Goal: Task Accomplishment & Management: Manage account settings

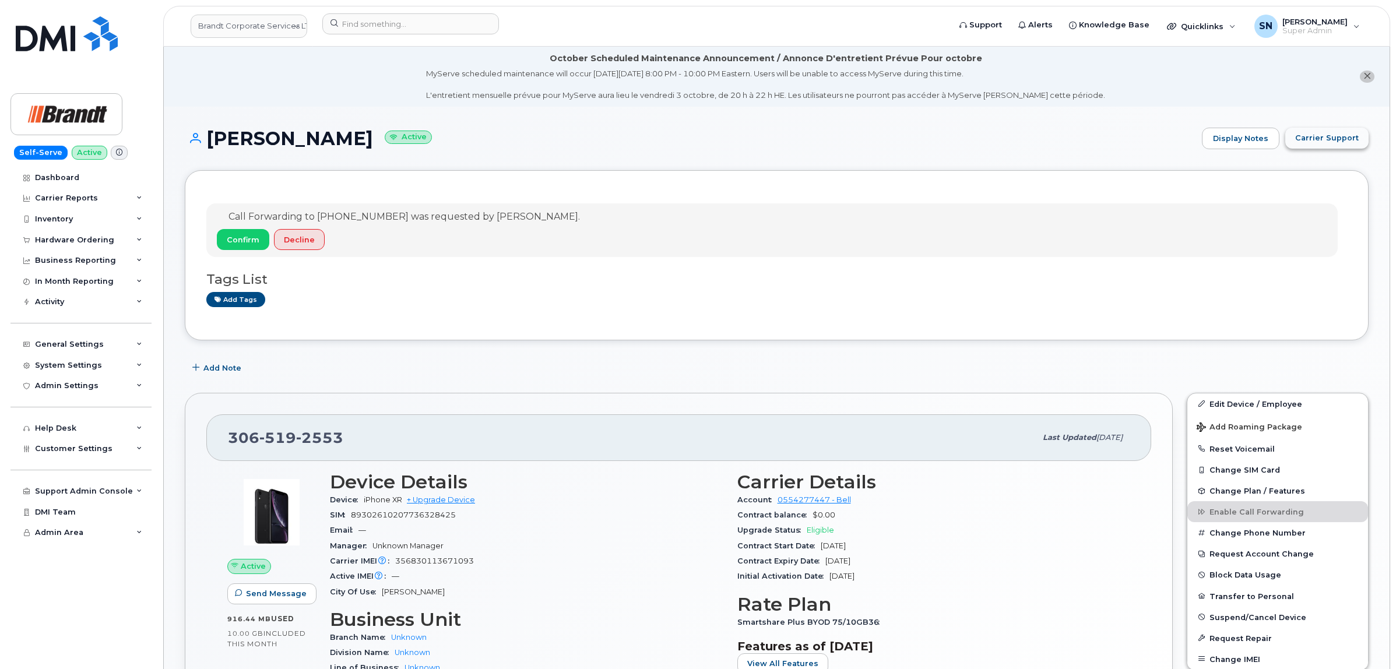
click at [1336, 136] on span "Carrier Support" at bounding box center [1327, 137] width 64 height 11
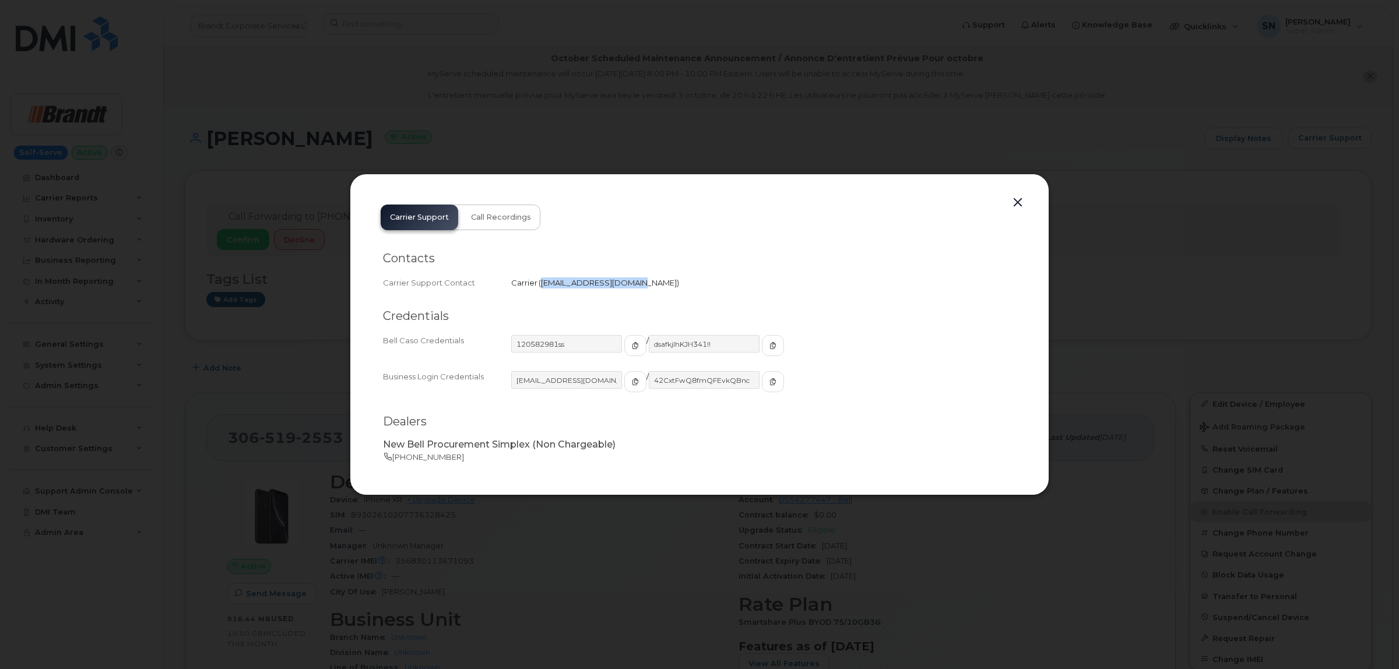
drag, startPoint x: 541, startPoint y: 280, endPoint x: 630, endPoint y: 289, distance: 89.6
click at [630, 289] on div "Carrier Support Contact Carrier   corpclientcare@bell.ca" at bounding box center [699, 283] width 633 height 16
copy span "corpclientcare@bell.ca"
drag, startPoint x: 1016, startPoint y: 201, endPoint x: 988, endPoint y: 197, distance: 28.3
click at [1016, 201] on button "button" at bounding box center [1017, 203] width 17 height 16
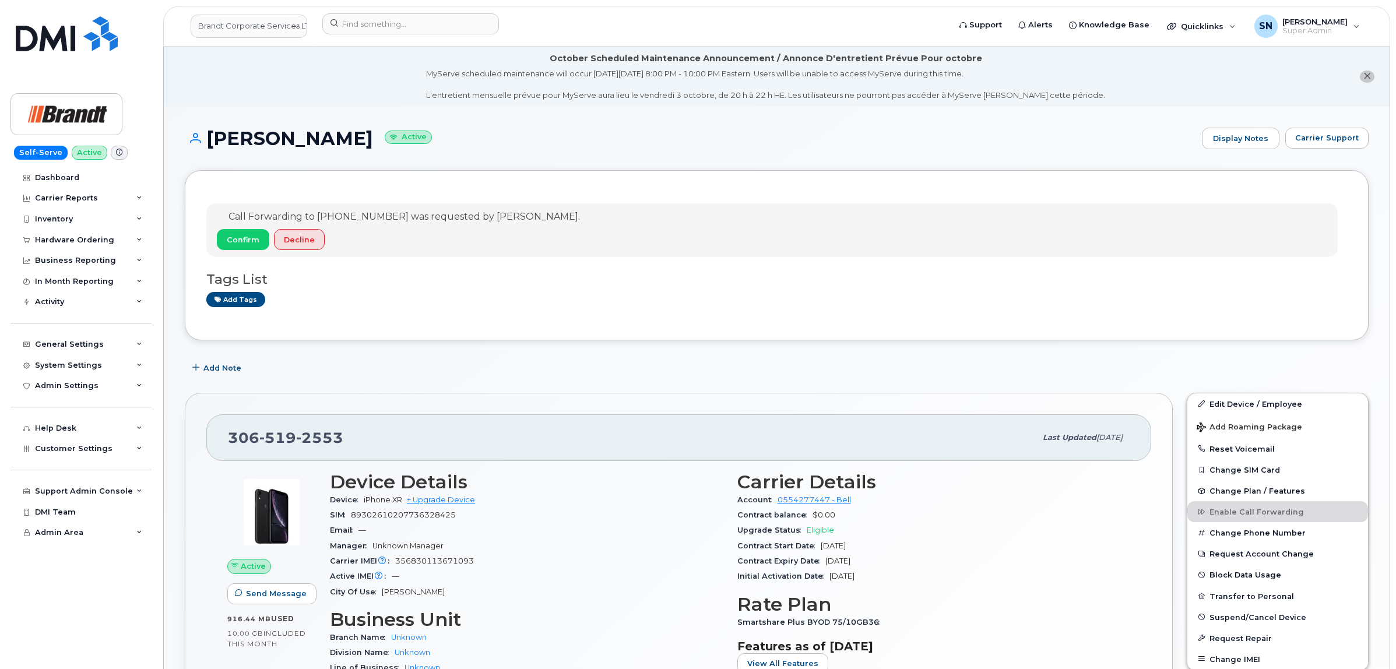
click at [1369, 76] on icon "close notification" at bounding box center [1367, 76] width 8 height 8
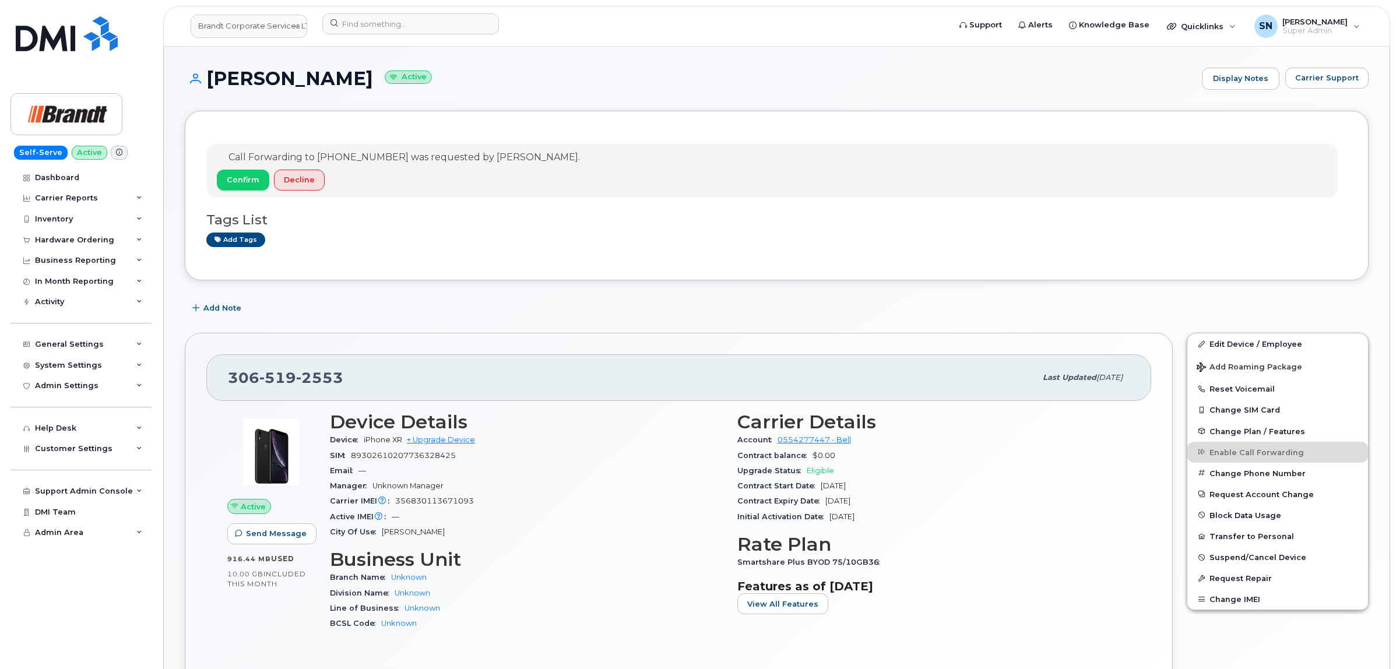
click at [439, 85] on h1 "Mike Orthner Active" at bounding box center [690, 78] width 1011 height 20
click at [261, 26] on link "Brandt Corporate Services LTD" at bounding box center [249, 26] width 117 height 23
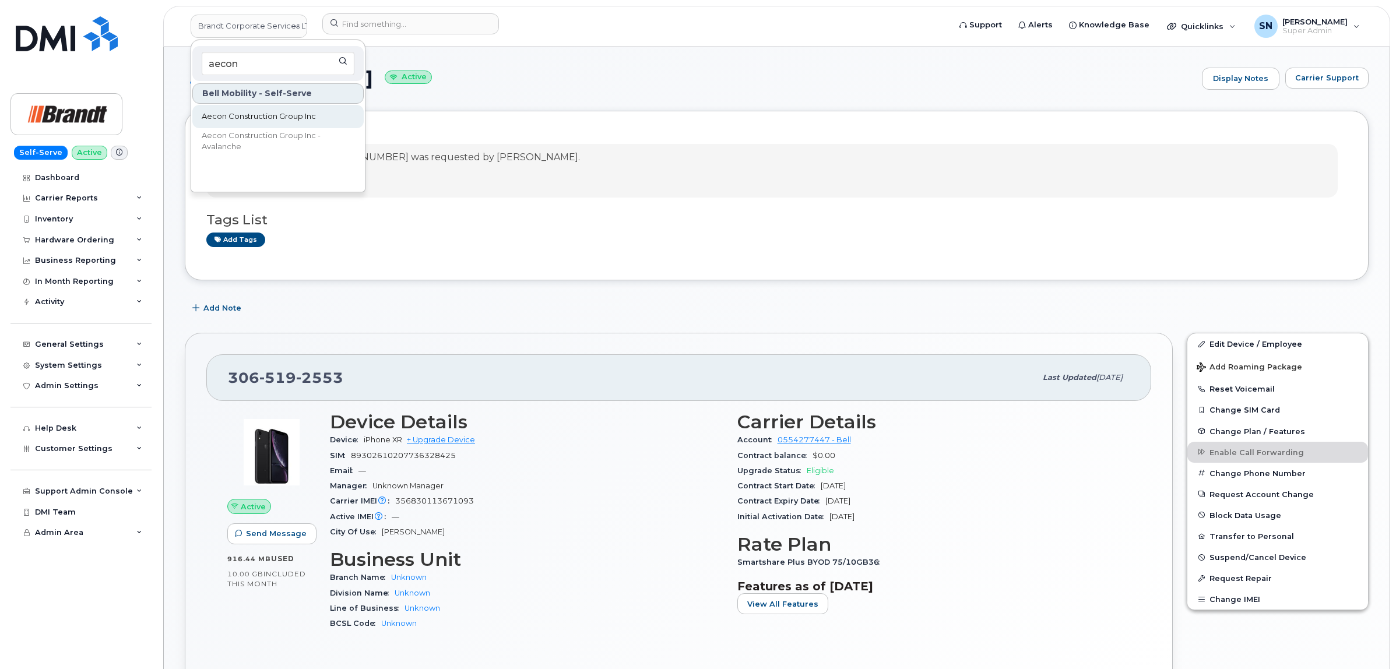
type input "aecon"
click at [223, 118] on span "Aecon Construction Group Inc" at bounding box center [259, 117] width 114 height 12
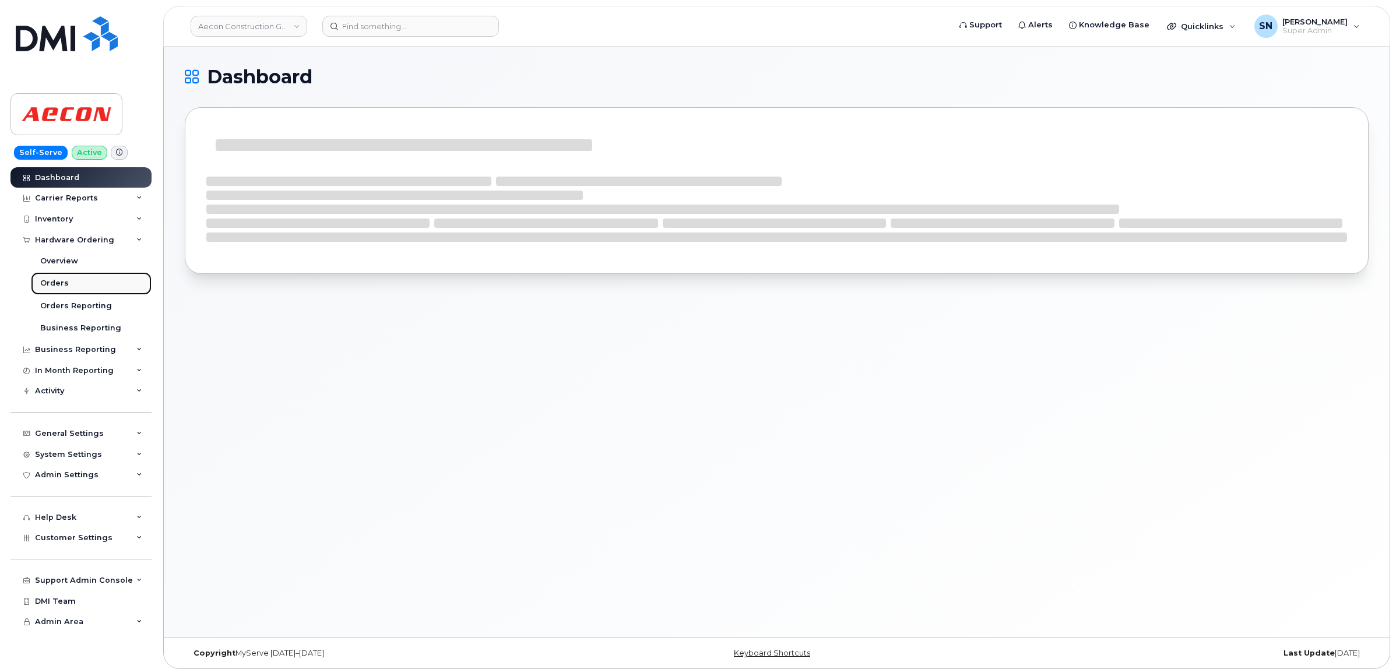
click at [62, 280] on div "Orders" at bounding box center [54, 283] width 29 height 10
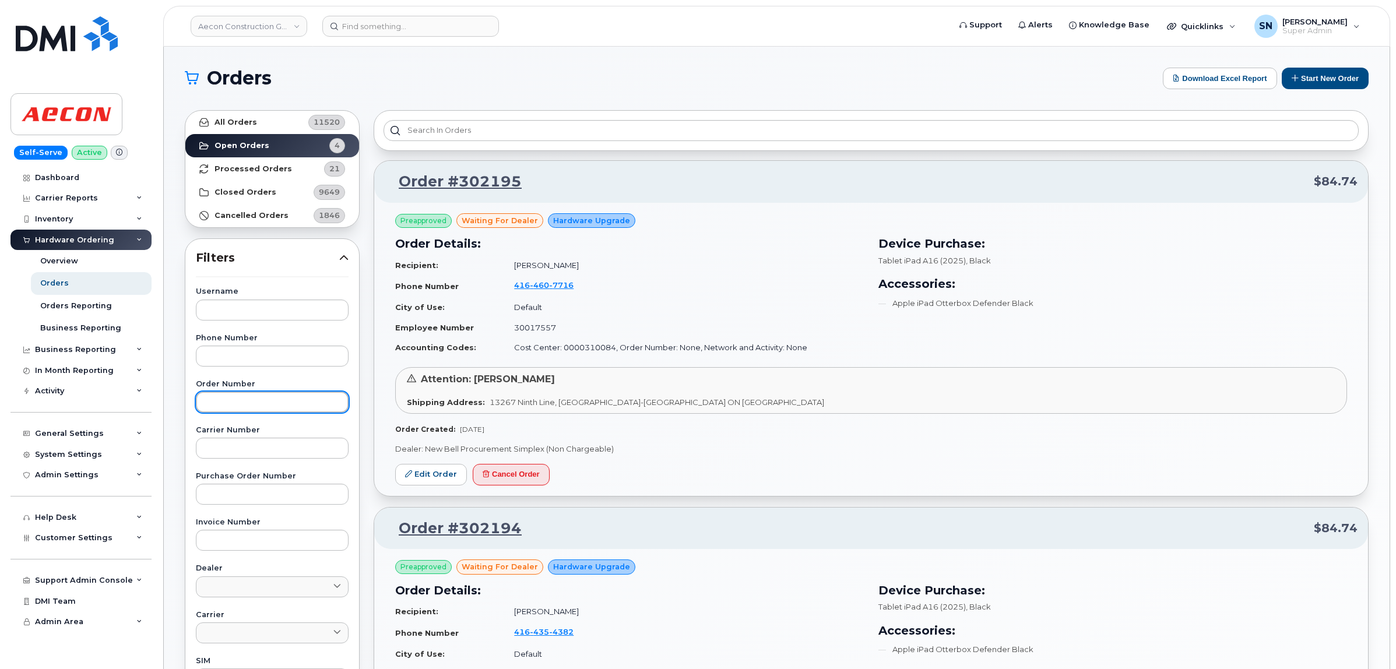
click at [298, 403] on input "text" at bounding box center [272, 402] width 153 height 21
paste input "302439"
type input "302439"
click at [274, 118] on link "All Orders 11520" at bounding box center [272, 122] width 174 height 23
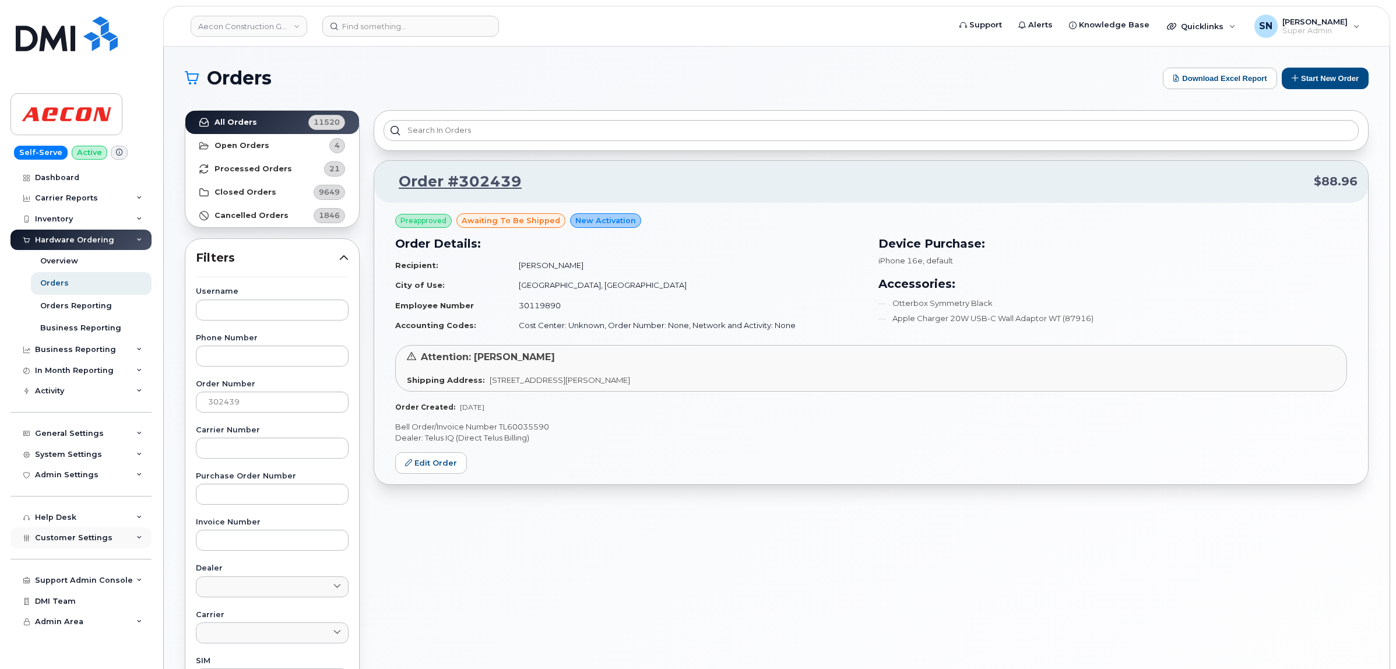
click at [90, 542] on span "Customer Settings" at bounding box center [74, 537] width 78 height 9
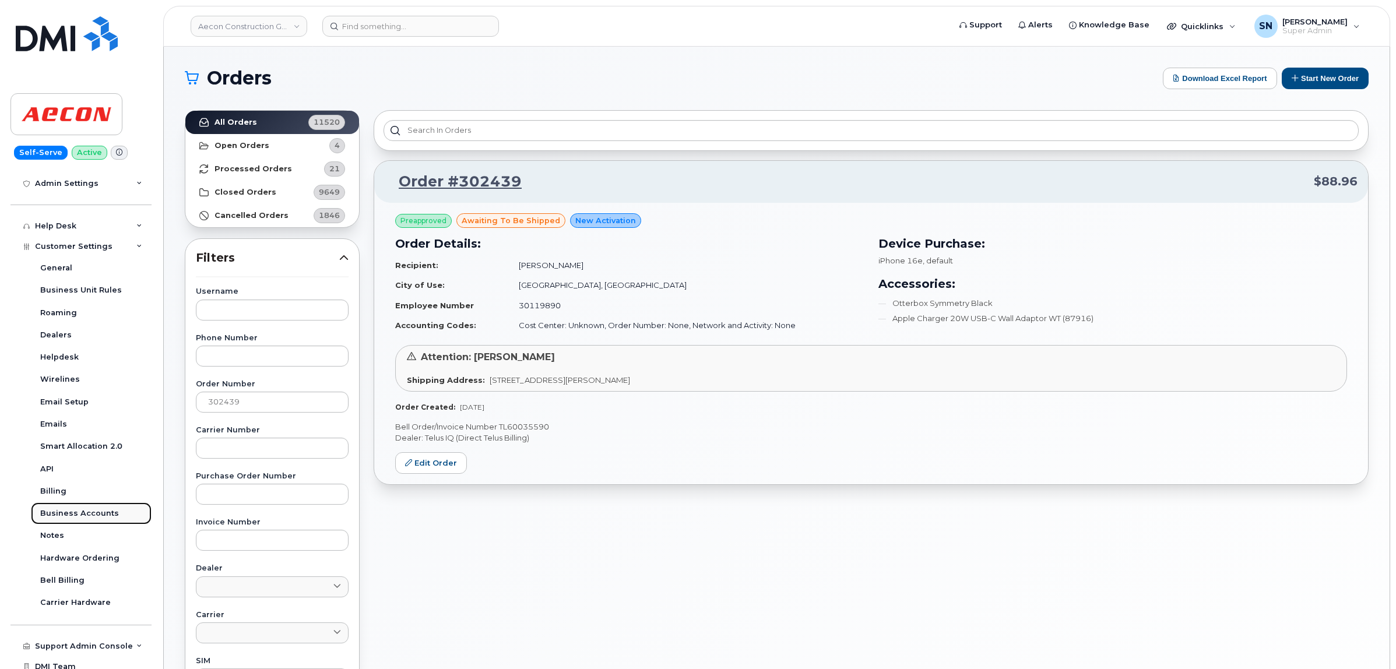
click at [97, 513] on div "Business Accounts" at bounding box center [79, 513] width 79 height 10
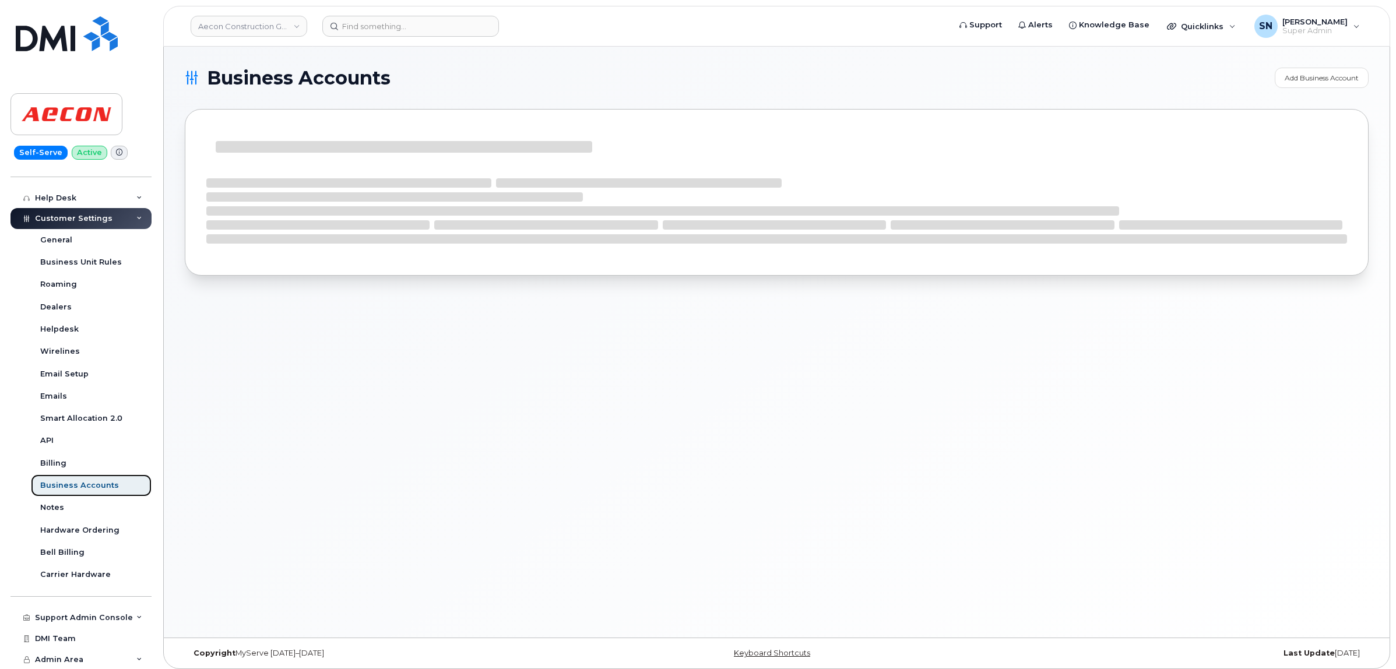
scroll to position [202, 0]
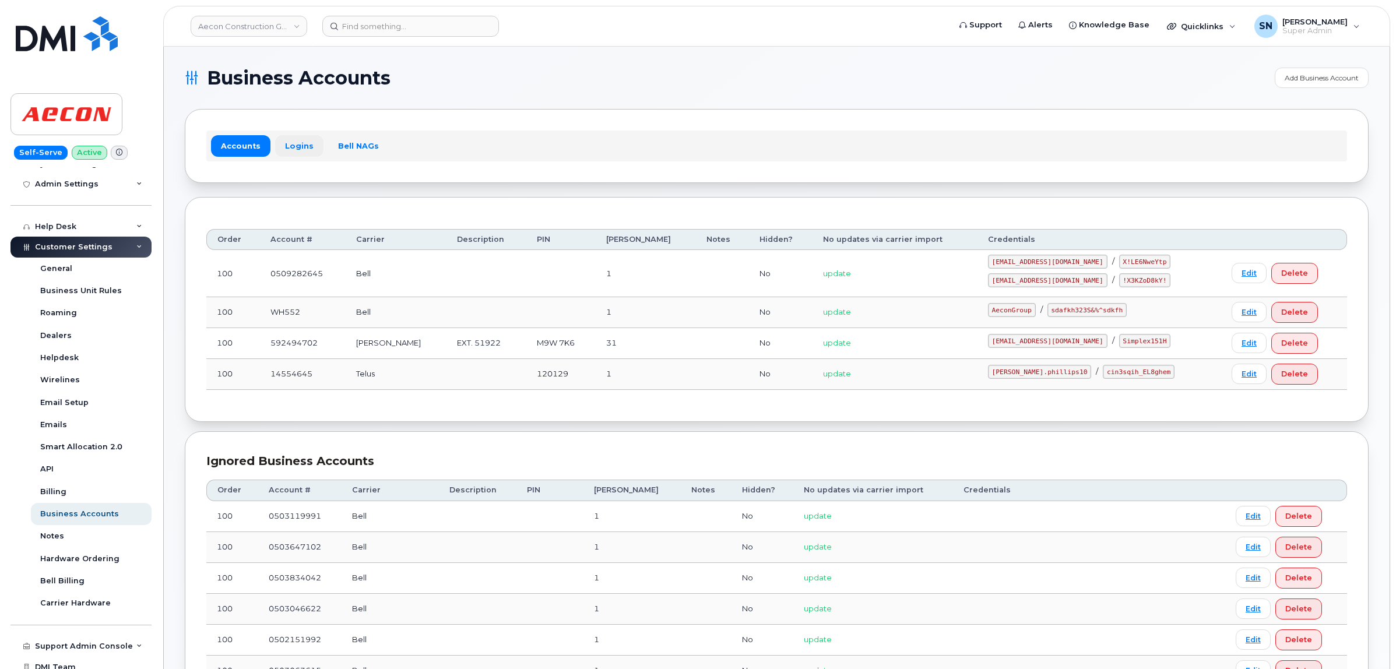
click at [289, 143] on link "Logins" at bounding box center [299, 145] width 48 height 21
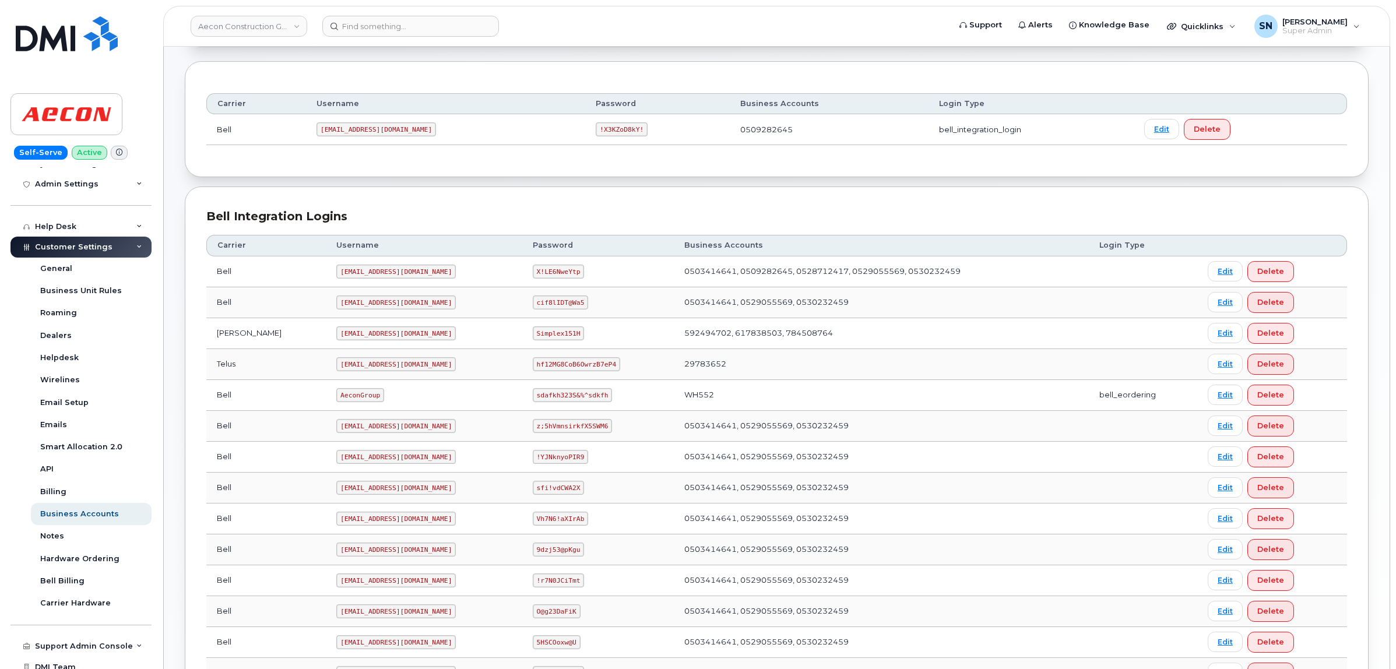
scroll to position [291, 0]
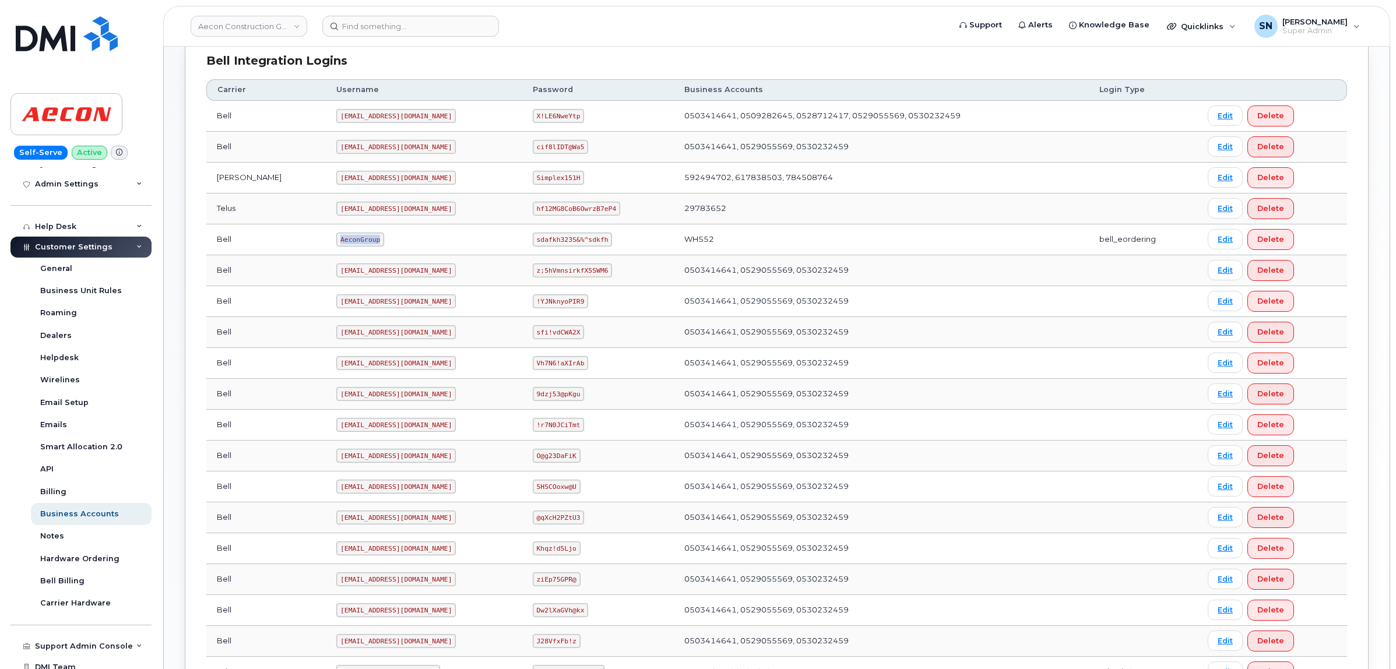
drag, startPoint x: 290, startPoint y: 243, endPoint x: 325, endPoint y: 247, distance: 35.1
click at [336, 247] on code "AeconGroup" at bounding box center [360, 240] width 48 height 14
copy code "AeconGroup"
drag, startPoint x: 516, startPoint y: 239, endPoint x: 588, endPoint y: 245, distance: 71.9
click at [588, 245] on td "sdafkh323S&%^sdkfh" at bounding box center [598, 239] width 152 height 31
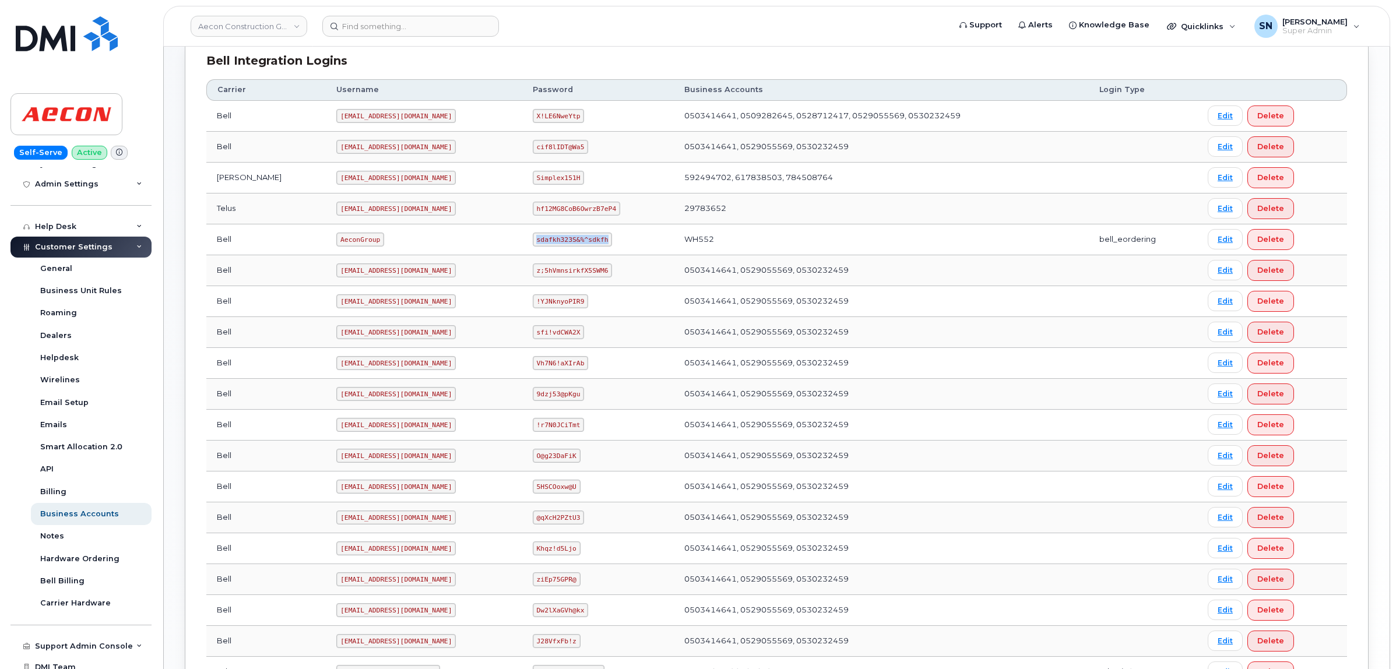
copy code "sdafkh323S&%^sdkfh"
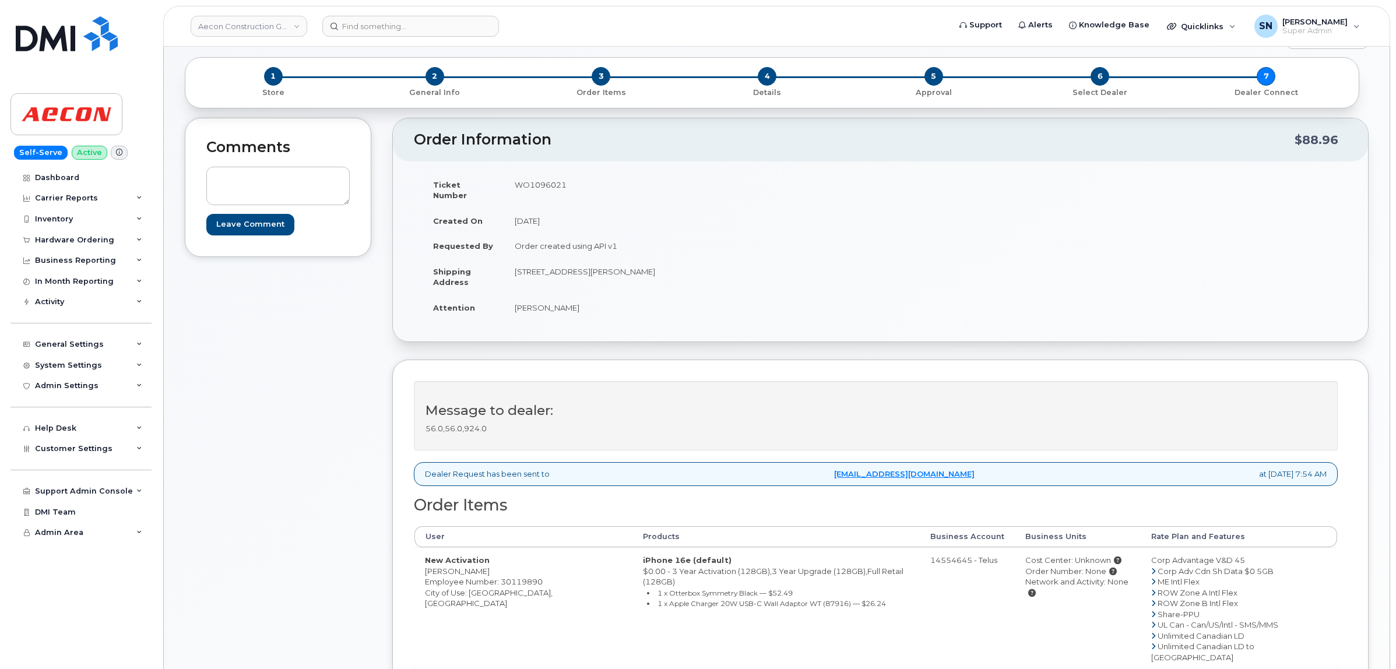
scroll to position [73, 0]
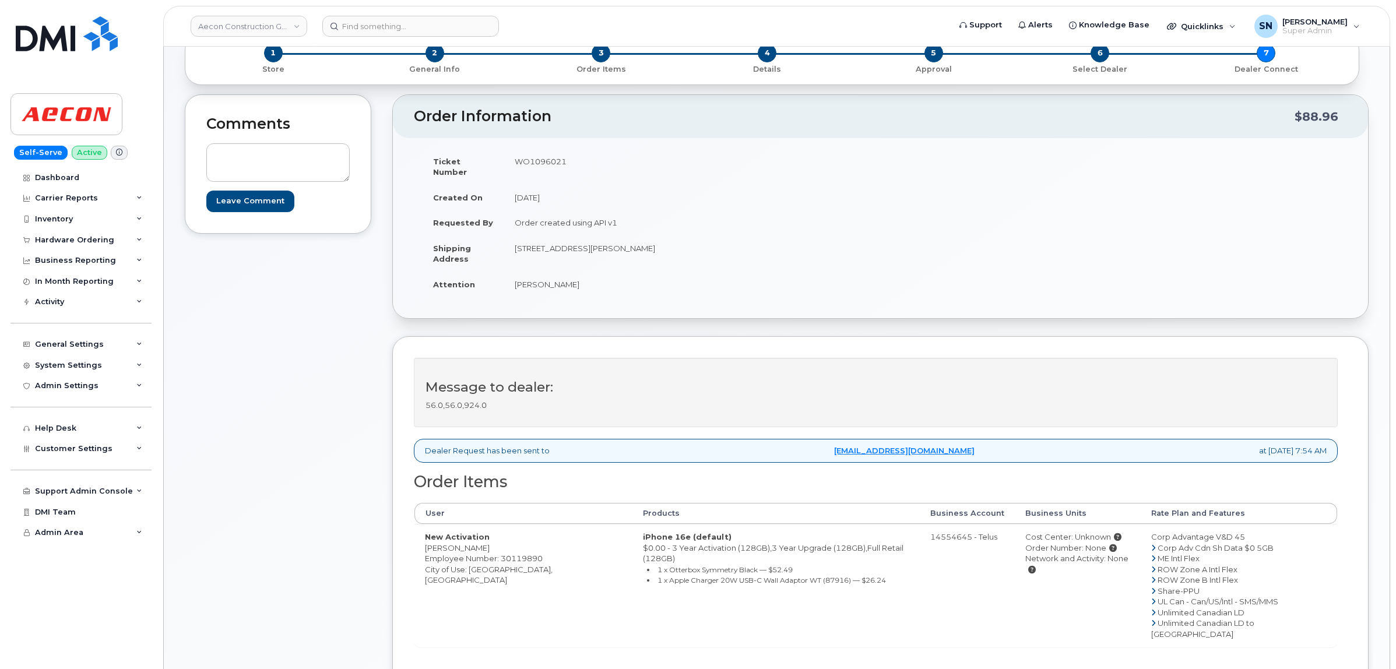
drag, startPoint x: 419, startPoint y: 544, endPoint x: 473, endPoint y: 543, distance: 54.2
click at [473, 543] on td "New Activation Julia Misztal Employee Number: 30119890 City of Use: Pembroke, O…" at bounding box center [523, 585] width 218 height 123
copy td "Julia Misztal"
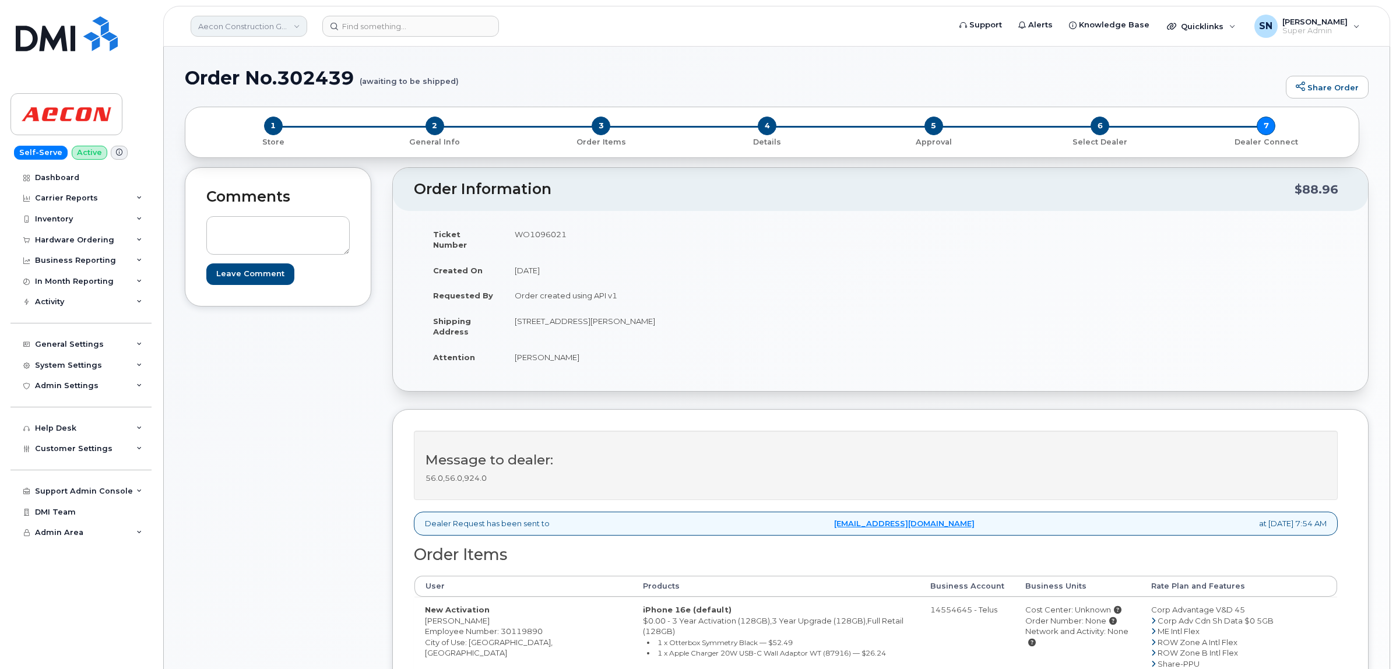
click at [216, 22] on link "Aecon Construction Group Inc" at bounding box center [249, 26] width 117 height 21
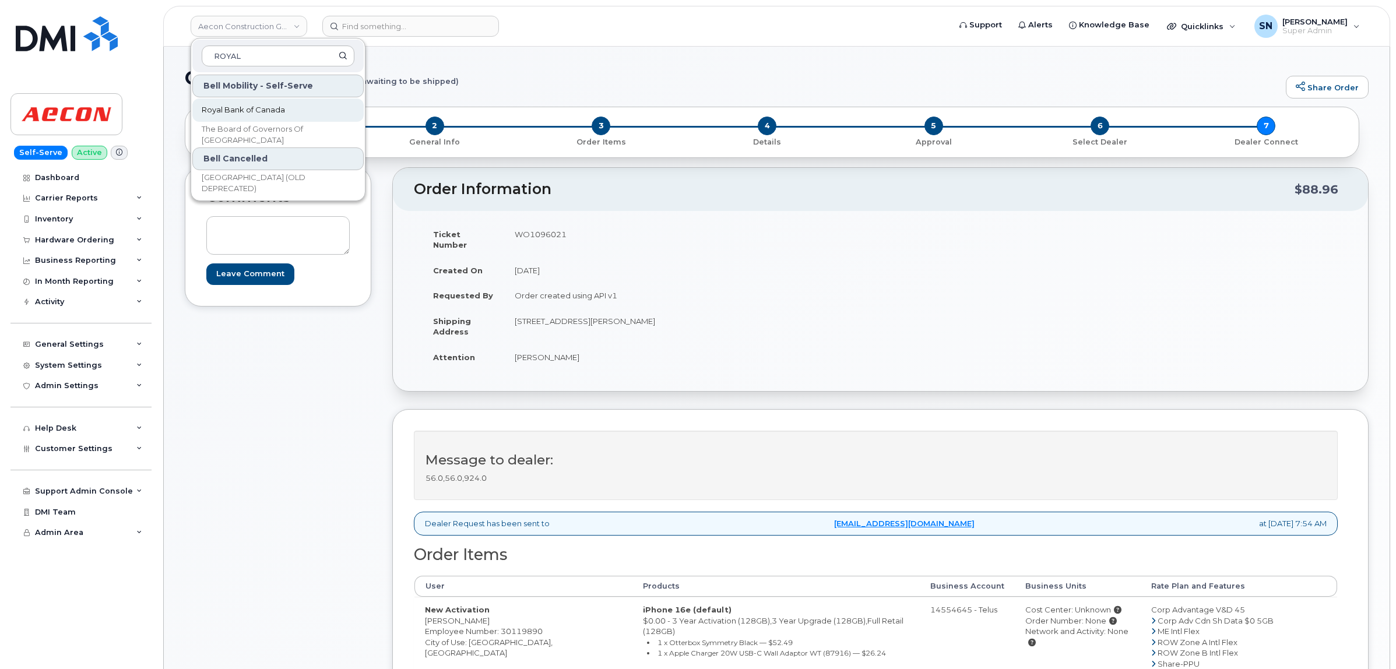
type input "ROYAL"
click at [240, 109] on span "Royal Bank of Canada" at bounding box center [243, 110] width 83 height 12
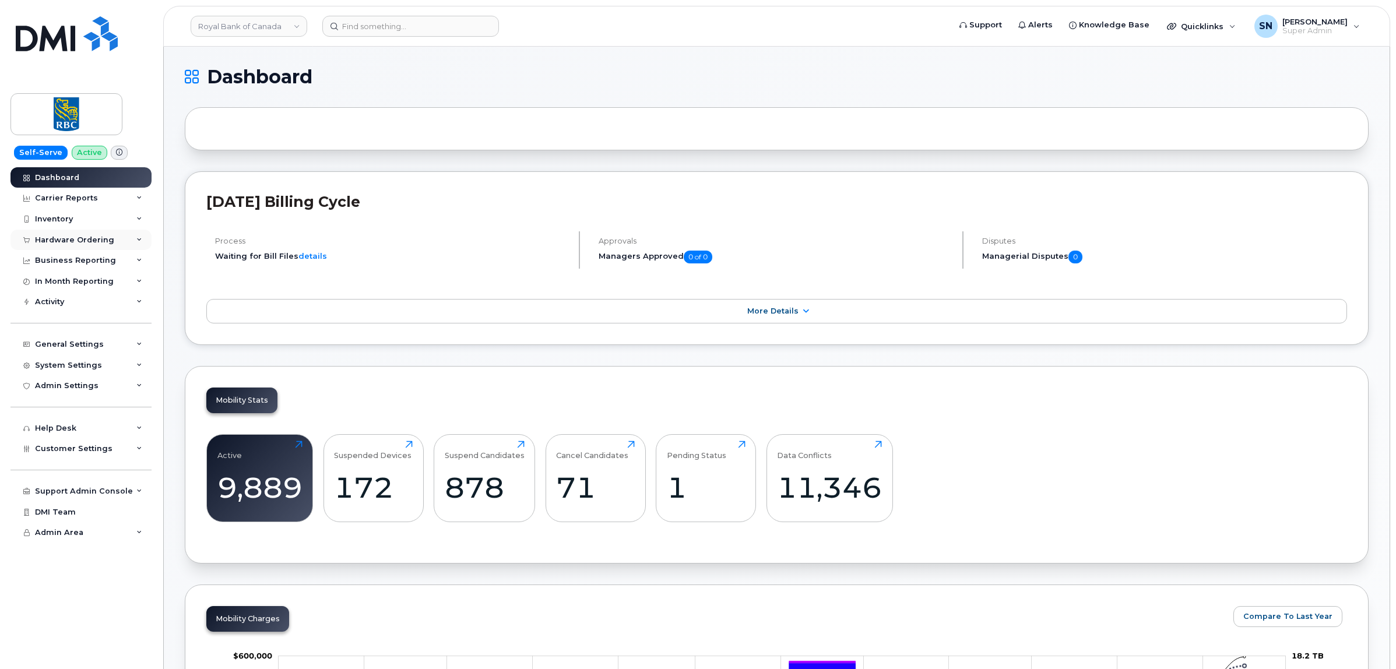
click at [87, 242] on div "Hardware Ordering" at bounding box center [74, 239] width 79 height 9
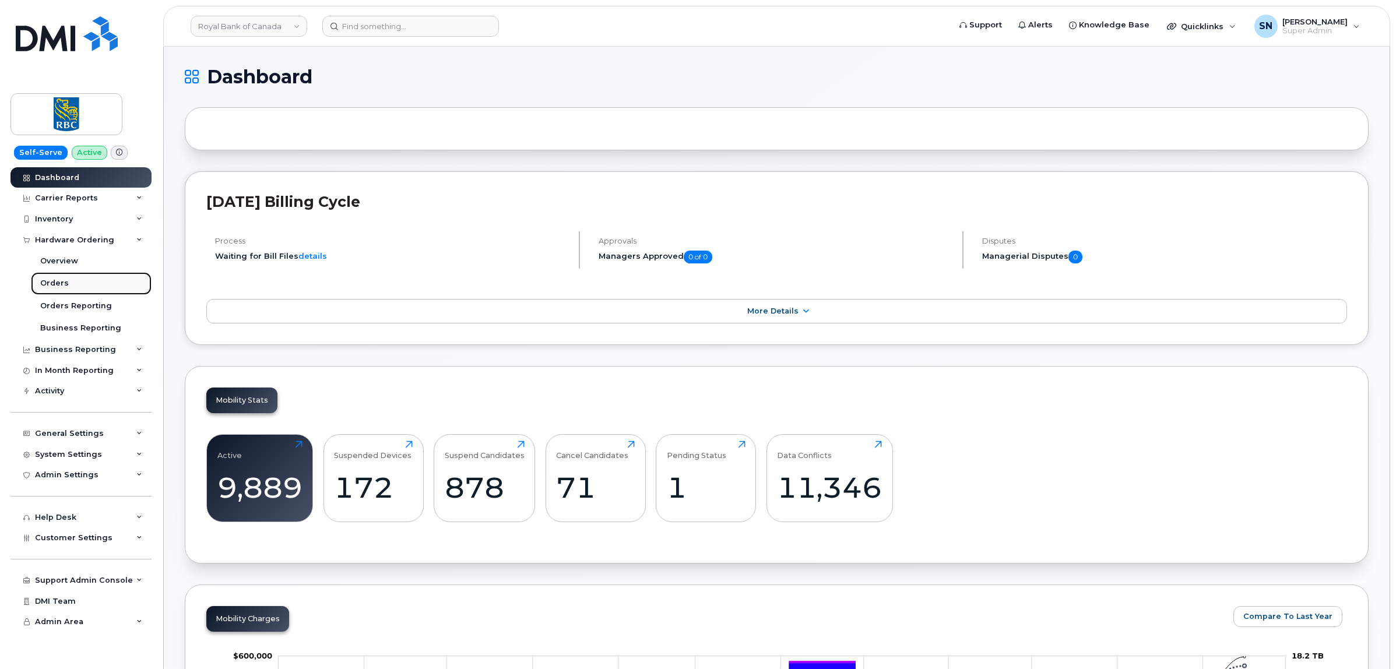
click at [74, 283] on link "Orders" at bounding box center [91, 283] width 121 height 22
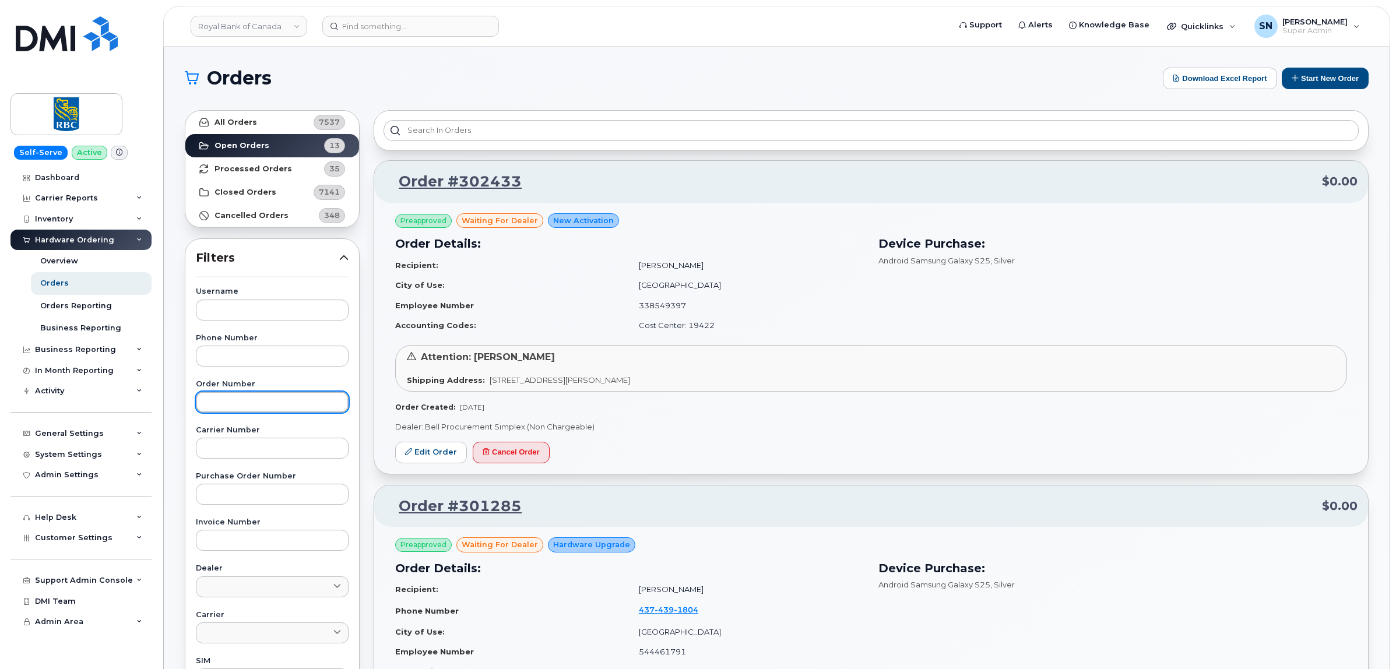
click at [290, 409] on input "text" at bounding box center [272, 402] width 153 height 21
paste input "302433"
type input "302433"
click at [274, 120] on link "All Orders 7537" at bounding box center [272, 122] width 174 height 23
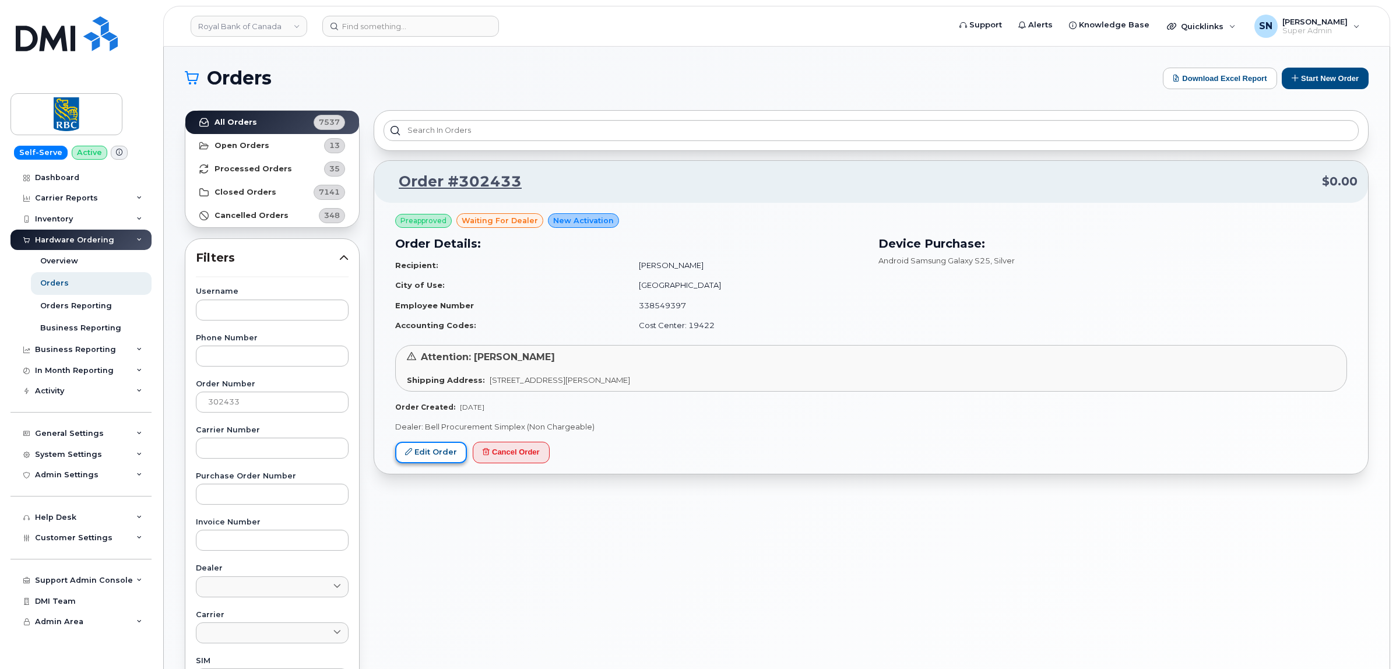
drag, startPoint x: 435, startPoint y: 460, endPoint x: 403, endPoint y: 462, distance: 31.5
click at [435, 460] on link "Edit Order" at bounding box center [431, 453] width 72 height 22
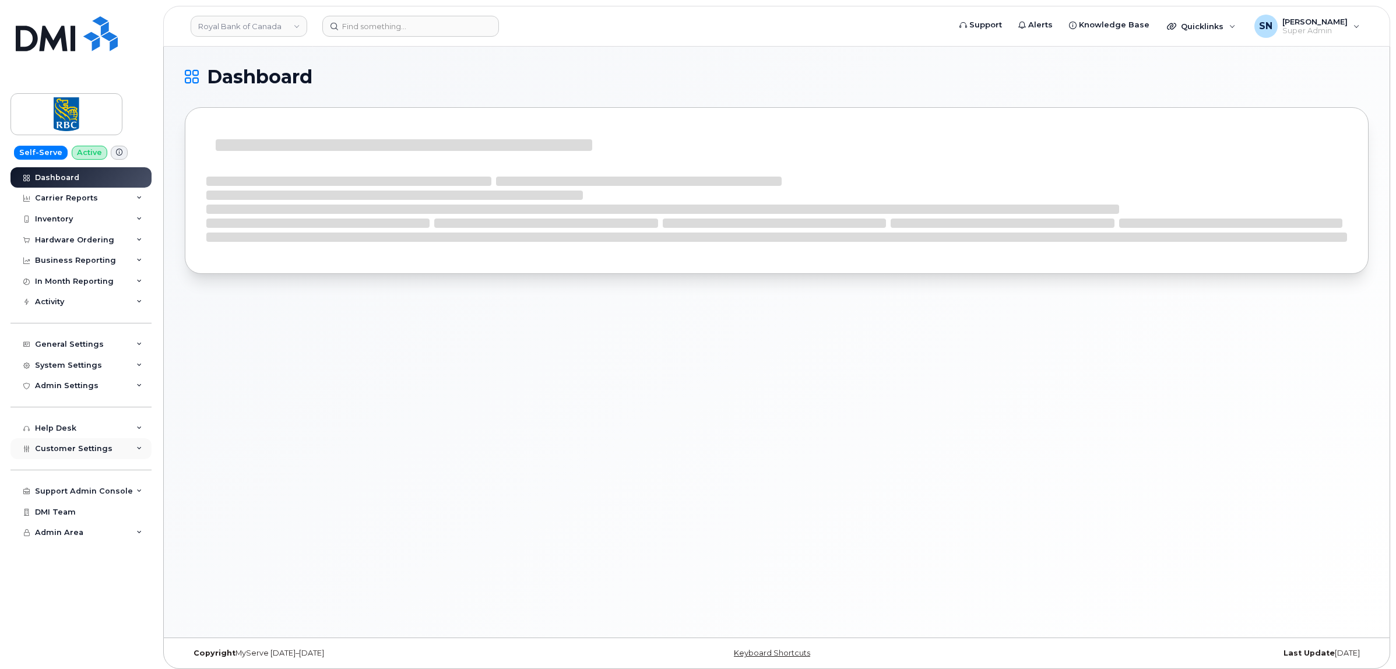
click at [89, 453] on span "Customer Settings" at bounding box center [74, 448] width 78 height 9
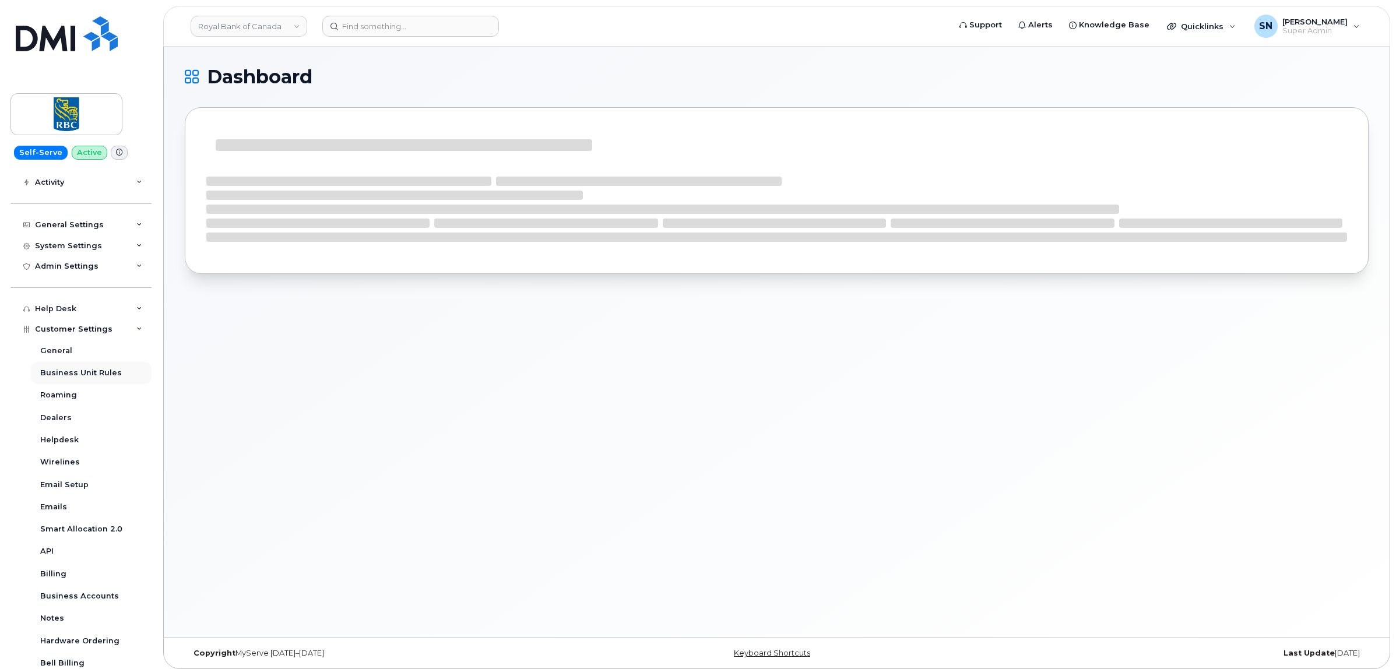
scroll to position [235, 0]
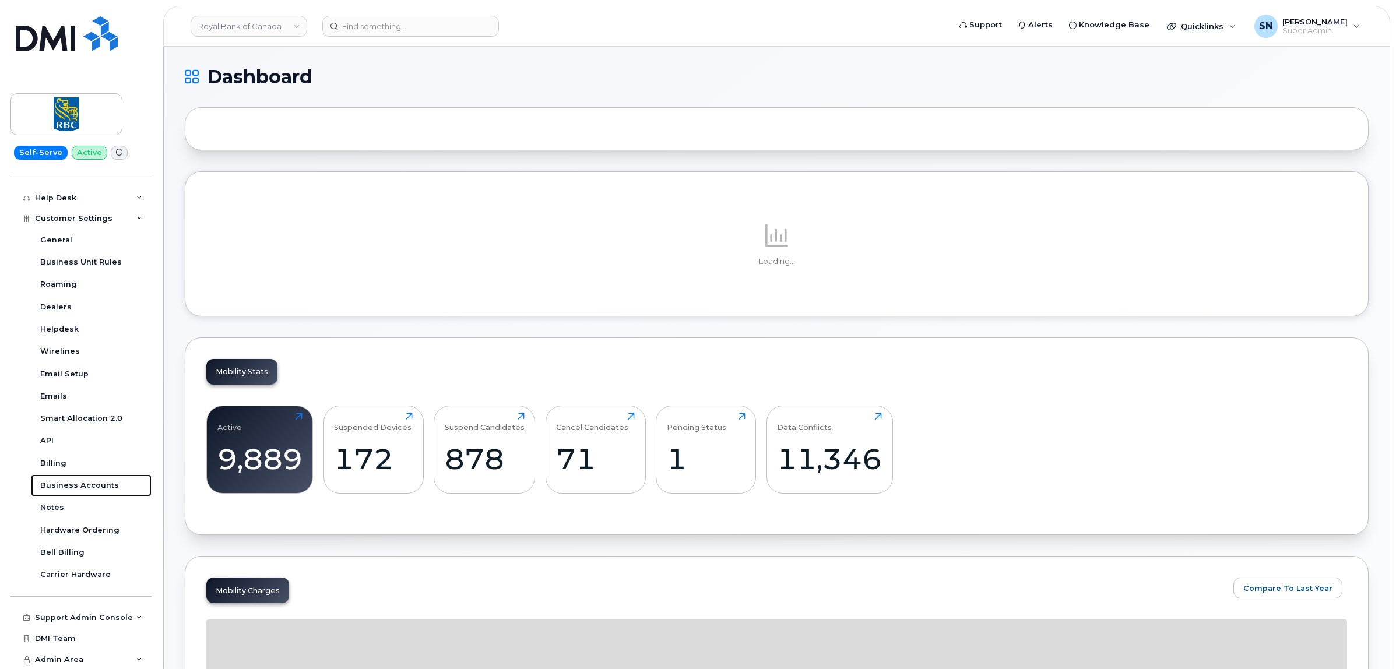
click at [87, 476] on link "Business Accounts" at bounding box center [91, 485] width 121 height 22
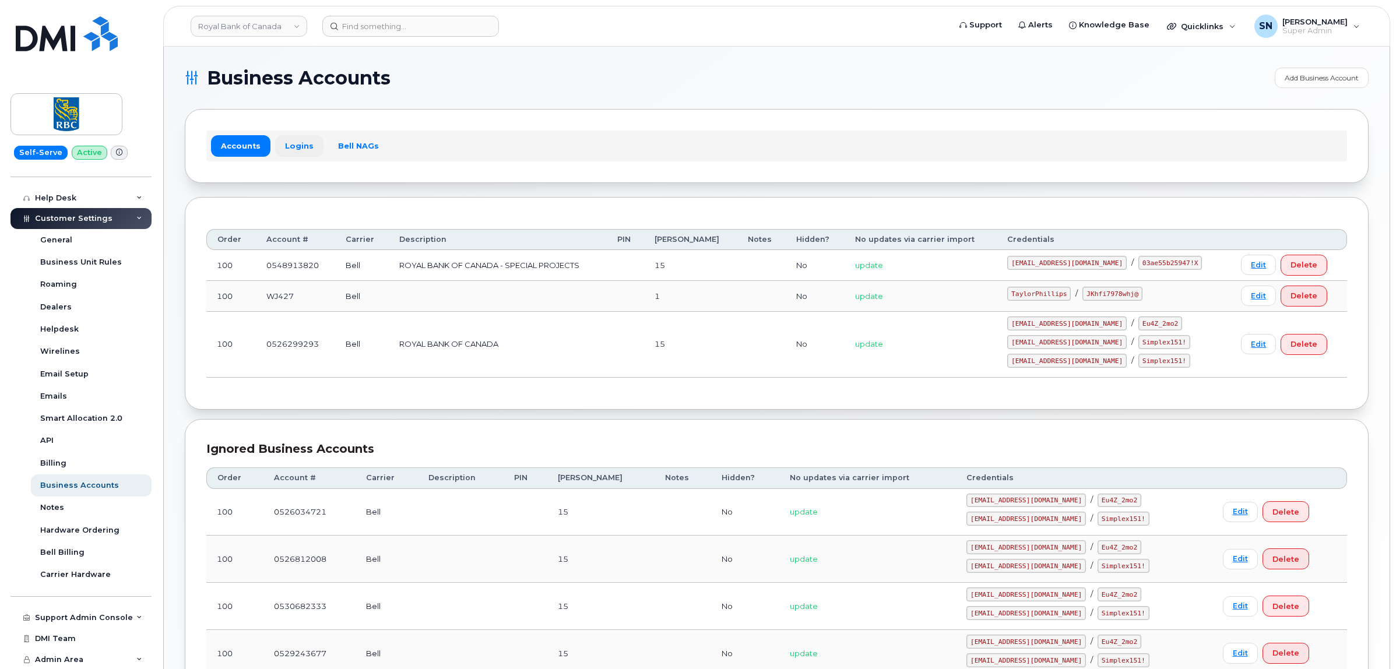
click at [297, 149] on link "Logins" at bounding box center [299, 145] width 48 height 21
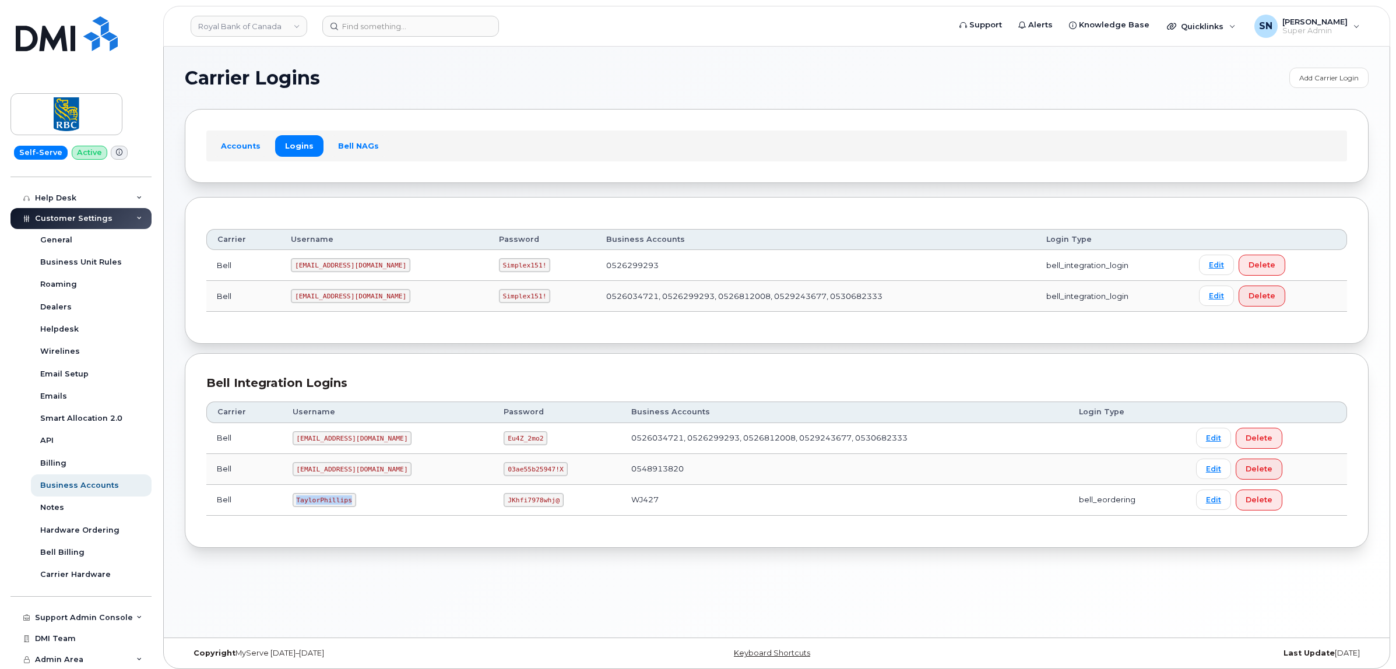
drag, startPoint x: 328, startPoint y: 506, endPoint x: 354, endPoint y: 510, distance: 26.0
click at [354, 510] on td "TaylorPhillips" at bounding box center [388, 500] width 212 height 31
copy code "TaylorPhillips"
drag, startPoint x: 465, startPoint y: 502, endPoint x: 531, endPoint y: 505, distance: 65.9
click at [531, 505] on td "JKhfi7978whj@" at bounding box center [557, 500] width 128 height 31
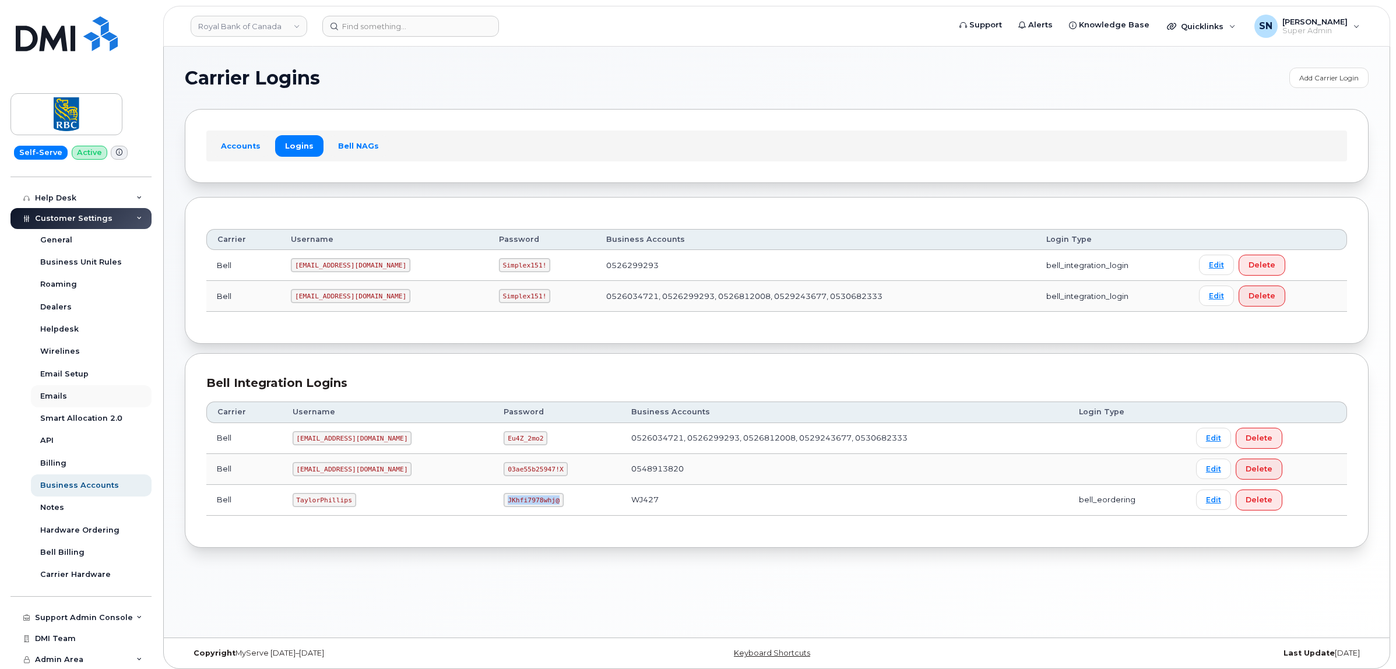
copy code "JKhfi7978whj@"
click at [402, 28] on input at bounding box center [410, 26] width 177 height 21
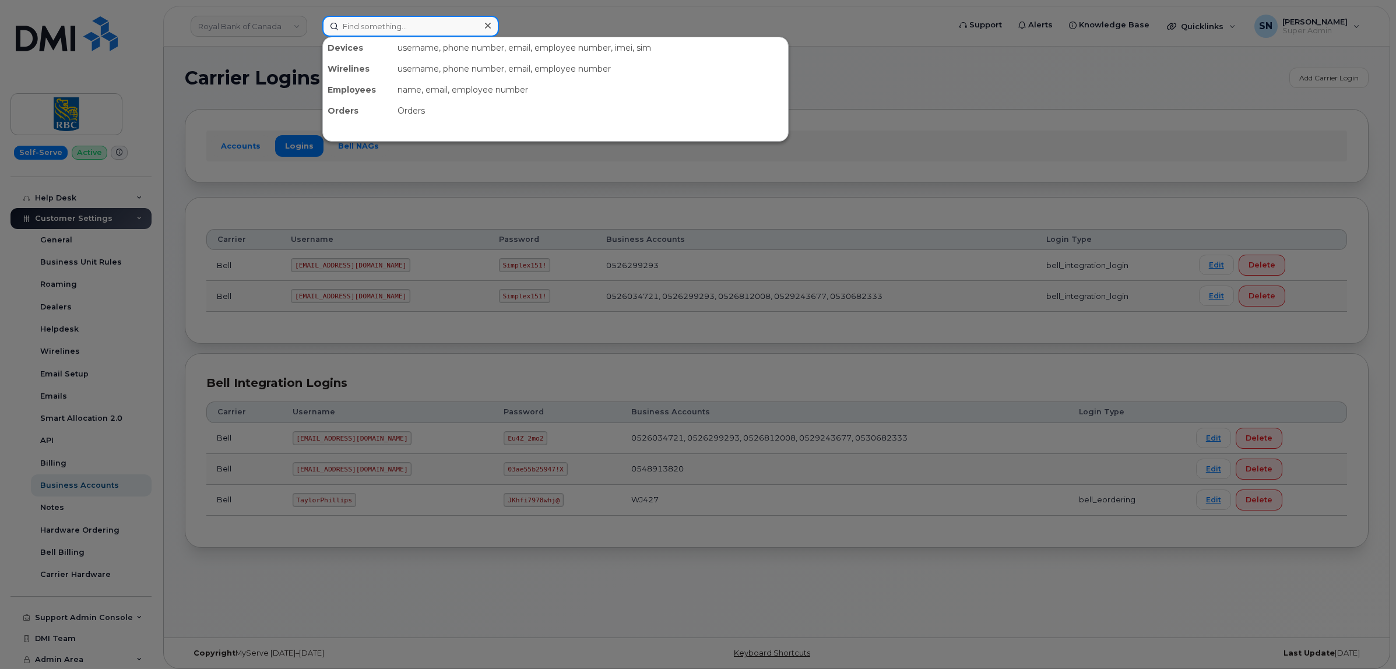
paste input "5062381356"
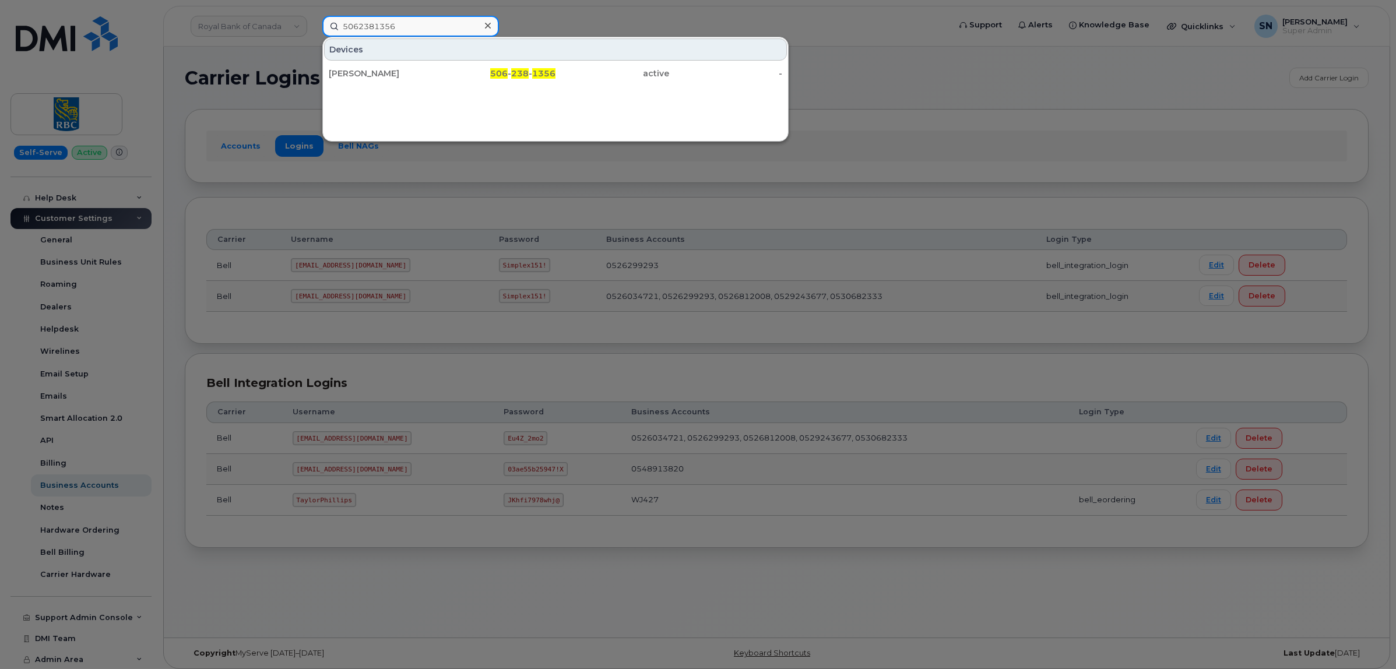
type input "5062381356"
click at [392, 75] on div "Jessica Rose" at bounding box center [386, 74] width 114 height 12
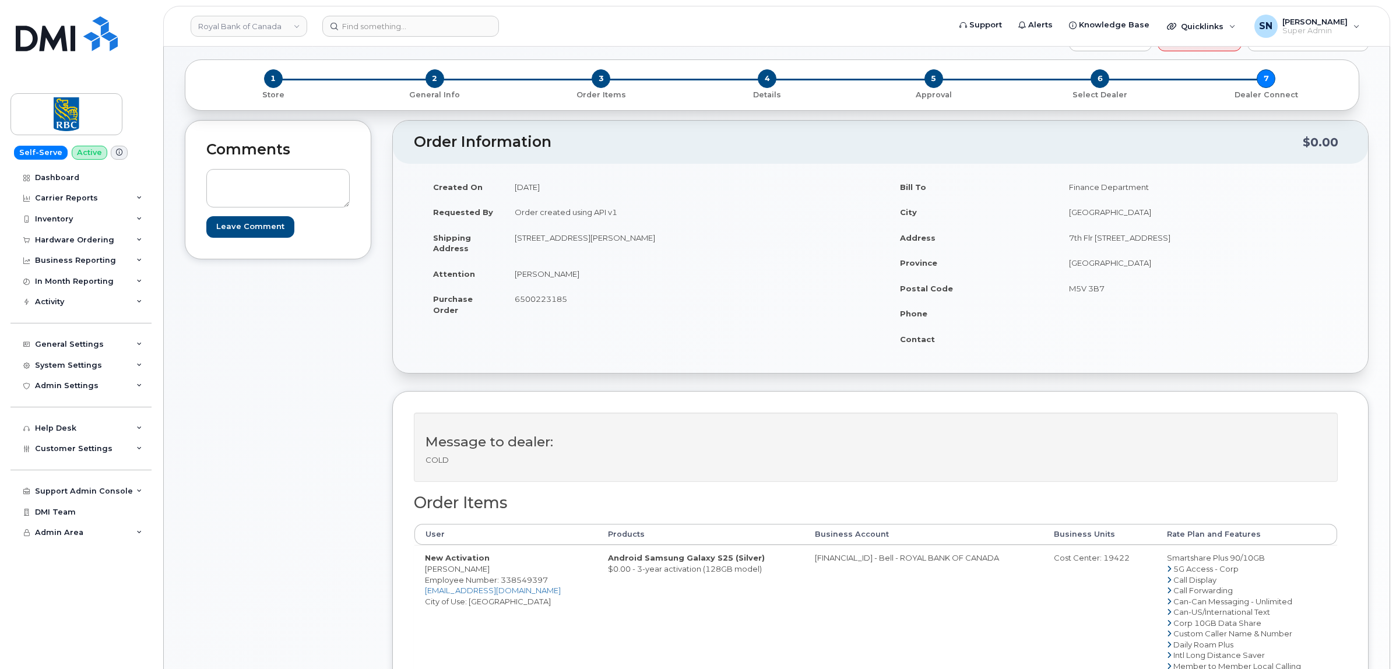
scroll to position [73, 0]
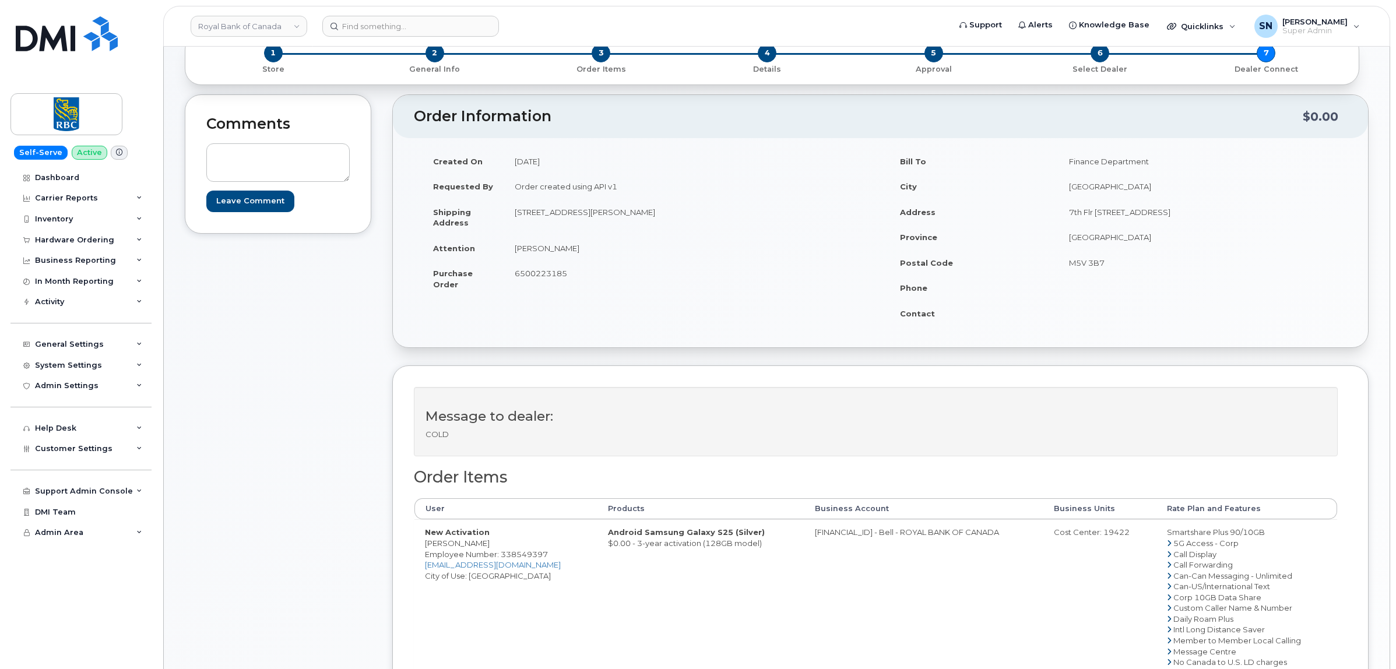
drag, startPoint x: 426, startPoint y: 546, endPoint x: 483, endPoint y: 549, distance: 56.6
click at [483, 549] on td "New Activation [PERSON_NAME] Employee Number: 338549397 [EMAIL_ADDRESS][DOMAIN_…" at bounding box center [505, 634] width 183 height 231
drag, startPoint x: 514, startPoint y: 212, endPoint x: 554, endPoint y: 219, distance: 40.8
click at [554, 219] on td "[STREET_ADDRESS][PERSON_NAME]" at bounding box center [688, 217] width 368 height 36
copy td "[STREET_ADDRESS][PERSON_NAME]"
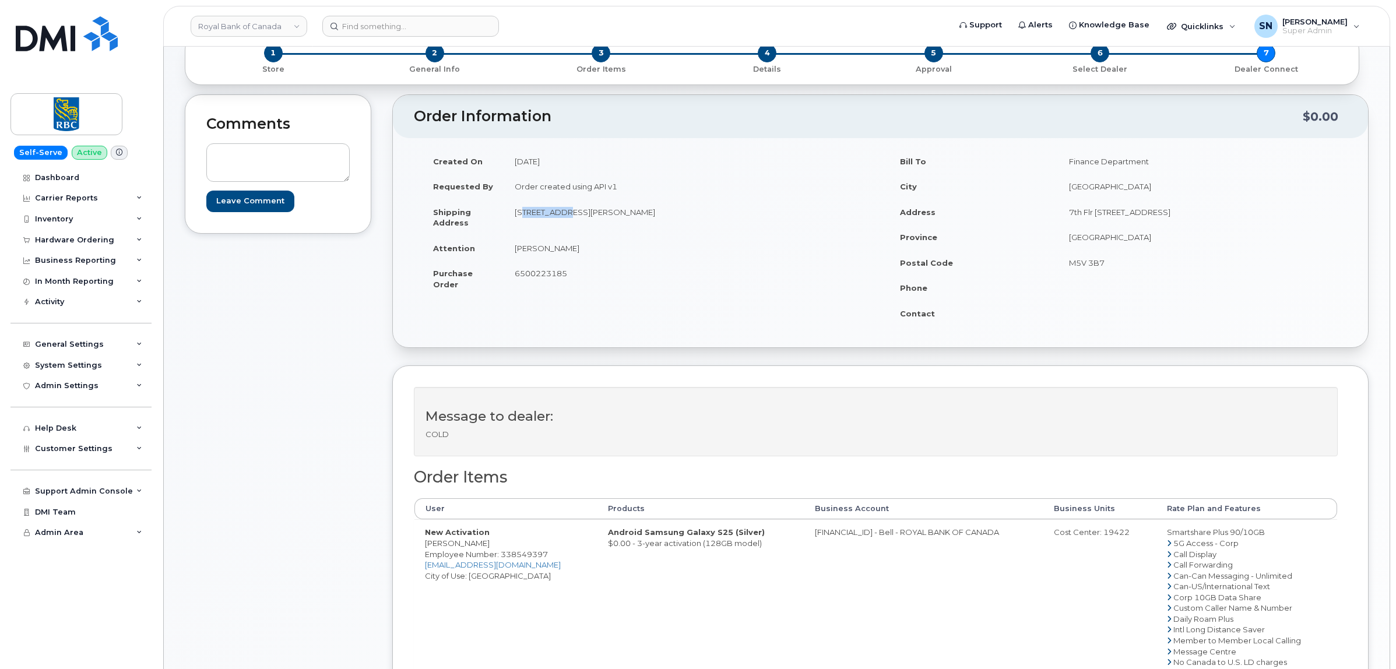
drag, startPoint x: 637, startPoint y: 214, endPoint x: 669, endPoint y: 220, distance: 32.7
click at [669, 220] on td "[STREET_ADDRESS][PERSON_NAME]" at bounding box center [688, 217] width 368 height 36
copy td "M5V 0S6"
drag, startPoint x: 516, startPoint y: 251, endPoint x: 564, endPoint y: 252, distance: 47.2
click at [564, 252] on td "[PERSON_NAME]" at bounding box center [688, 248] width 368 height 26
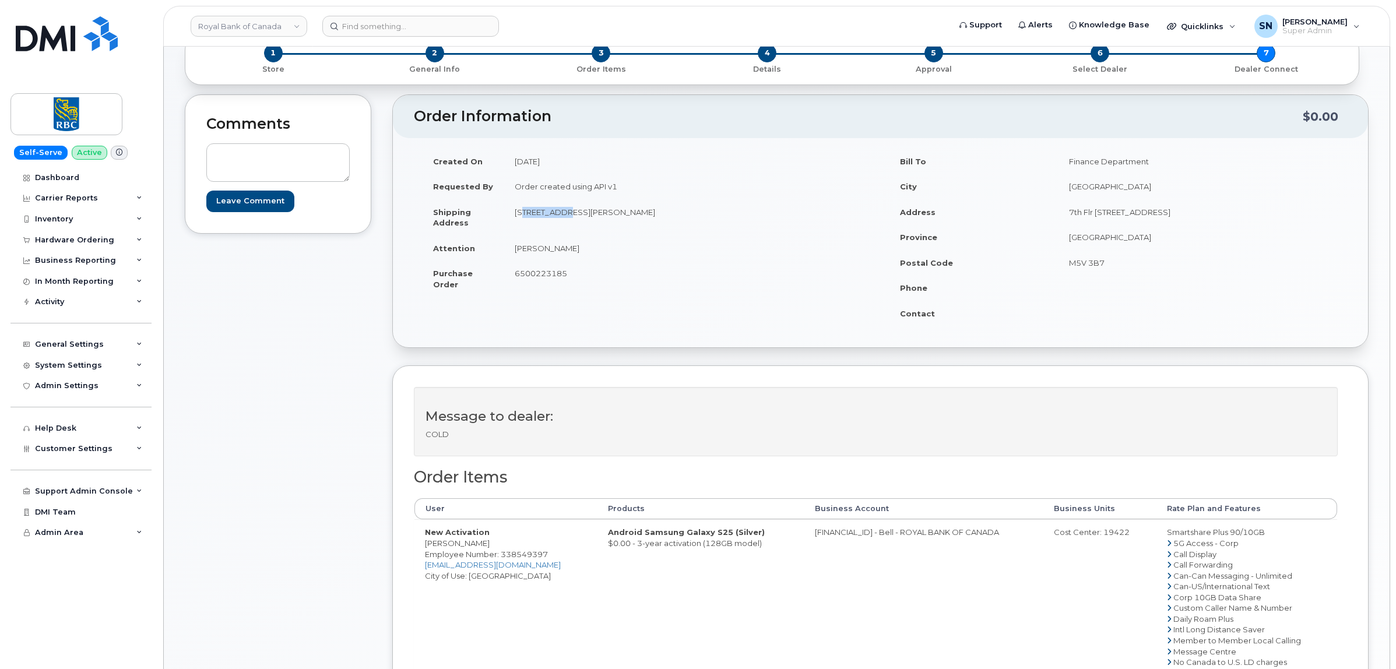
copy td "[PERSON_NAME]"
drag, startPoint x: 424, startPoint y: 545, endPoint x: 484, endPoint y: 547, distance: 60.1
click at [484, 547] on td "New Activation [PERSON_NAME] Employee Number: 338549397 [EMAIL_ADDRESS][DOMAIN_…" at bounding box center [505, 634] width 183 height 231
copy td "[PERSON_NAME]"
drag, startPoint x: 811, startPoint y: 535, endPoint x: 860, endPoint y: 540, distance: 49.8
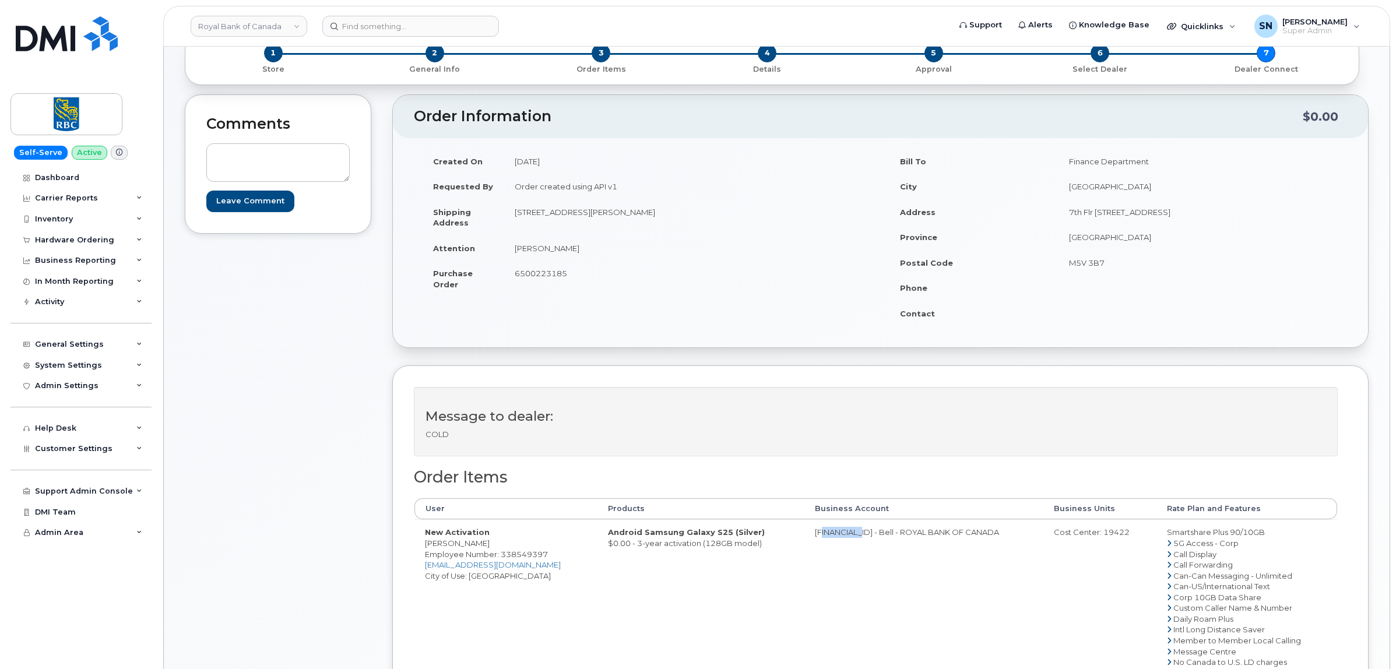
click at [860, 540] on td "[FINANCIAL_ID] - Bell - ROYAL BANK OF CANADA" at bounding box center [923, 634] width 239 height 231
copy td "526299293"
click at [1108, 537] on div "Cost Center: 19422" at bounding box center [1100, 532] width 92 height 11
copy div "19422"
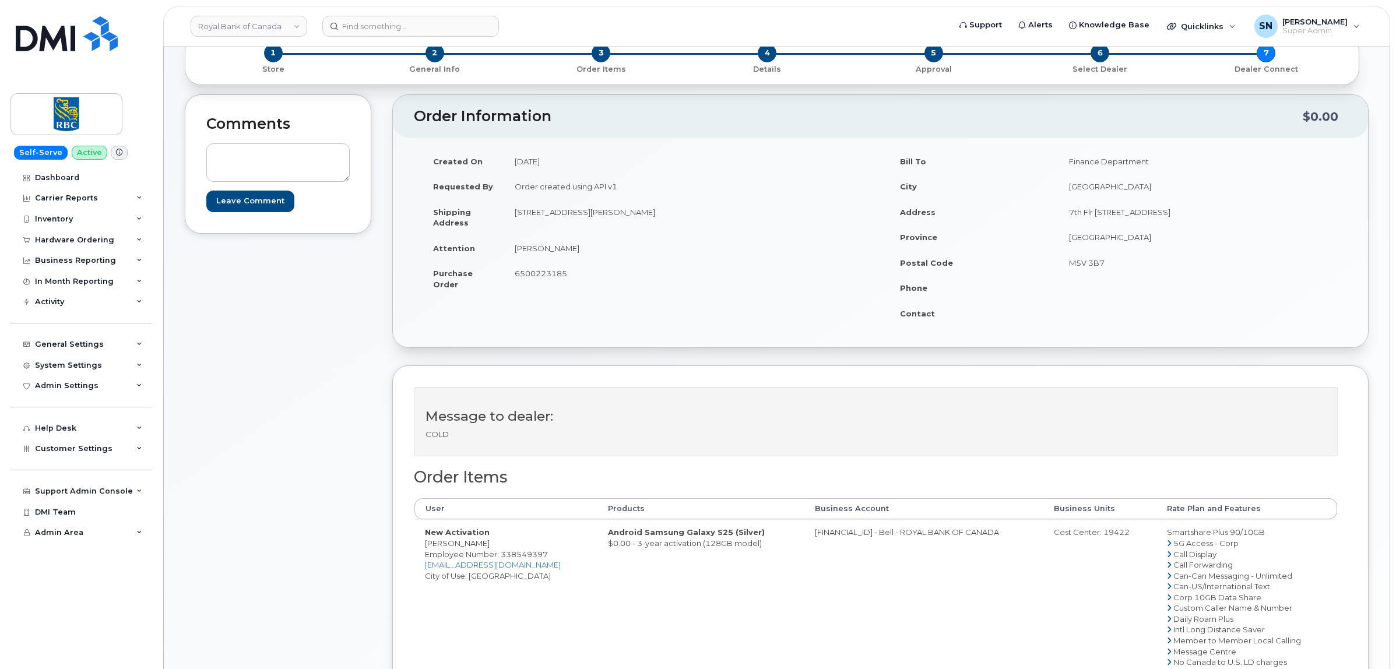
click at [528, 553] on span "Employee Number: 338549397" at bounding box center [486, 554] width 123 height 9
copy span "338549397"
drag, startPoint x: 426, startPoint y: 545, endPoint x: 478, endPoint y: 546, distance: 51.9
click at [478, 546] on td "New Activation [PERSON_NAME] Employee Number: 338549397 [EMAIL_ADDRESS][DOMAIN_…" at bounding box center [505, 634] width 183 height 231
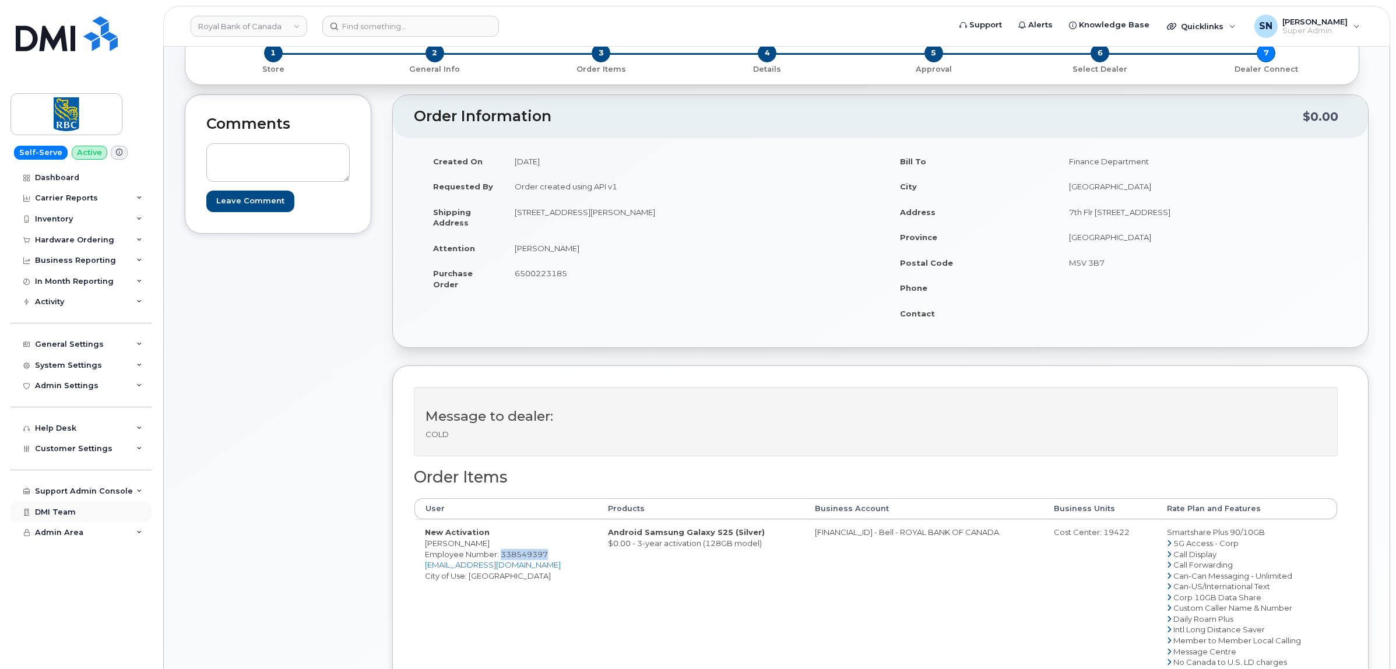
copy td "[PERSON_NAME]"
click at [553, 275] on span "6500223185" at bounding box center [541, 273] width 52 height 9
copy span "6500223185"
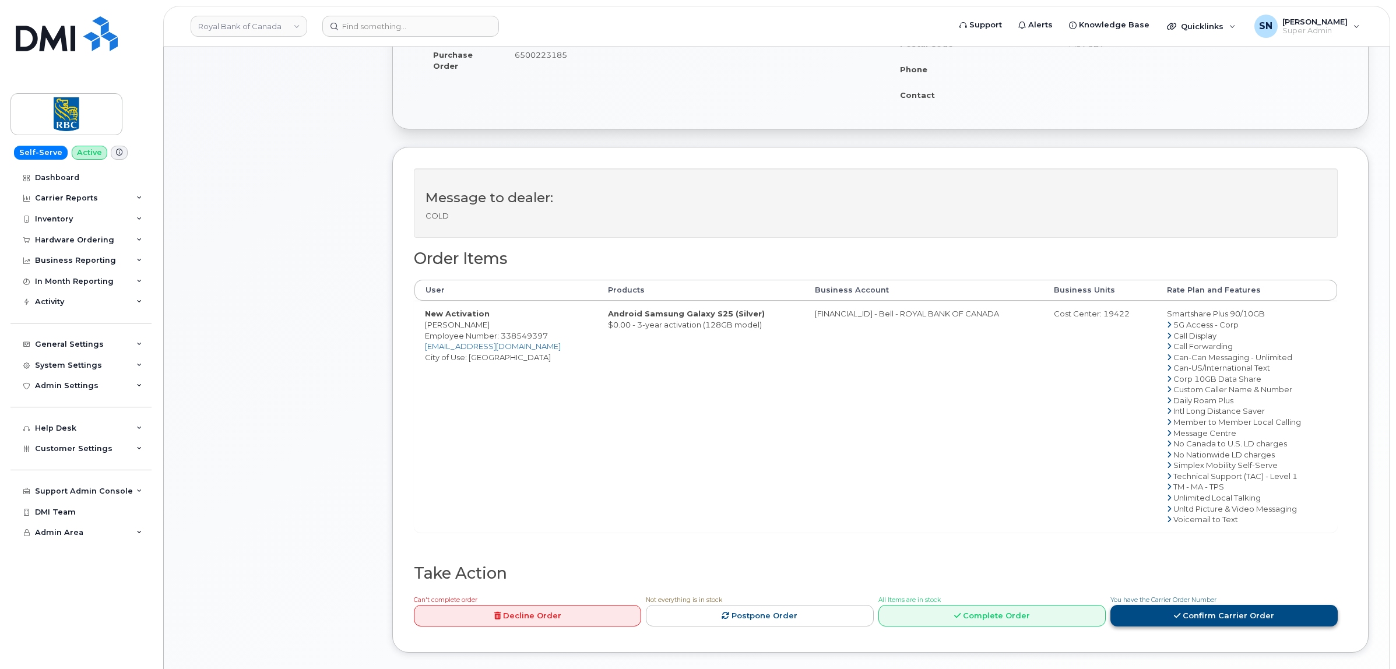
click at [1198, 625] on link "Confirm Carrier Order" at bounding box center [1223, 616] width 227 height 22
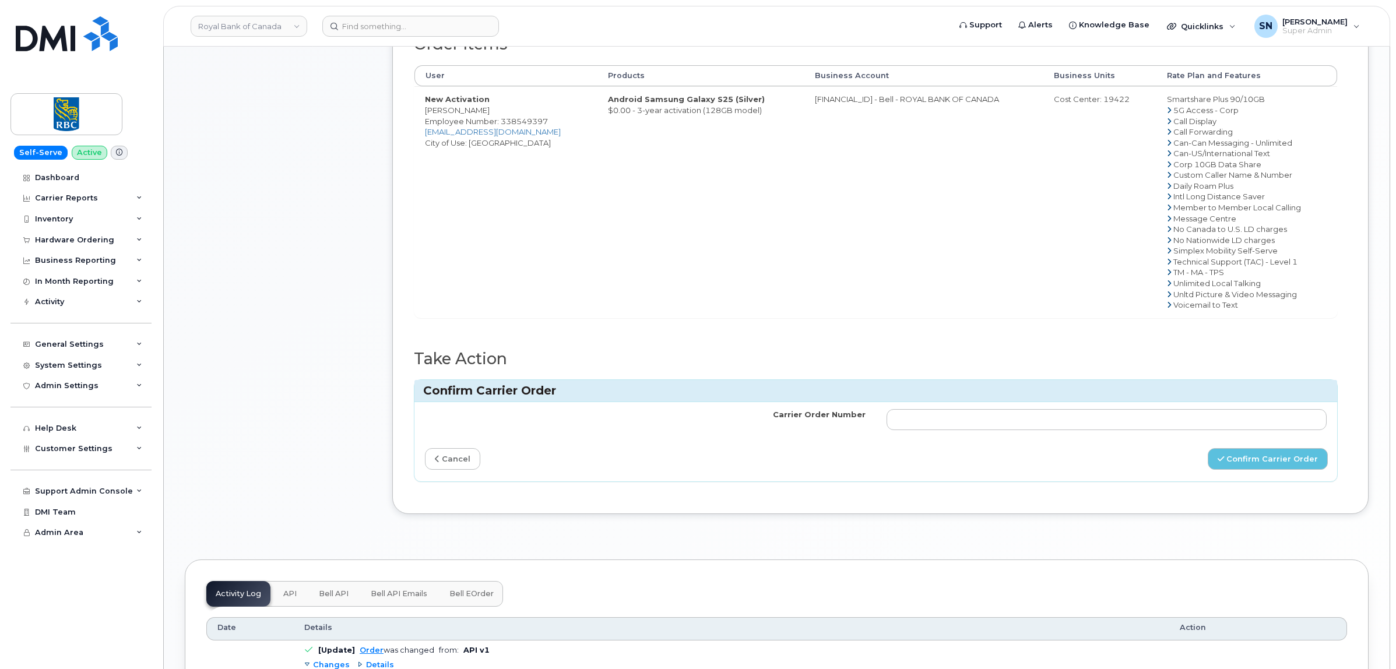
scroll to position [510, 0]
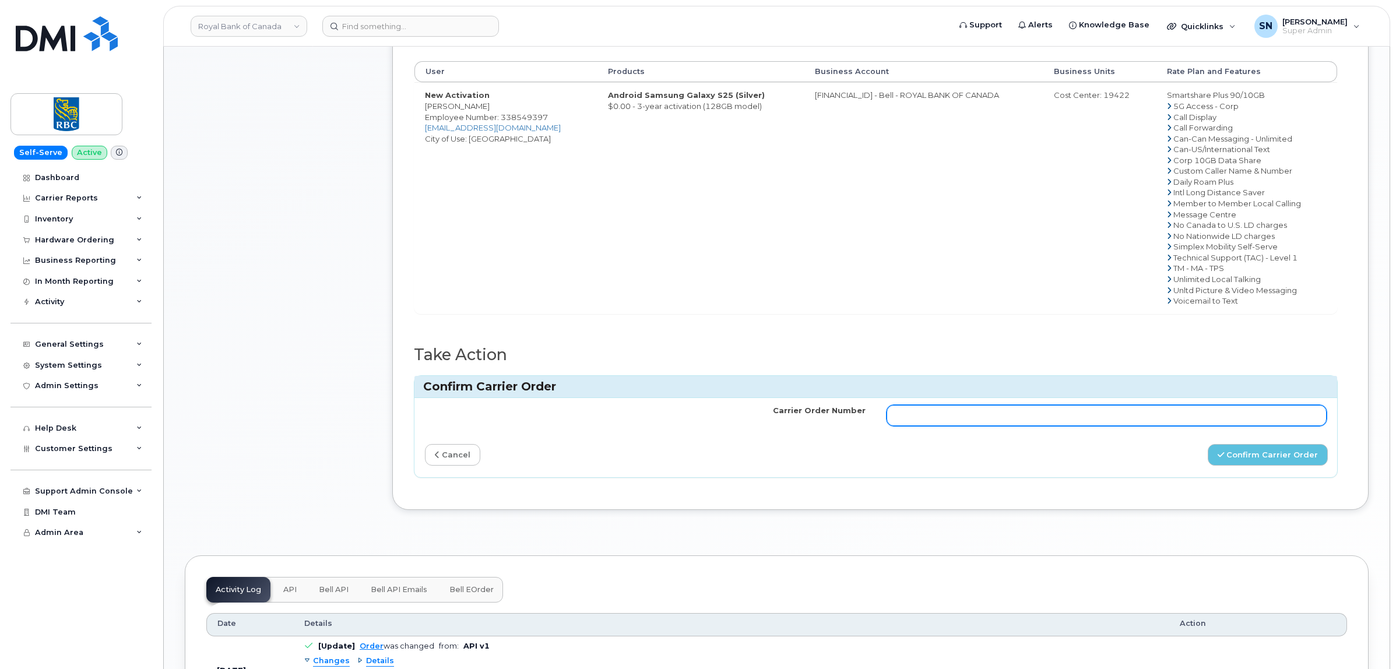
click at [946, 417] on input "Carrier Order Number" at bounding box center [1107, 415] width 441 height 21
paste input "3025115"
type input "3025115"
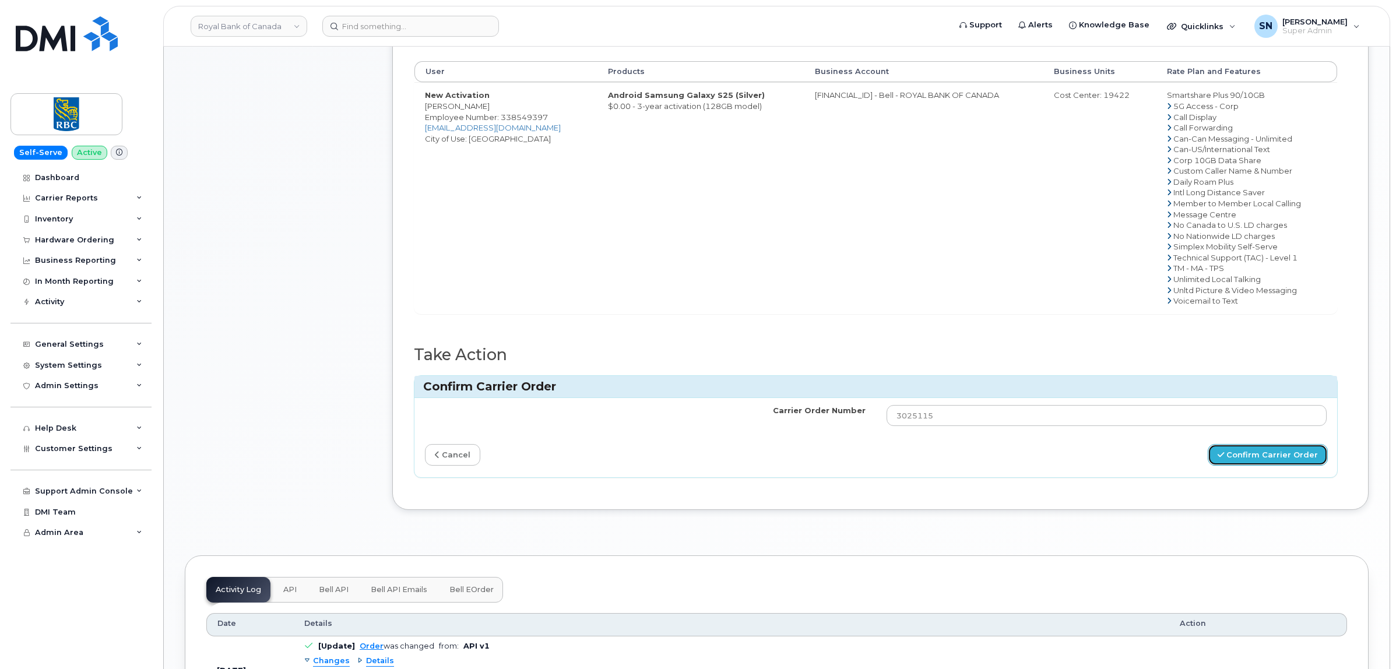
click at [1289, 458] on button "Confirm Carrier Order" at bounding box center [1268, 455] width 120 height 22
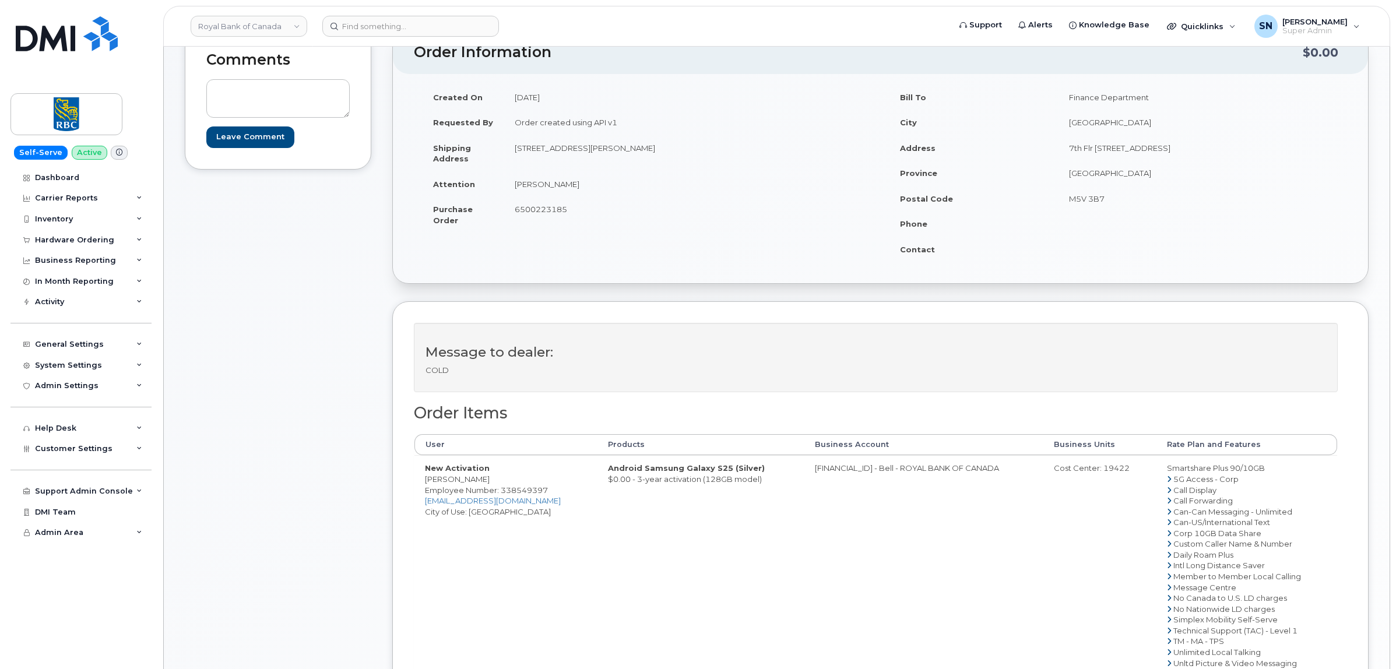
scroll to position [146, 0]
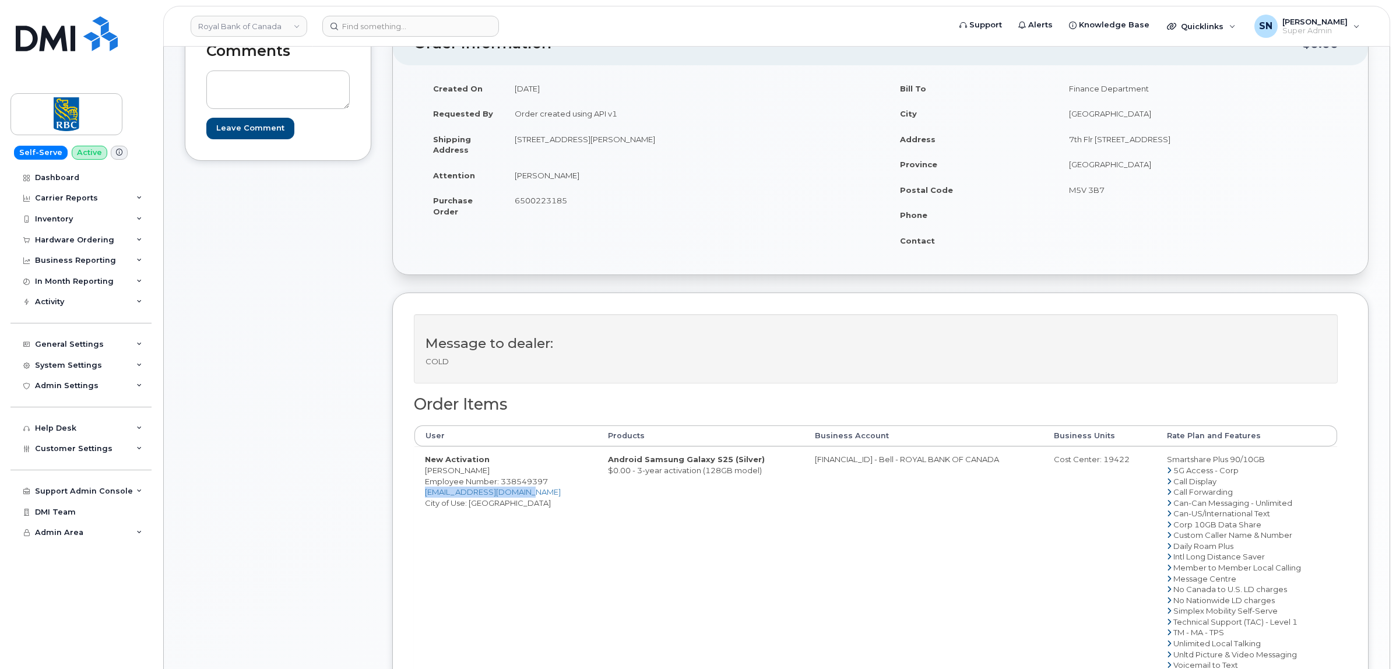
drag, startPoint x: 525, startPoint y: 491, endPoint x: 423, endPoint y: 497, distance: 102.2
click at [423, 497] on td "New Activation Scarlett Shao Employee Number: 338549397 scarlett.shao@rbccm.com…" at bounding box center [505, 562] width 183 height 231
copy link "scarlett.shao@rbccm.com"
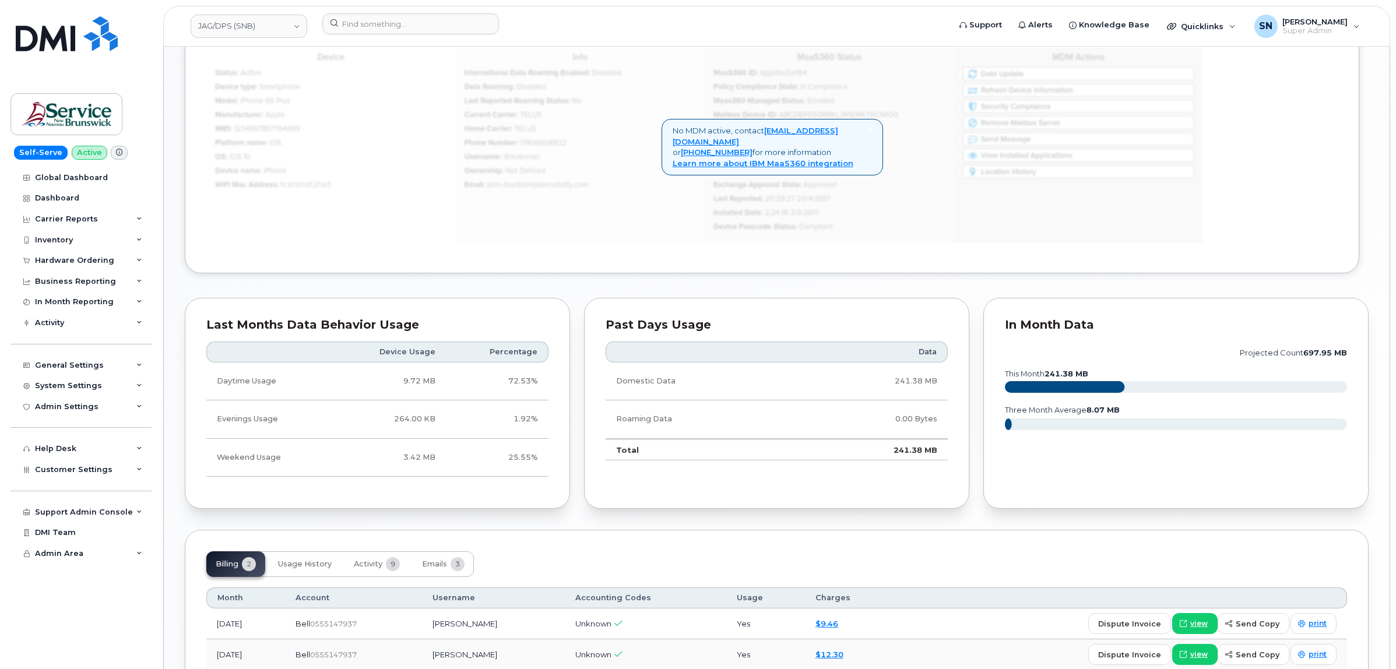
scroll to position [762, 0]
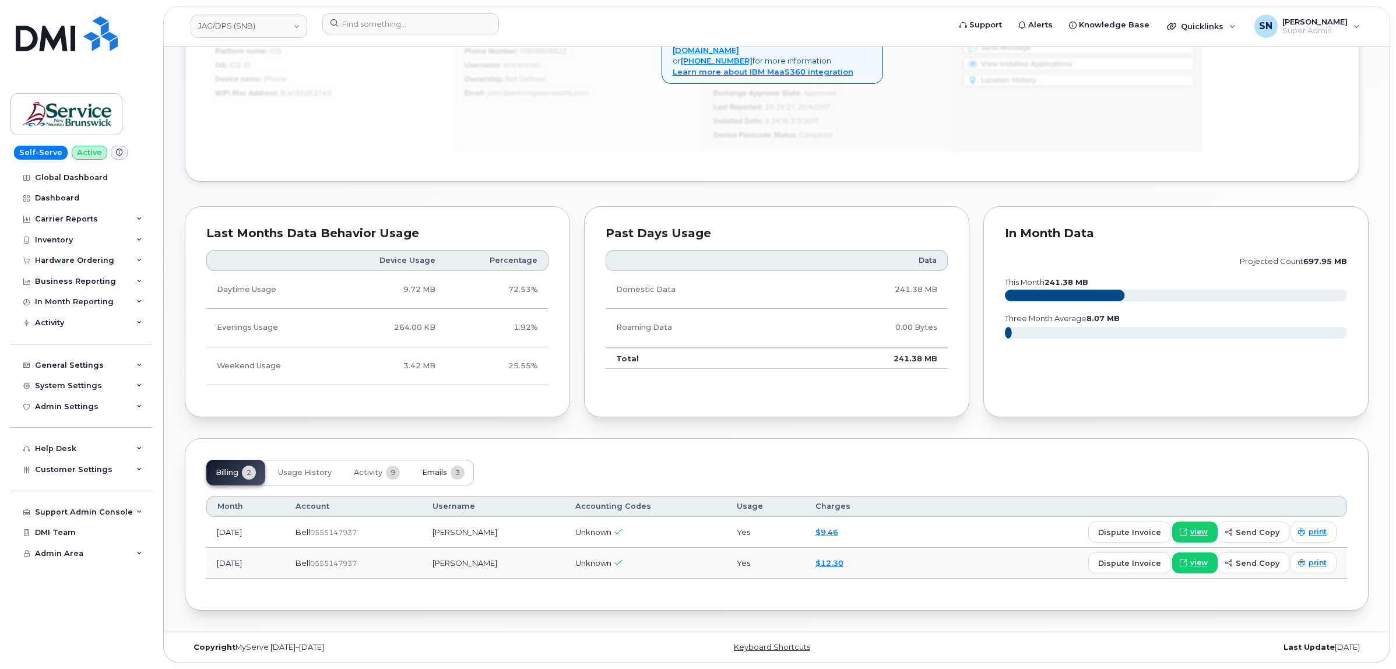
click at [443, 473] on span "Emails" at bounding box center [434, 472] width 25 height 9
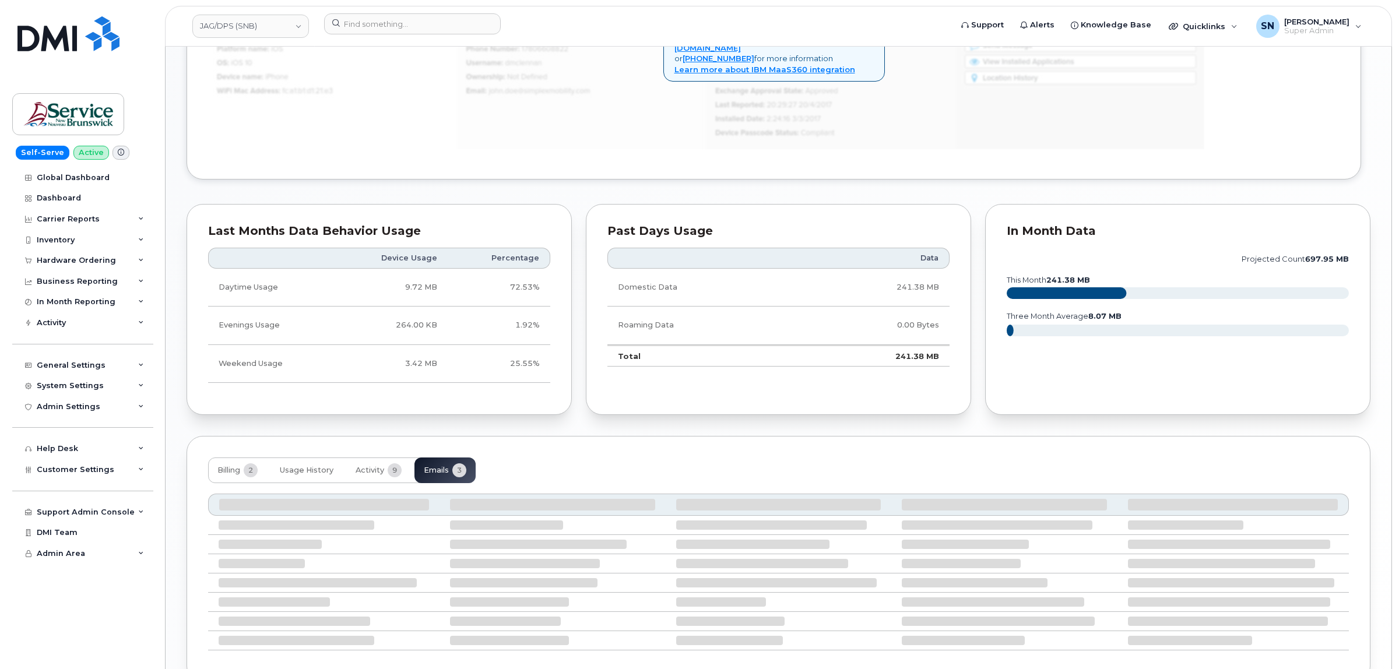
scroll to position [762, 0]
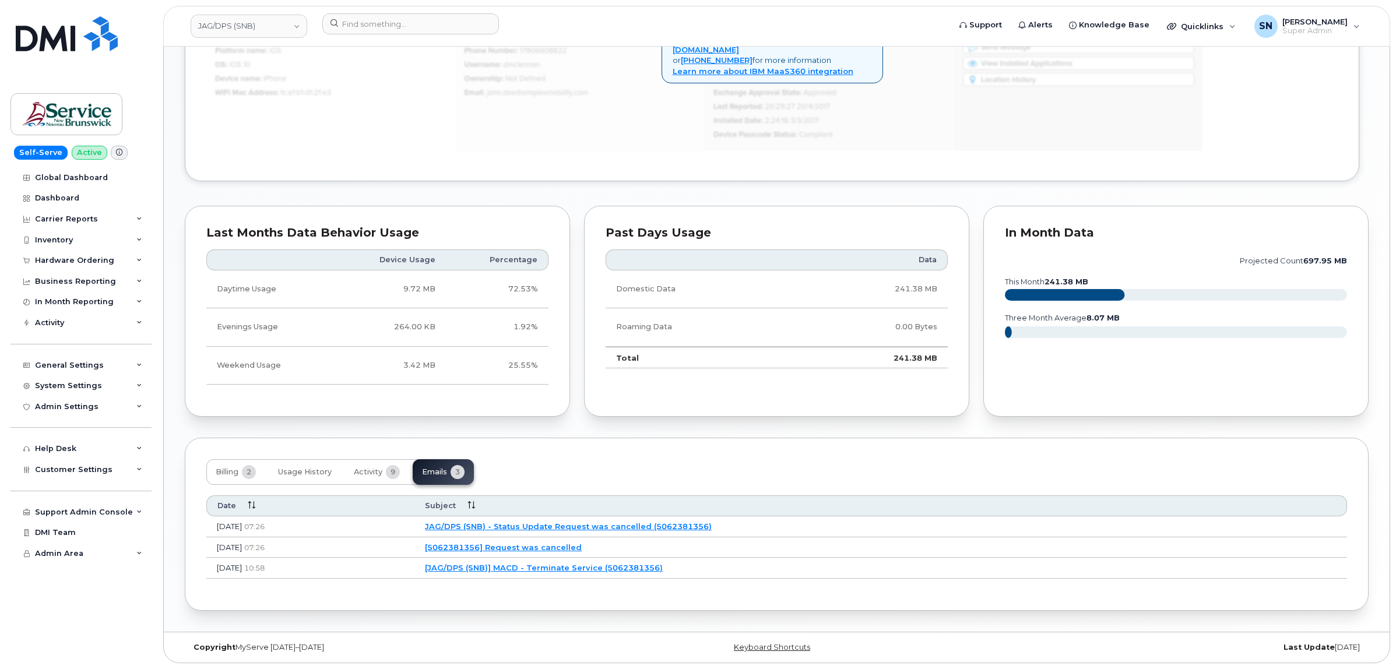
click at [659, 567] on link "[JAG/DPS (SNB)] MACD - Terminate Service (5062381356)" at bounding box center [544, 567] width 238 height 9
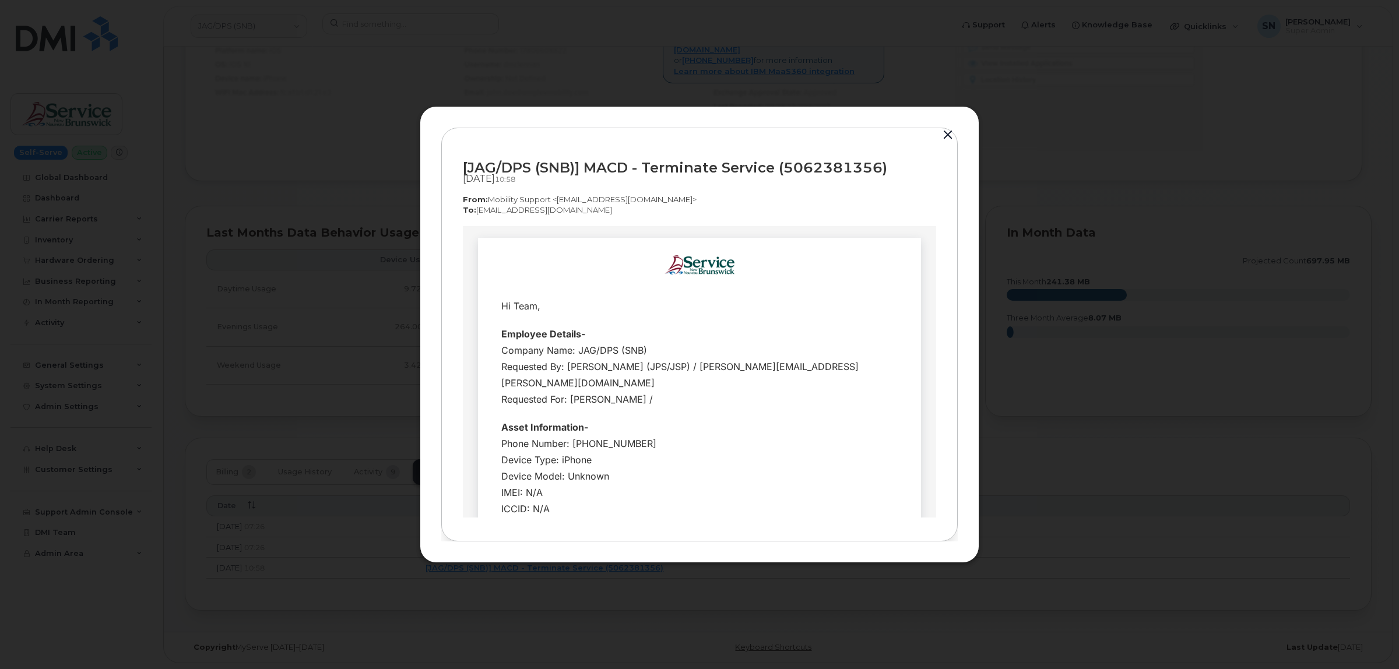
scroll to position [0, 0]
click at [951, 132] on button "button" at bounding box center [947, 135] width 17 height 16
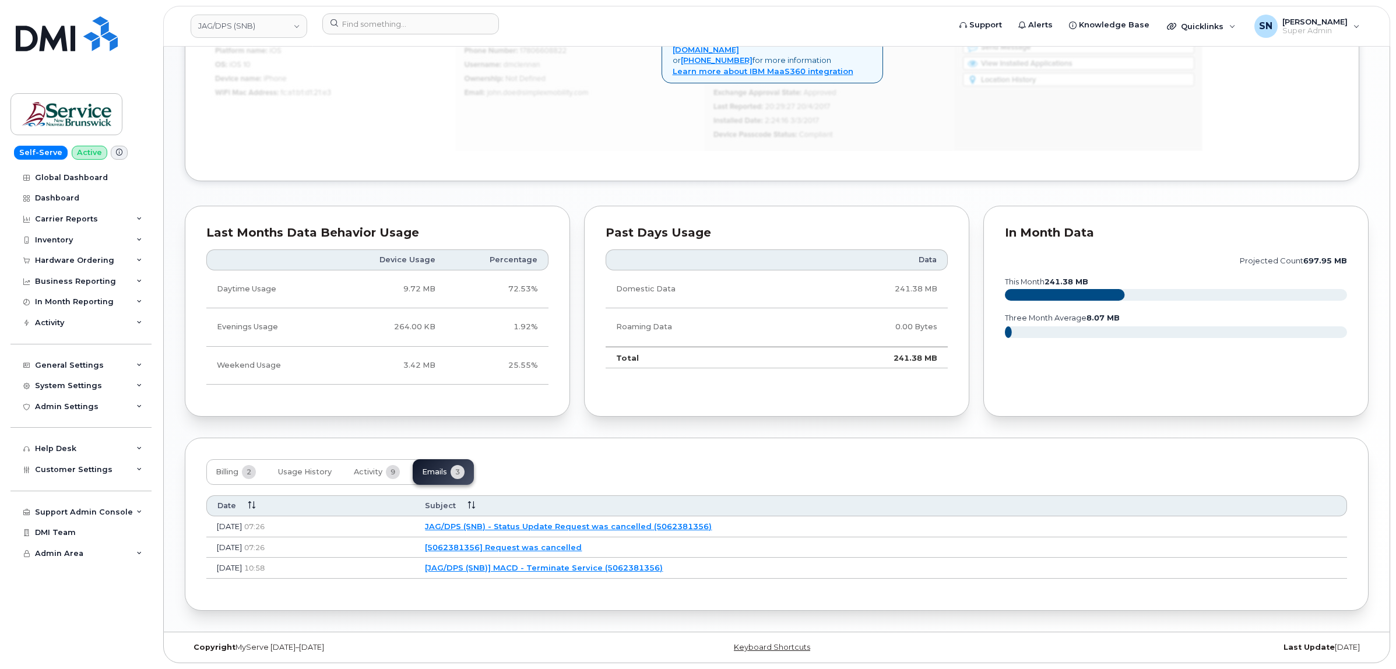
click at [582, 543] on link "[5062381356] Request was cancelled" at bounding box center [503, 547] width 157 height 9
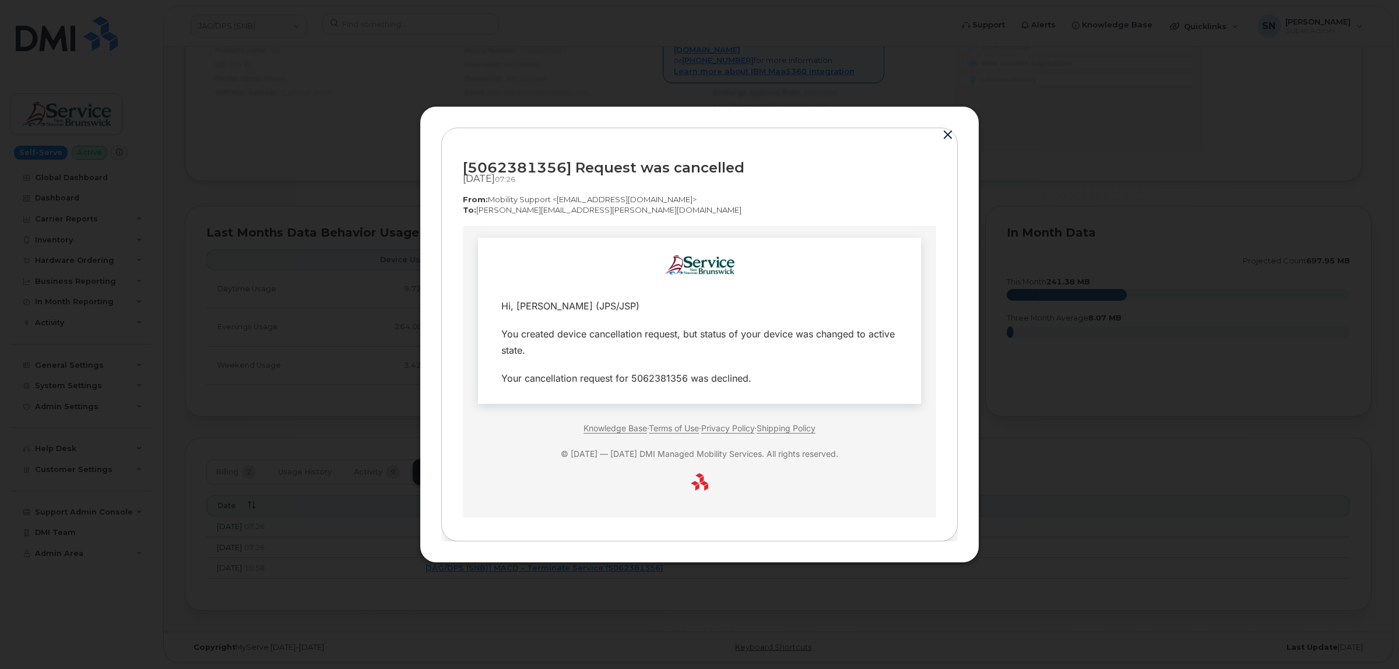
click at [952, 134] on button "button" at bounding box center [947, 135] width 17 height 16
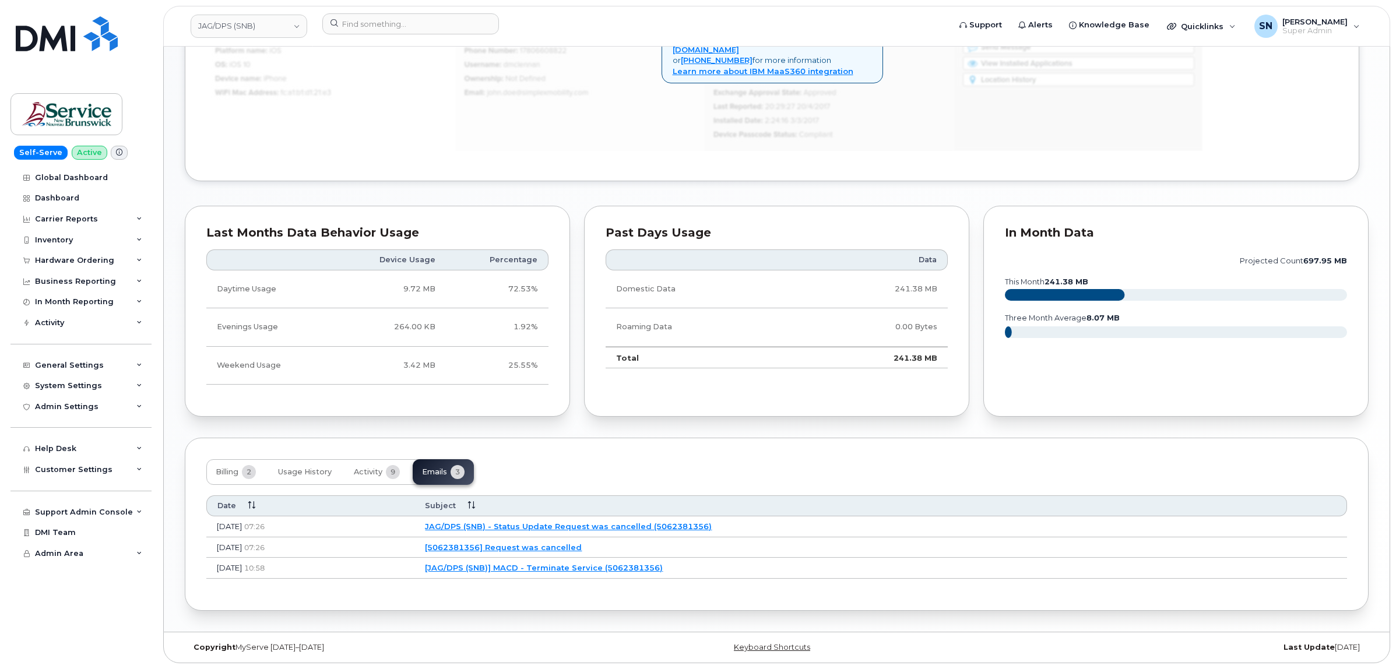
click at [712, 526] on link "JAG/DPS (SNB) - Status Update Request was cancelled (5062381356)" at bounding box center [568, 526] width 287 height 9
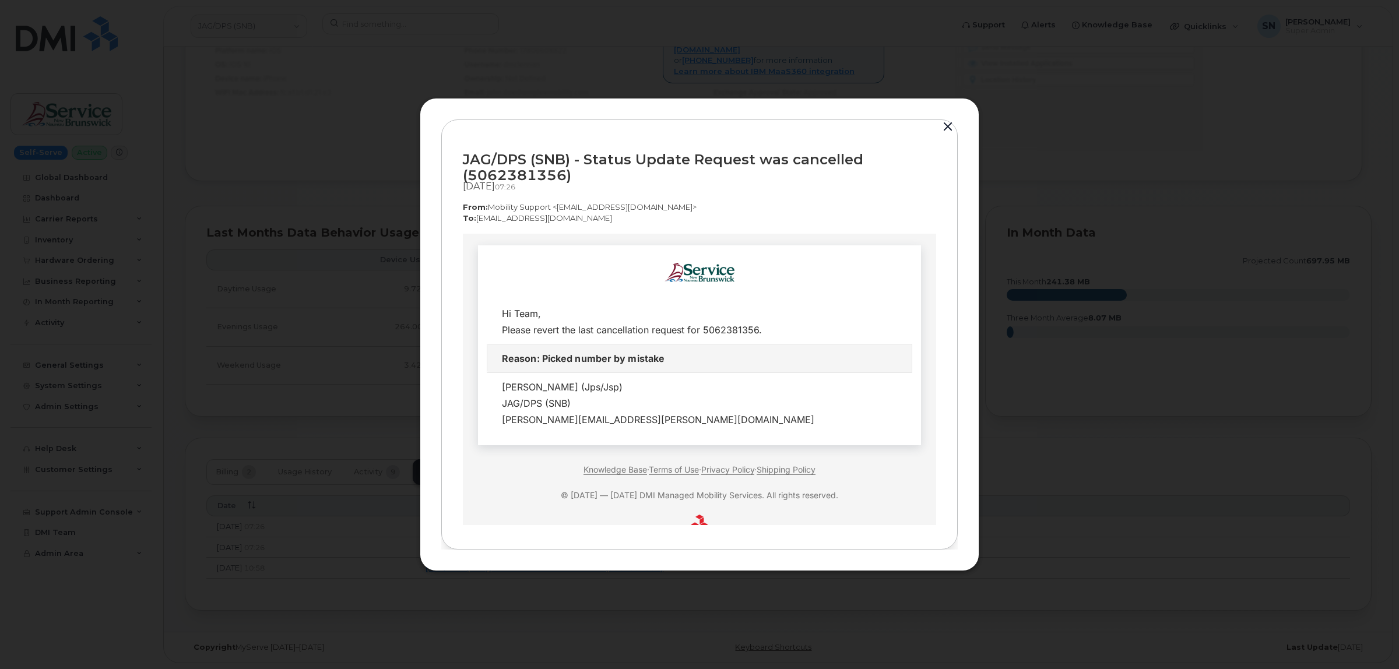
click at [946, 127] on button "button" at bounding box center [947, 127] width 17 height 16
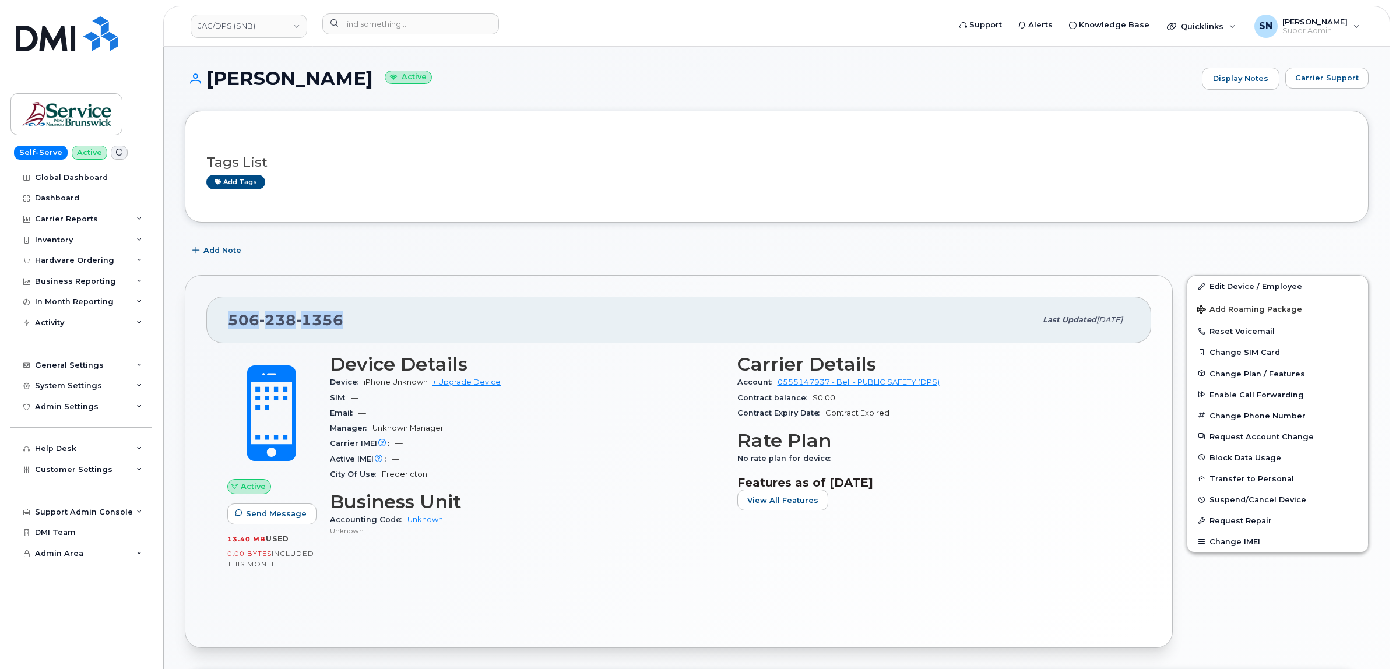
drag, startPoint x: 228, startPoint y: 318, endPoint x: 364, endPoint y: 317, distance: 135.8
click at [364, 317] on div "506 238 1356" at bounding box center [632, 320] width 808 height 24
copy span "506 238 1356"
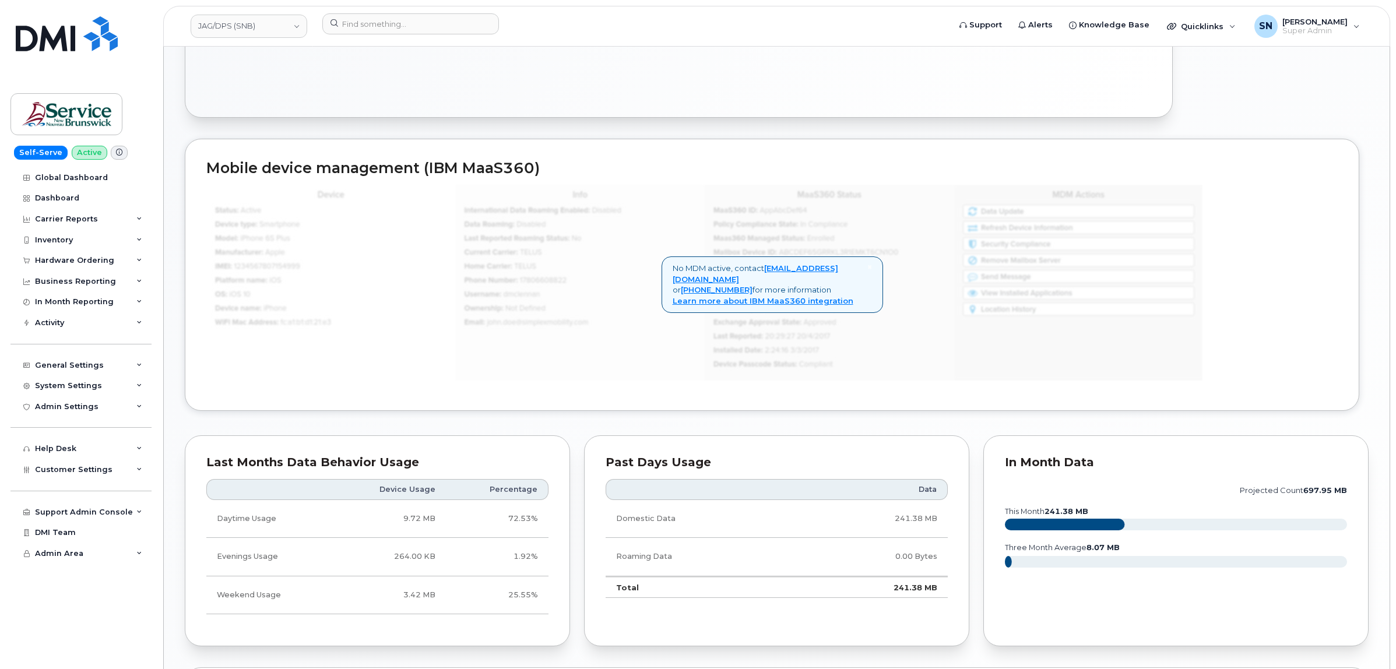
scroll to position [252, 0]
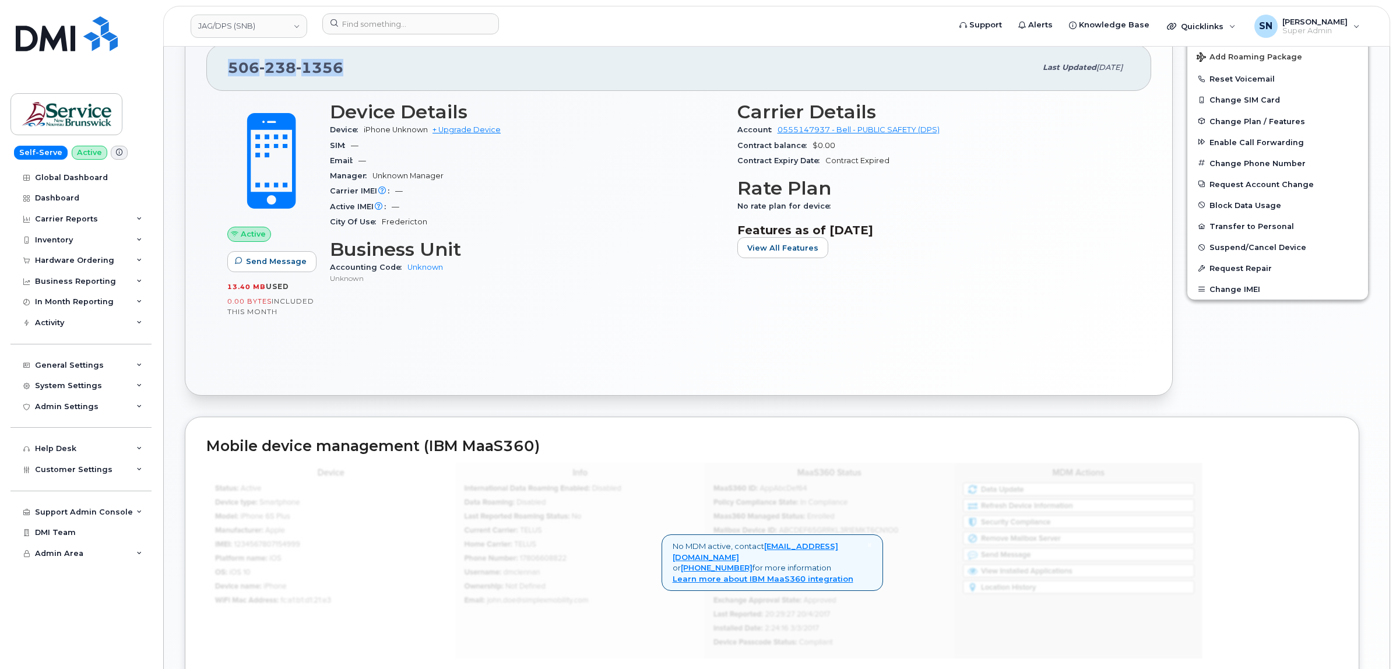
copy span "506 238 1356"
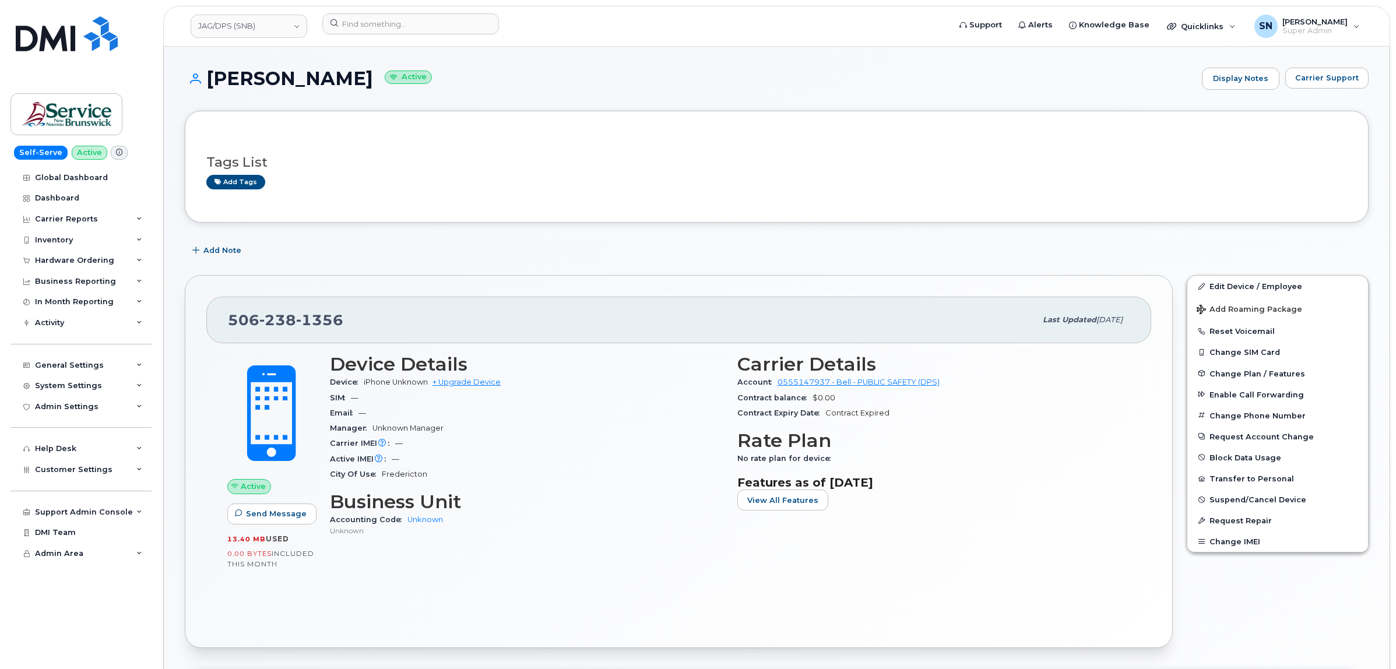
click at [1330, 89] on div "Carrier Support" at bounding box center [1326, 79] width 83 height 22
click at [1324, 73] on span "Carrier Support" at bounding box center [1327, 77] width 64 height 11
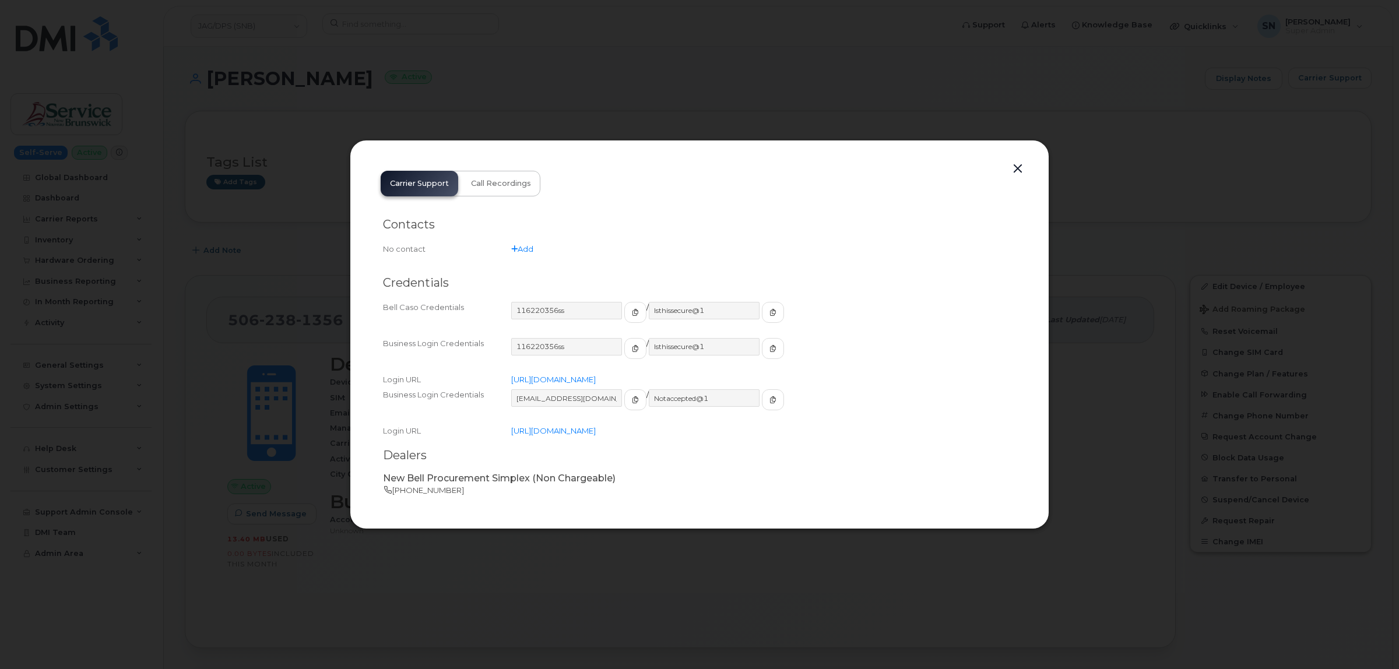
click at [1018, 167] on button "button" at bounding box center [1017, 169] width 17 height 16
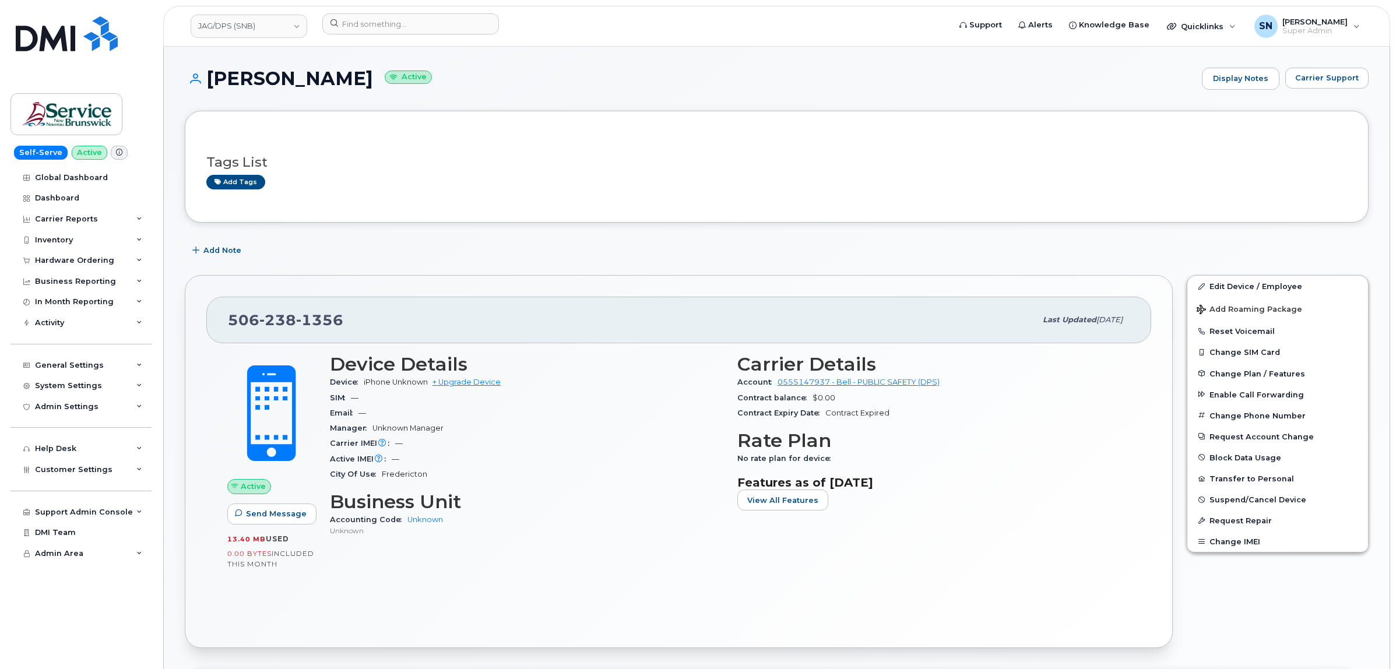
click at [1008, 222] on div "Tags List Add tags" at bounding box center [777, 167] width 1184 height 112
click at [391, 25] on input at bounding box center [410, 23] width 177 height 21
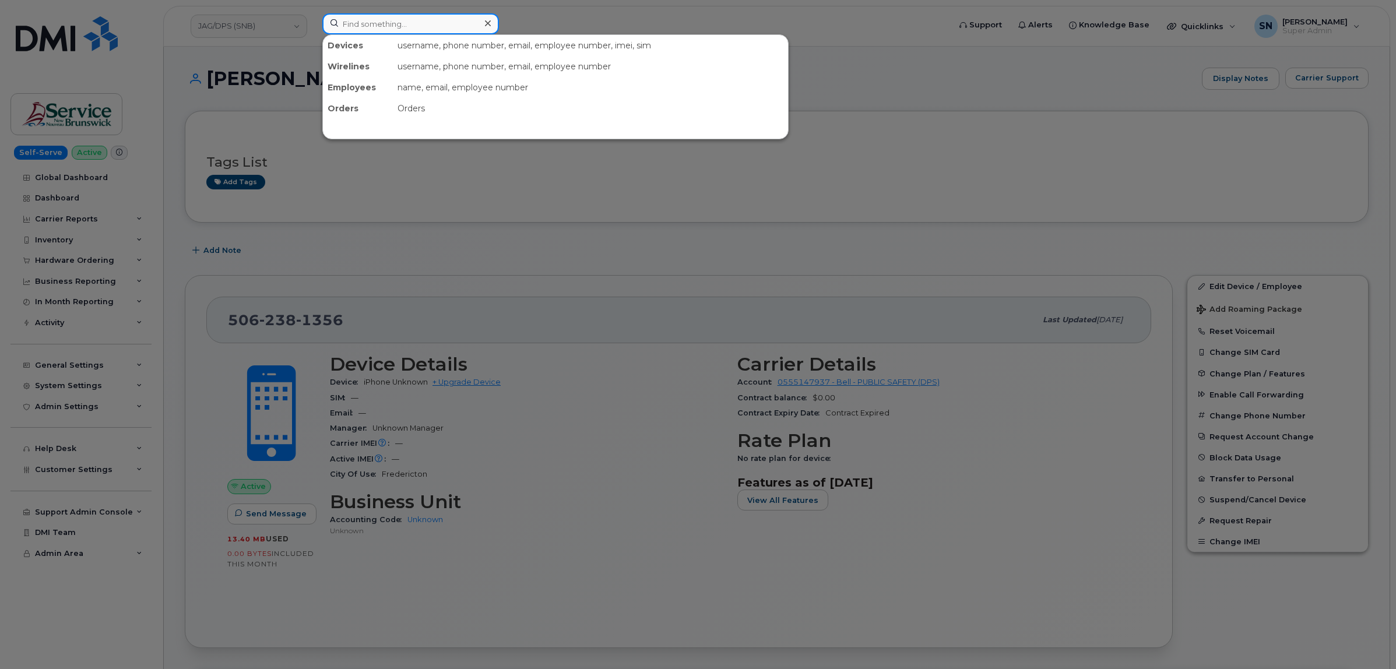
paste input "5066244201"
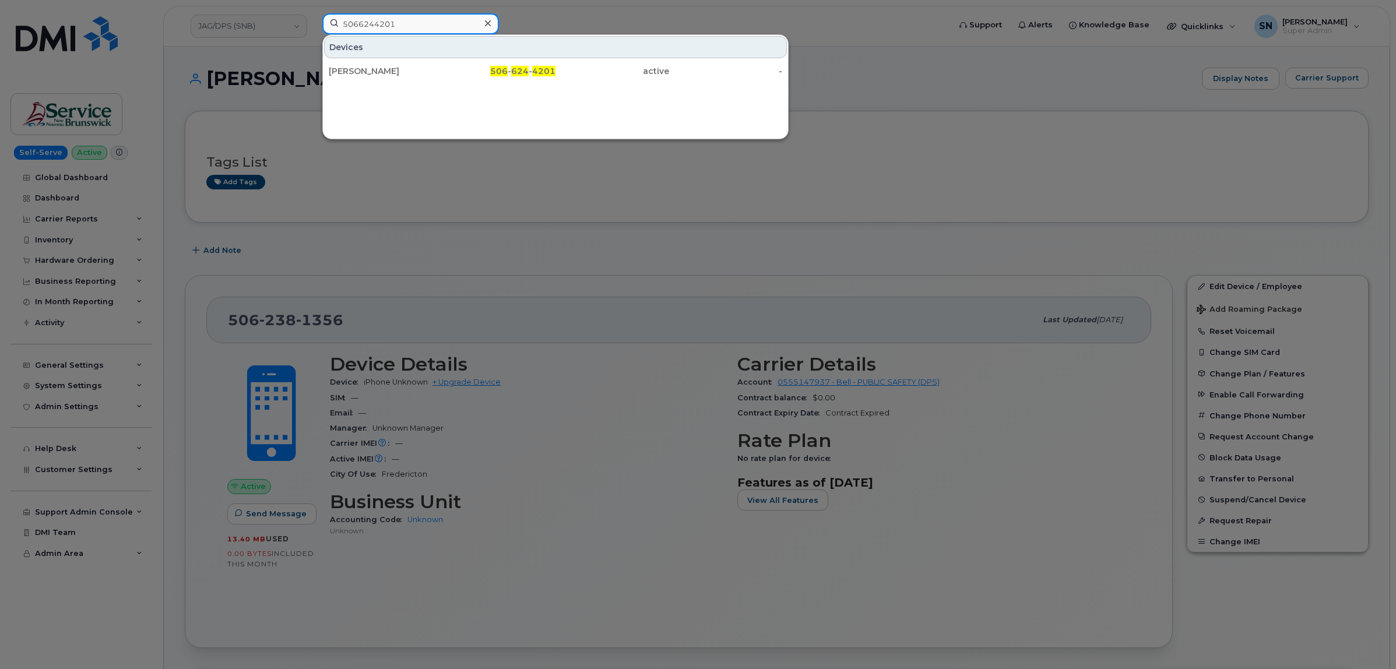
type input "5066244201"
click at [418, 69] on div "Denis Bujold" at bounding box center [386, 71] width 114 height 12
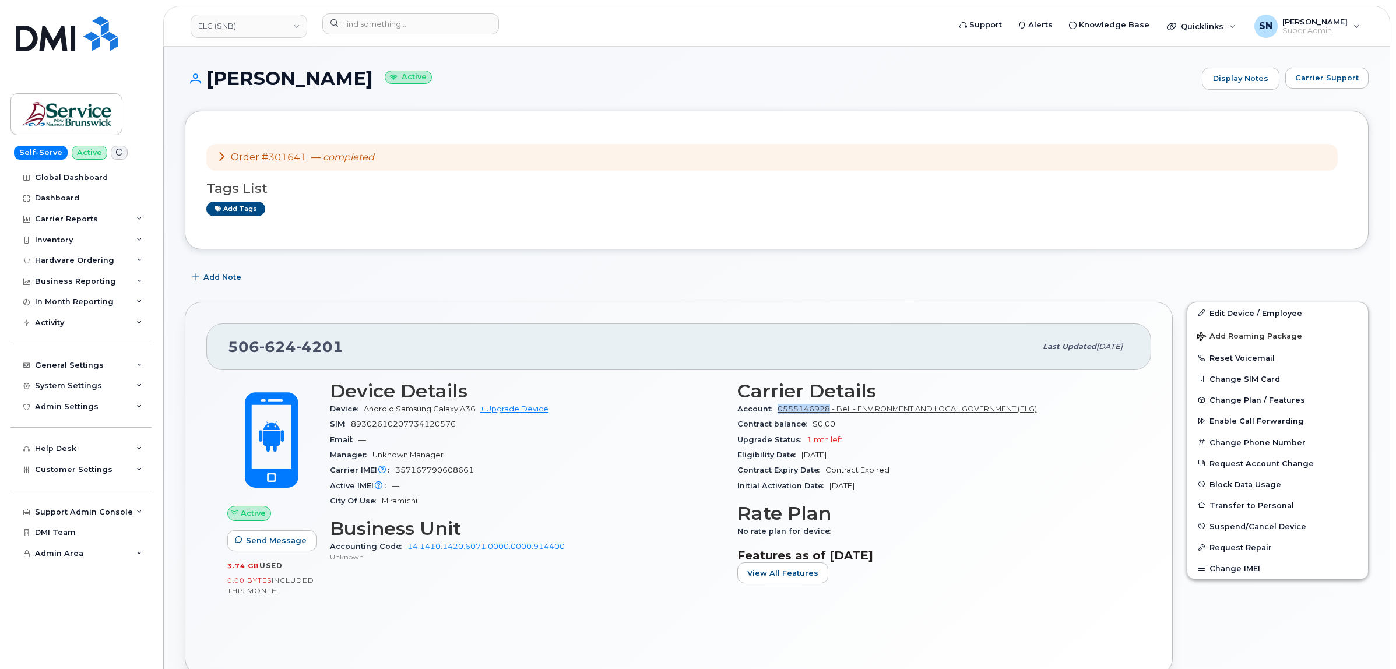
drag, startPoint x: 779, startPoint y: 415, endPoint x: 828, endPoint y: 414, distance: 49.6
click at [828, 414] on div "Account 0555146928 - Bell - ENVIRONMENT AND LOCAL GOVERNMENT (ELG)" at bounding box center [933, 409] width 393 height 15
copy link "0555146928"
click at [1356, 79] on span "Carrier Support" at bounding box center [1327, 77] width 64 height 11
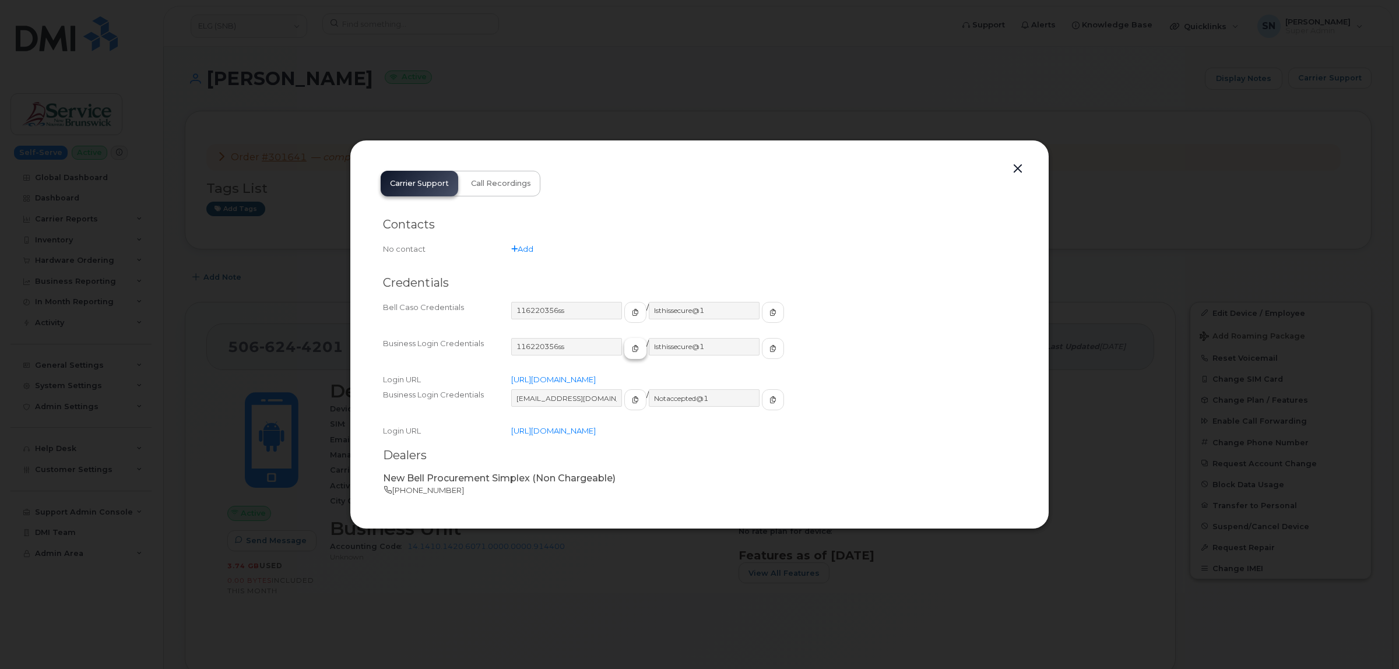
click at [632, 351] on icon "button" at bounding box center [635, 348] width 7 height 7
click at [762, 345] on button "button" at bounding box center [773, 348] width 22 height 21
drag, startPoint x: 1021, startPoint y: 173, endPoint x: 1010, endPoint y: 174, distance: 11.1
click at [1021, 173] on button "button" at bounding box center [1017, 169] width 17 height 16
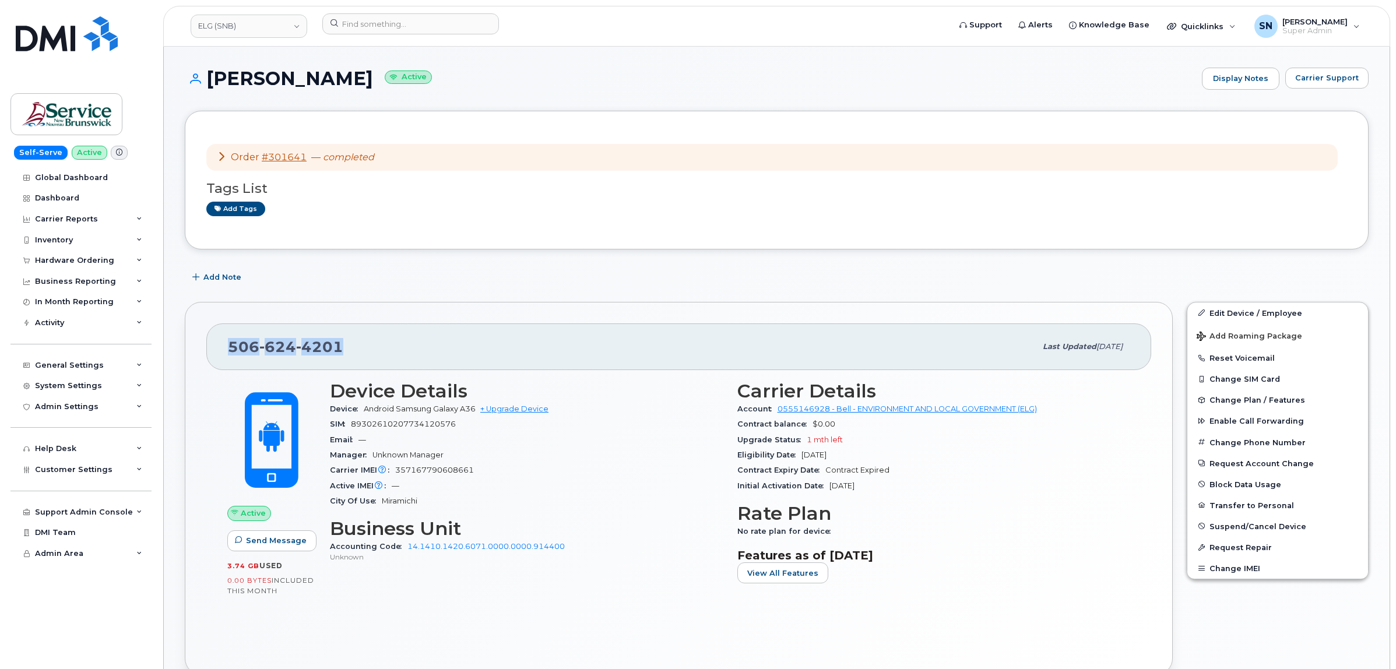
drag, startPoint x: 228, startPoint y: 357, endPoint x: 334, endPoint y: 354, distance: 106.1
click at [339, 354] on div "506 624 4201 Last updated Oct 01, 2025" at bounding box center [678, 347] width 945 height 47
copy span "506 624 4201"
drag, startPoint x: 211, startPoint y: 79, endPoint x: 327, endPoint y: 86, distance: 116.2
click at [327, 86] on h1 "Denis Bujold Active" at bounding box center [690, 78] width 1011 height 20
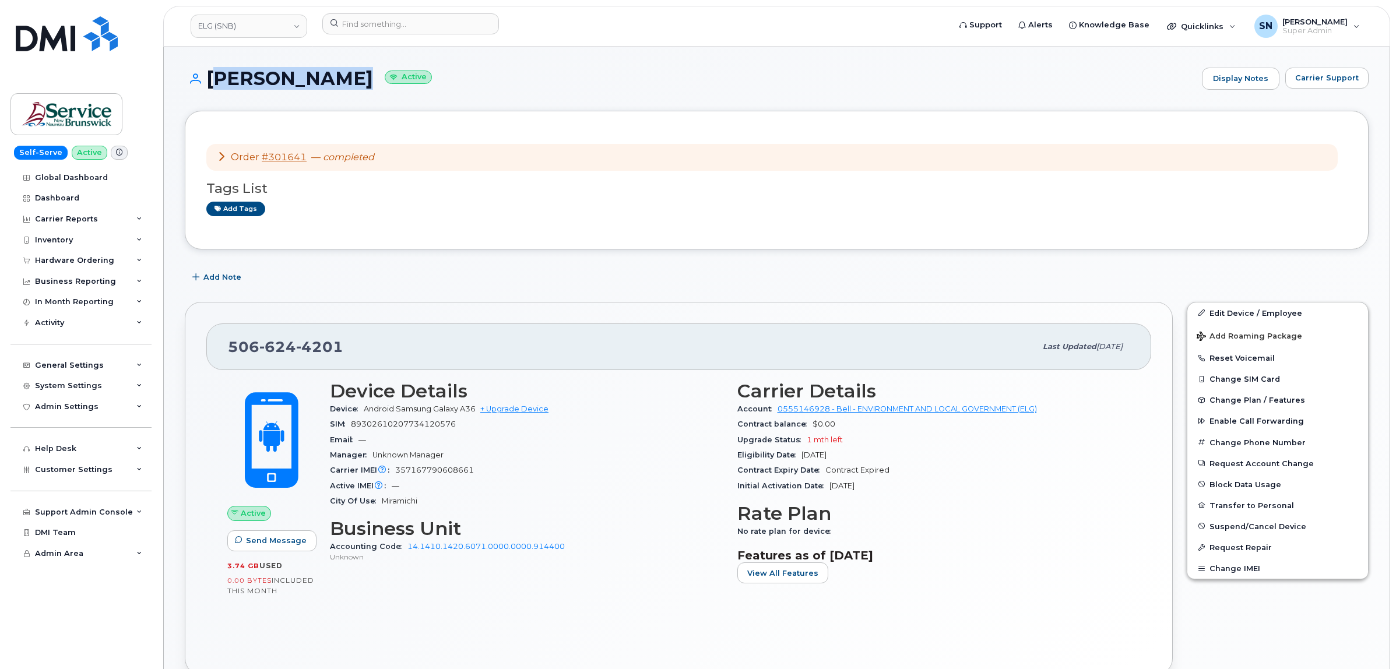
copy h1 "Denis Bujold"
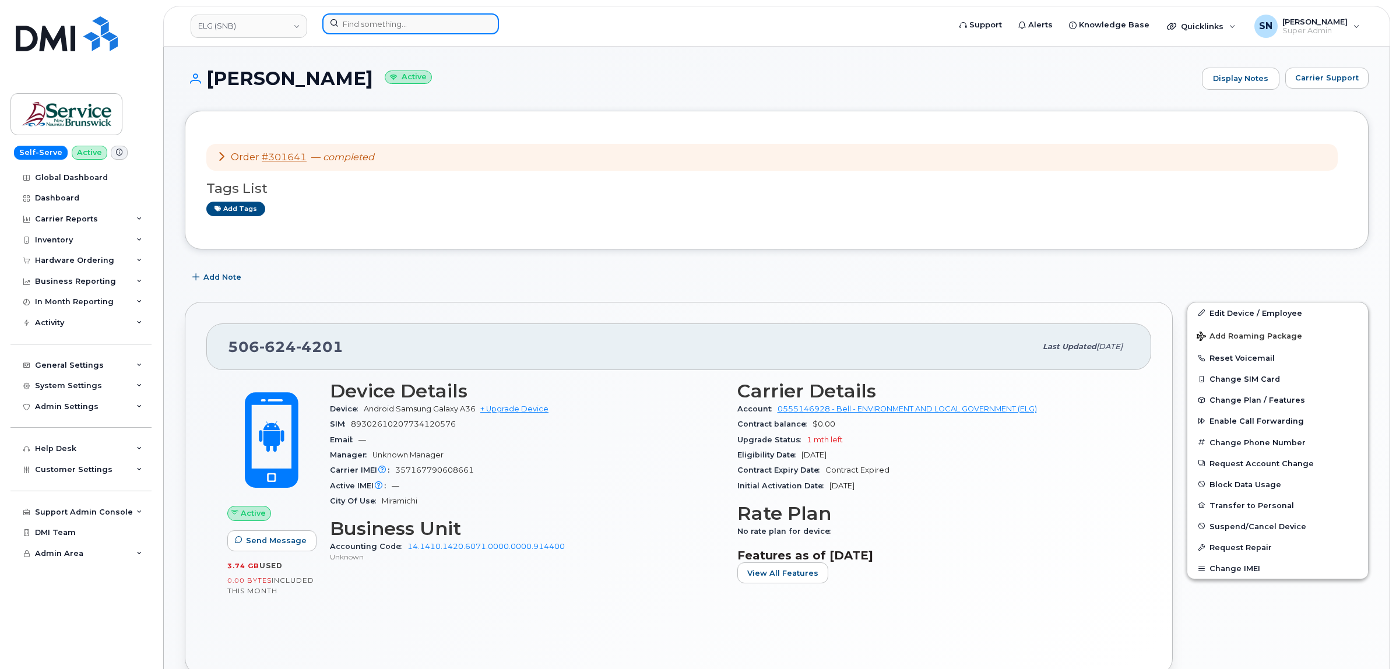
click at [409, 27] on input at bounding box center [410, 23] width 177 height 21
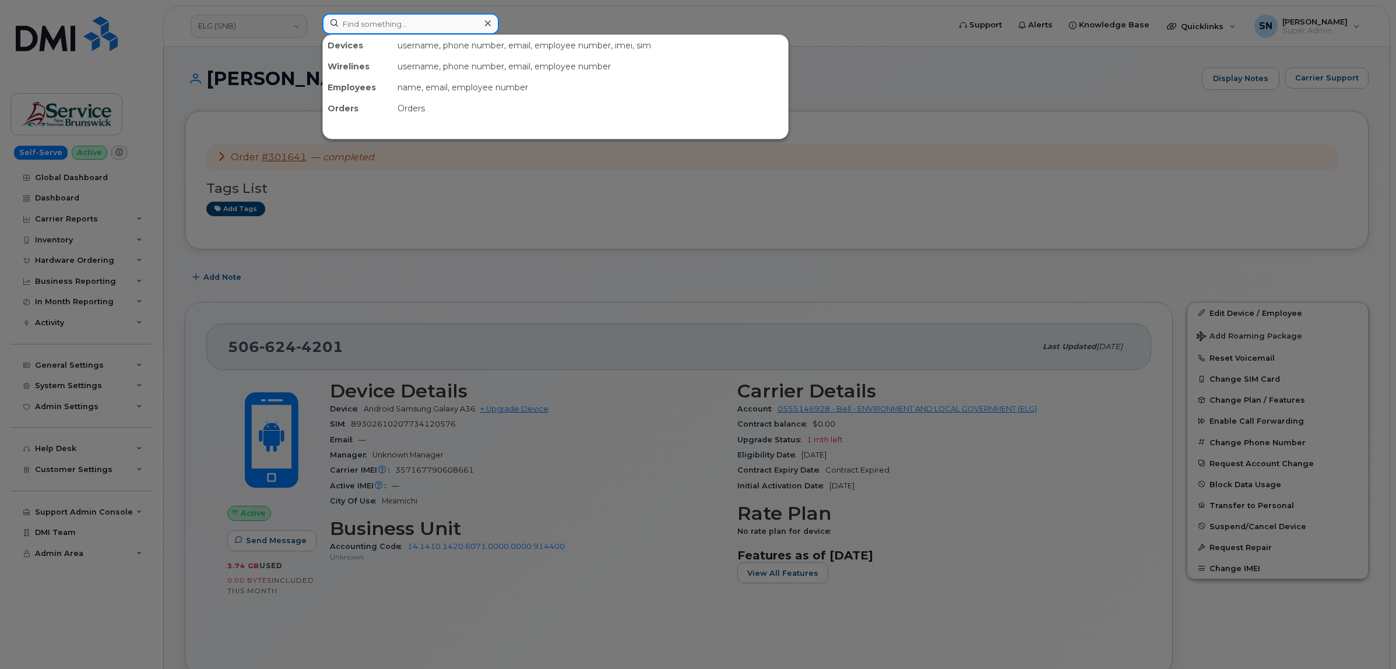
paste input "7802714520"
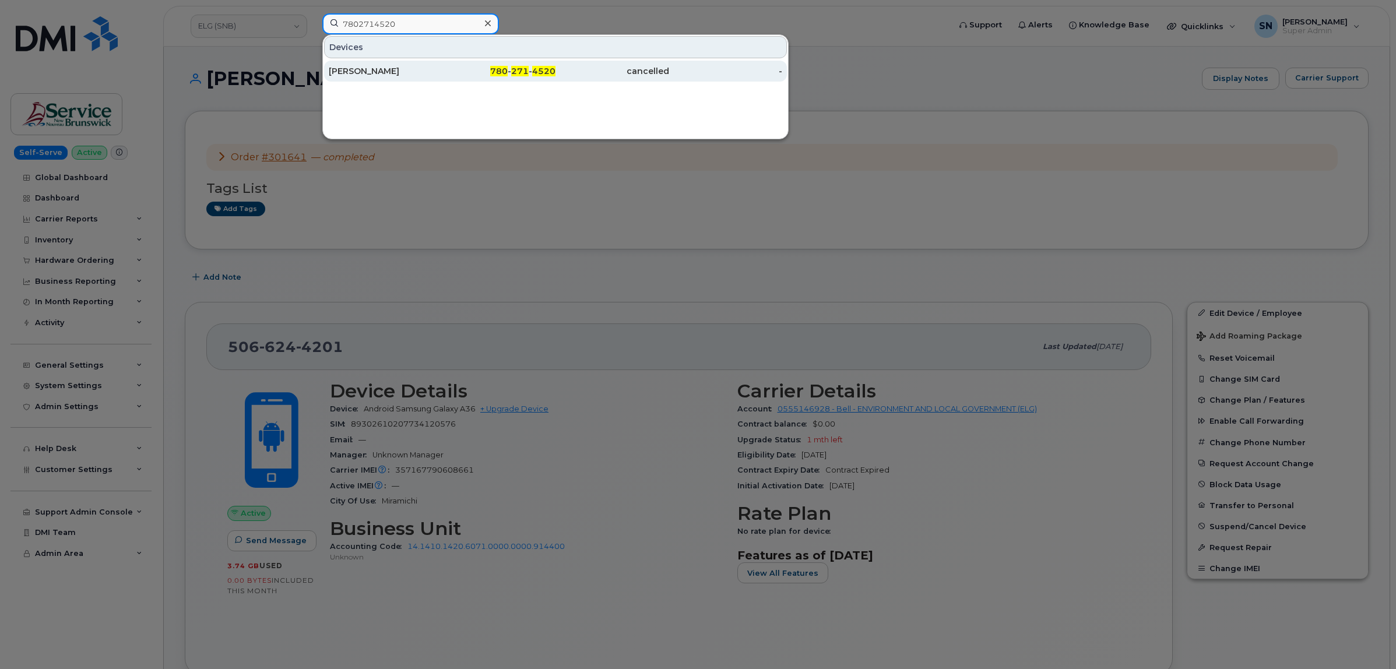
type input "7802714520"
click at [432, 73] on div "John Warner" at bounding box center [386, 71] width 114 height 12
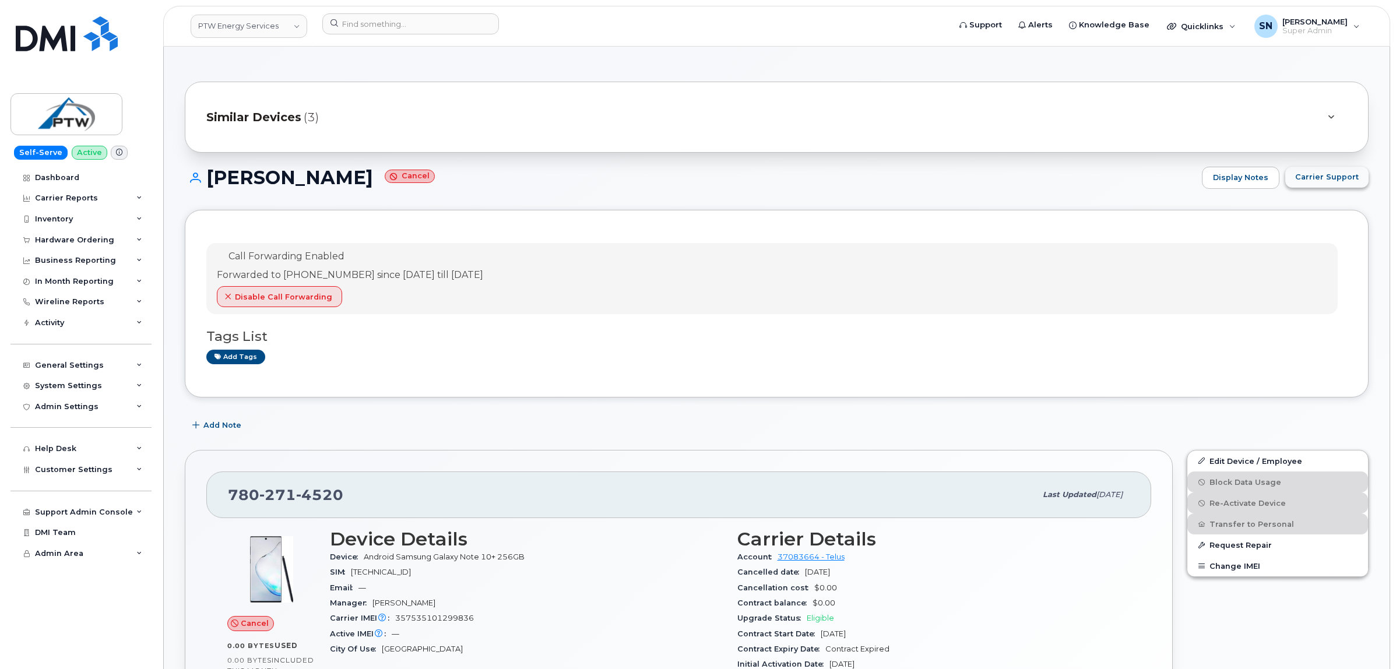
click at [1312, 181] on span "Carrier Support" at bounding box center [1327, 176] width 64 height 11
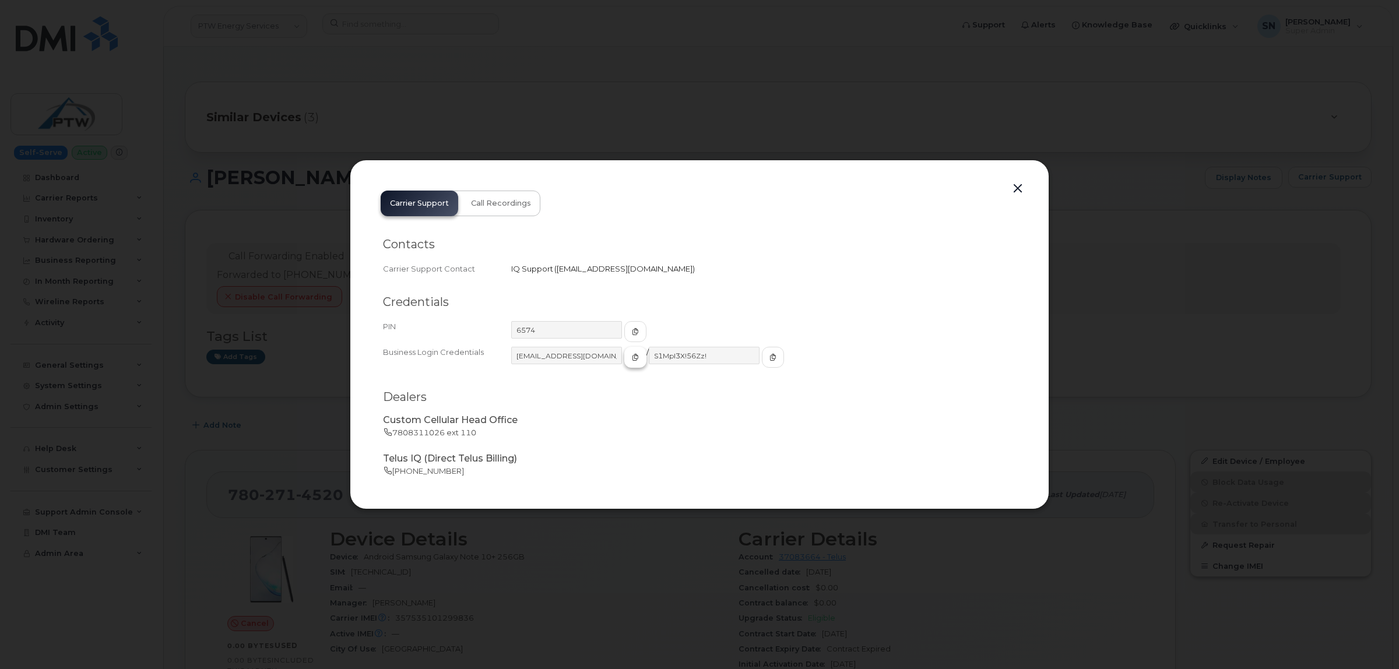
click at [632, 357] on icon "button" at bounding box center [635, 357] width 7 height 7
click at [768, 360] on span "button" at bounding box center [773, 357] width 10 height 10
click at [1018, 192] on button "button" at bounding box center [1017, 189] width 17 height 16
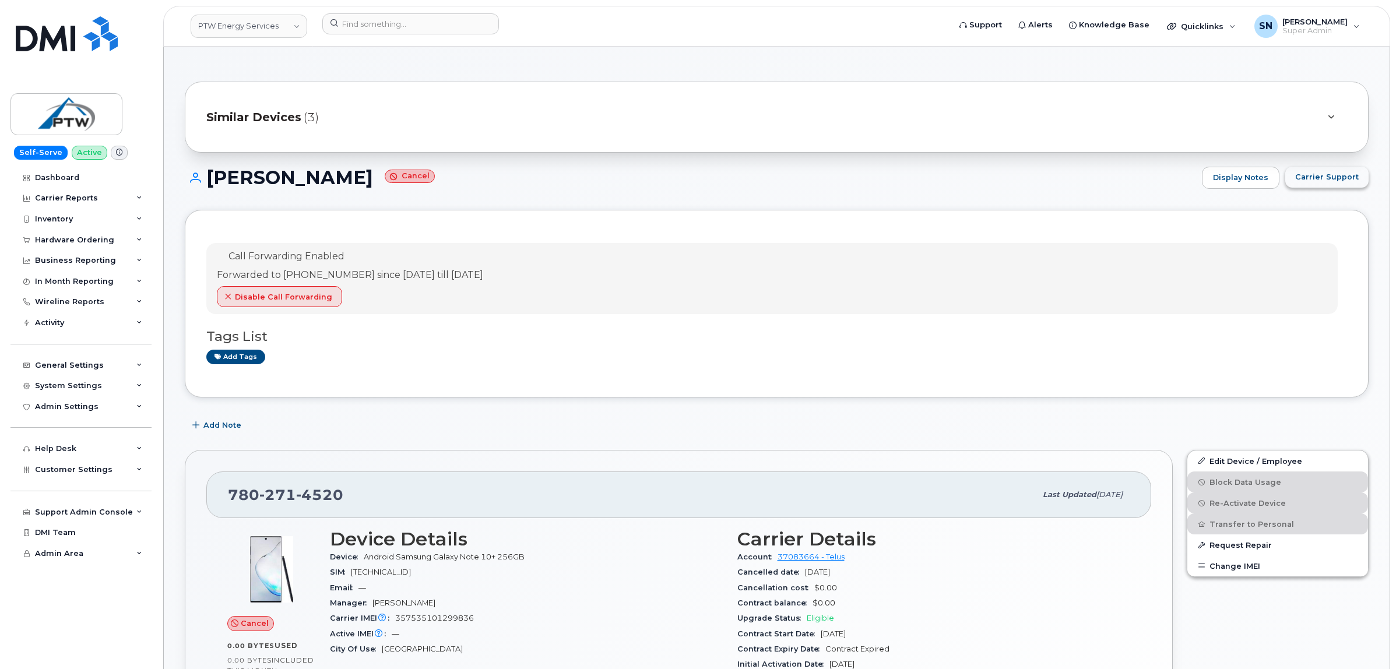
click at [1336, 177] on span "Carrier Support" at bounding box center [1327, 176] width 64 height 11
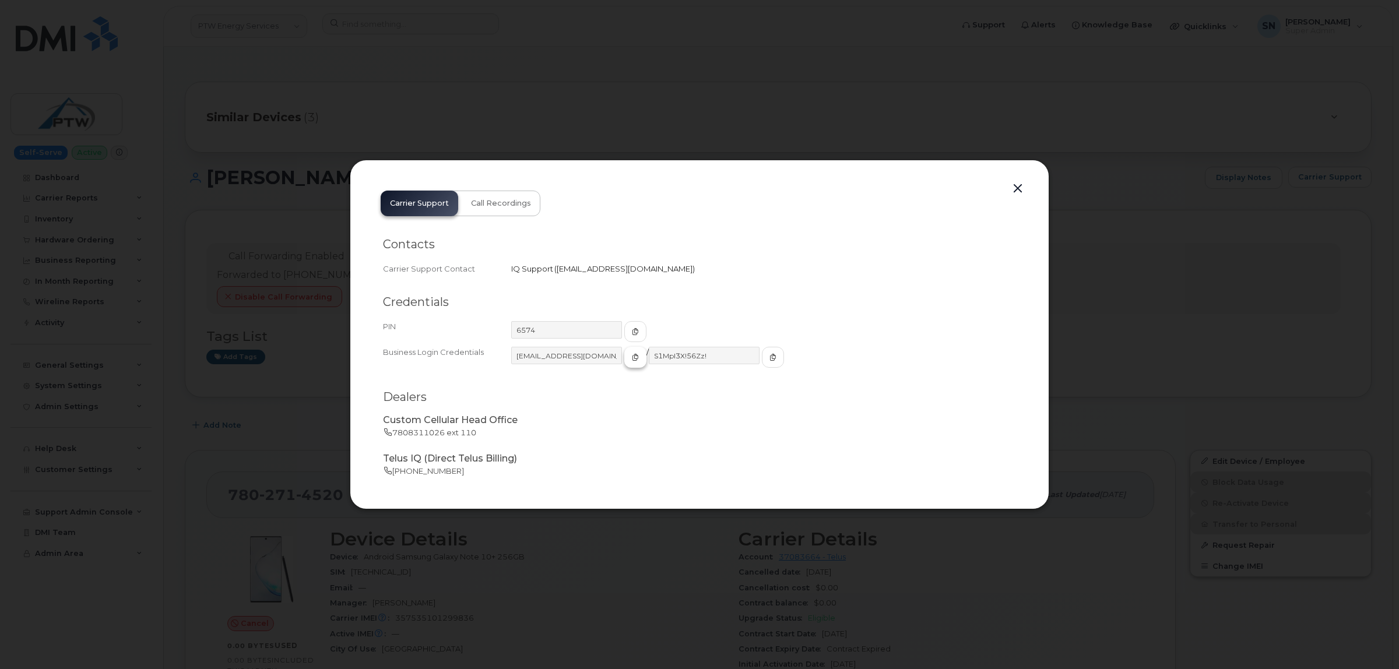
click at [632, 360] on icon "button" at bounding box center [635, 357] width 7 height 7
click at [768, 356] on span "button" at bounding box center [773, 357] width 10 height 10
drag, startPoint x: 1021, startPoint y: 191, endPoint x: 881, endPoint y: 240, distance: 147.9
click at [1020, 191] on button "button" at bounding box center [1017, 189] width 17 height 16
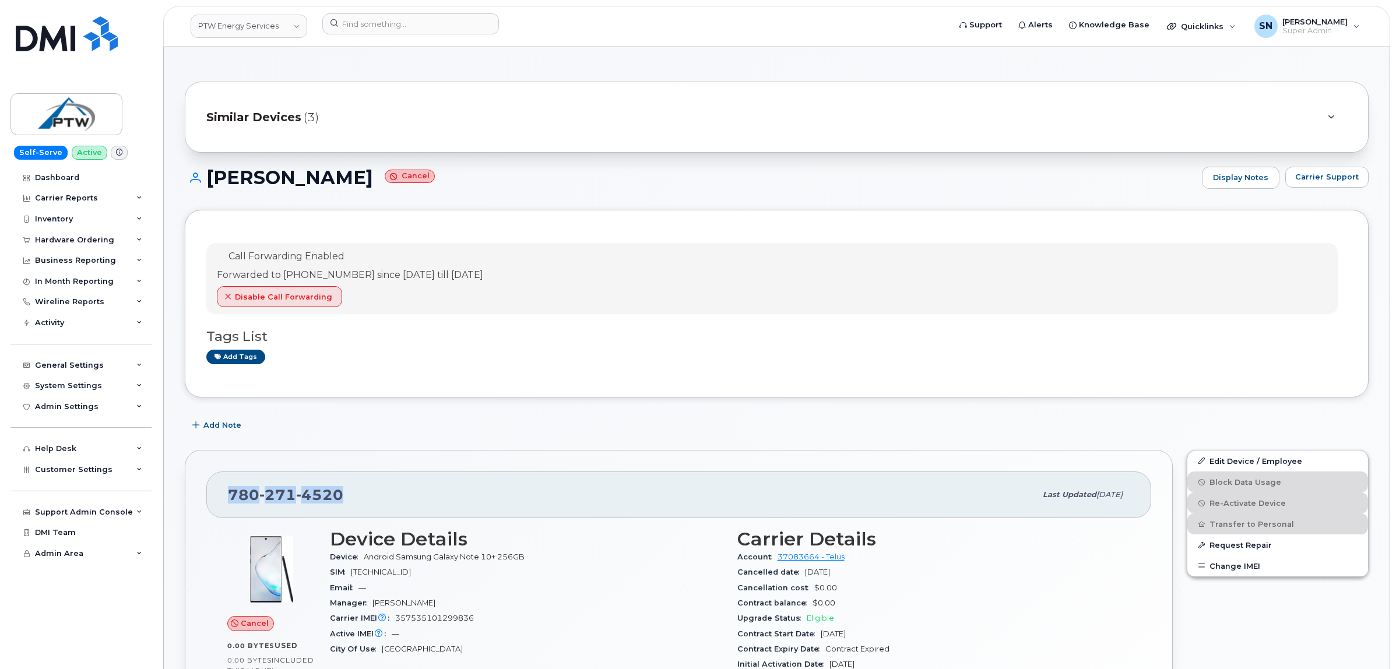
drag, startPoint x: 220, startPoint y: 497, endPoint x: 340, endPoint y: 493, distance: 119.6
click at [340, 493] on div "780 271 4520 Last updated Mar 31, 2025" at bounding box center [678, 495] width 945 height 47
copy span "780 271 4520"
click at [1309, 177] on span "Carrier Support" at bounding box center [1327, 176] width 64 height 11
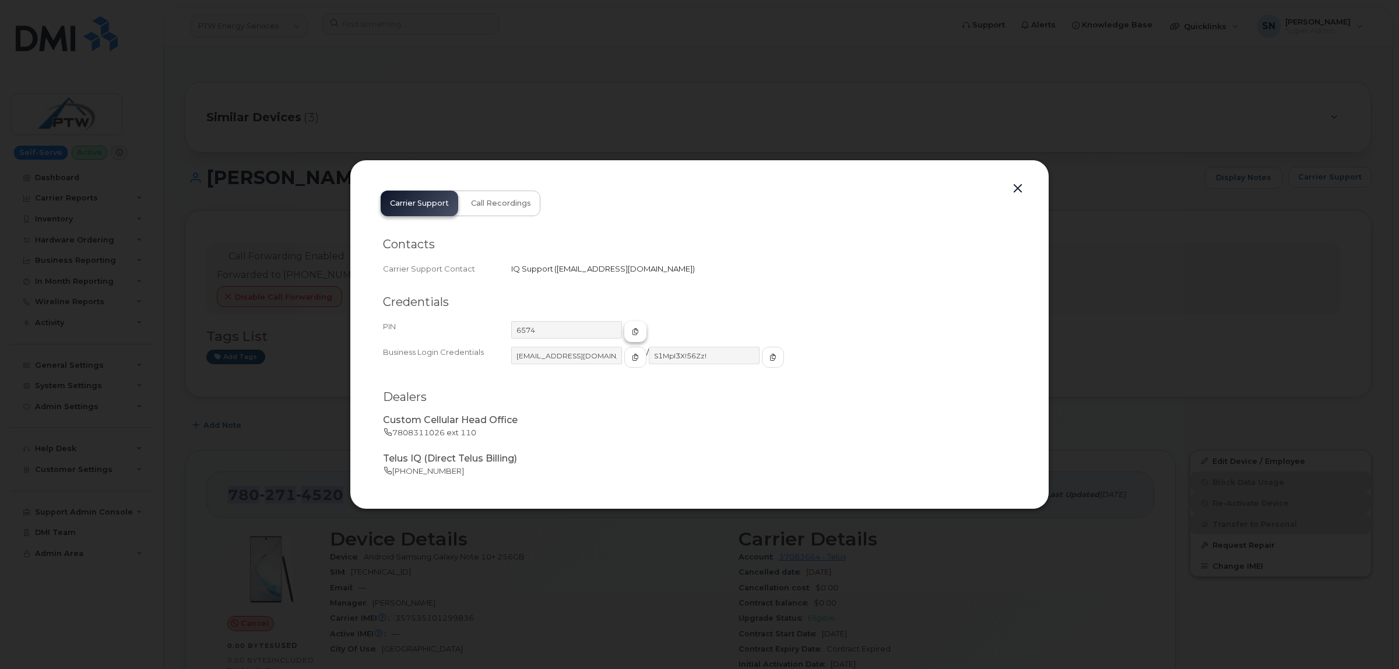
click at [630, 330] on span "button" at bounding box center [635, 331] width 10 height 10
click at [1020, 194] on button "button" at bounding box center [1017, 189] width 17 height 16
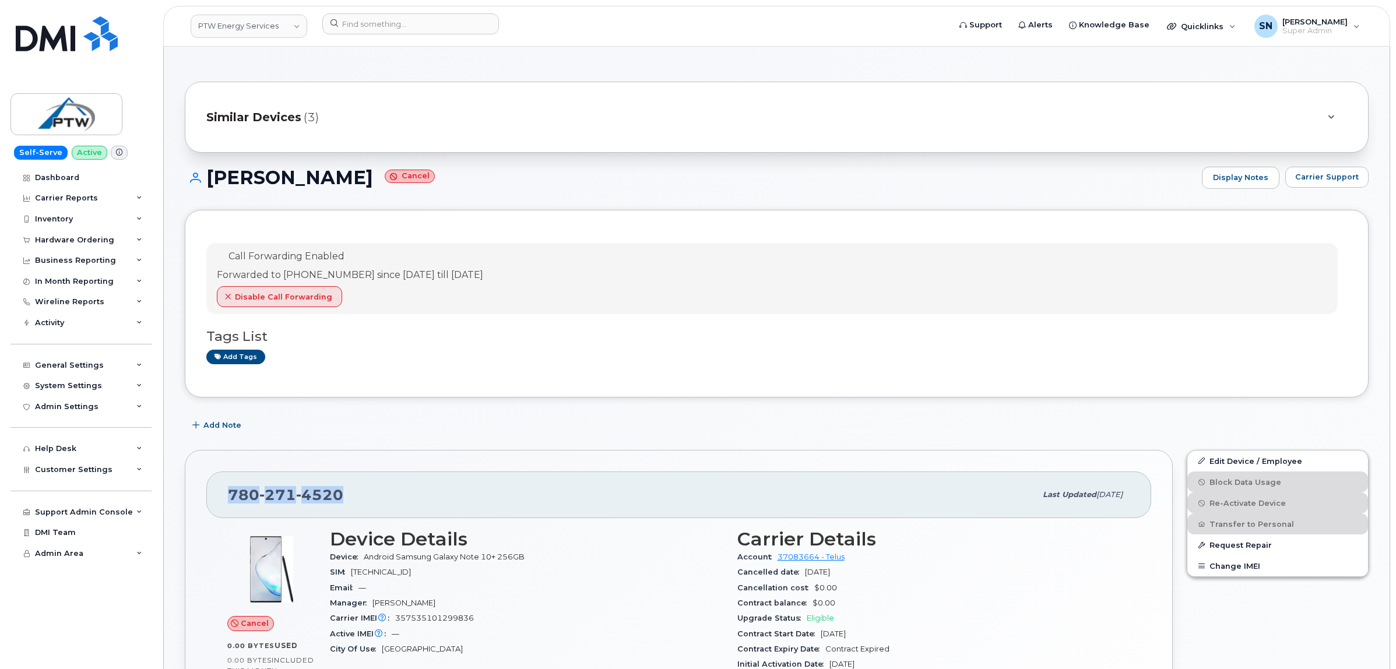
copy span "780 271 4520"
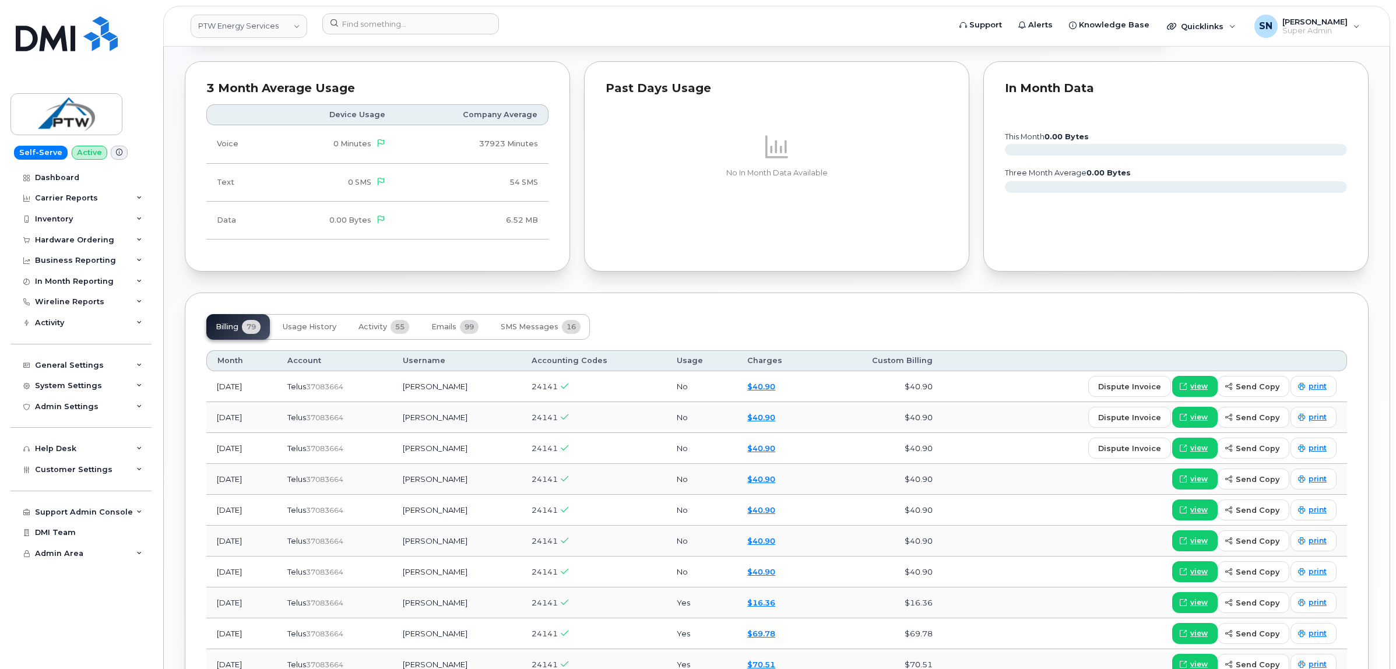
scroll to position [947, 0]
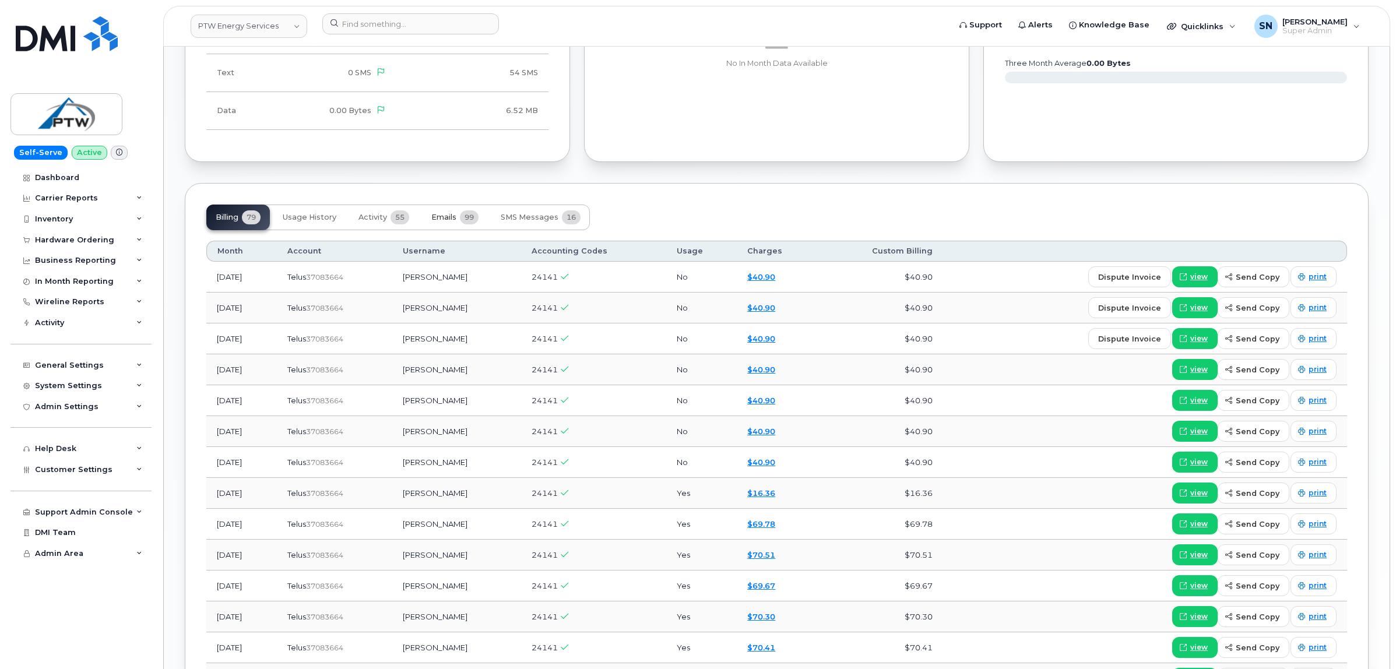
click at [446, 222] on span "Emails" at bounding box center [443, 217] width 25 height 9
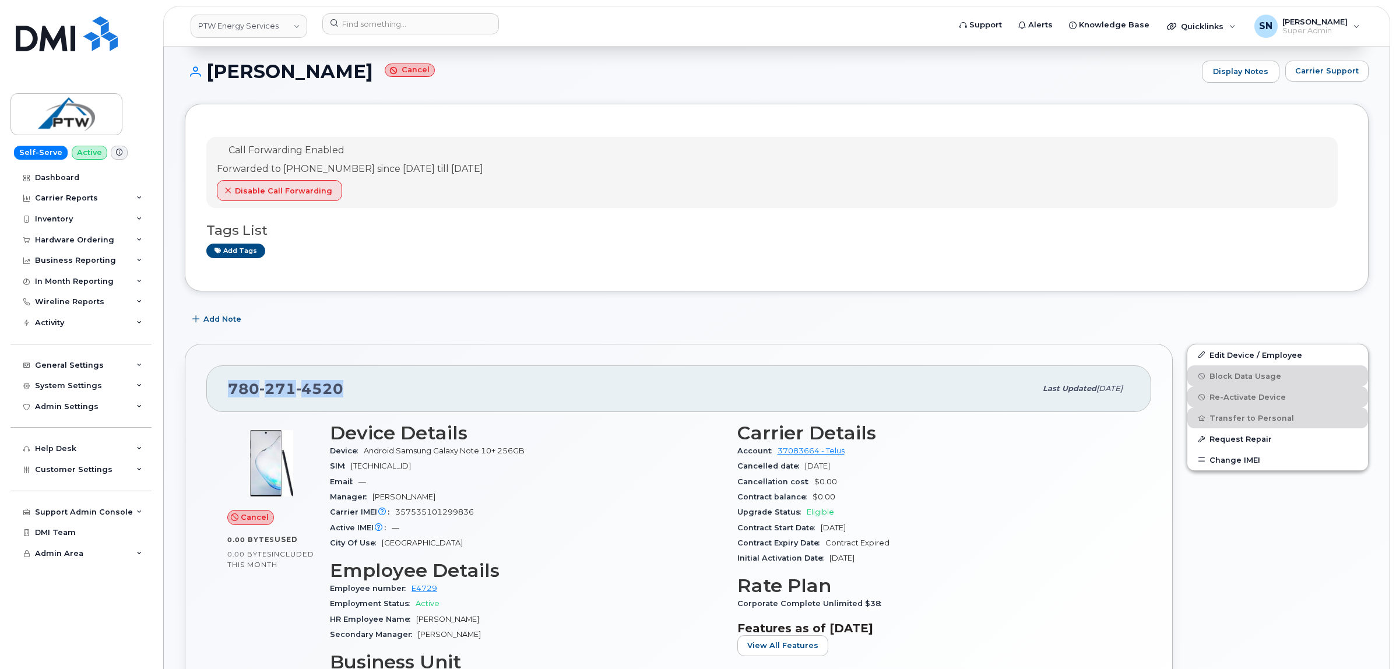
scroll to position [93, 0]
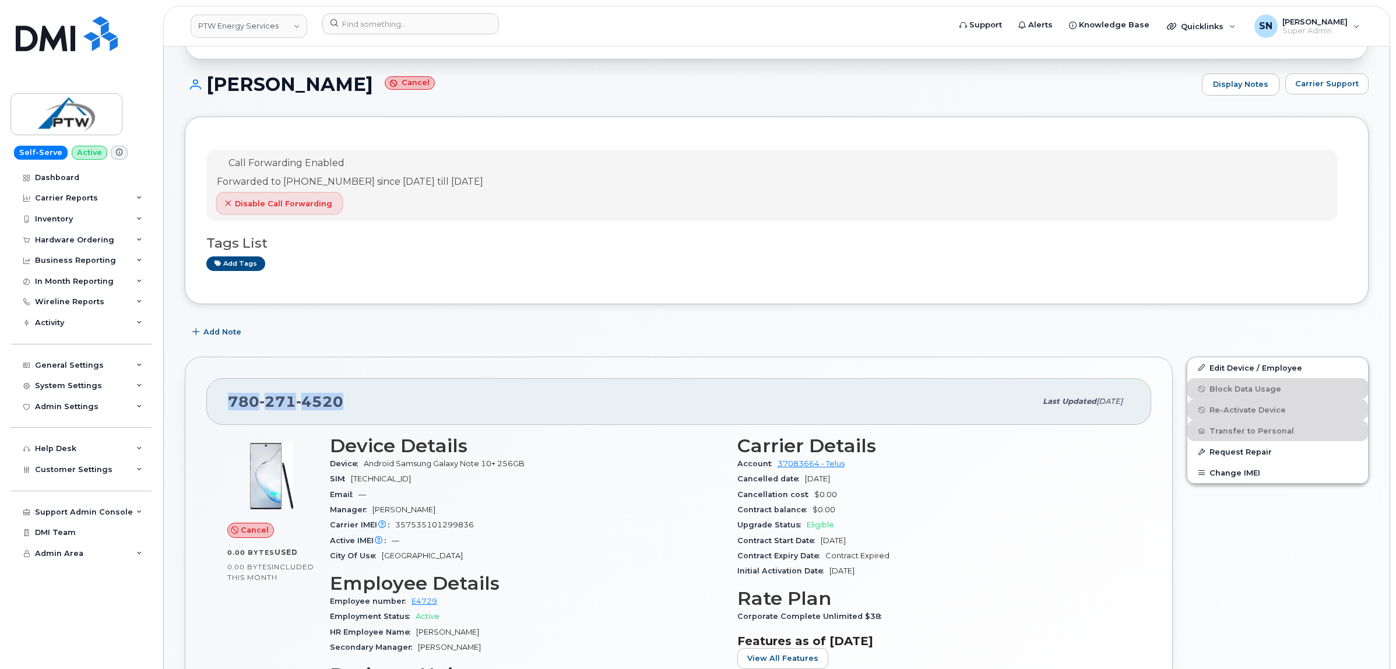
click at [290, 209] on span "Disable Call Forwarding" at bounding box center [283, 203] width 97 height 11
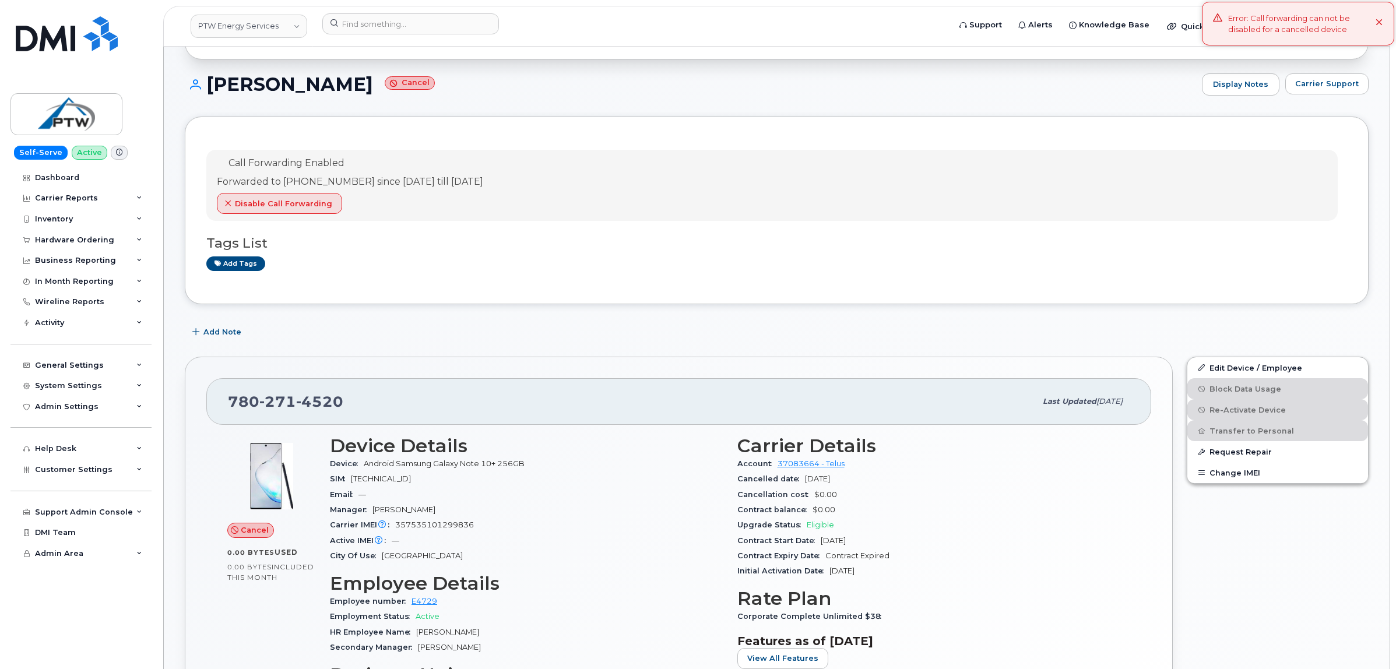
click at [274, 167] on span "Call Forwarding Enabled" at bounding box center [286, 162] width 116 height 11
click at [1377, 27] on icon at bounding box center [1380, 23] width 8 height 8
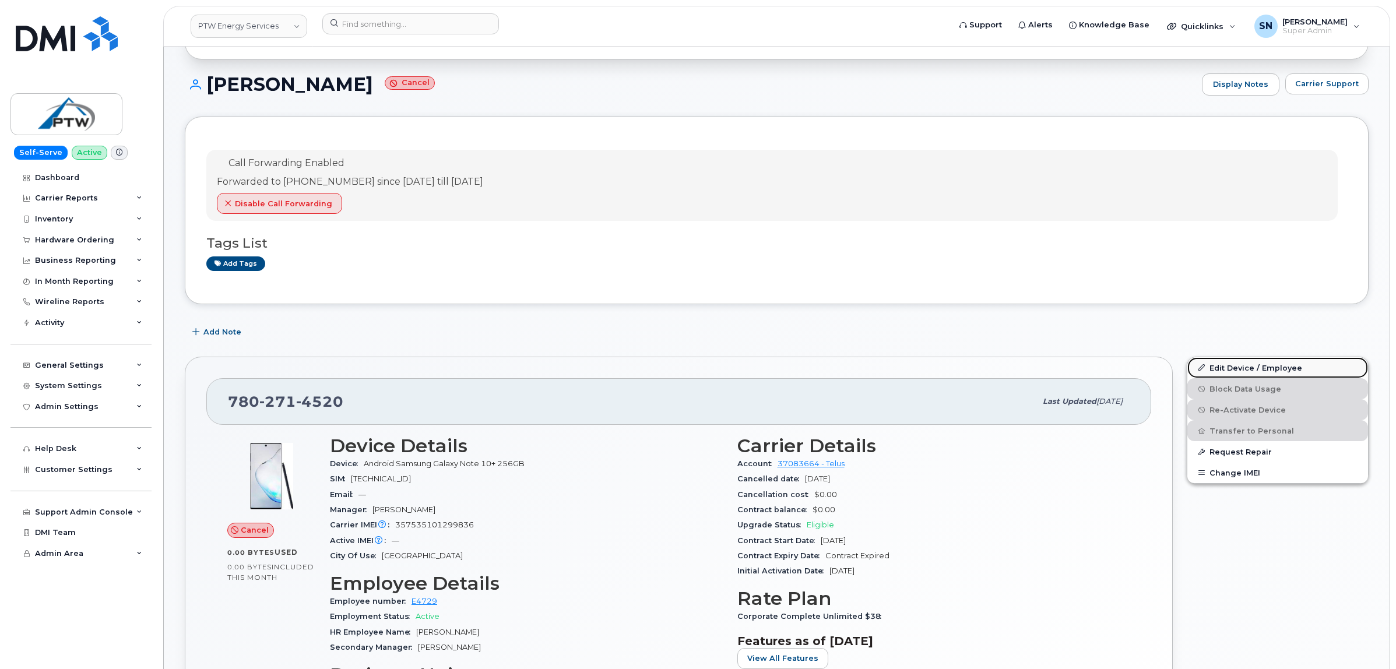
click at [1246, 373] on link "Edit Device / Employee" at bounding box center [1277, 367] width 181 height 21
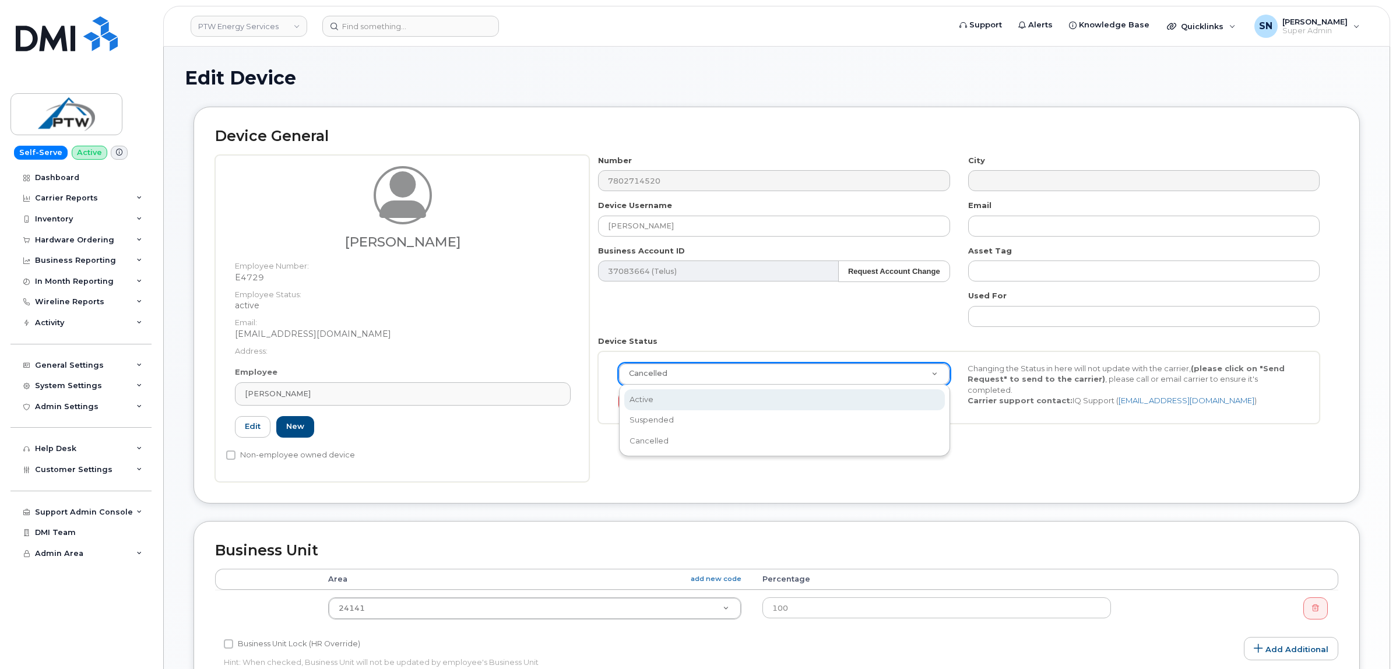
select select "active"
click at [1092, 467] on div "Number 7802714520 City Device Username [PERSON_NAME] Email Business Account ID …" at bounding box center [963, 318] width 749 height 327
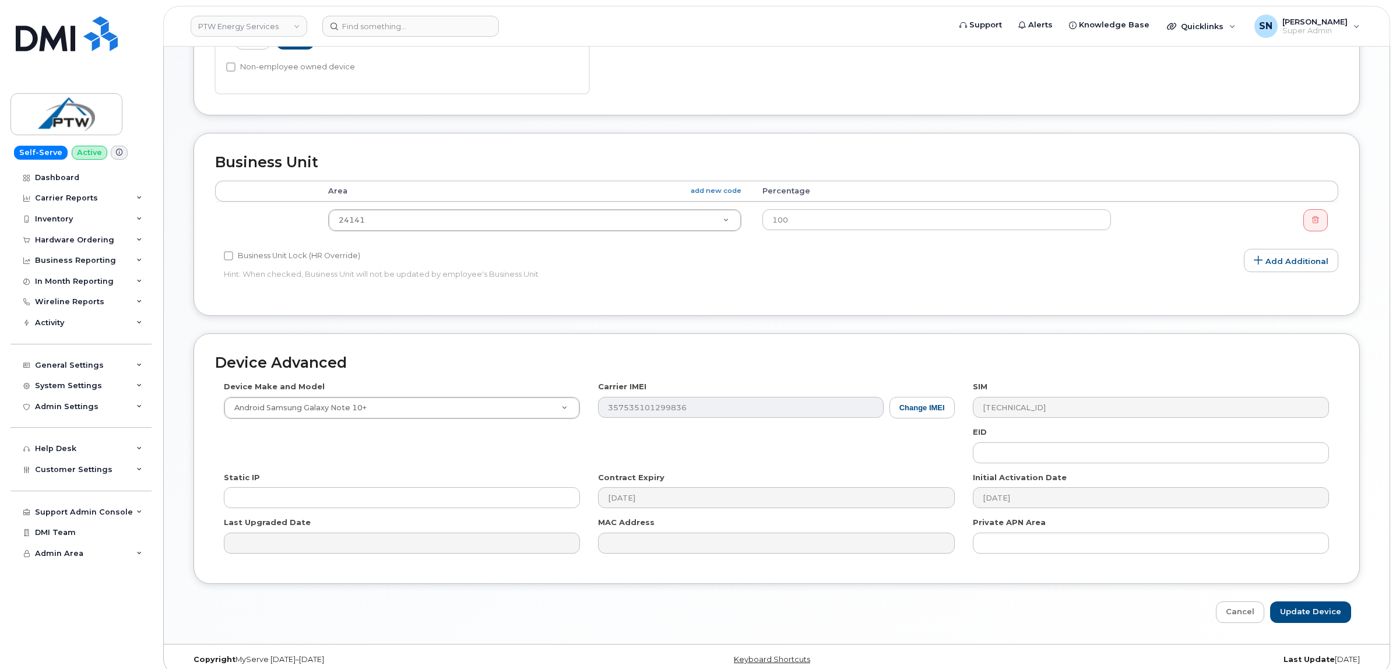
scroll to position [402, 0]
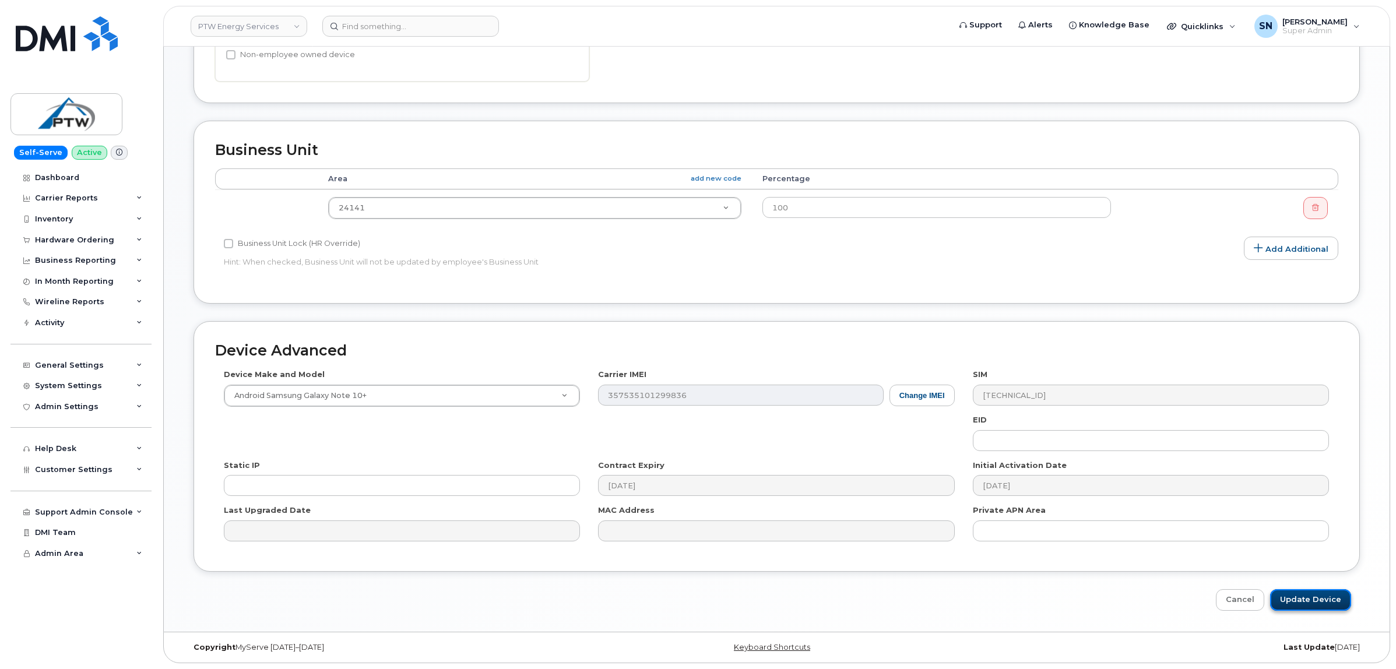
click at [1324, 604] on input "Update Device" at bounding box center [1310, 600] width 81 height 22
type input "Saving..."
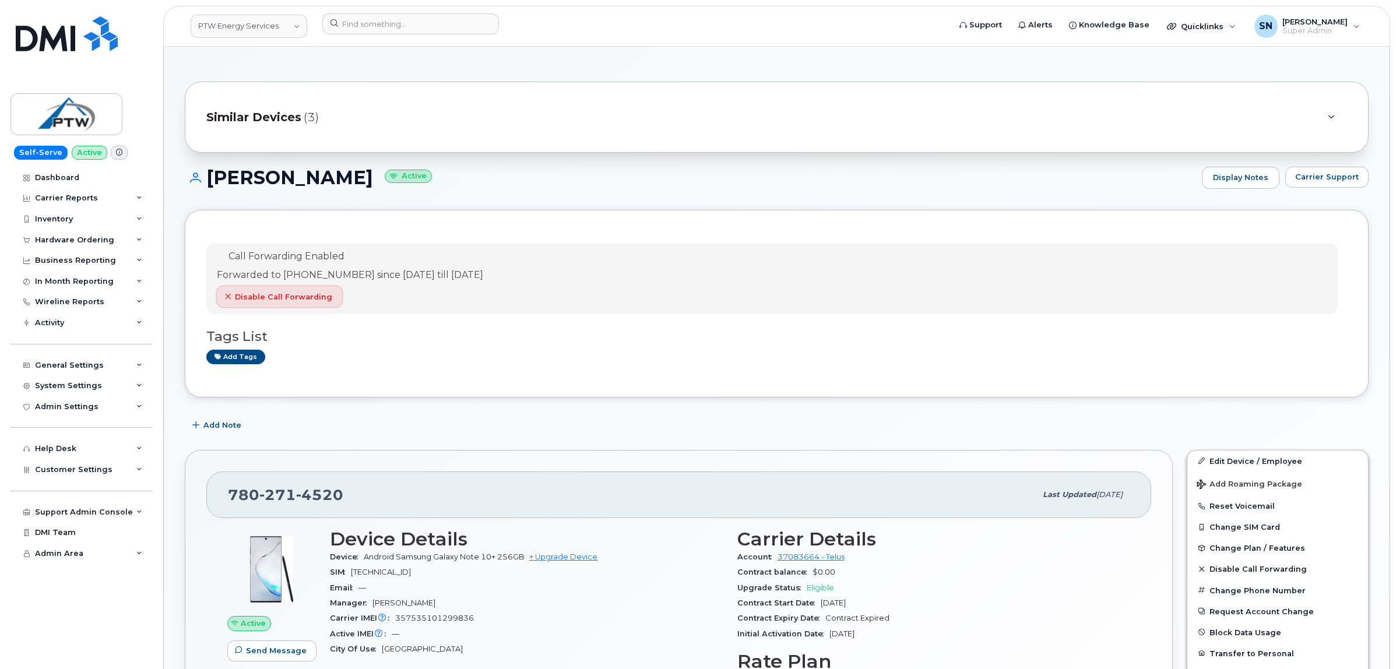
click at [230, 293] on span "button" at bounding box center [228, 296] width 10 height 10
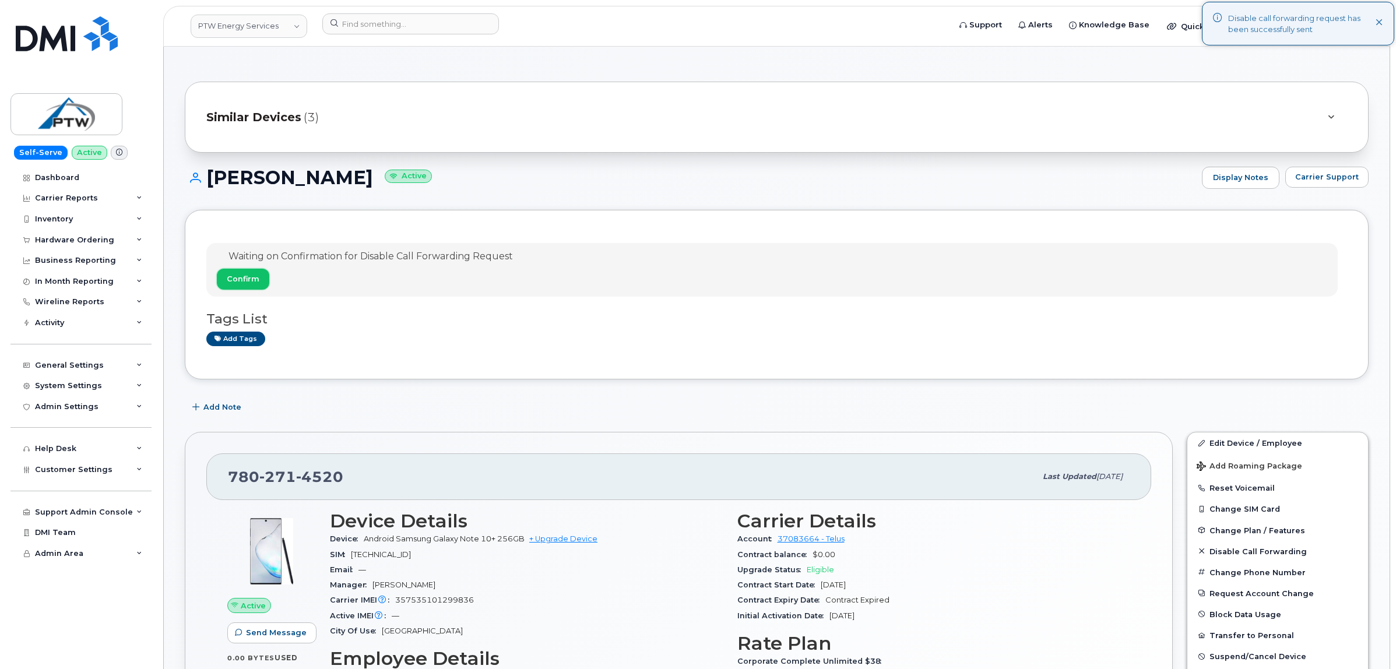
click at [236, 280] on span "Confirm" at bounding box center [243, 278] width 33 height 11
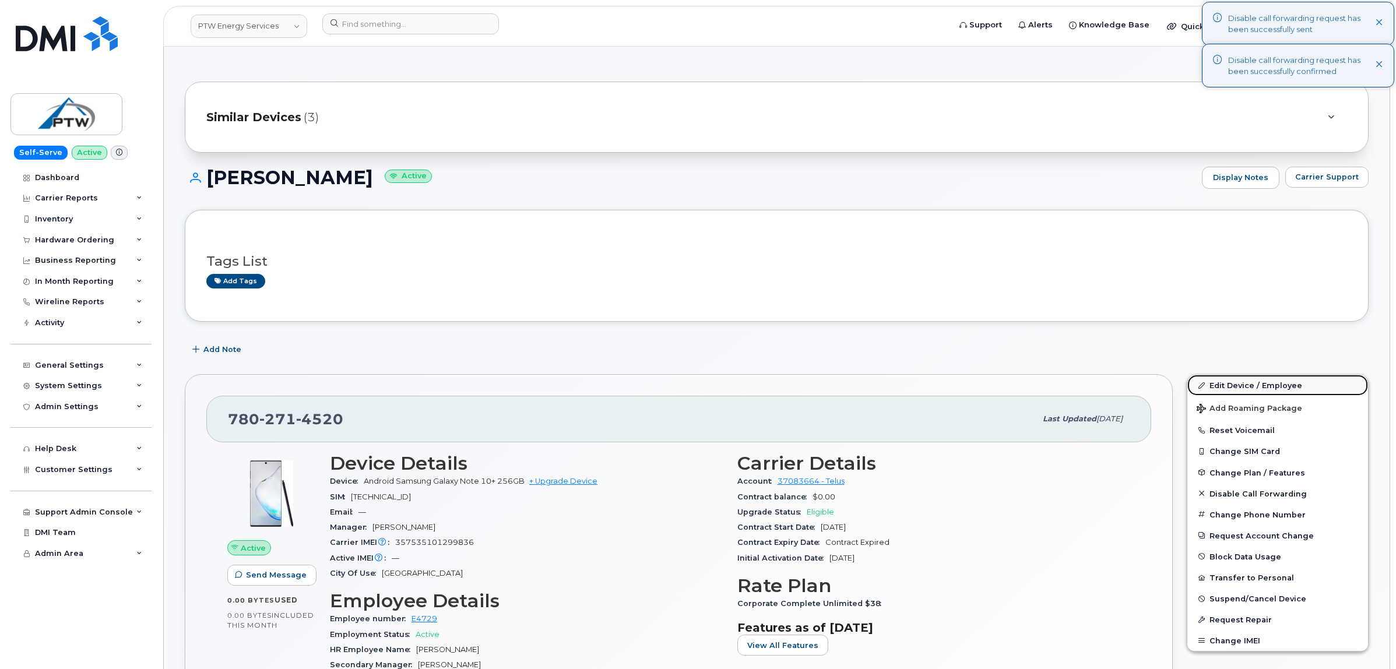
click at [1269, 386] on link "Edit Device / Employee" at bounding box center [1277, 385] width 181 height 21
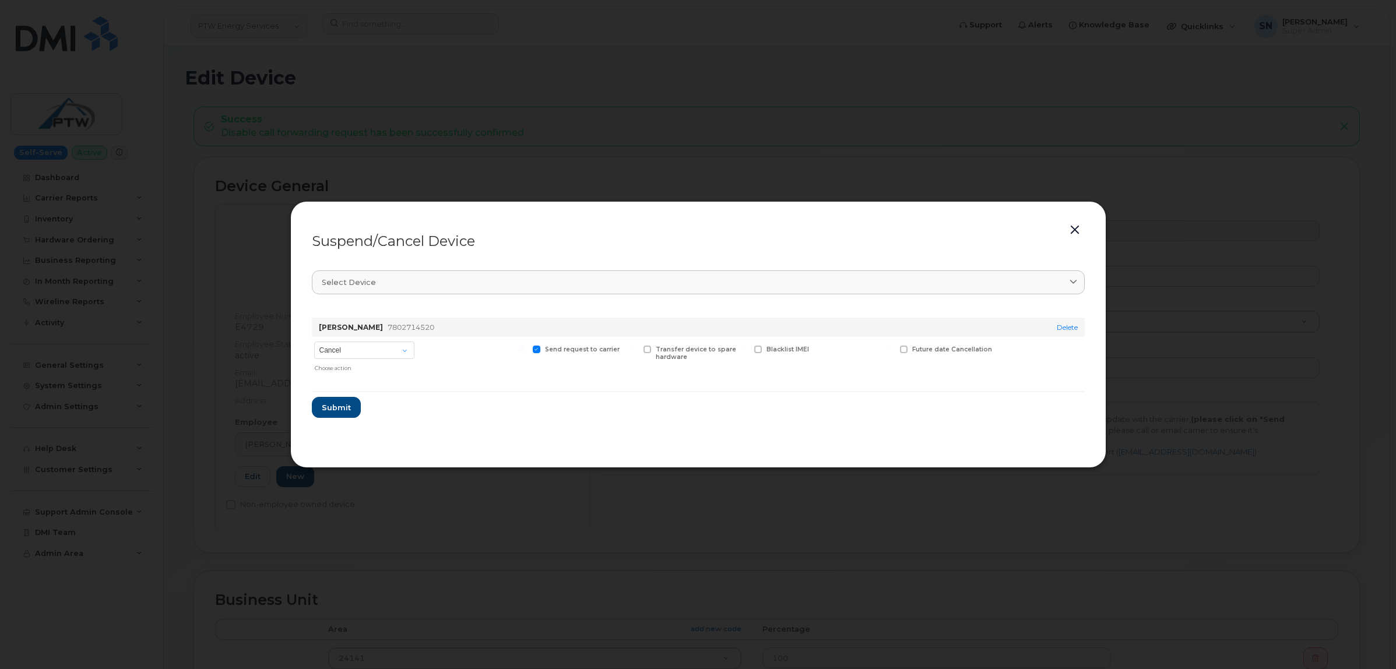
click at [1074, 230] on button "button" at bounding box center [1074, 230] width 17 height 16
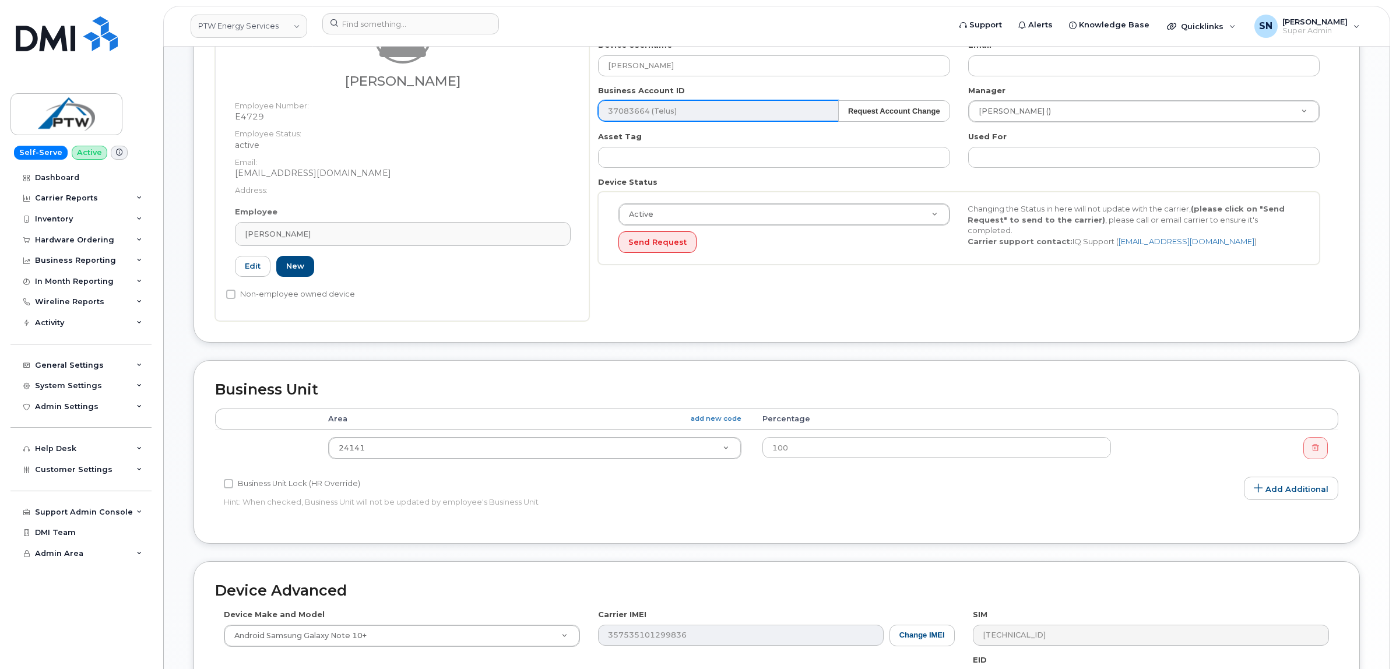
scroll to position [219, 0]
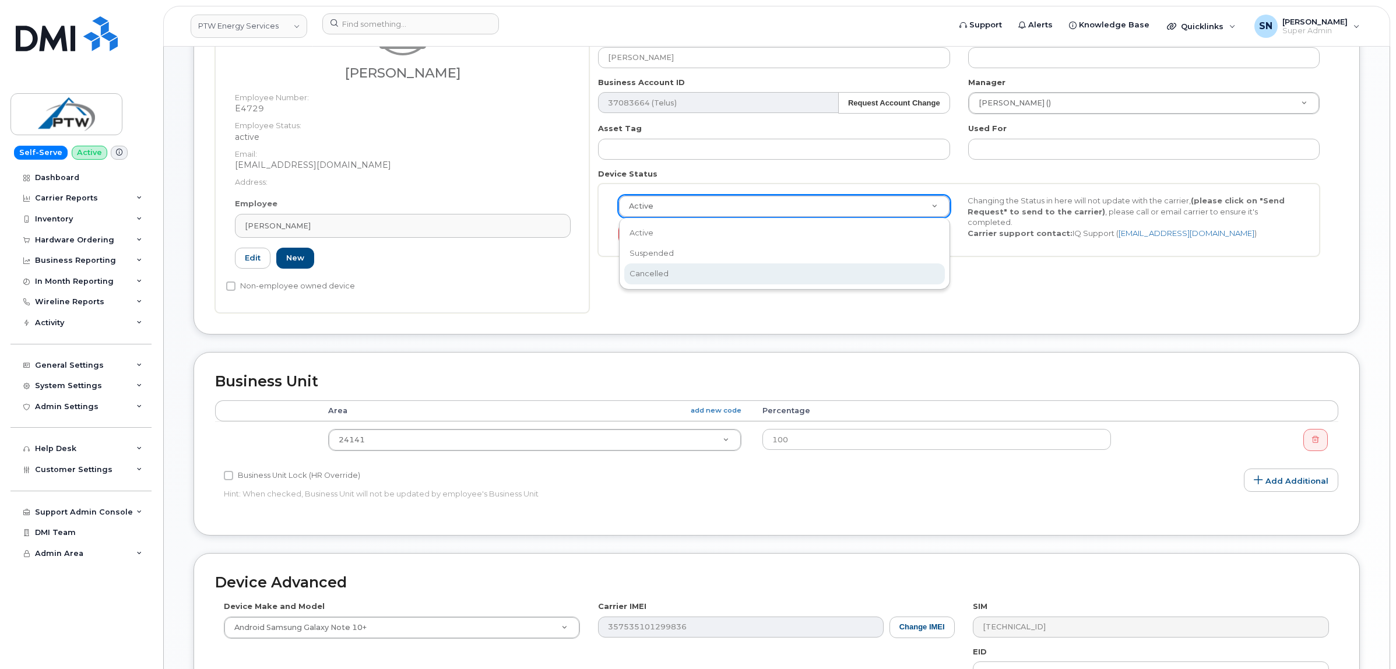
select select "cancelled"
click at [1106, 318] on div "Device General [PERSON_NAME] Employee Number: E4729 Employee Status: active Ema…" at bounding box center [777, 136] width 1166 height 396
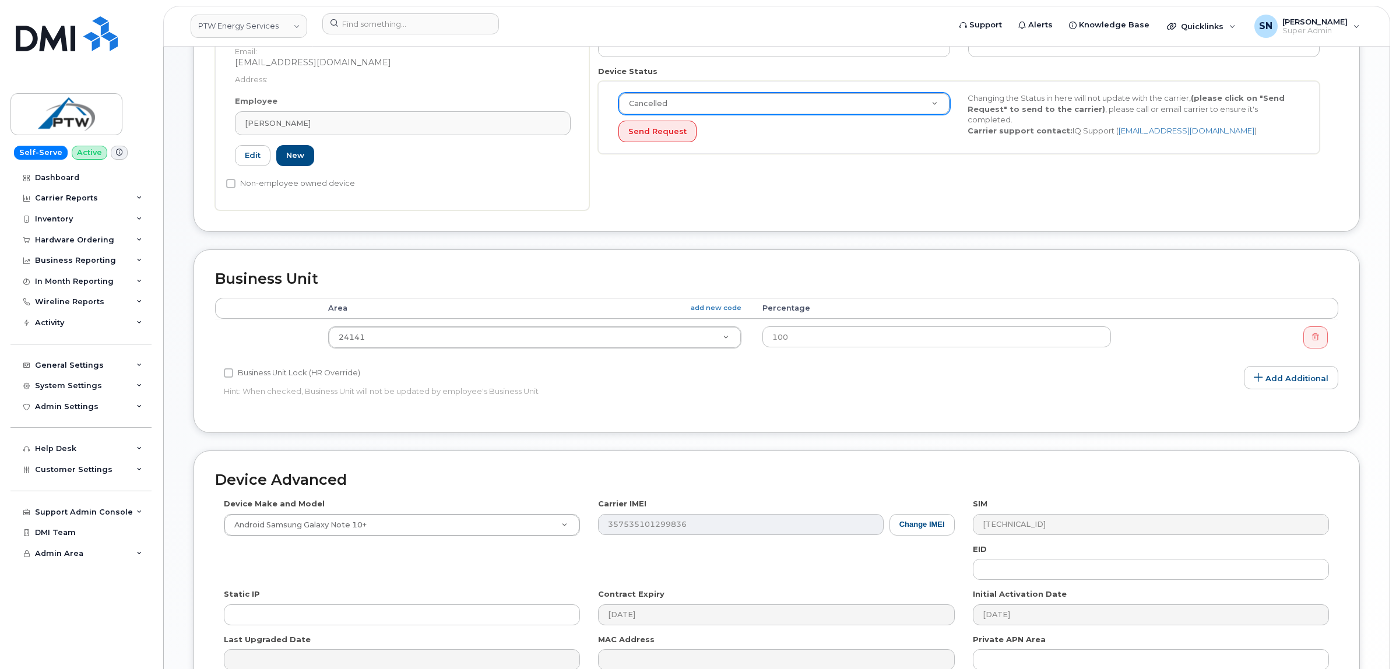
scroll to position [452, 0]
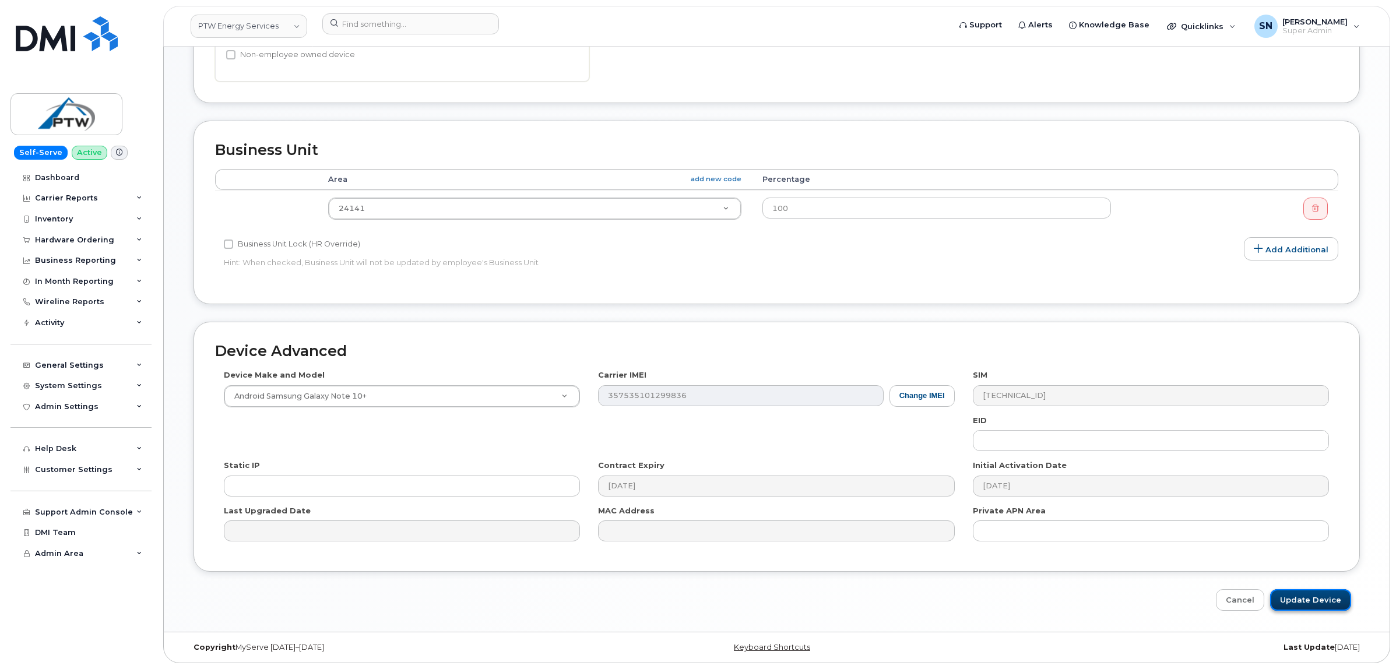
click at [1327, 592] on input "Update Device" at bounding box center [1310, 600] width 81 height 22
type input "Saving..."
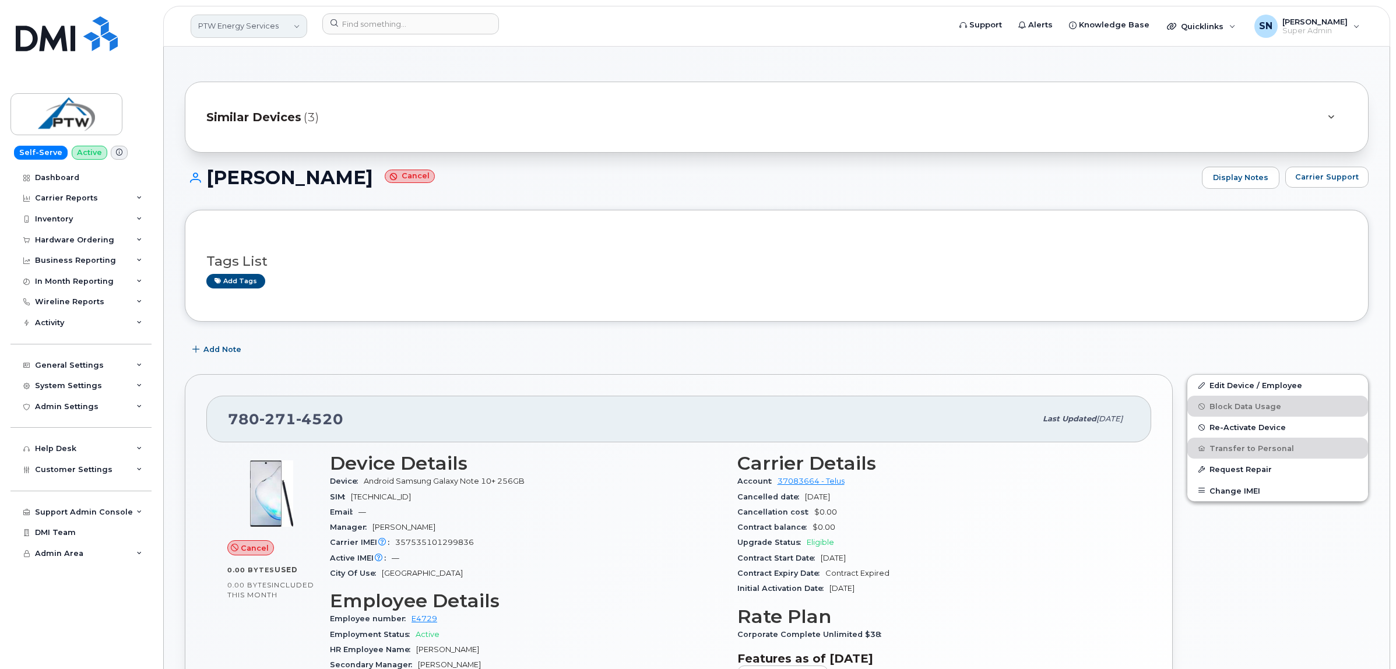
click at [241, 31] on link "PTW Energy Services" at bounding box center [249, 26] width 117 height 23
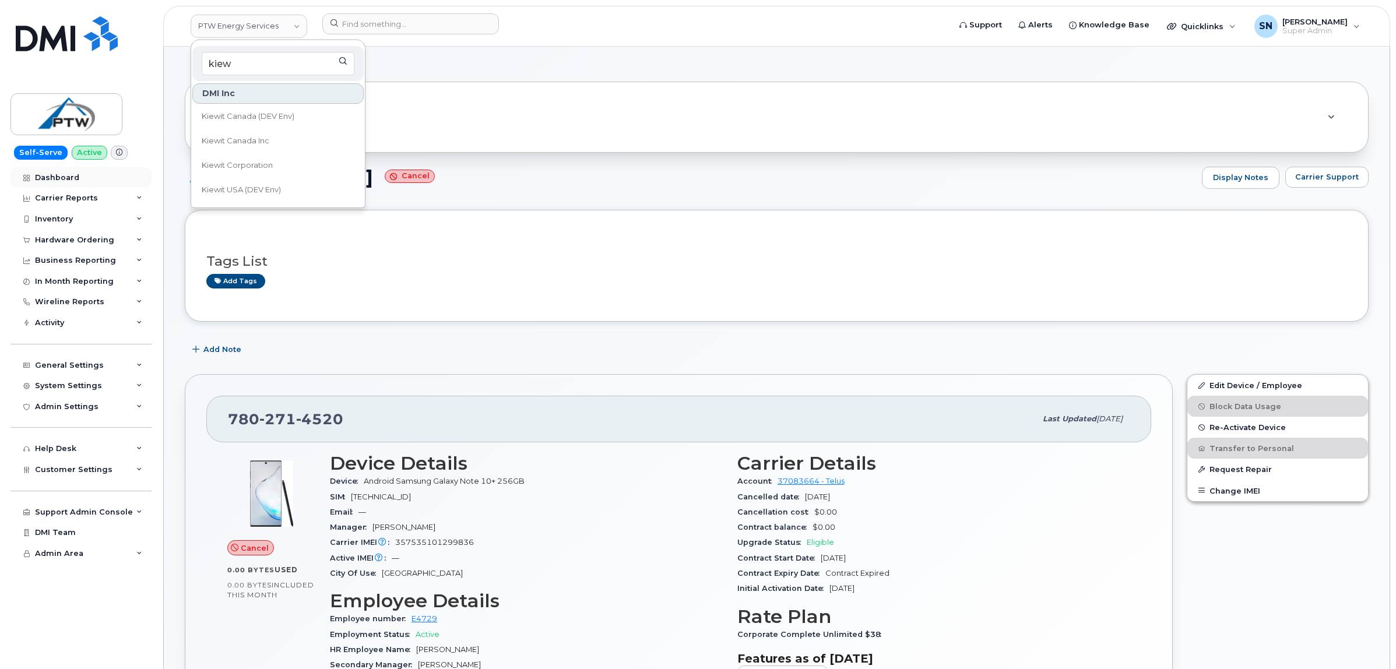
type input "kiew"
click at [248, 138] on span "Kiewit Canada Inc" at bounding box center [236, 141] width 68 height 12
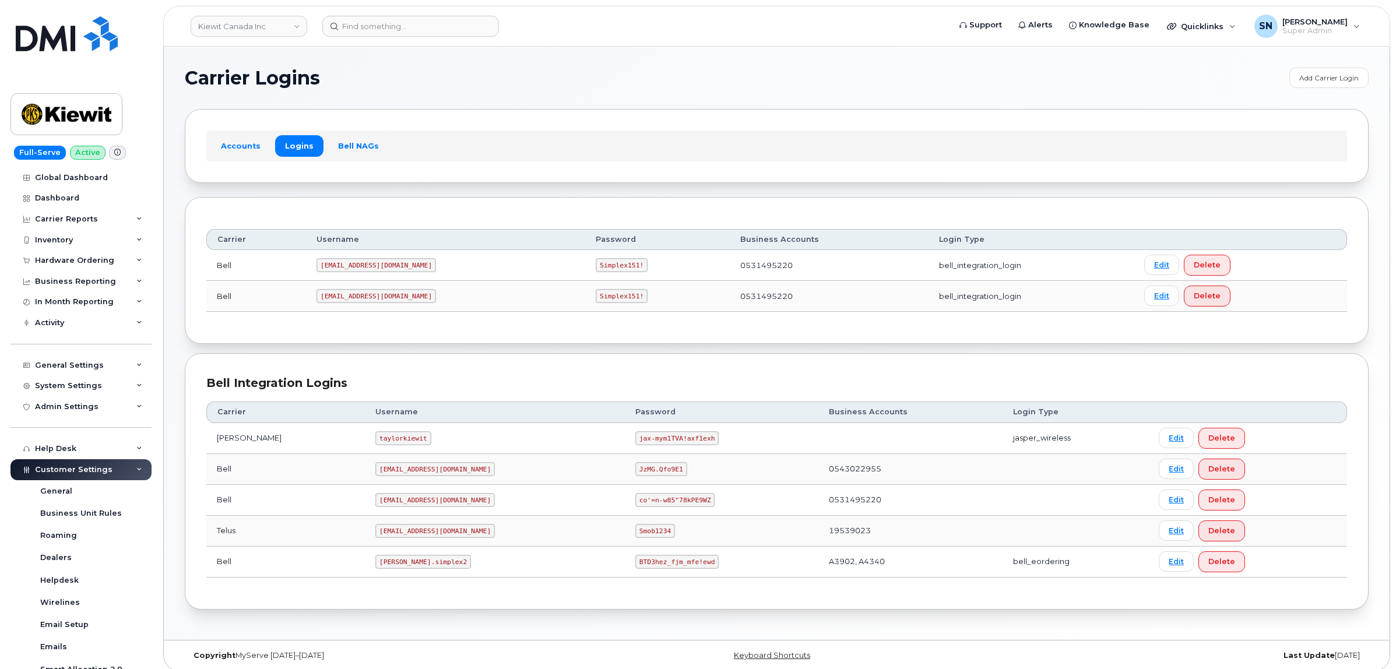
scroll to position [234, 0]
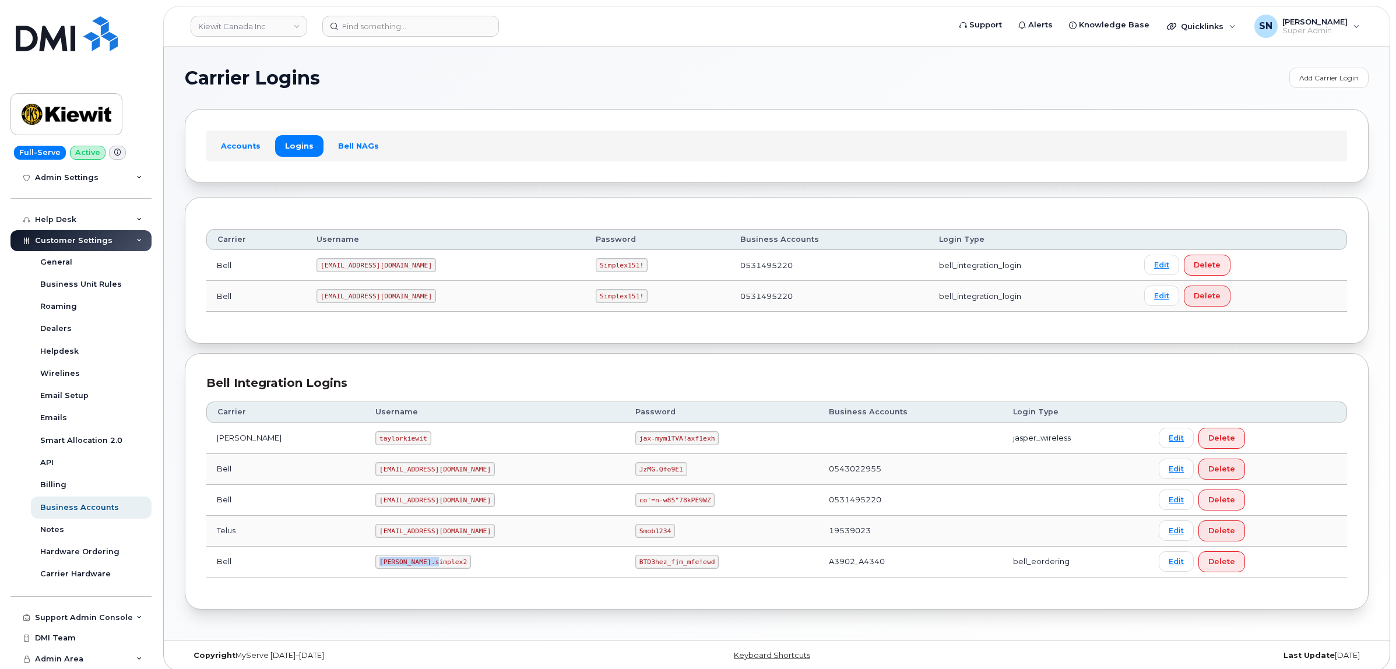
drag, startPoint x: 0, startPoint y: 0, endPoint x: 418, endPoint y: 569, distance: 706.4
click at [418, 569] on td "[PERSON_NAME].simplex2" at bounding box center [495, 562] width 260 height 31
copy code "[PERSON_NAME].simplex2"
drag, startPoint x: 595, startPoint y: 564, endPoint x: 656, endPoint y: 565, distance: 61.2
click at [656, 565] on code "BTD3hez_fjm_mfe!ewd" at bounding box center [676, 562] width 83 height 14
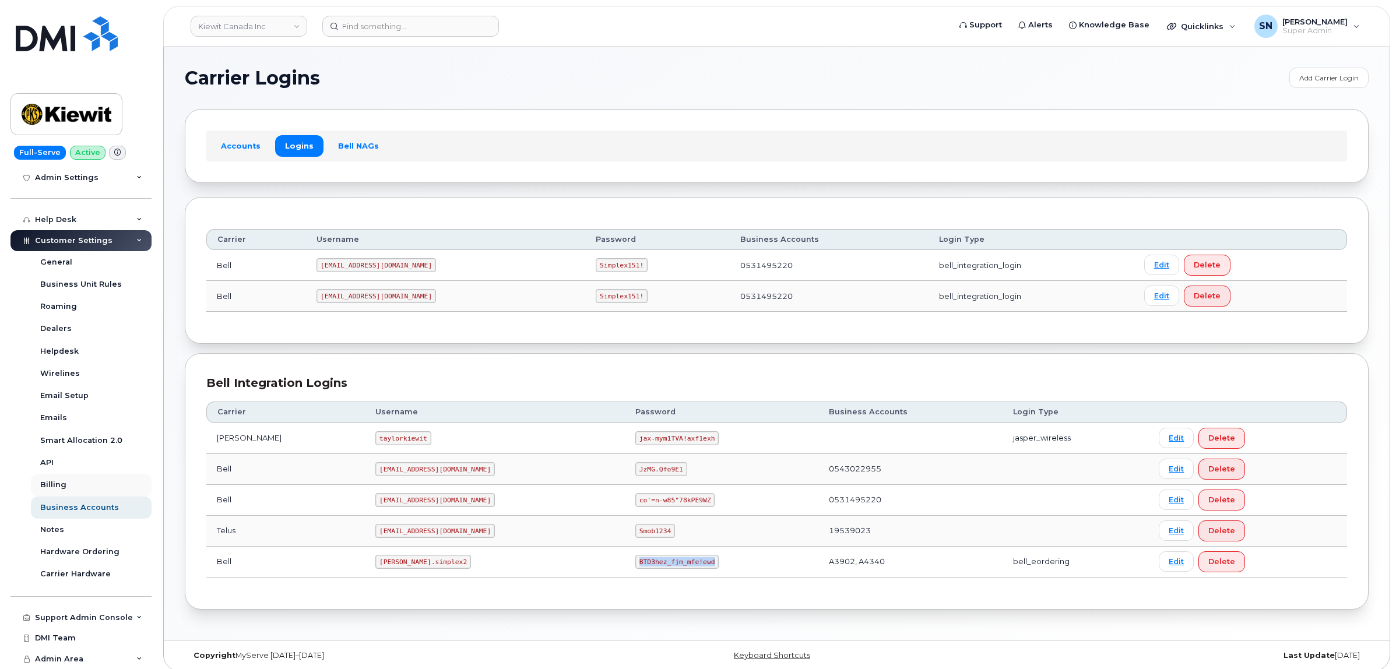
copy code "BTD3hez_fjm_mfe!ewd"
drag, startPoint x: 345, startPoint y: 567, endPoint x: 402, endPoint y: 572, distance: 57.4
click at [402, 572] on td "[PERSON_NAME].simplex2" at bounding box center [495, 562] width 260 height 31
copy code "[PERSON_NAME].simplex2"
drag, startPoint x: 583, startPoint y: 566, endPoint x: 654, endPoint y: 569, distance: 71.2
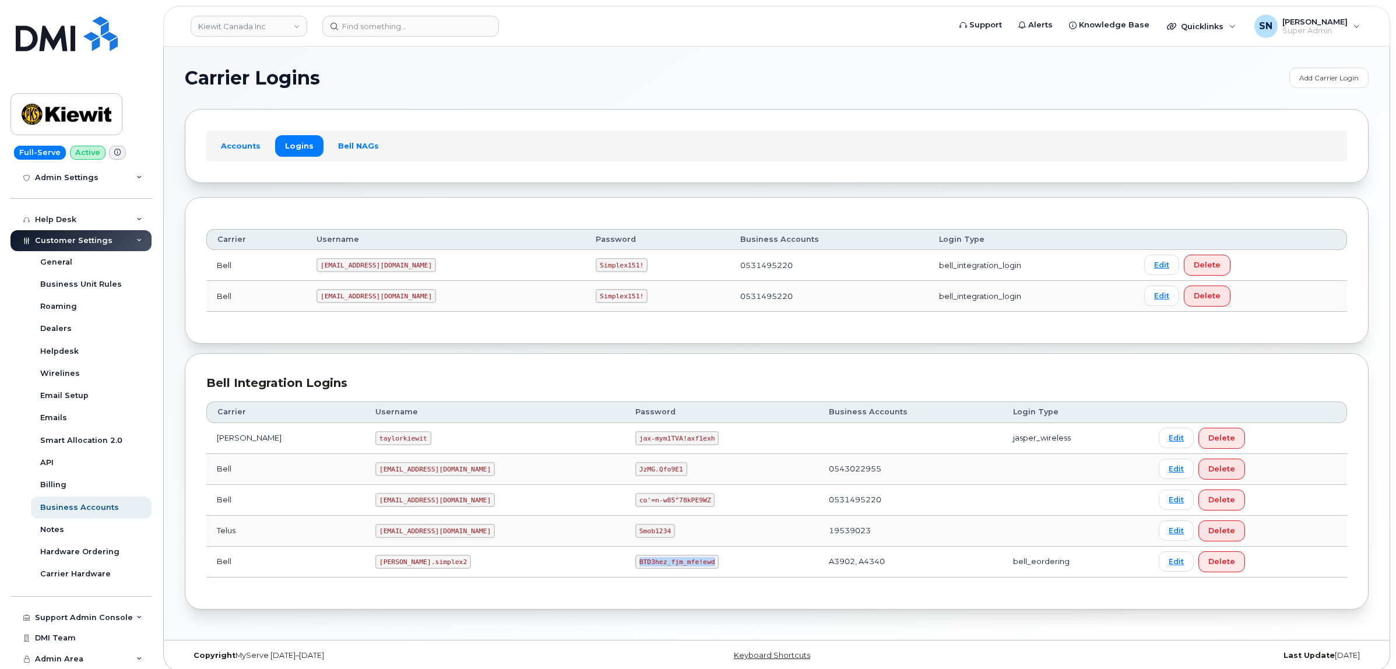
click at [654, 569] on code "BTD3hez_fjm_mfe!ewd" at bounding box center [676, 562] width 83 height 14
copy code "BTD3hez_fjm_mfe!ewd"
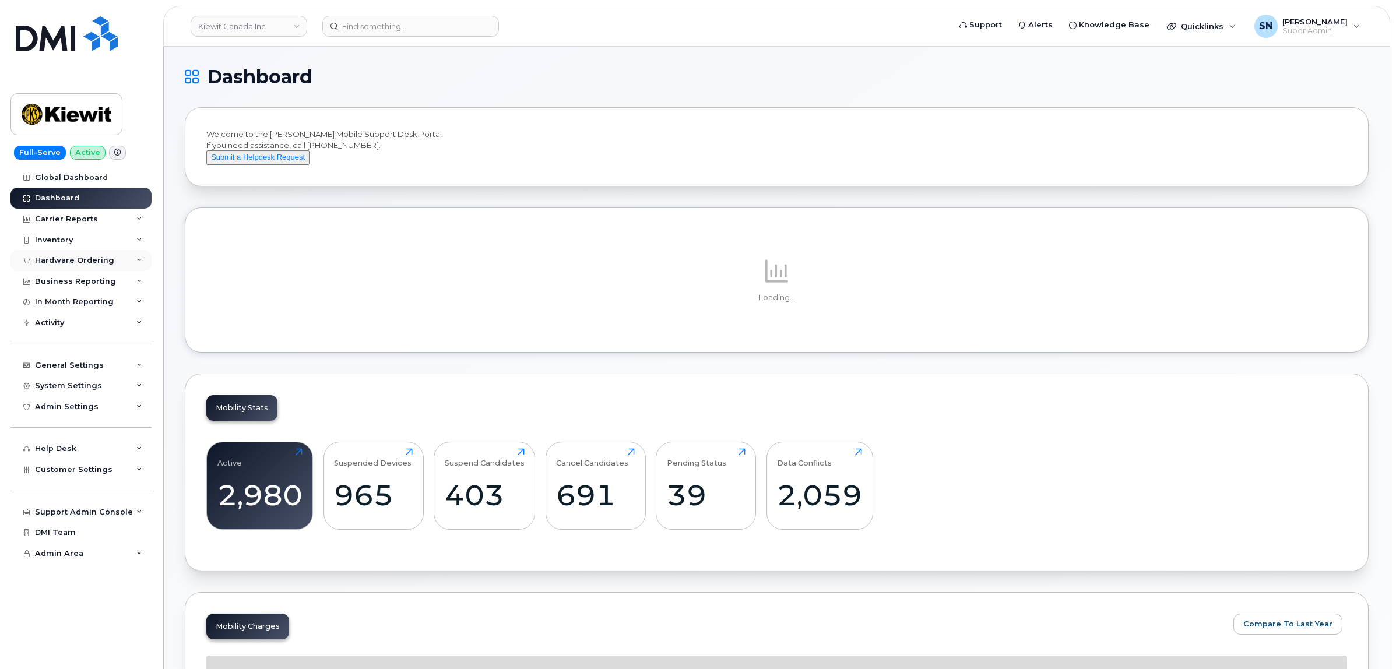
click at [79, 262] on div "Hardware Ordering" at bounding box center [74, 260] width 79 height 9
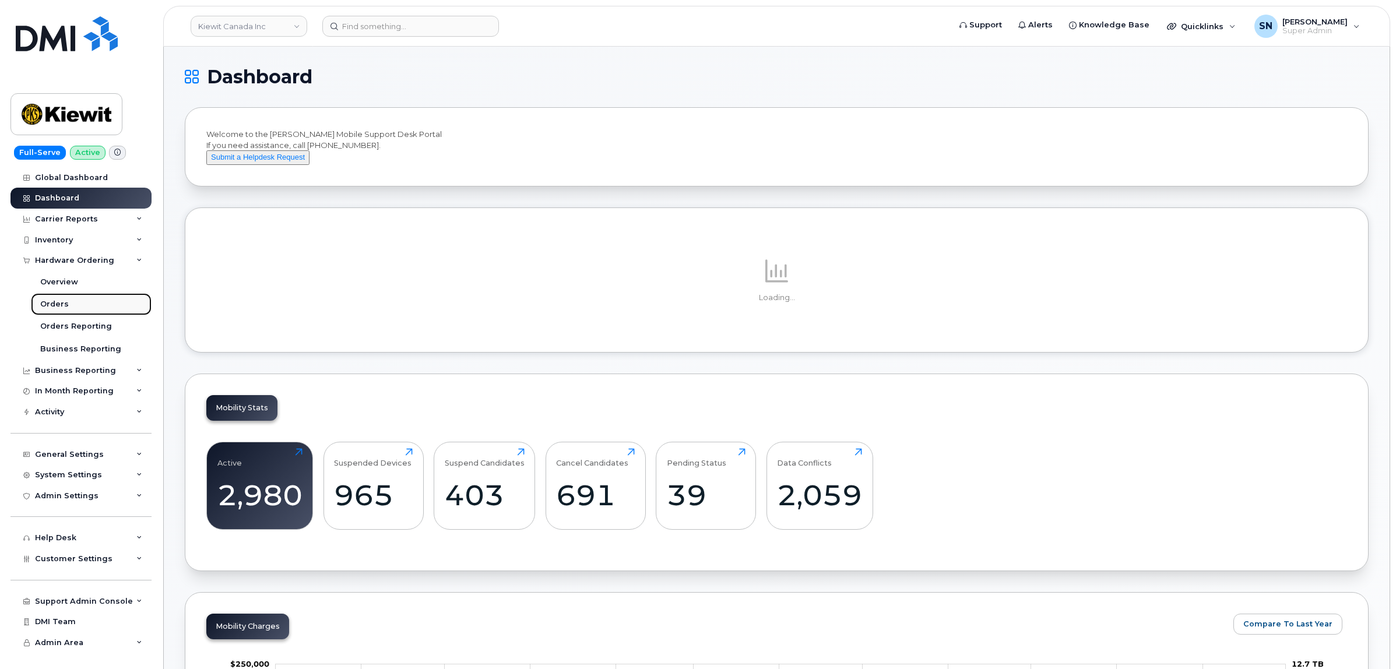
click at [54, 299] on link "Orders" at bounding box center [91, 304] width 121 height 22
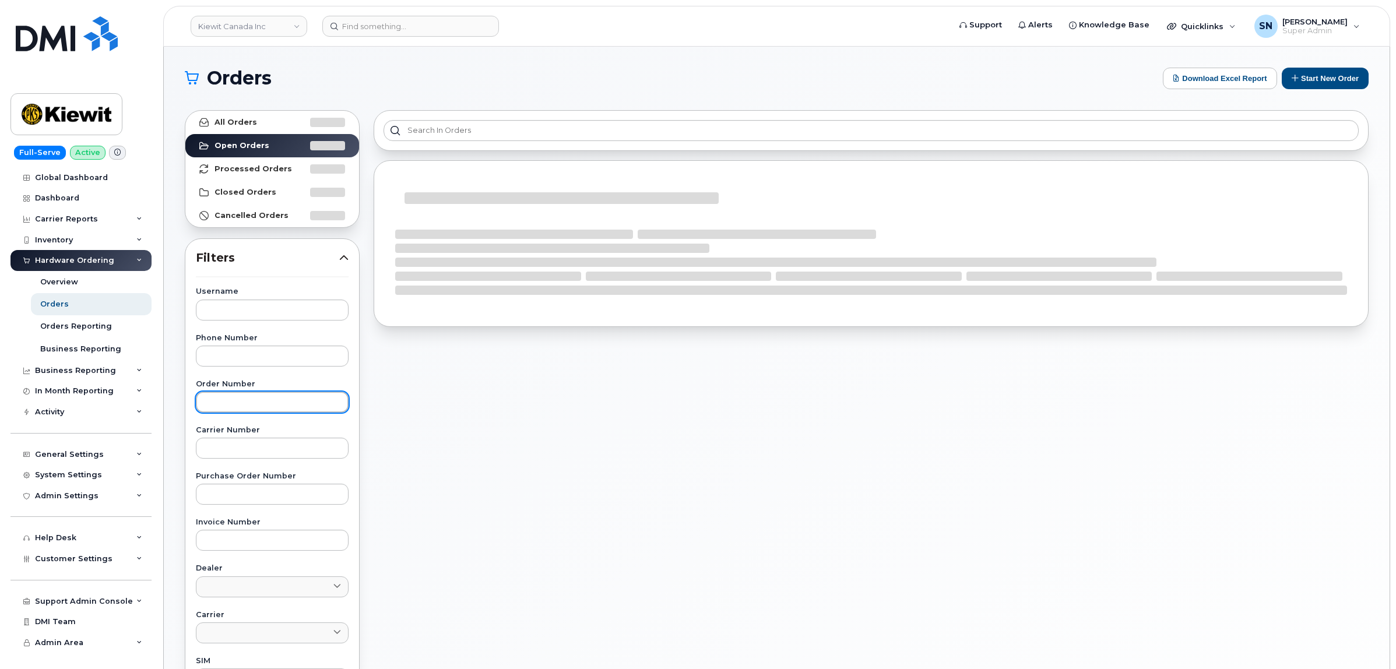
click at [300, 402] on input "text" at bounding box center [272, 402] width 153 height 21
paste input "302302"
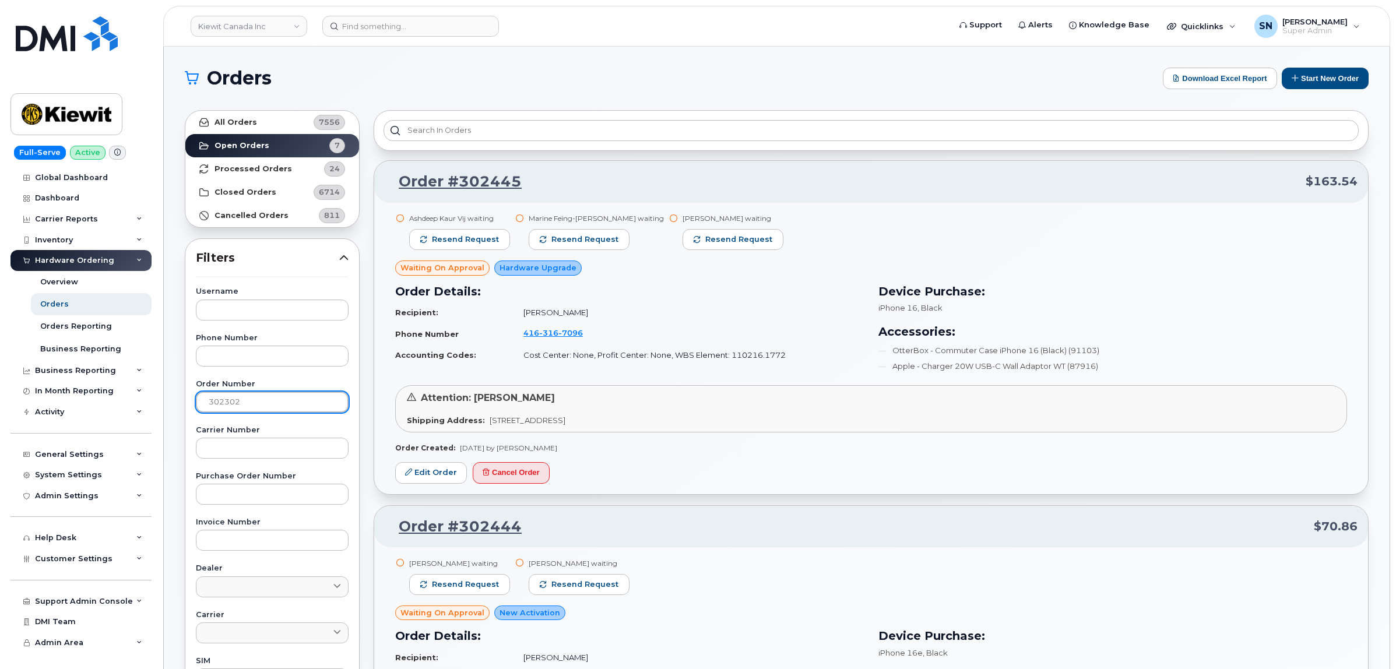
type input "302302"
click at [264, 128] on link "All Orders 7556" at bounding box center [272, 122] width 174 height 23
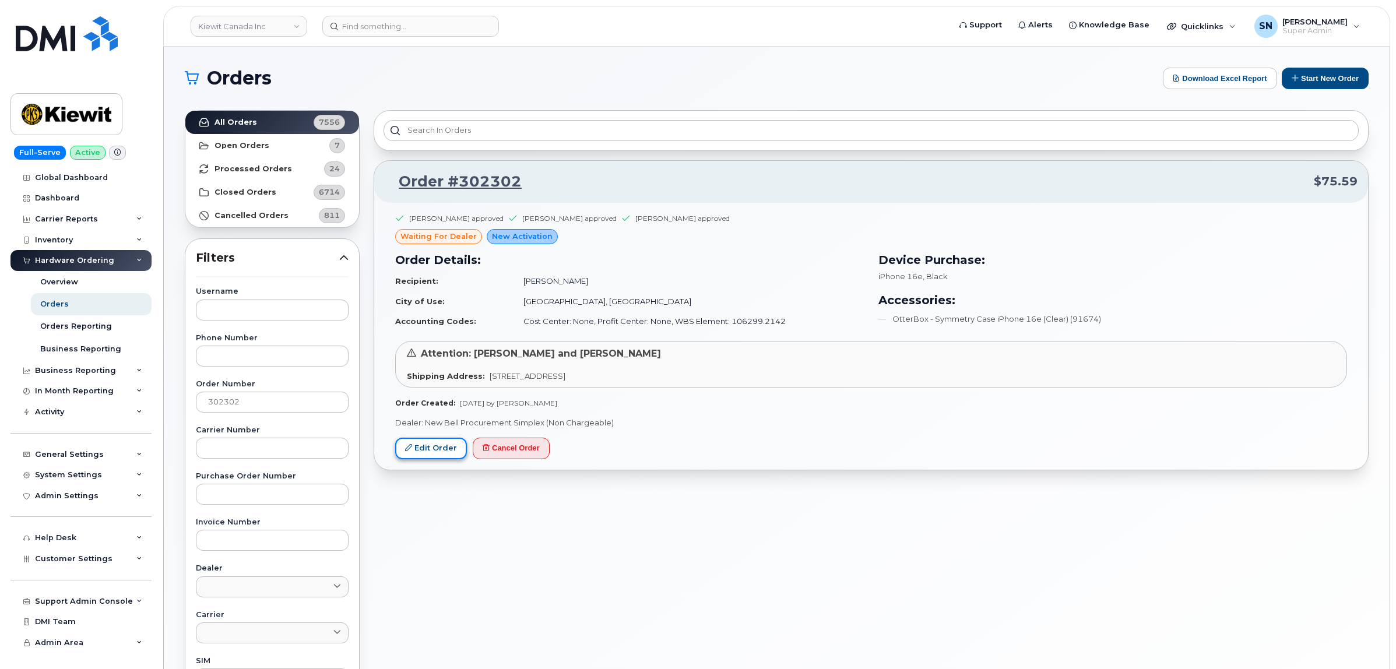
click at [403, 453] on link "Edit Order" at bounding box center [431, 449] width 72 height 22
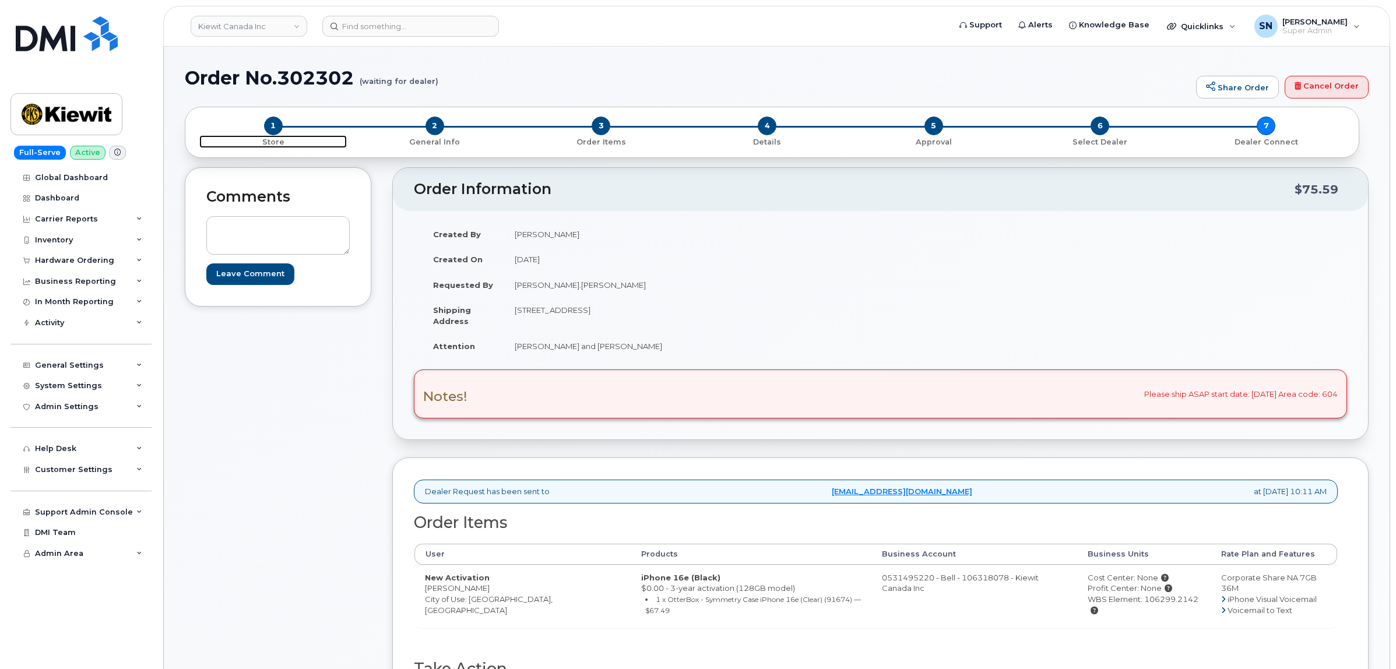
click at [281, 126] on span "1" at bounding box center [273, 126] width 19 height 19
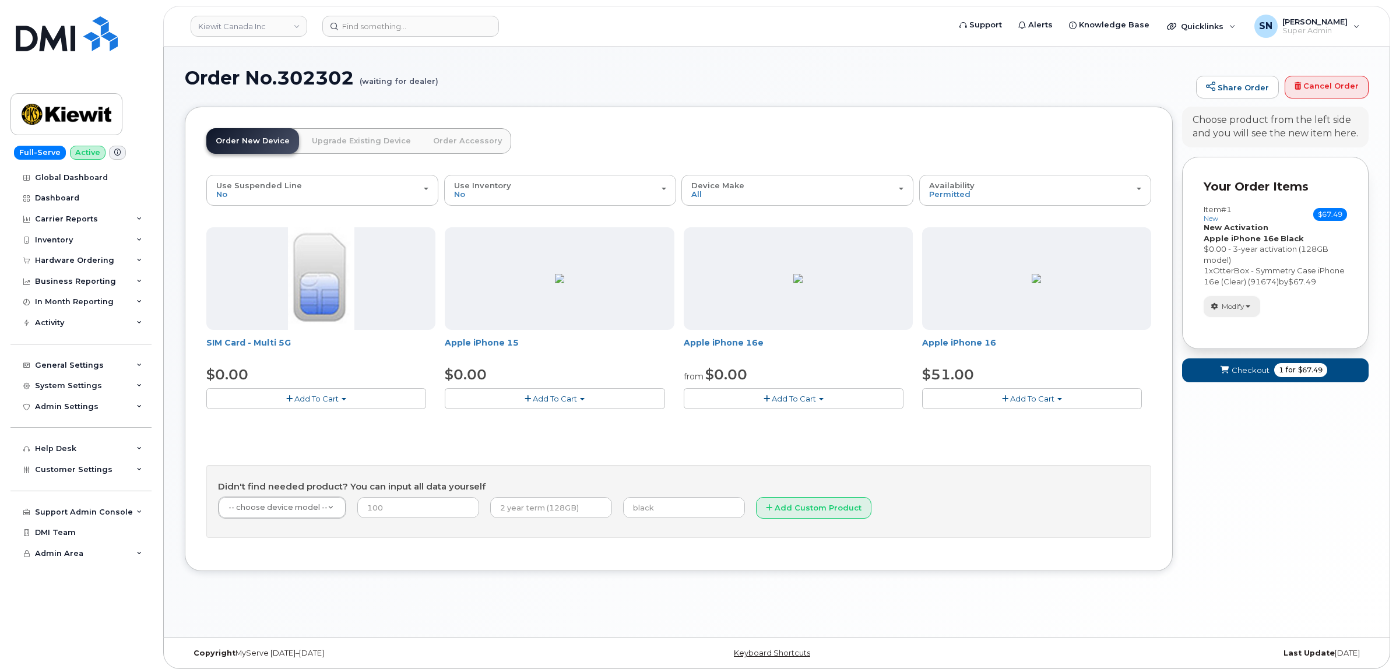
click at [1222, 312] on span "Modify" at bounding box center [1233, 306] width 23 height 10
click at [1226, 332] on link "change" at bounding box center [1259, 325] width 111 height 14
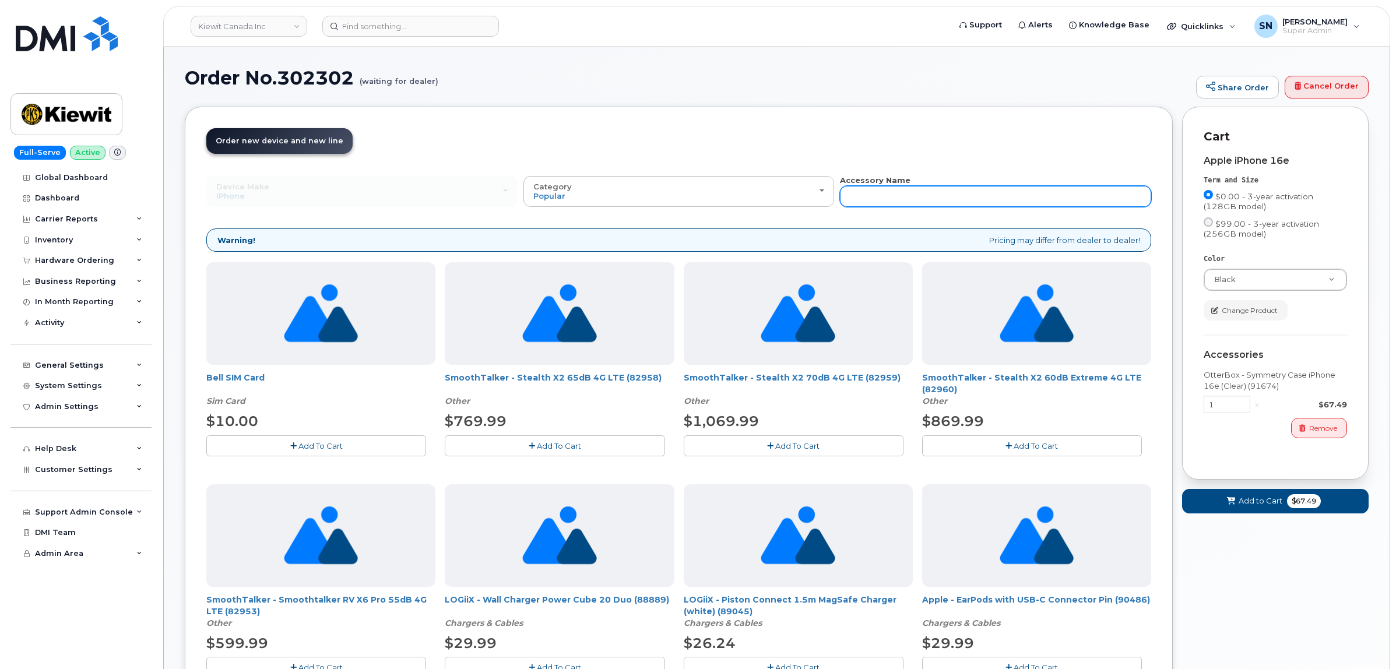
click at [993, 205] on input "text" at bounding box center [995, 196] width 311 height 21
type input "87916"
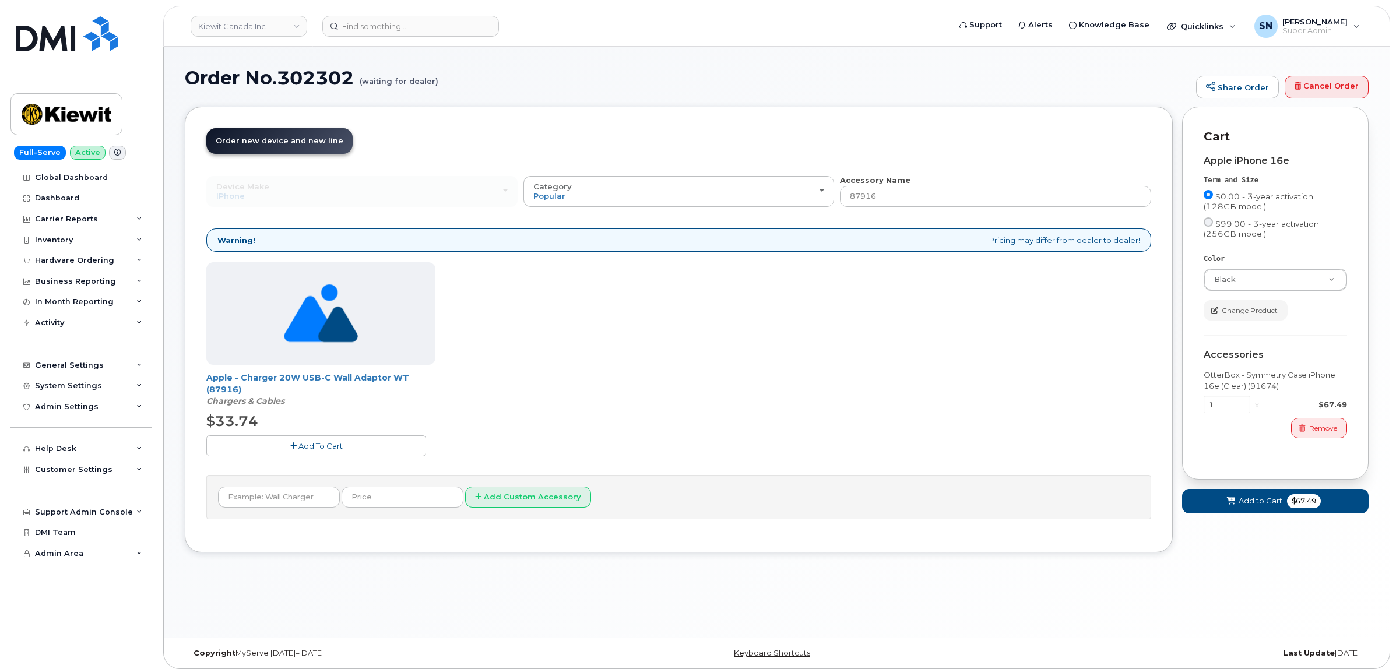
click at [258, 443] on button "Add To Cart" at bounding box center [316, 445] width 220 height 20
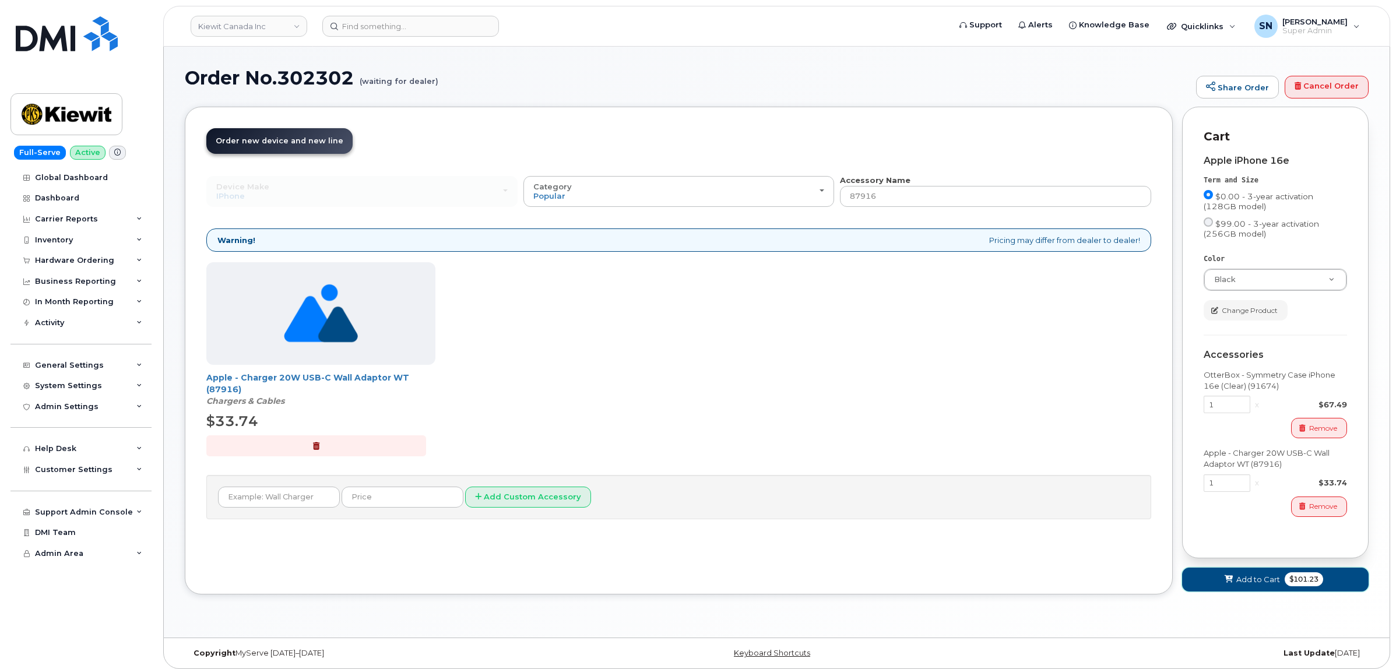
click at [1257, 574] on button "Add to Cart $101.23" at bounding box center [1275, 580] width 187 height 24
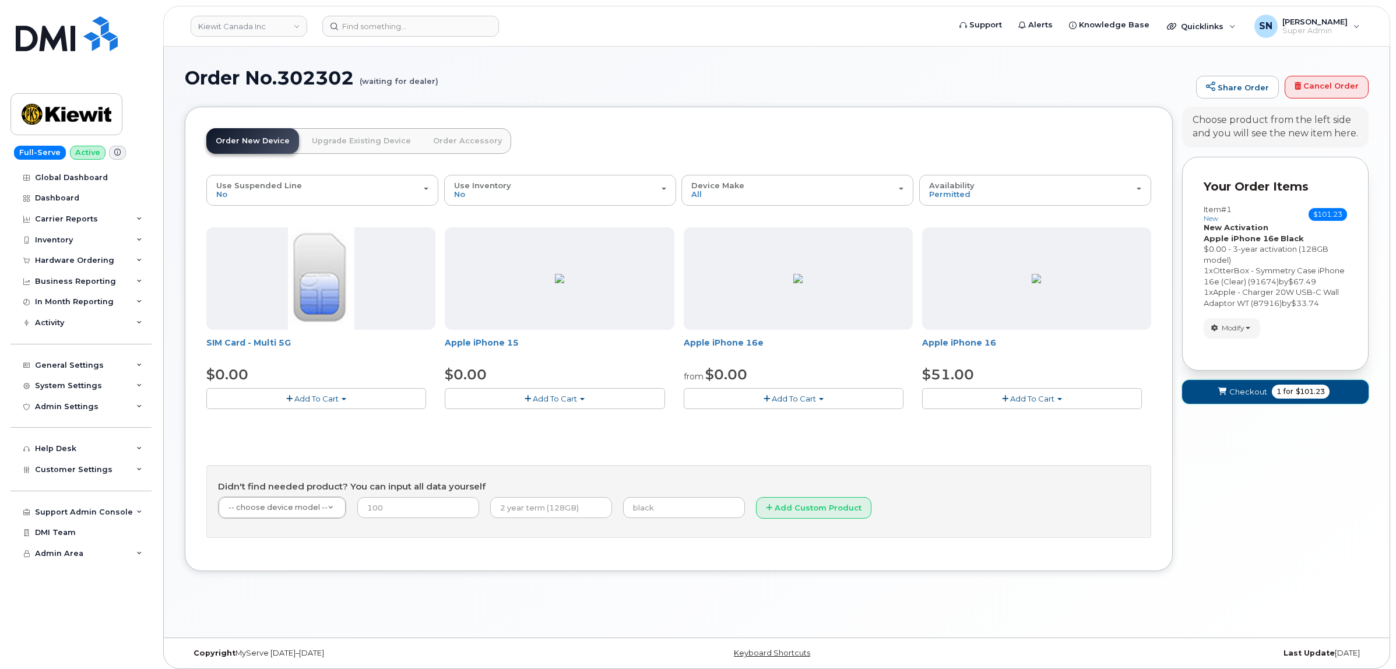
click at [1240, 398] on span "Checkout" at bounding box center [1248, 391] width 38 height 11
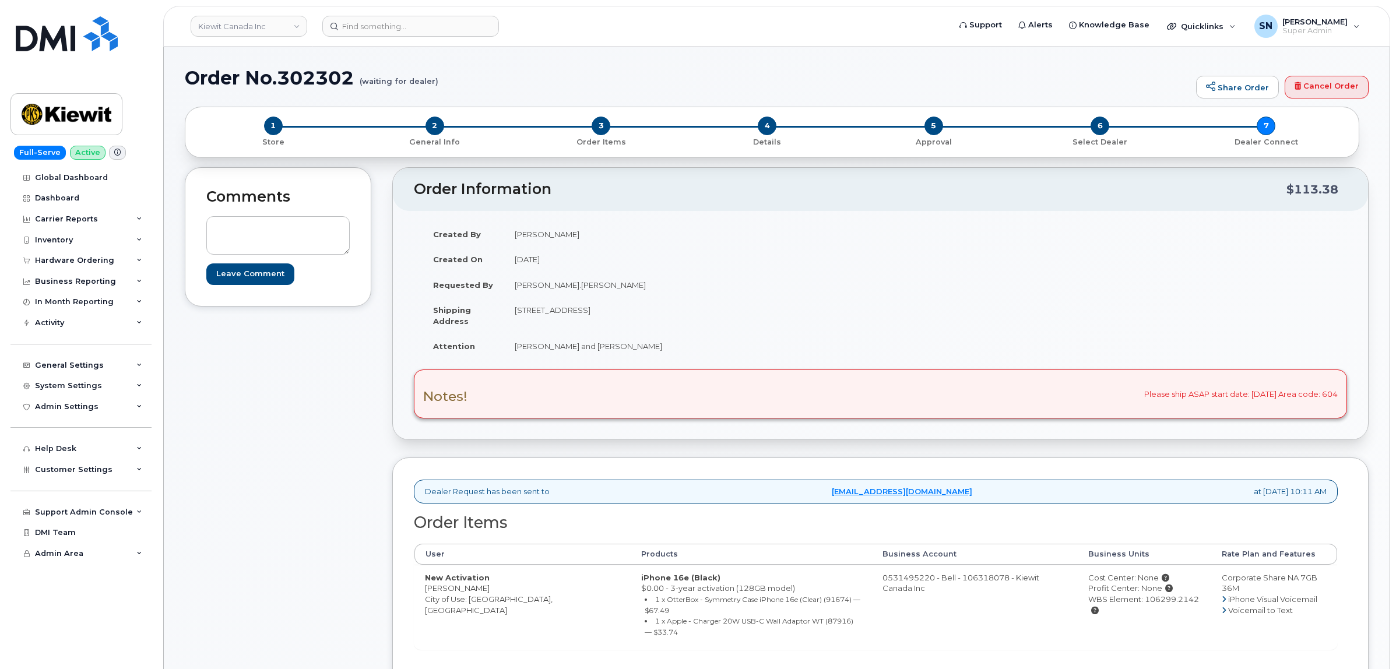
click at [324, 449] on div "Comments Leave Comment" at bounding box center [278, 477] width 187 height 621
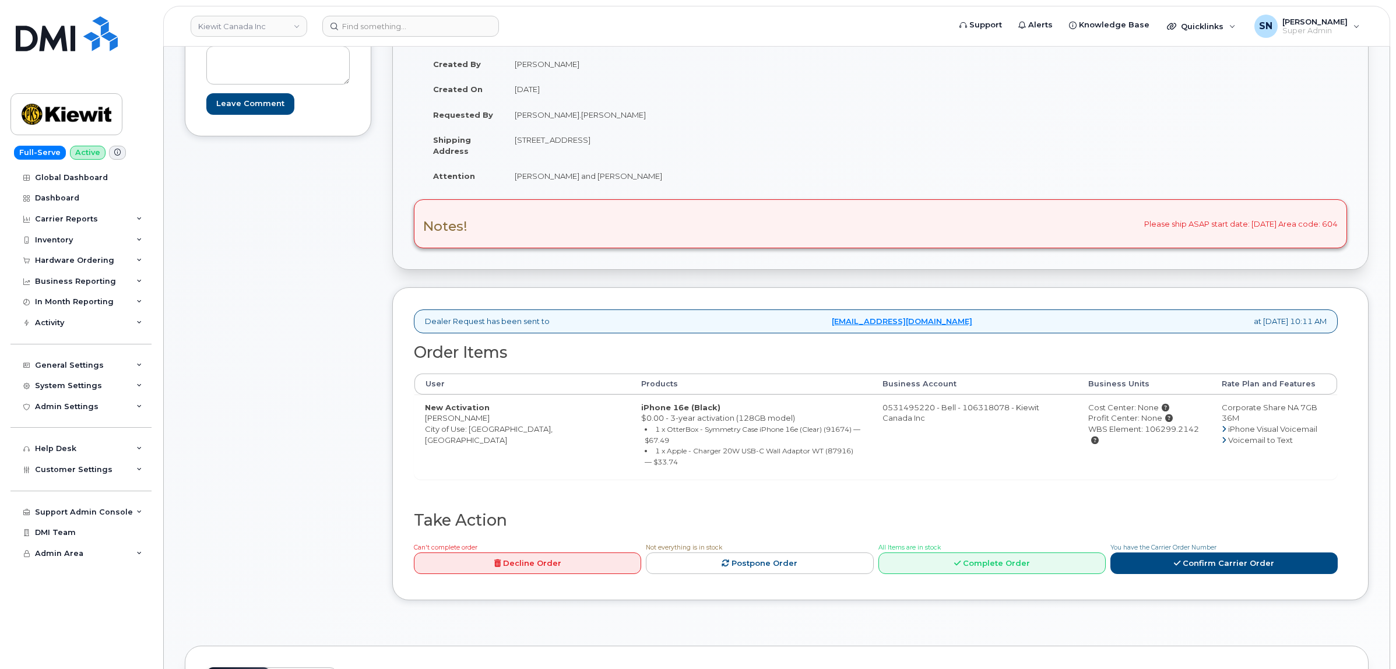
scroll to position [146, 0]
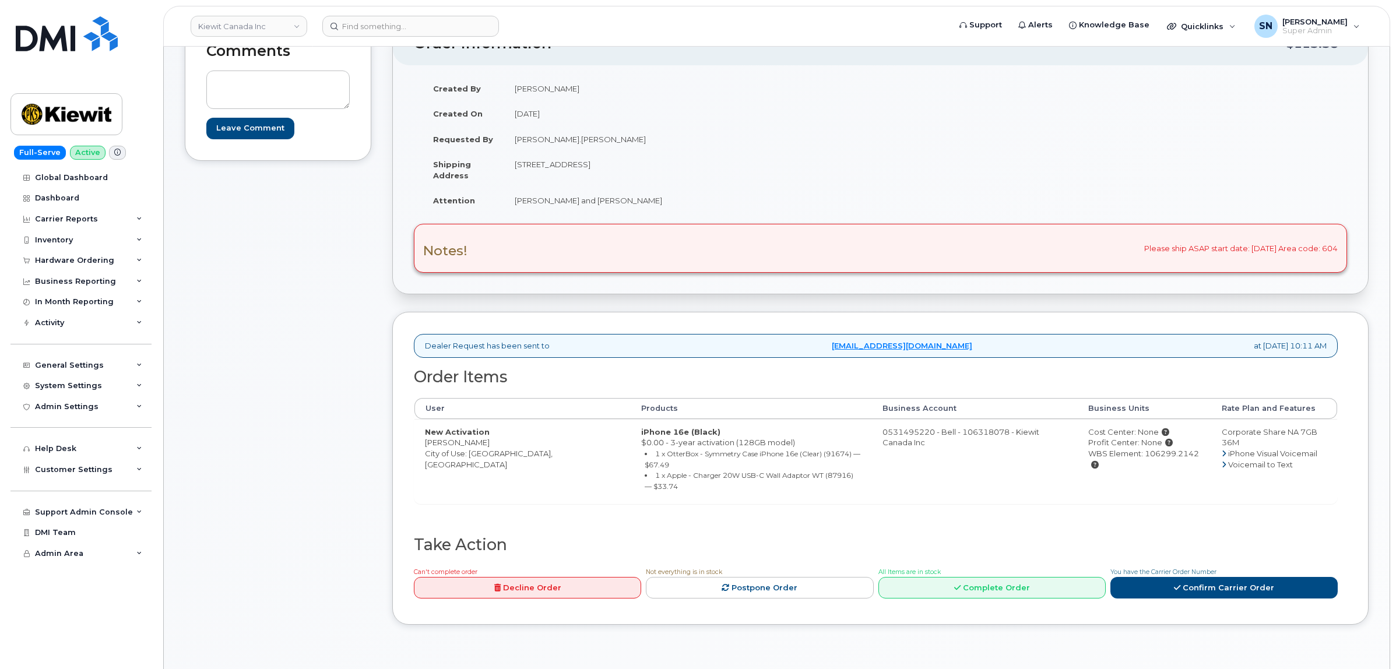
drag, startPoint x: 331, startPoint y: 444, endPoint x: 278, endPoint y: 473, distance: 60.8
click at [279, 473] on div "Comments Leave Comment" at bounding box center [278, 332] width 187 height 621
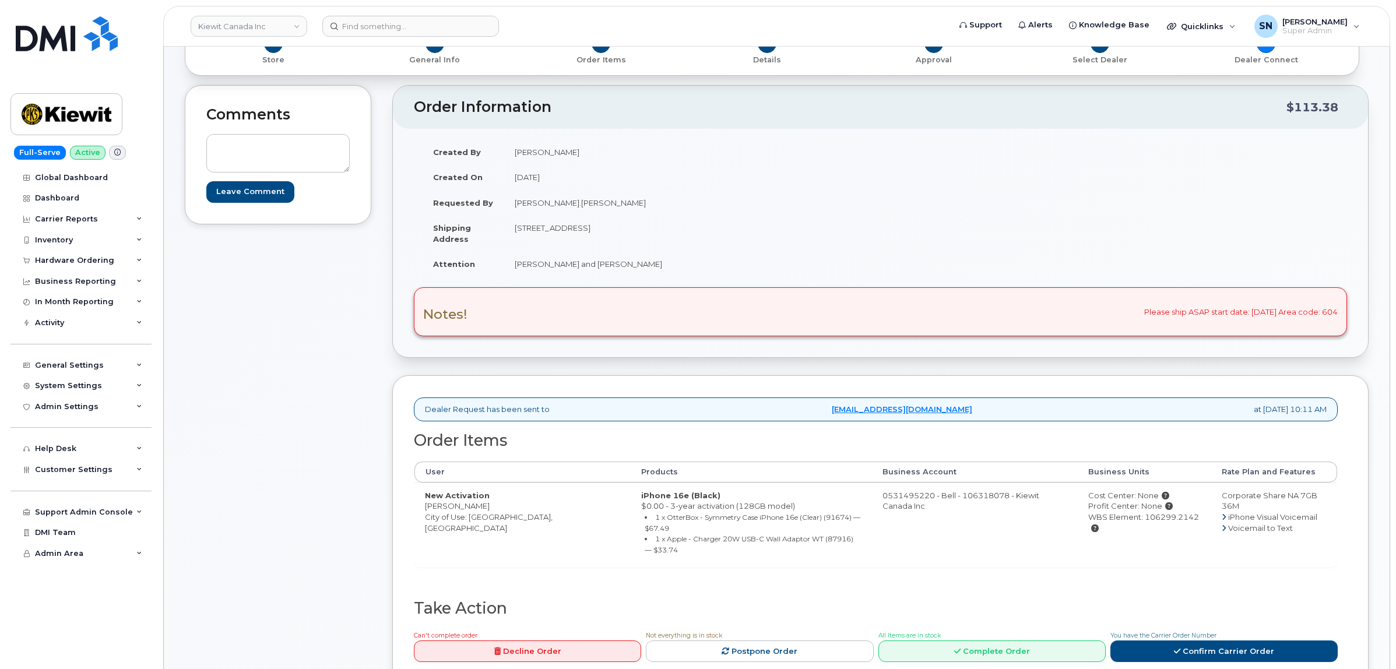
scroll to position [0, 0]
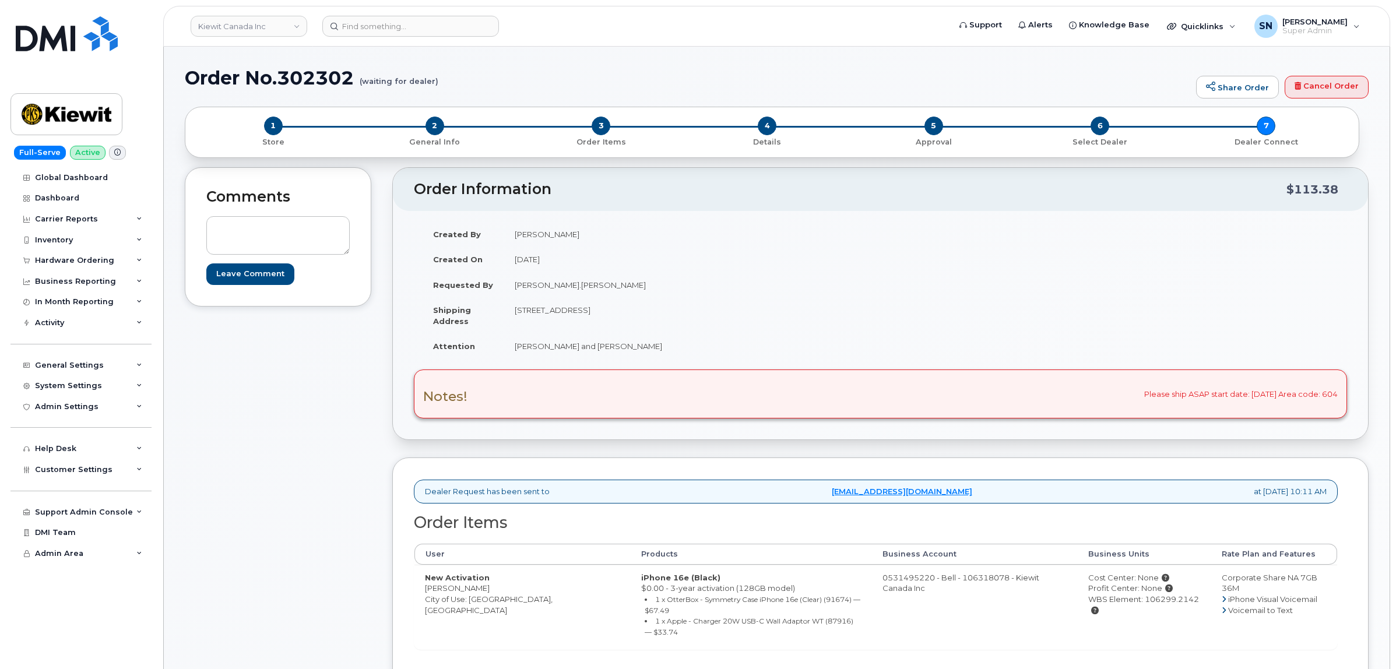
drag, startPoint x: 421, startPoint y: 592, endPoint x: 488, endPoint y: 590, distance: 67.1
click at [488, 590] on td "New Activation Shinjan Sikdar City of Use: Vancouver, British Columbia" at bounding box center [522, 607] width 216 height 85
copy td "[PERSON_NAME]"
drag, startPoint x: 515, startPoint y: 308, endPoint x: 589, endPoint y: 321, distance: 75.1
click at [589, 321] on td "1950 Brigantine Dr COQUITLAM BC V3K 7B5 CANADA" at bounding box center [688, 315] width 368 height 36
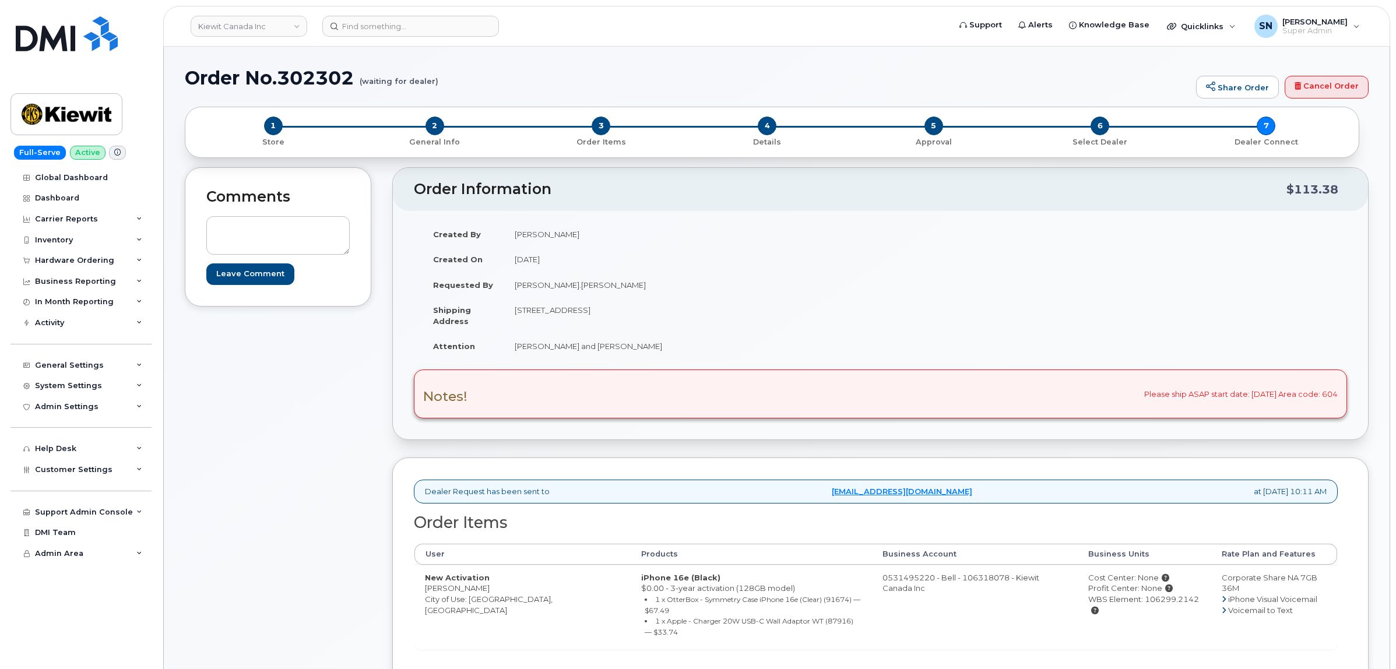
copy td "1950 Brigantine Dr"
drag, startPoint x: 656, startPoint y: 309, endPoint x: 686, endPoint y: 314, distance: 30.1
click at [686, 314] on td "1950 Brigantine Dr COQUITLAM BC V3K 7B5 CANADA" at bounding box center [688, 315] width 368 height 36
copy td "V3K 7B"
click at [674, 325] on td "1950 Brigantine Dr COQUITLAM BC V3K 7B5 CANADA" at bounding box center [688, 315] width 368 height 36
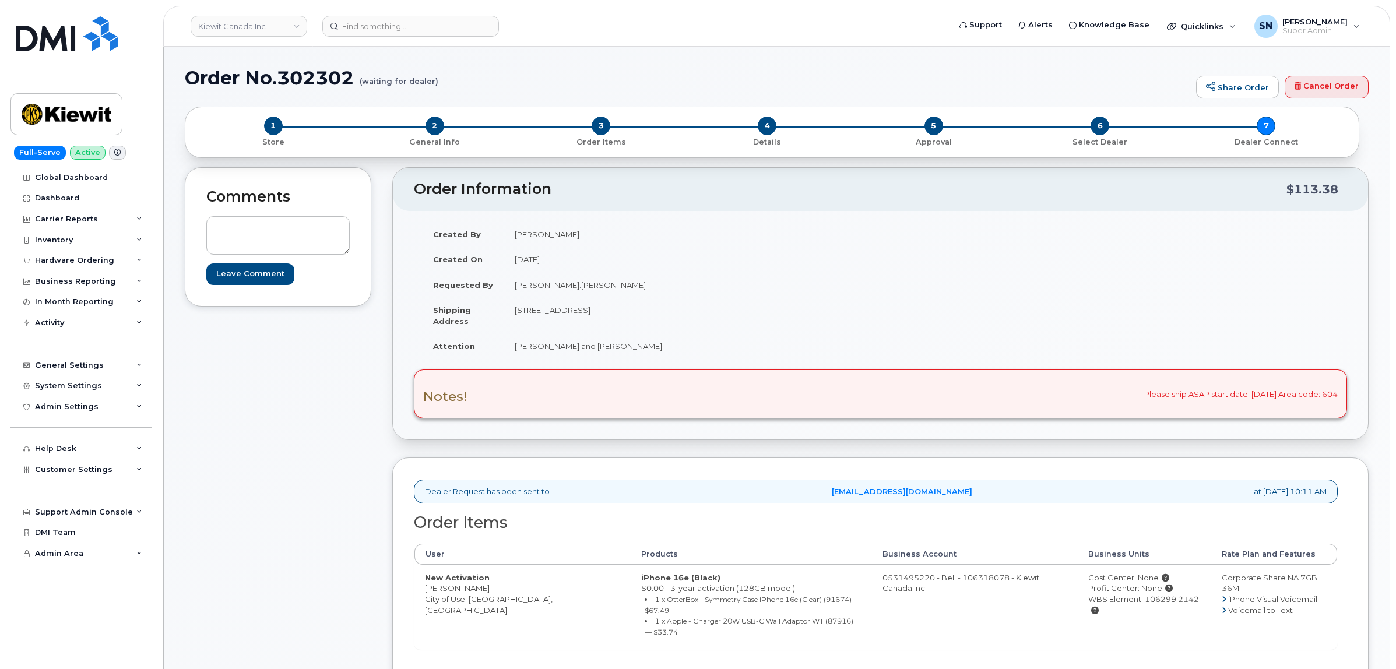
drag, startPoint x: 654, startPoint y: 307, endPoint x: 689, endPoint y: 313, distance: 35.5
click at [689, 313] on td "1950 Brigantine Dr COQUITLAM BC V3K 7B5 CANADA" at bounding box center [688, 315] width 368 height 36
copy td "V3K 7B5"
drag, startPoint x: 516, startPoint y: 350, endPoint x: 640, endPoint y: 351, distance: 123.6
click at [640, 351] on td "Allen Hwang and Shinjan Sikdar" at bounding box center [688, 346] width 368 height 26
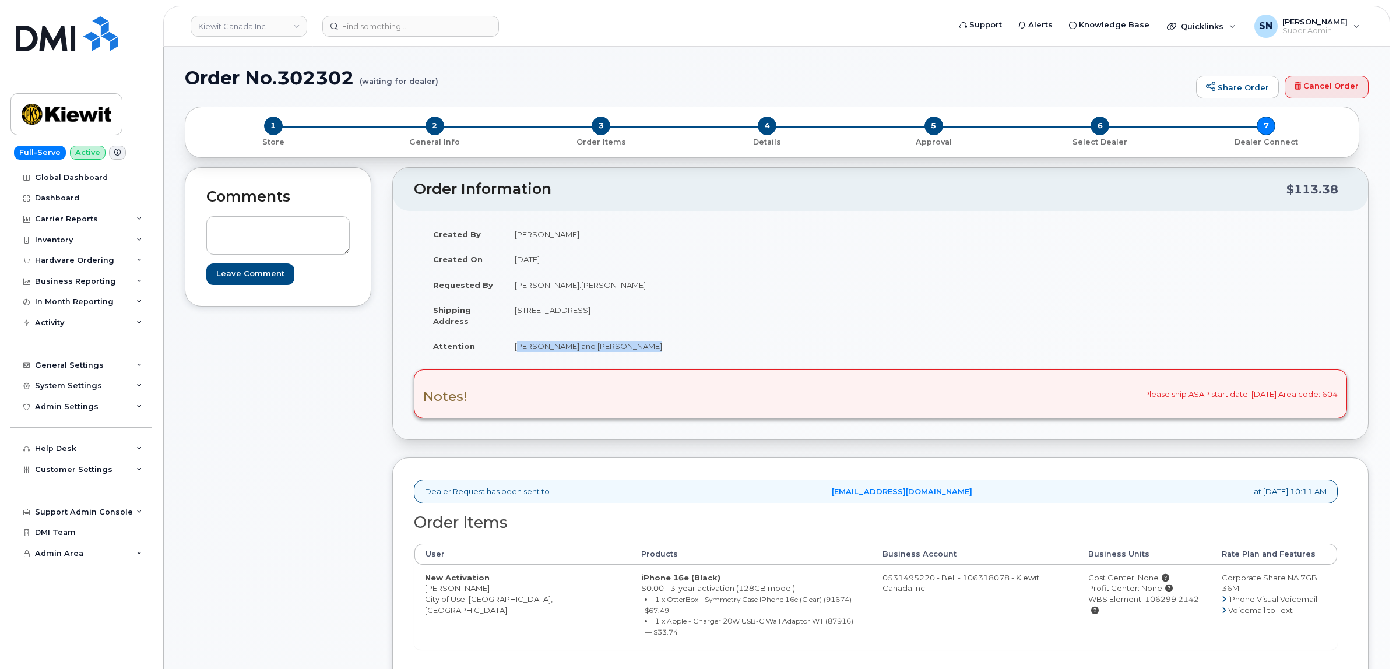
copy td "Allen Hwang and Shinjan Sikdar"
drag, startPoint x: 376, startPoint y: 582, endPoint x: 395, endPoint y: 586, distance: 19.1
click at [376, 582] on div "Comments Leave Comment Order Information $113.38 Created By Corey Wagg Created …" at bounding box center [777, 477] width 1184 height 621
drag, startPoint x: 424, startPoint y: 593, endPoint x: 485, endPoint y: 593, distance: 61.2
click at [485, 593] on td "New Activation Shinjan Sikdar City of Use: Vancouver, British Columbia" at bounding box center [522, 607] width 216 height 85
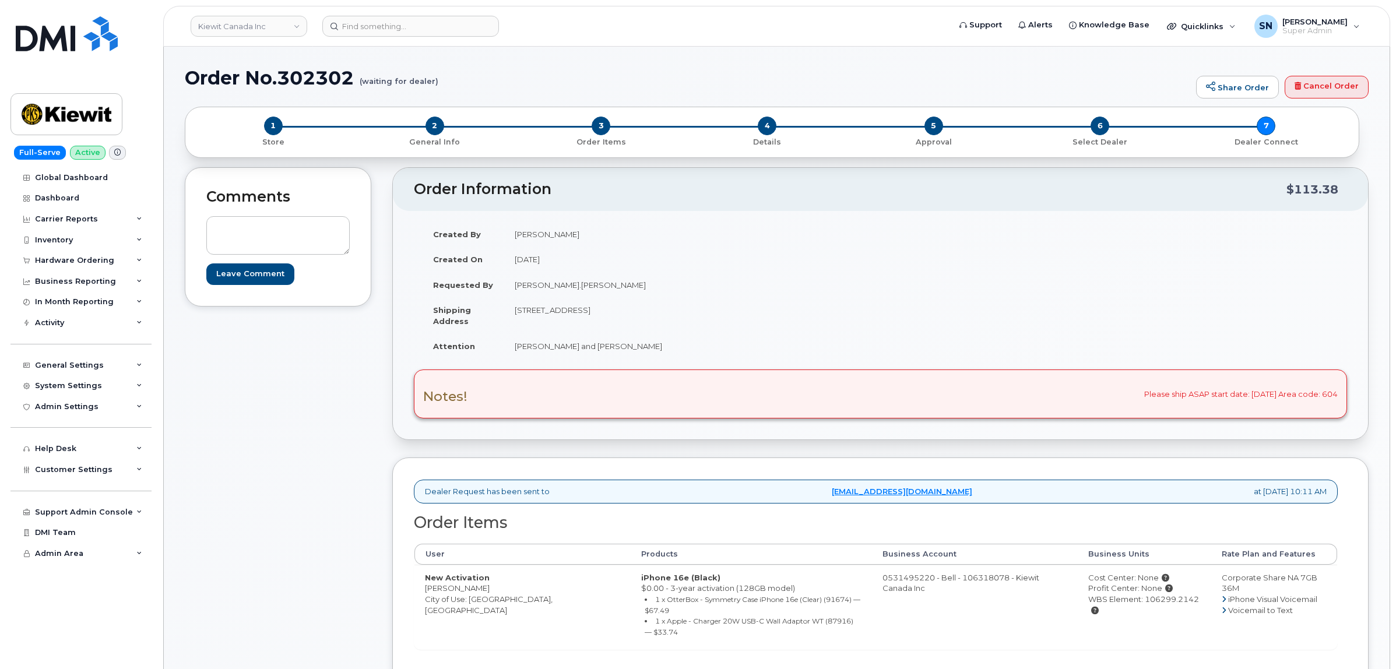
copy td "Shinjan Sikdar"
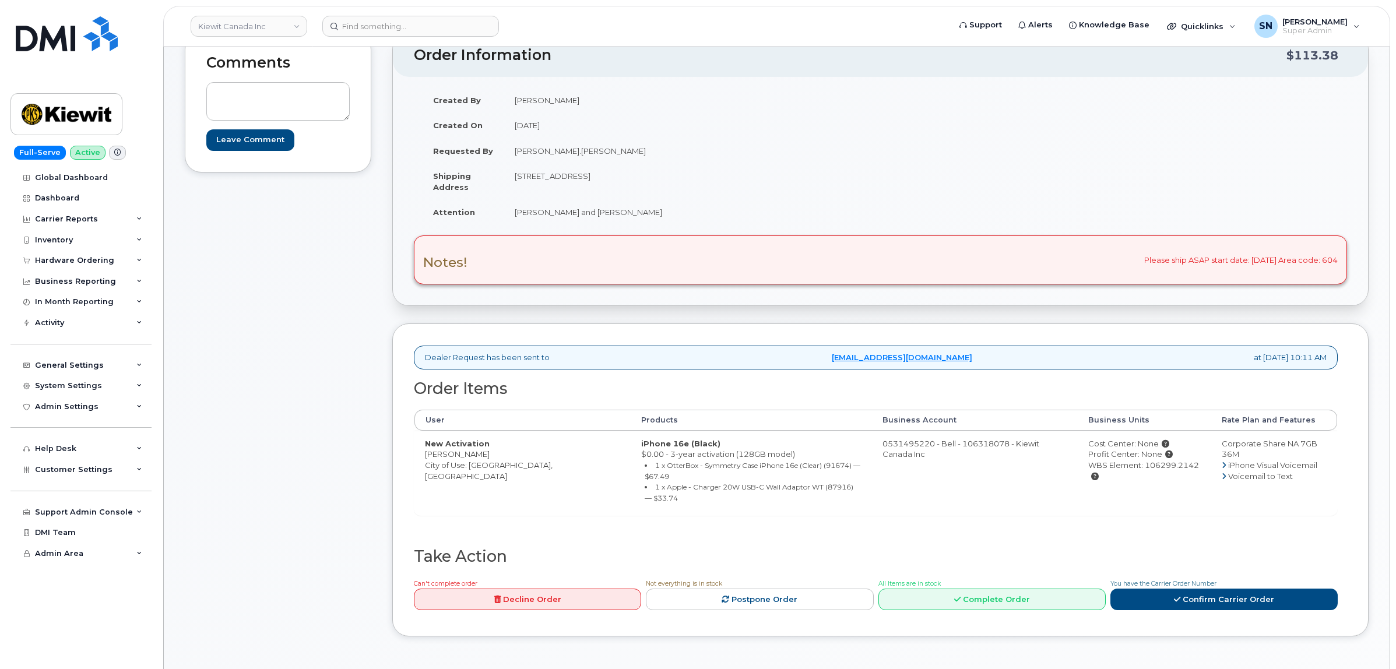
scroll to position [146, 0]
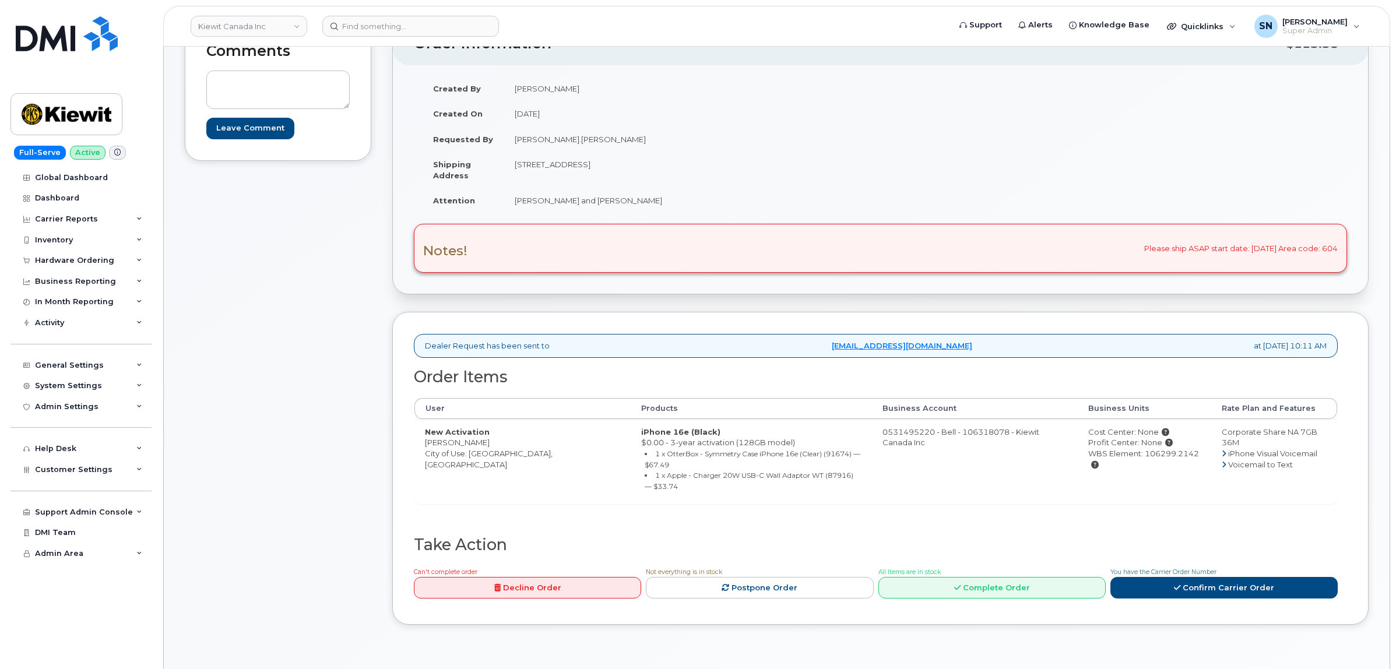
drag, startPoint x: 1185, startPoint y: 456, endPoint x: 1132, endPoint y: 455, distance: 53.0
click at [1132, 455] on div "WBS Element: 106299.2142" at bounding box center [1144, 459] width 112 height 22
copy div "106299.2142"
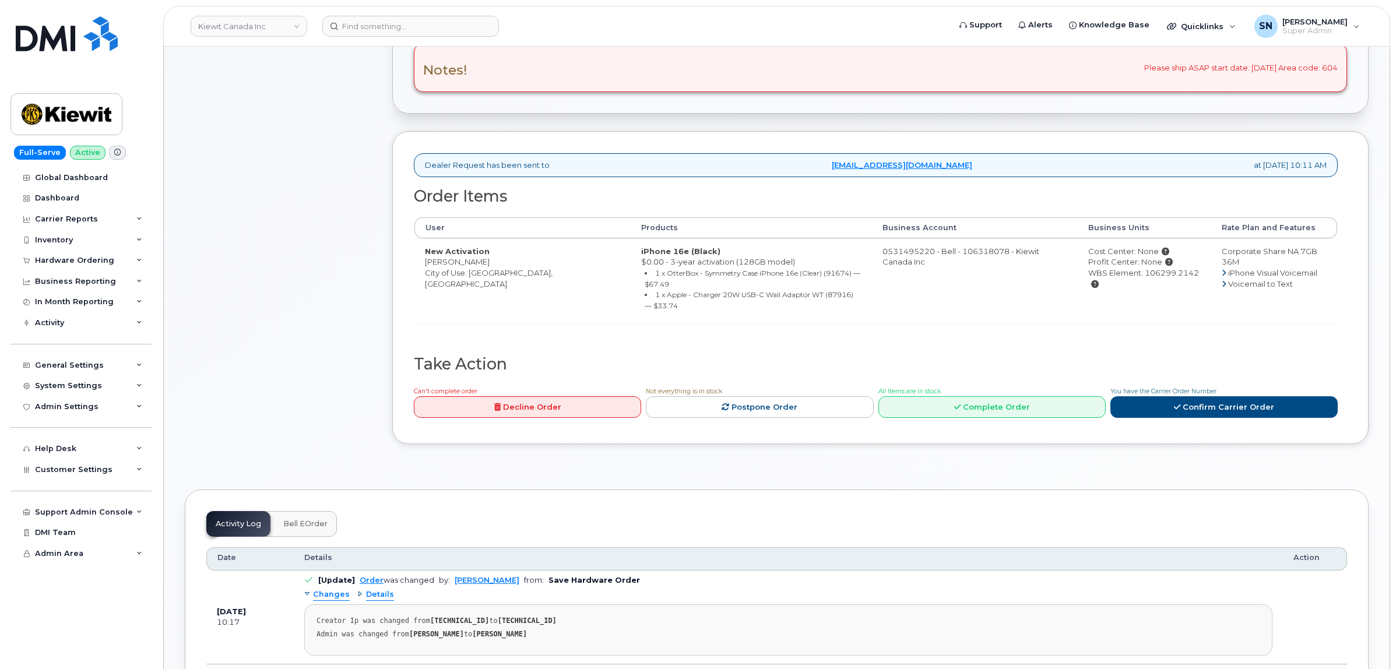
scroll to position [437, 0]
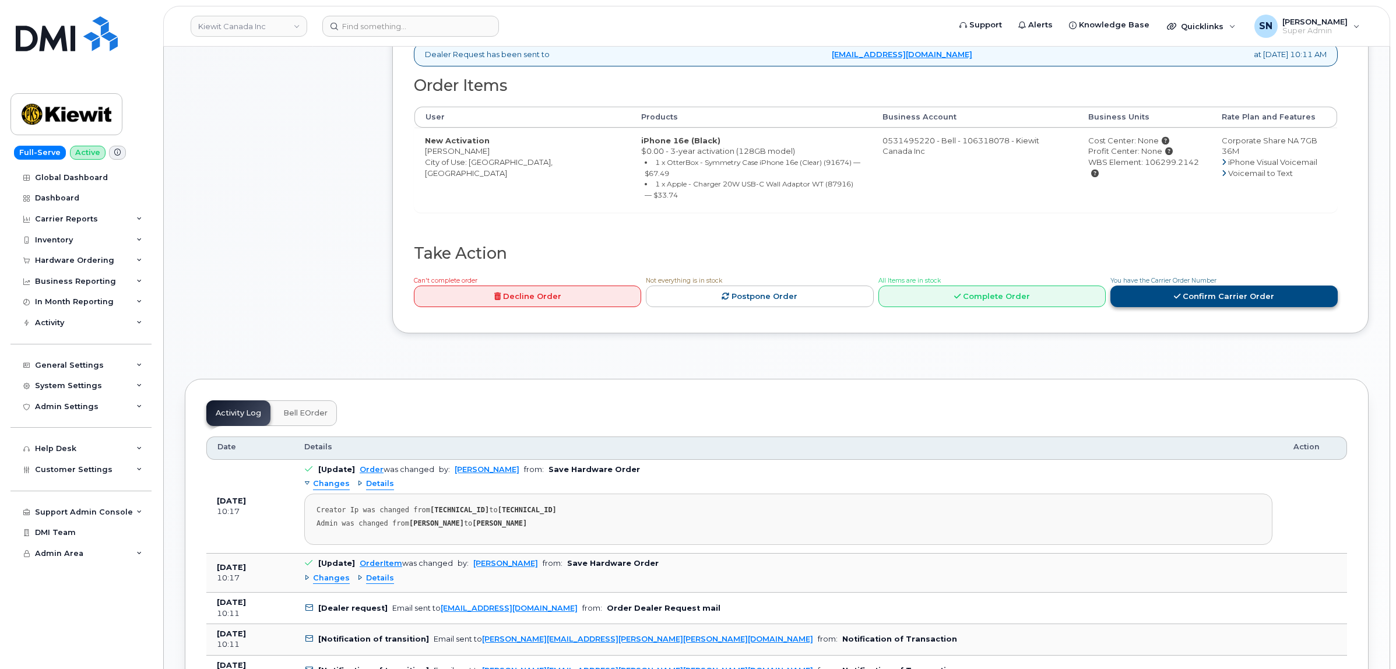
click at [1193, 298] on link "Confirm Carrier Order" at bounding box center [1223, 297] width 227 height 22
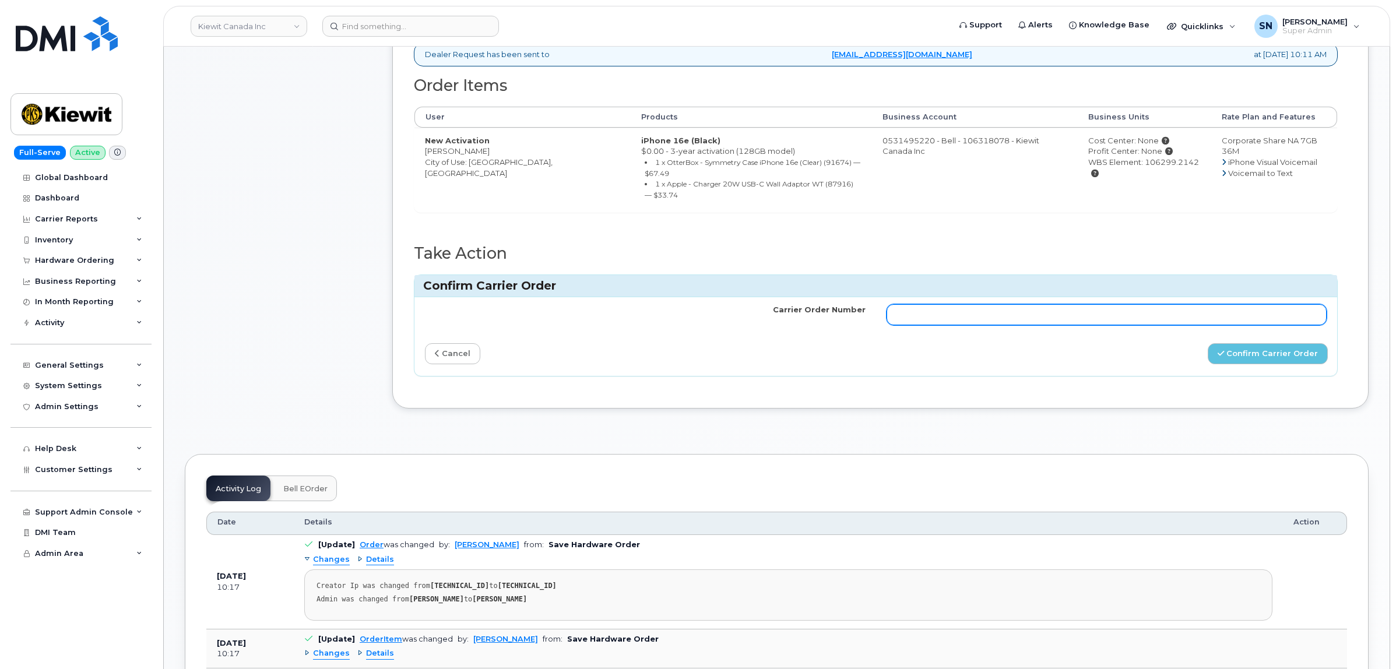
click at [1167, 310] on input "Carrier Order Number" at bounding box center [1107, 314] width 441 height 21
paste input "3025164"
type input "3025164"
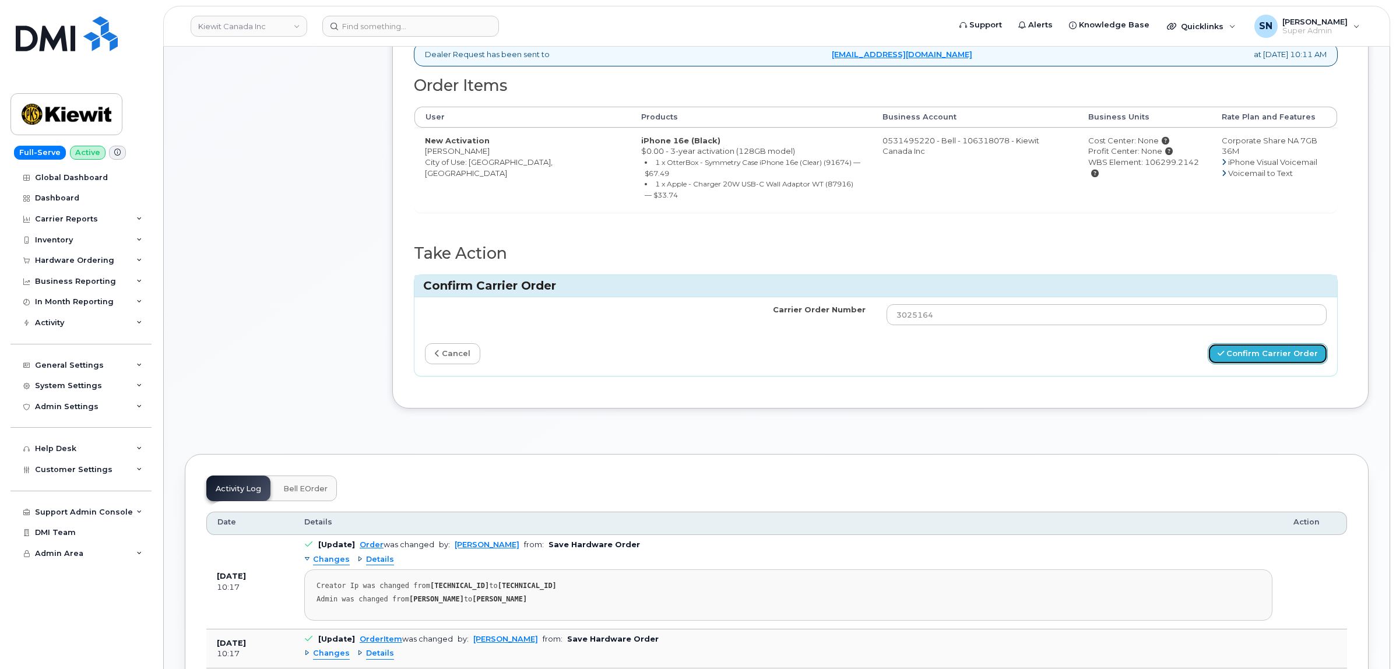
click at [1264, 365] on button "Confirm Carrier Order" at bounding box center [1268, 354] width 120 height 22
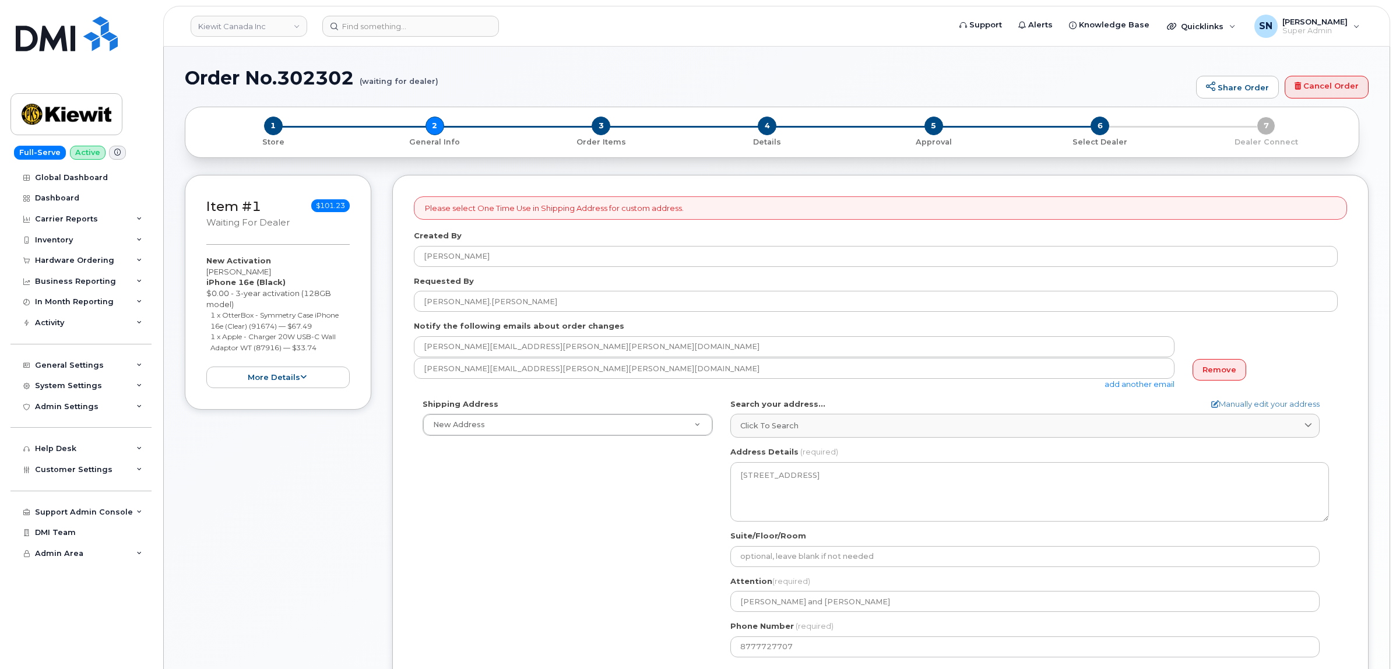
select select
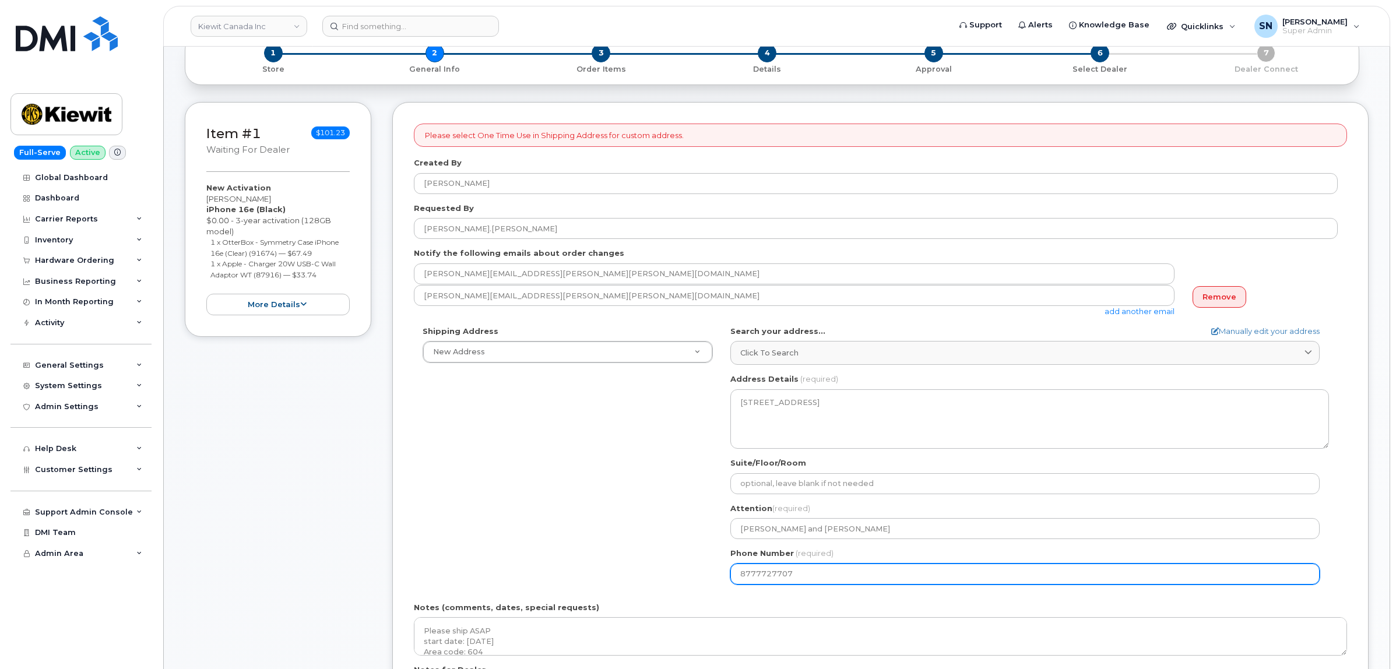
drag, startPoint x: 809, startPoint y: 578, endPoint x: 648, endPoint y: 567, distance: 161.8
click at [648, 567] on div "Shipping Address New Address New Address [STREET_ADDRESS][PERSON_NAME][PERSON_N…" at bounding box center [876, 460] width 924 height 268
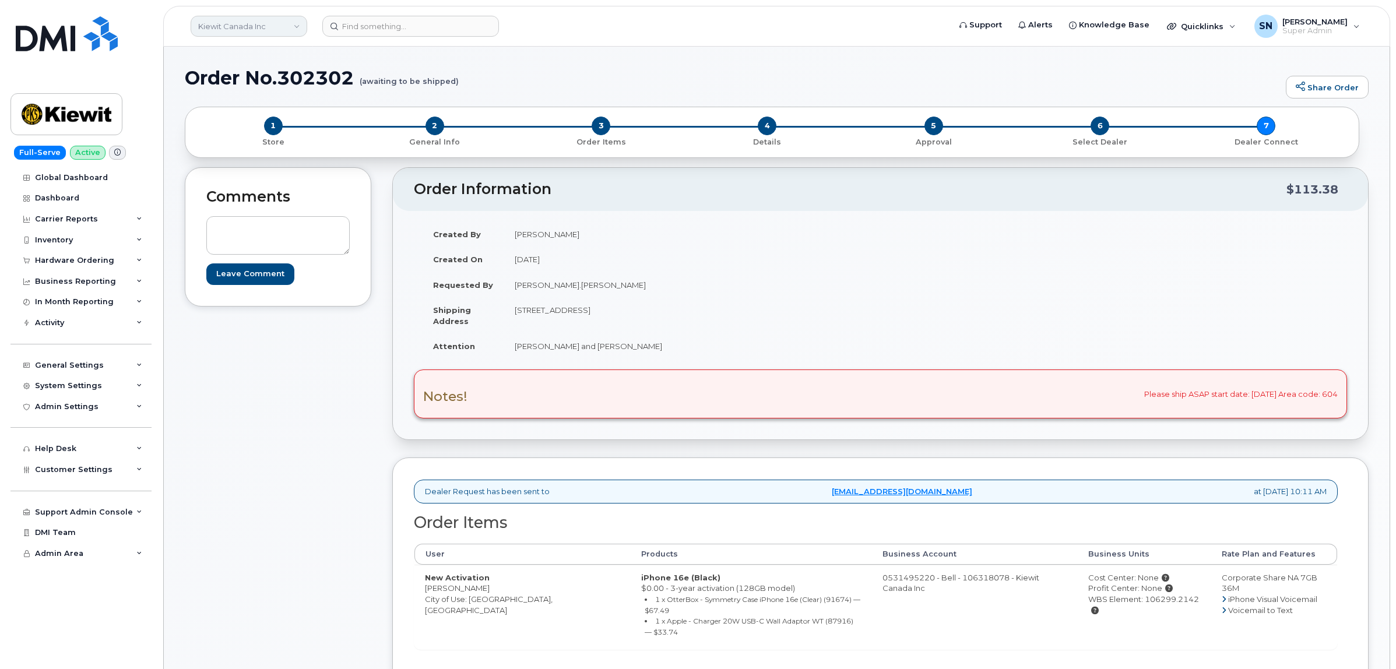
click at [282, 16] on link "Kiewit Canada Inc" at bounding box center [249, 26] width 117 height 21
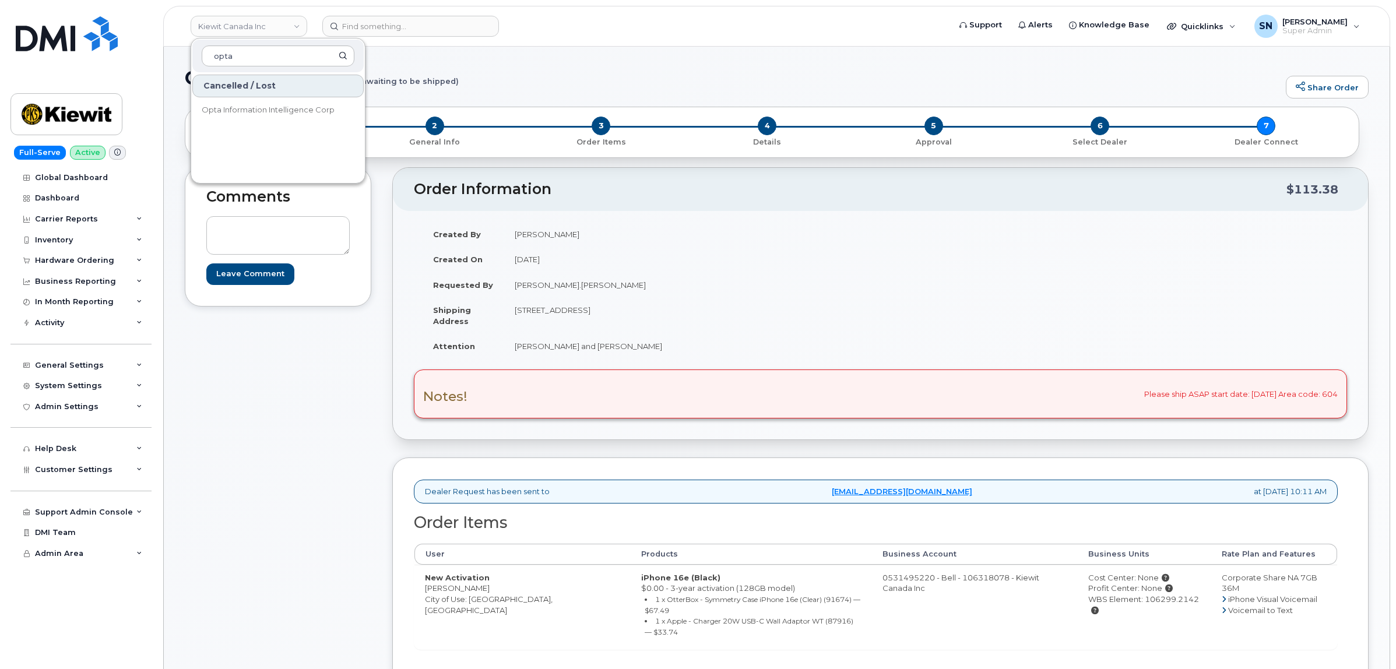
type input "opta"
drag, startPoint x: 248, startPoint y: 569, endPoint x: 173, endPoint y: 153, distance: 422.9
click at [249, 562] on div "Comments Leave Comment" at bounding box center [278, 494] width 187 height 655
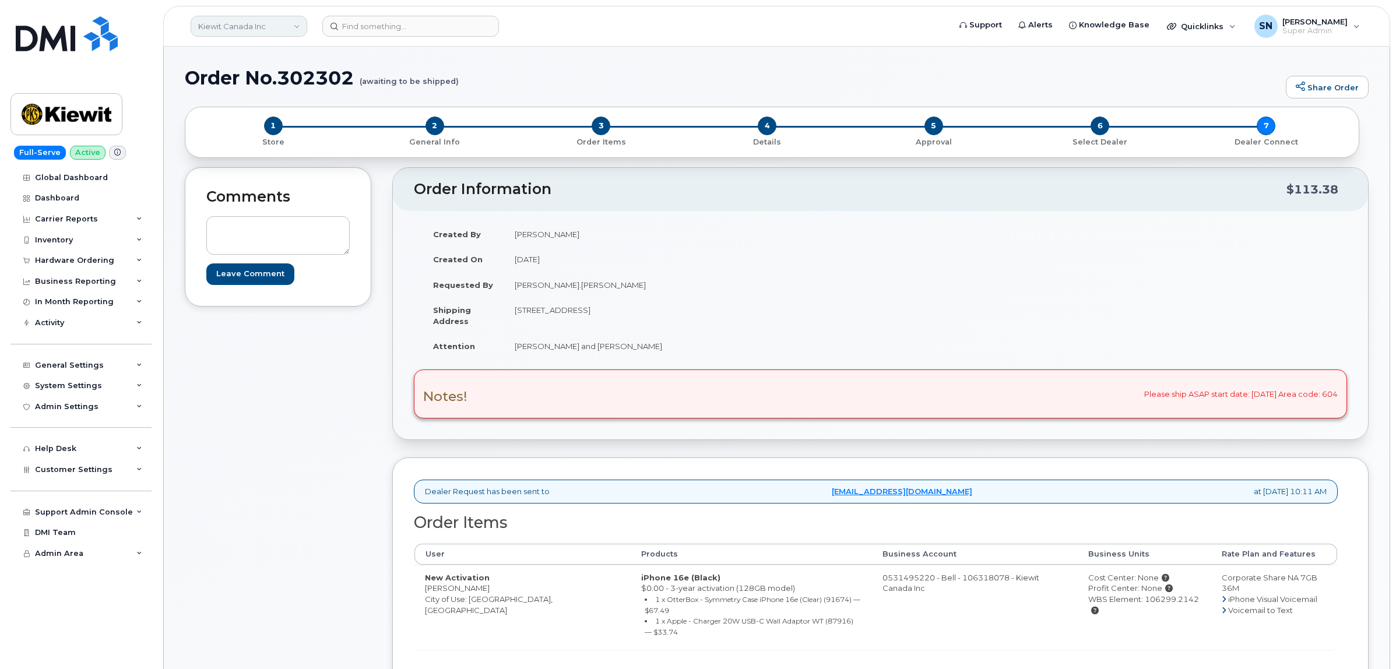
click at [266, 22] on link "Kiewit Canada Inc" at bounding box center [249, 26] width 117 height 21
type input "kiew"
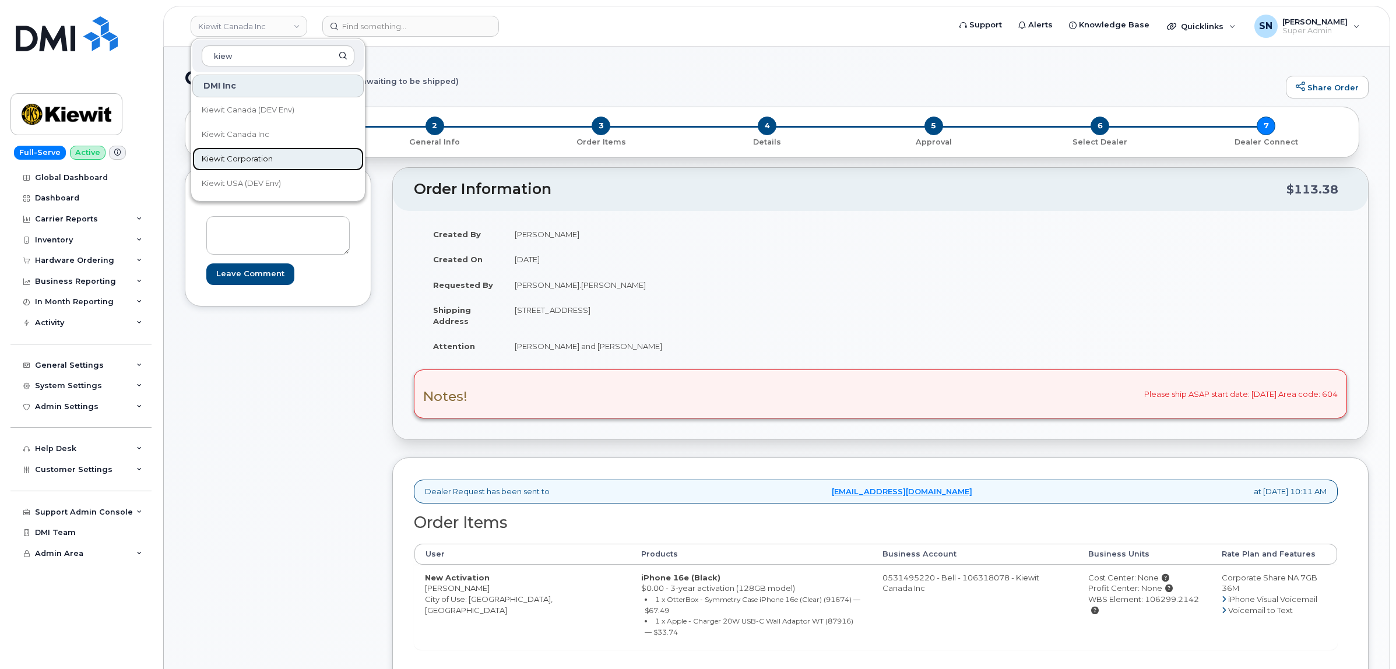
click at [277, 162] on link "Kiewit Corporation" at bounding box center [277, 158] width 171 height 23
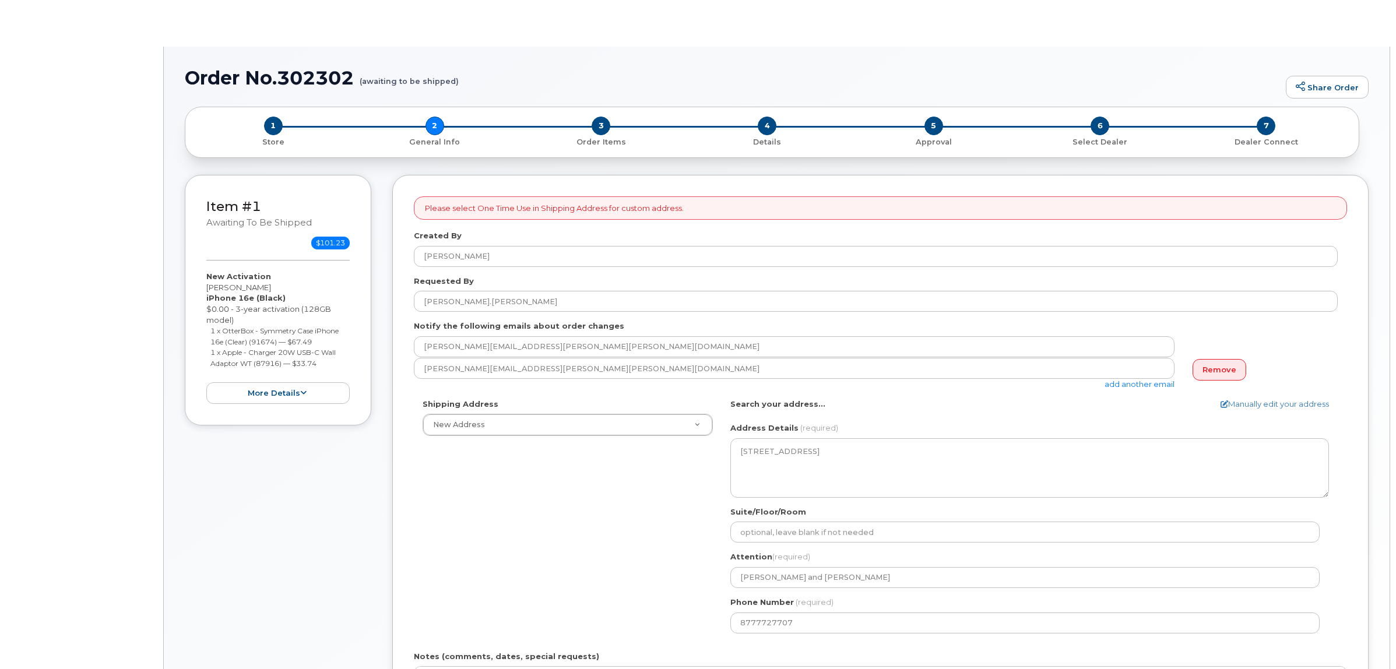
select select
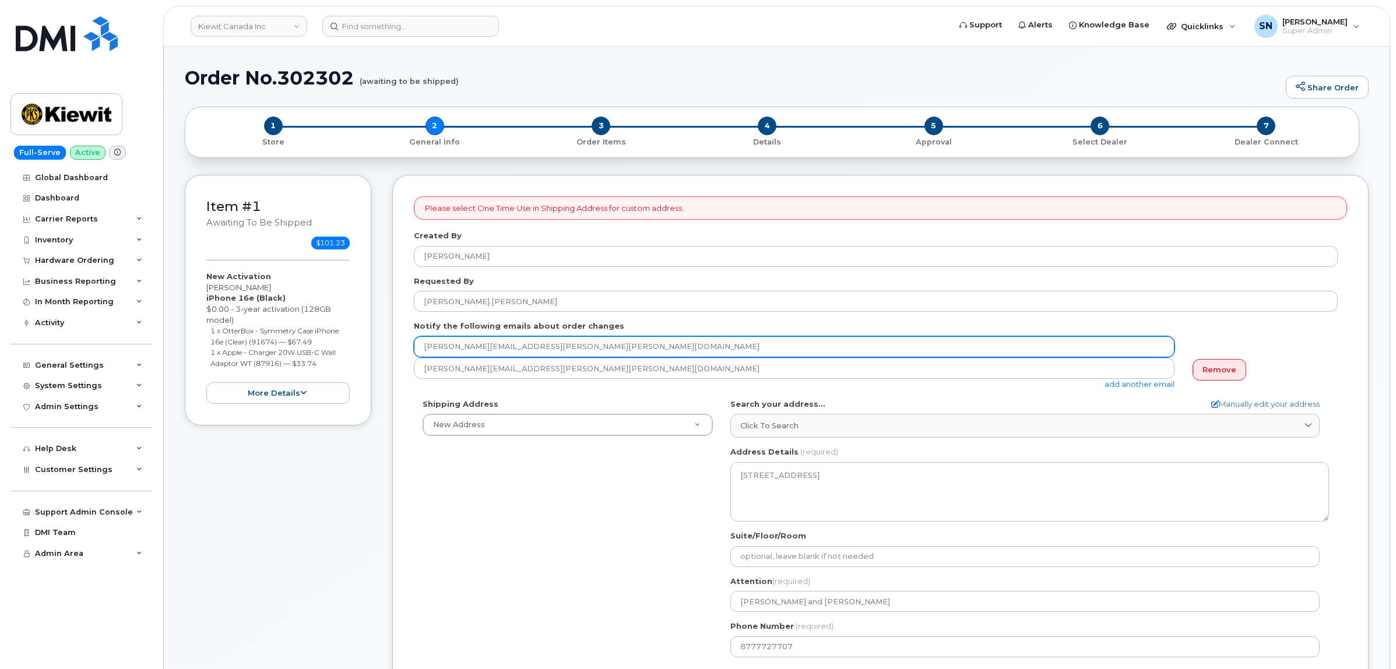
drag, startPoint x: 562, startPoint y: 347, endPoint x: 366, endPoint y: 334, distance: 196.9
click at [366, 334] on div "Item #1 awaiting to be shipped $101.23 New Activation Shinjan Sikdar iPhone 16e…" at bounding box center [777, 517] width 1184 height 685
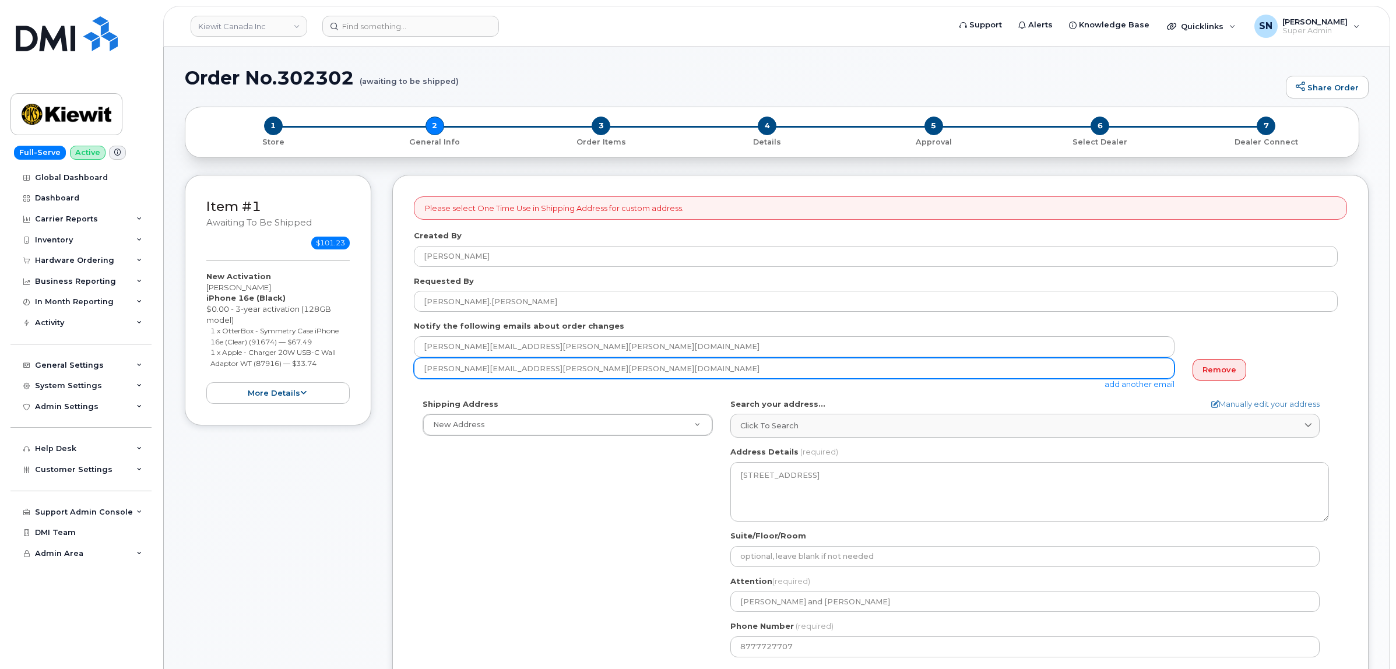
drag, startPoint x: 521, startPoint y: 368, endPoint x: 423, endPoint y: 365, distance: 98.0
click at [423, 365] on input "Mary.Stein@kiewit.com" at bounding box center [794, 368] width 761 height 21
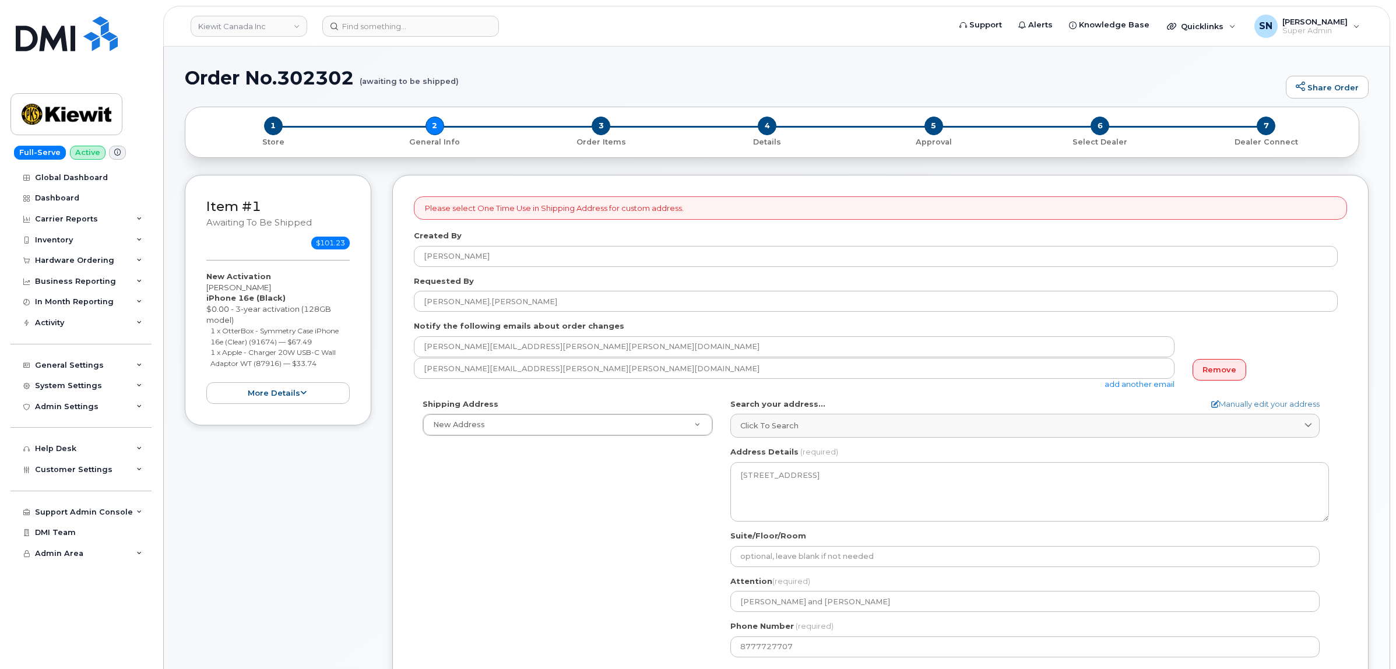
click at [287, 535] on div "Item #1 awaiting to be shipped $101.23 New Activation Shinjan Sikdar iPhone 16e…" at bounding box center [278, 517] width 187 height 685
drag, startPoint x: 206, startPoint y: 286, endPoint x: 263, endPoint y: 290, distance: 57.3
click at [263, 290] on div "New Activation Shinjan Sikdar iPhone 16e (Black) $0.00 - 3-year activation (128…" at bounding box center [277, 337] width 143 height 133
copy div "Shinjan Sikdar"
drag, startPoint x: 336, startPoint y: 508, endPoint x: 326, endPoint y: 505, distance: 9.8
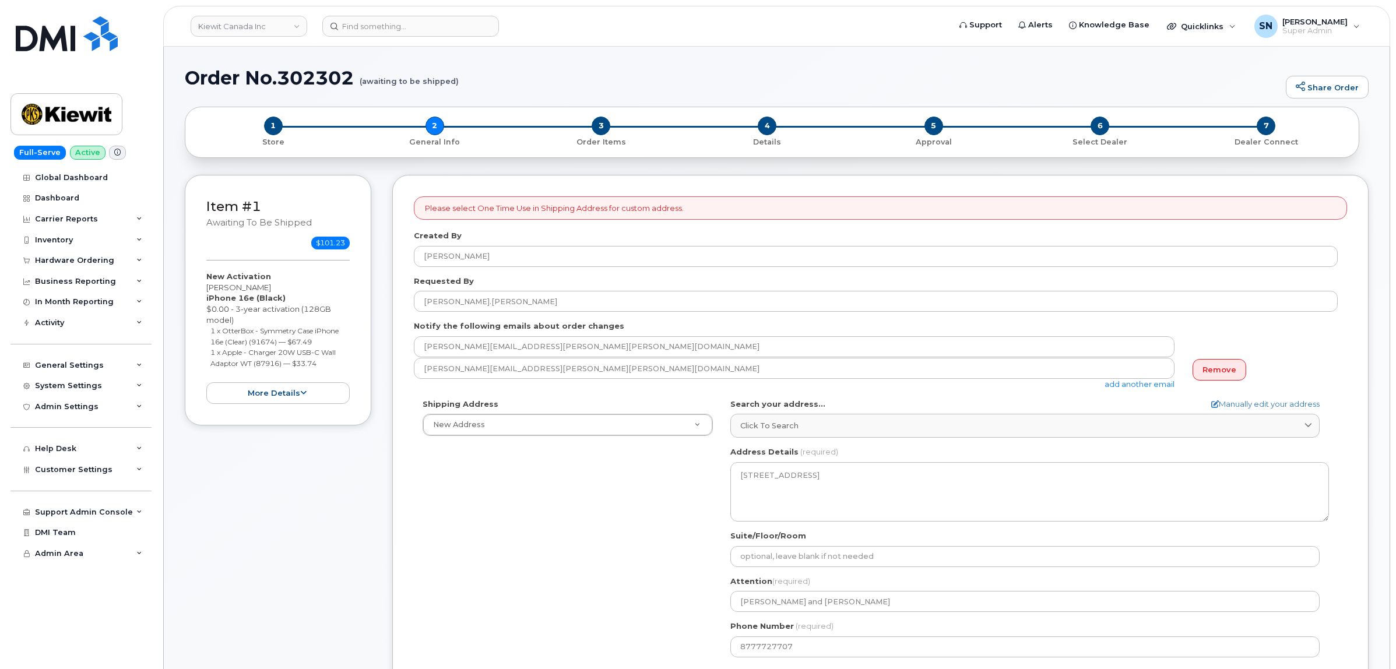
click at [331, 506] on div "Item #1 awaiting to be shipped $101.23 New Activation Shinjan Sikdar iPhone 16e…" at bounding box center [278, 517] width 187 height 685
click at [382, 572] on div "Item #1 awaiting to be shipped $101.23 New Activation Shinjan Sikdar iPhone 16e…" at bounding box center [777, 517] width 1184 height 685
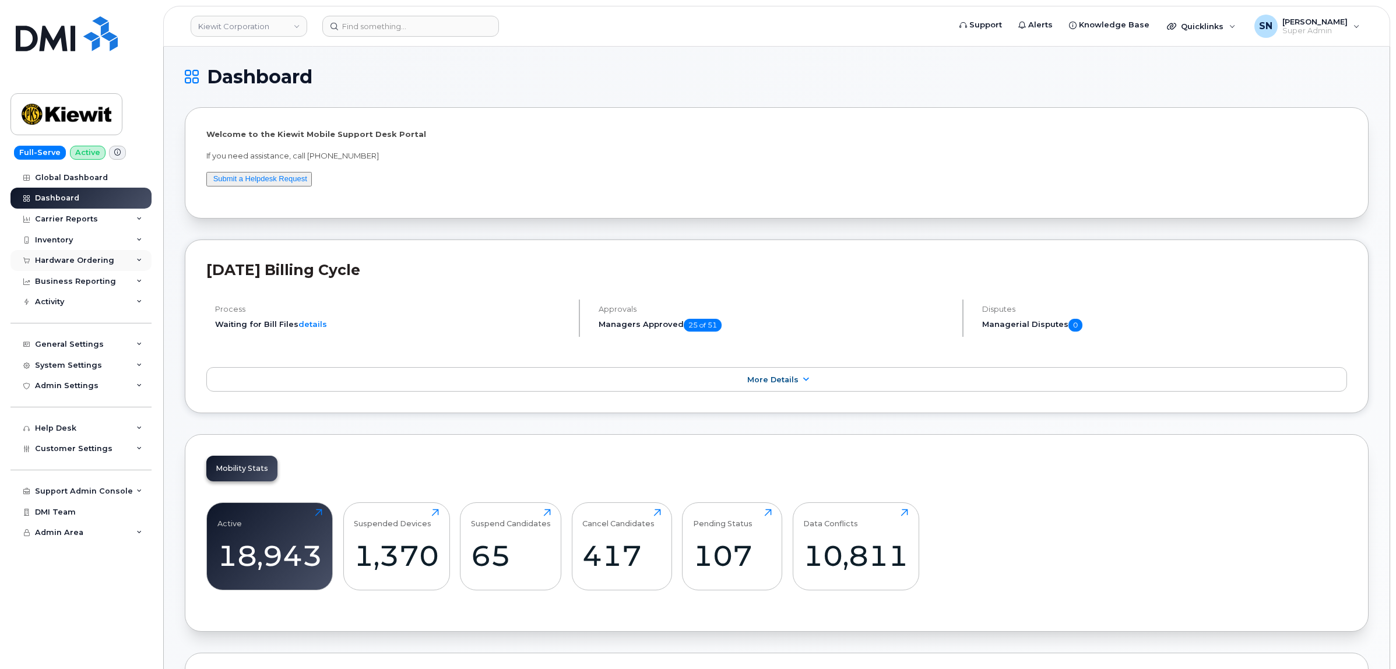
click at [89, 254] on div "Hardware Ordering" at bounding box center [80, 260] width 141 height 21
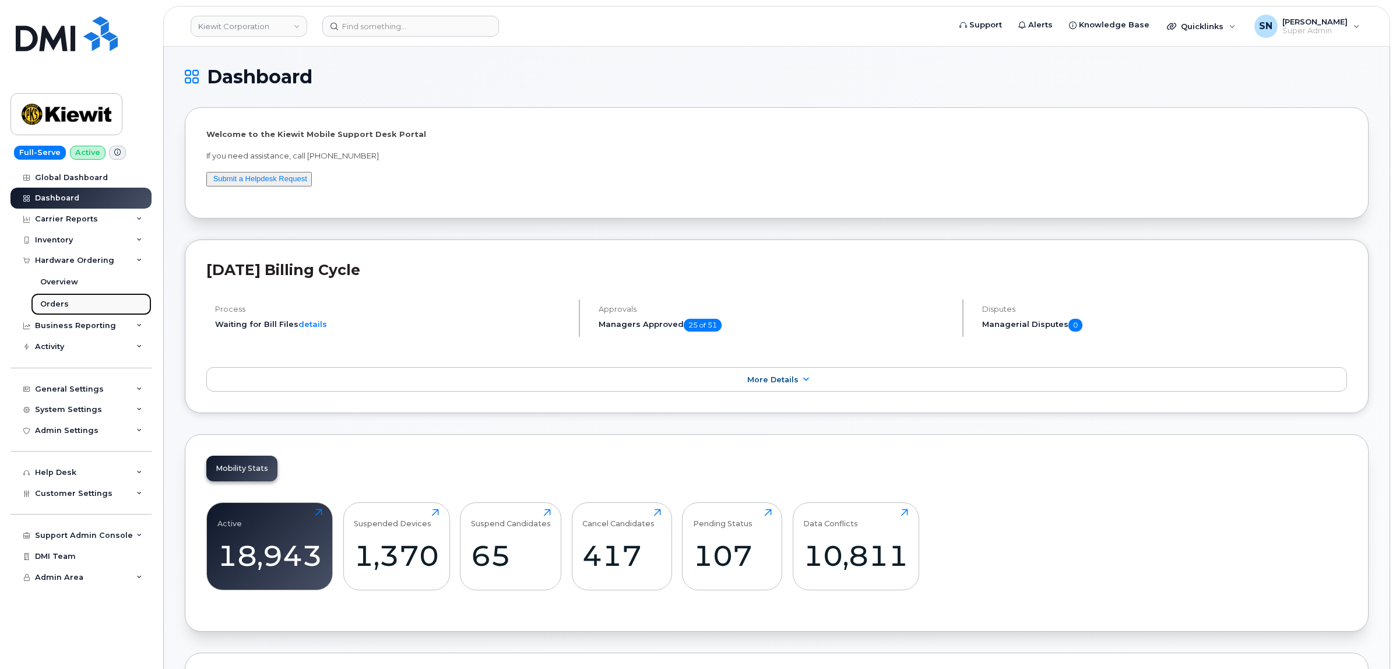
click at [43, 305] on div "Orders" at bounding box center [54, 304] width 29 height 10
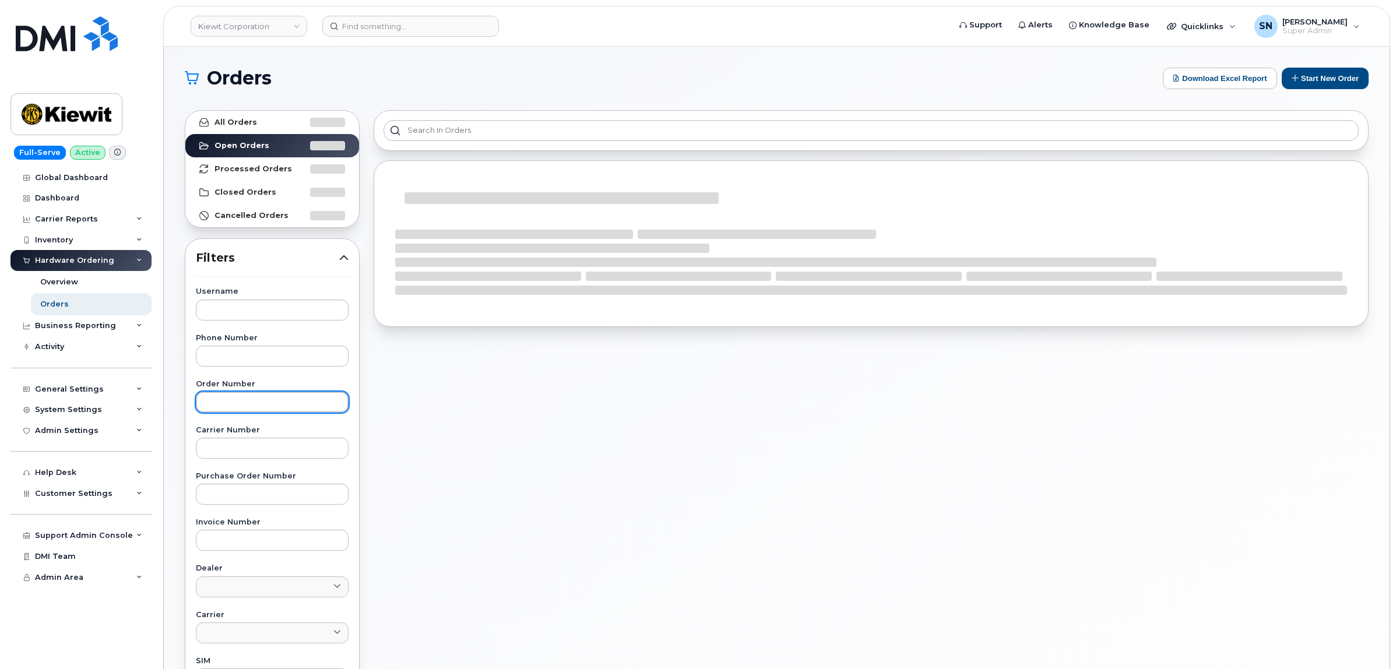
click at [295, 393] on input "text" at bounding box center [272, 402] width 153 height 21
paste input "302364"
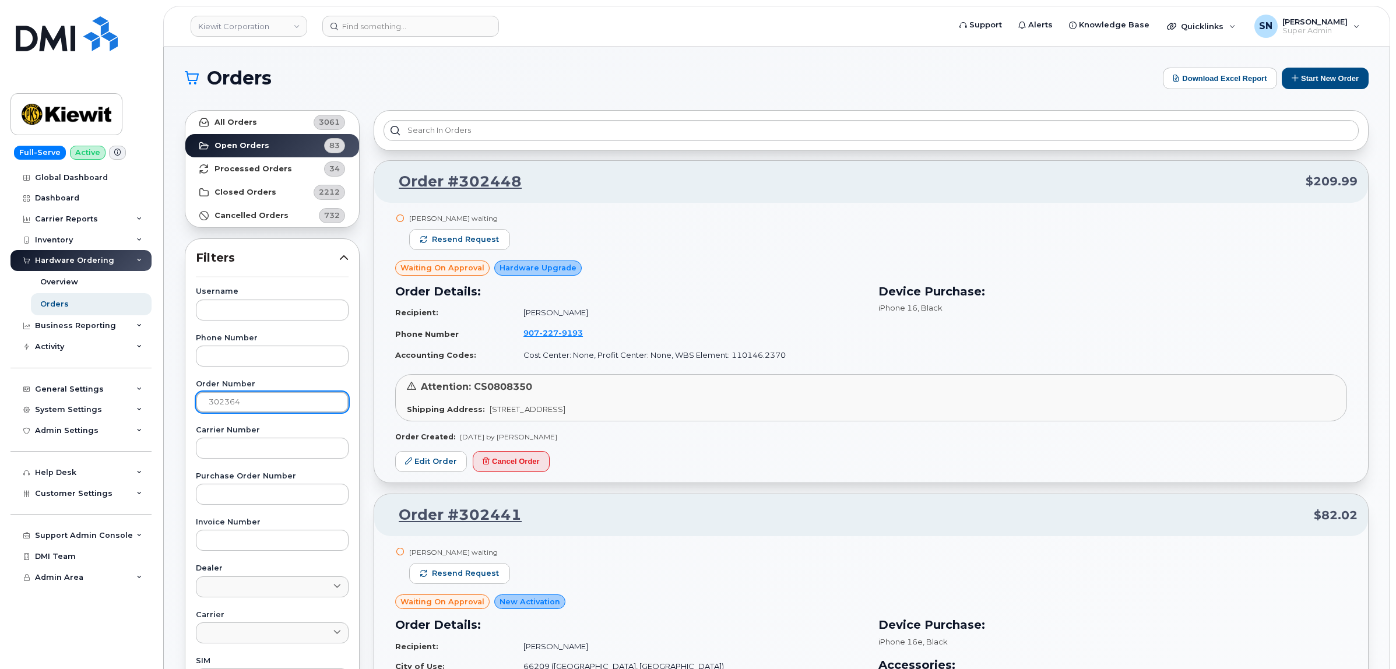
type input "302364"
click at [262, 126] on link "All Orders 3061" at bounding box center [272, 122] width 174 height 23
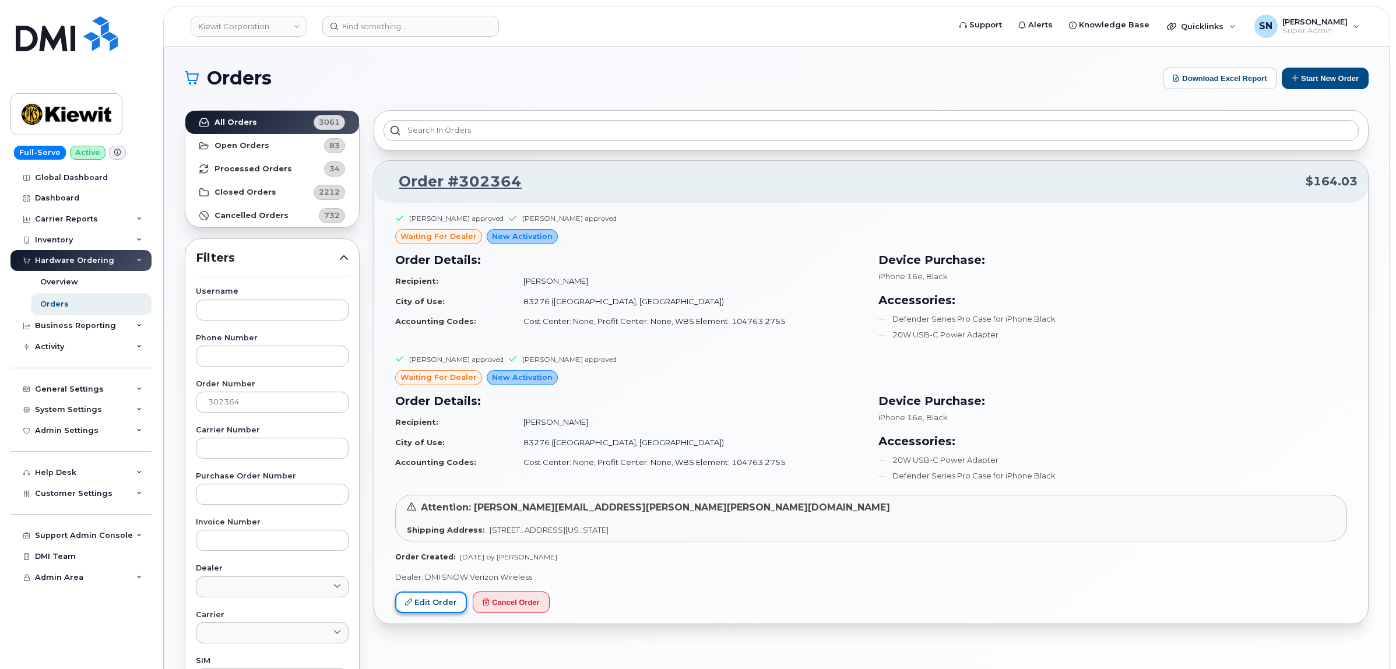
click at [416, 604] on link "Edit Order" at bounding box center [431, 603] width 72 height 22
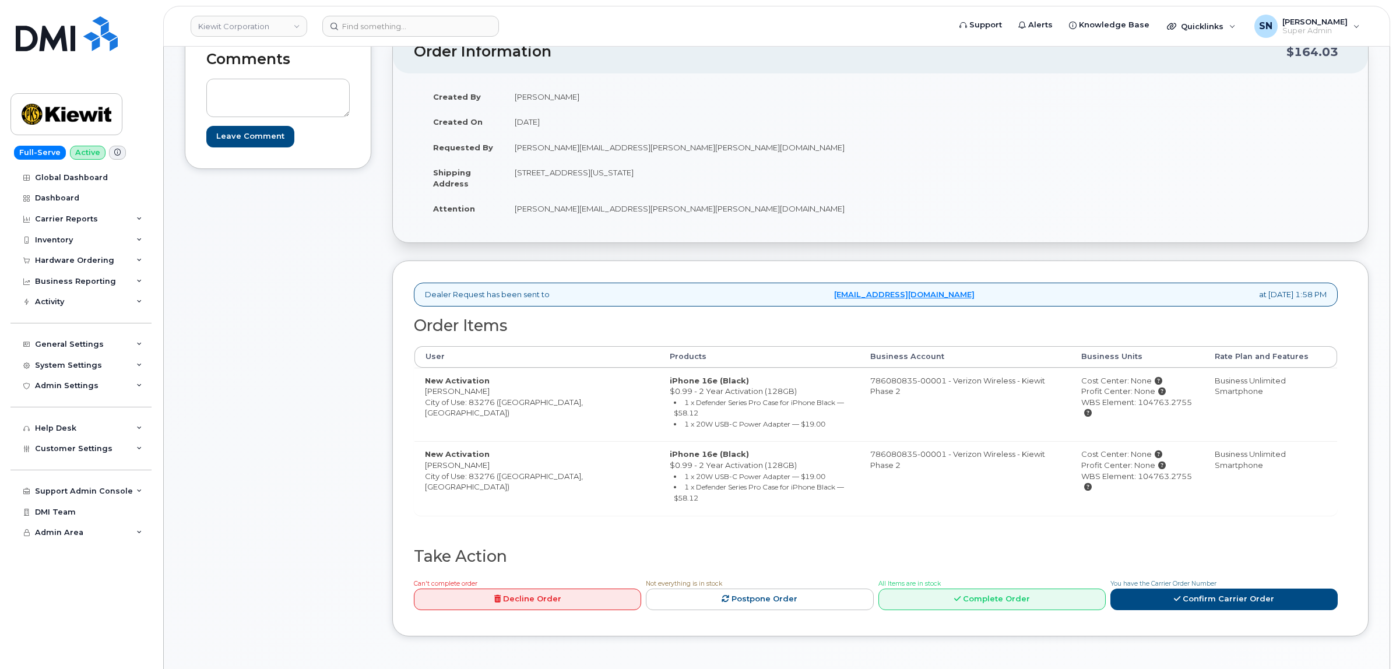
scroll to position [146, 0]
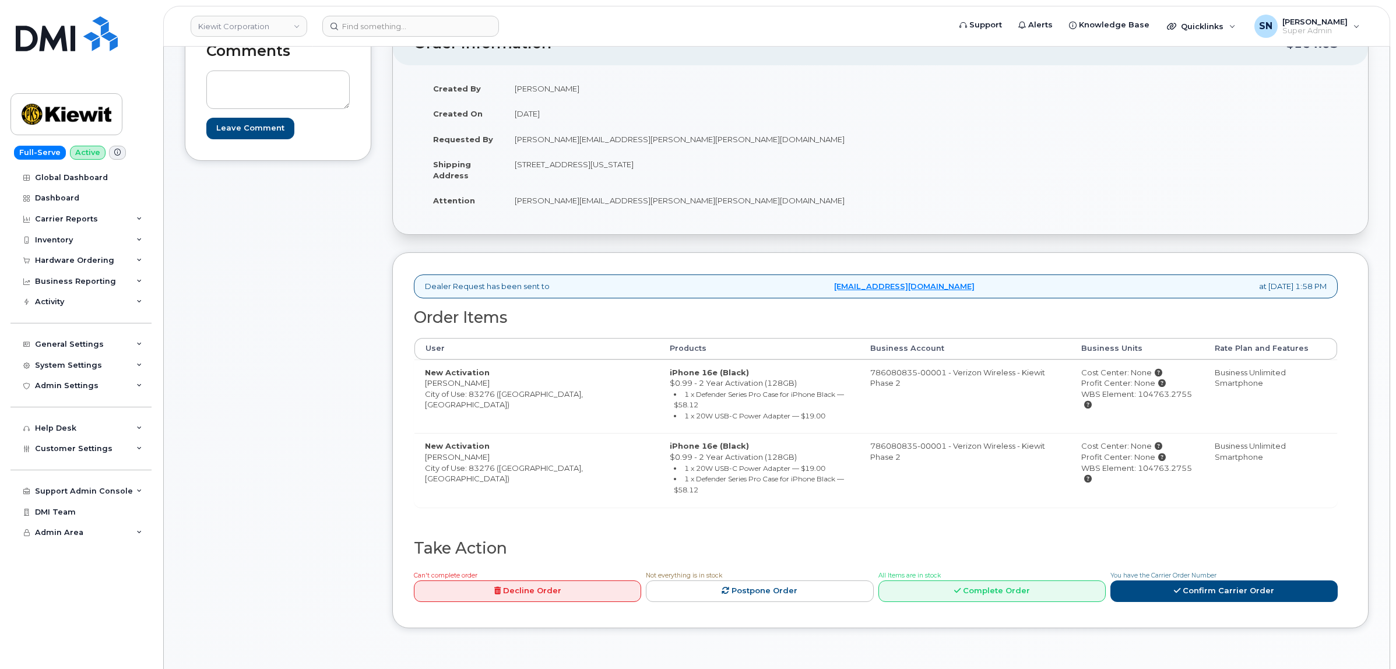
drag, startPoint x: 746, startPoint y: 163, endPoint x: 771, endPoint y: 167, distance: 25.4
click at [771, 167] on td "[STREET_ADDRESS][US_STATE]" at bounding box center [688, 170] width 368 height 36
drag, startPoint x: 470, startPoint y: 398, endPoint x: 494, endPoint y: 395, distance: 24.0
click at [494, 395] on td "New Activation [PERSON_NAME] City of Use: 83276 ([GEOGRAPHIC_DATA], [GEOGRAPHIC…" at bounding box center [536, 397] width 245 height 74
copy td "83276"
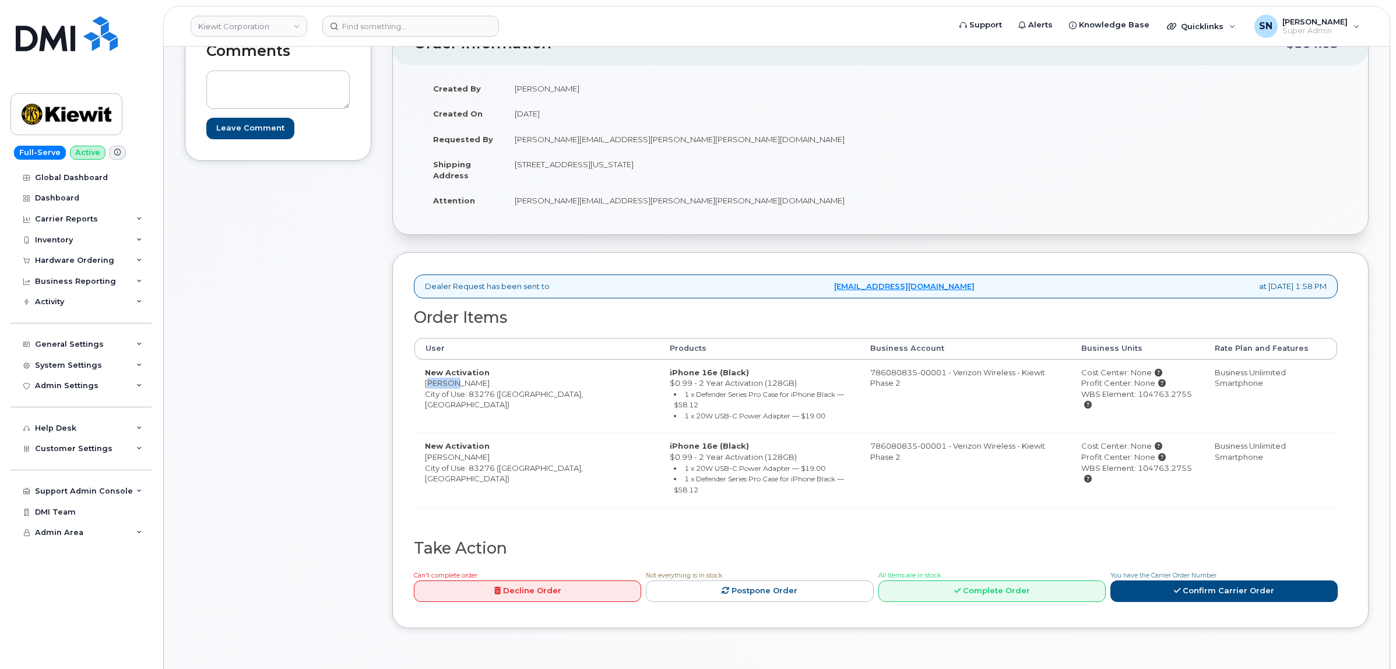
drag, startPoint x: 428, startPoint y: 386, endPoint x: 448, endPoint y: 386, distance: 19.2
click at [448, 386] on td "New Activation [PERSON_NAME] City of Use: 83276 ([GEOGRAPHIC_DATA], [GEOGRAPHIC…" at bounding box center [536, 397] width 245 height 74
copy td "Aurick"
click at [459, 388] on td "New Activation Aurick Luntz City of Use: 83276 (Soda Springs, ID)" at bounding box center [536, 397] width 245 height 74
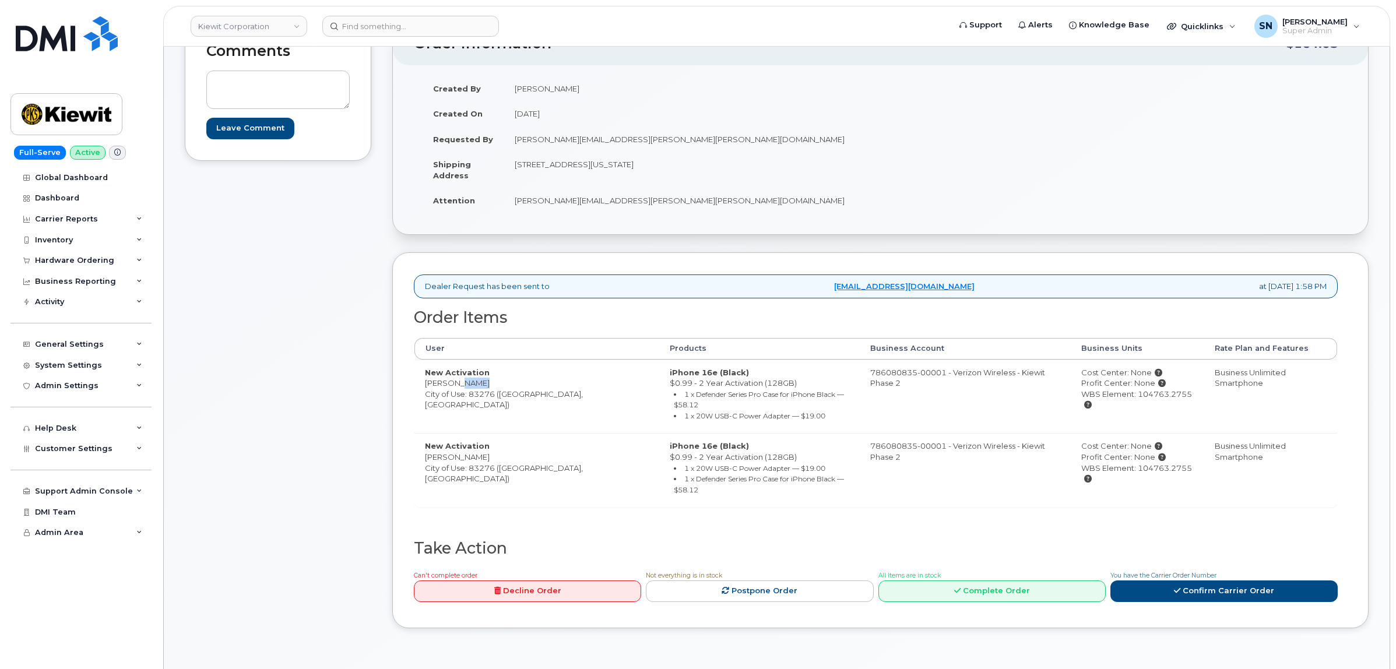
copy td "Luntz"
click at [1109, 395] on div "WBS Element: 104763.2755" at bounding box center [1137, 400] width 112 height 22
drag, startPoint x: 1111, startPoint y: 395, endPoint x: 1163, endPoint y: 395, distance: 52.5
click at [1163, 395] on div "WBS Element: 104763.2755" at bounding box center [1137, 400] width 112 height 22
copy div "104763.2755"
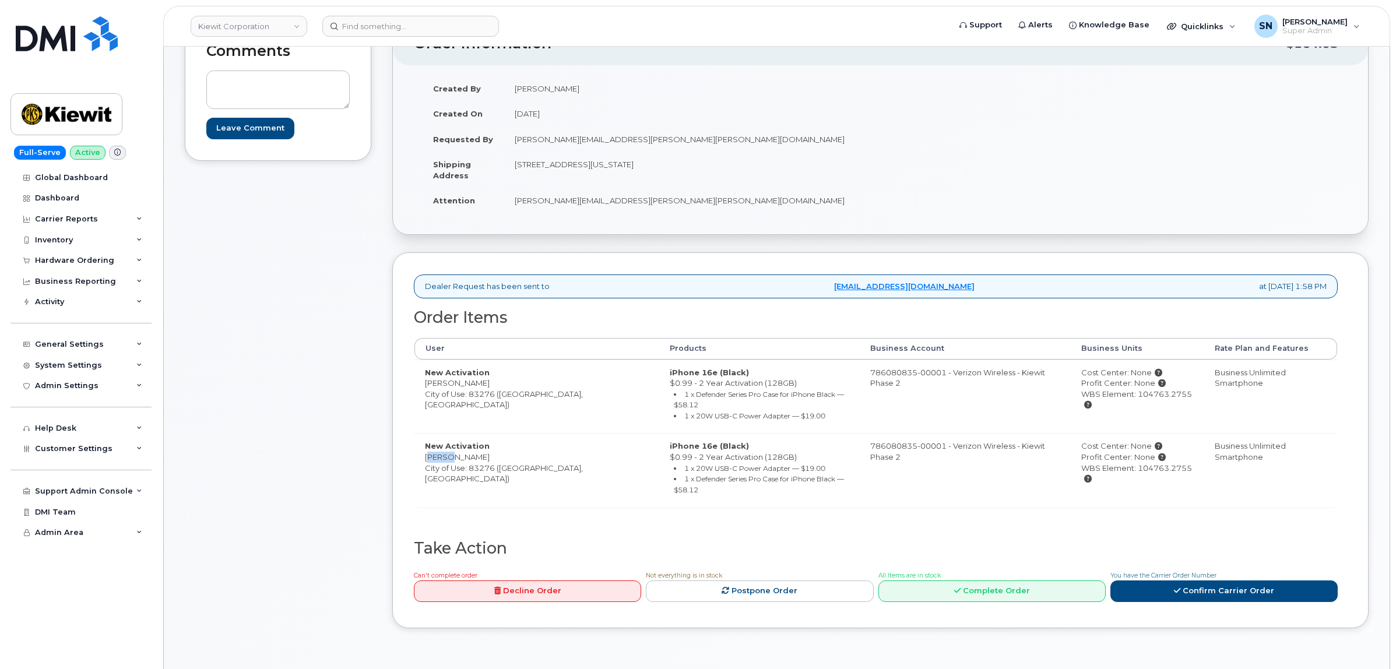
drag, startPoint x: 424, startPoint y: 449, endPoint x: 441, endPoint y: 450, distance: 16.9
click at [441, 450] on td "New Activation Kelly Kunz City of Use: 83276 (Soda Springs, ID)" at bounding box center [536, 470] width 245 height 74
copy td "Kelly"
drag, startPoint x: 445, startPoint y: 446, endPoint x: 464, endPoint y: 447, distance: 19.2
click at [464, 447] on td "New Activation Kelly Kunz City of Use: 83276 (Soda Springs, ID)" at bounding box center [536, 470] width 245 height 74
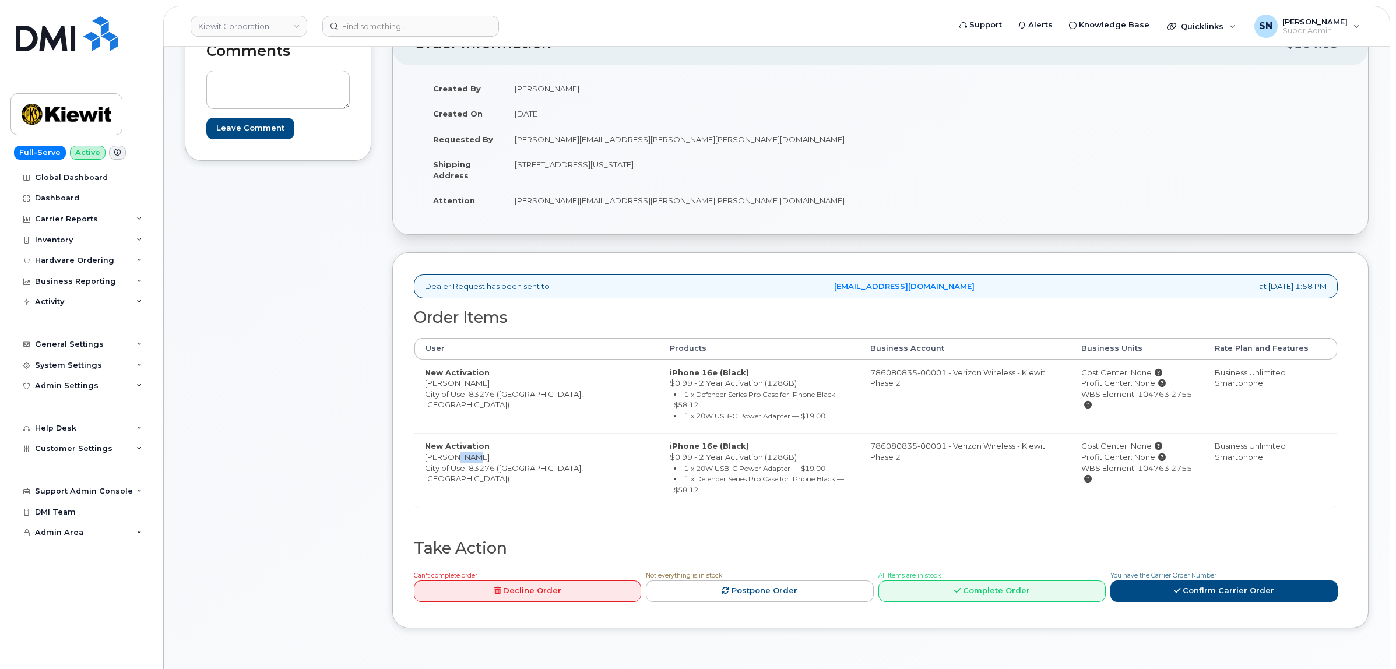
copy td "Kunz"
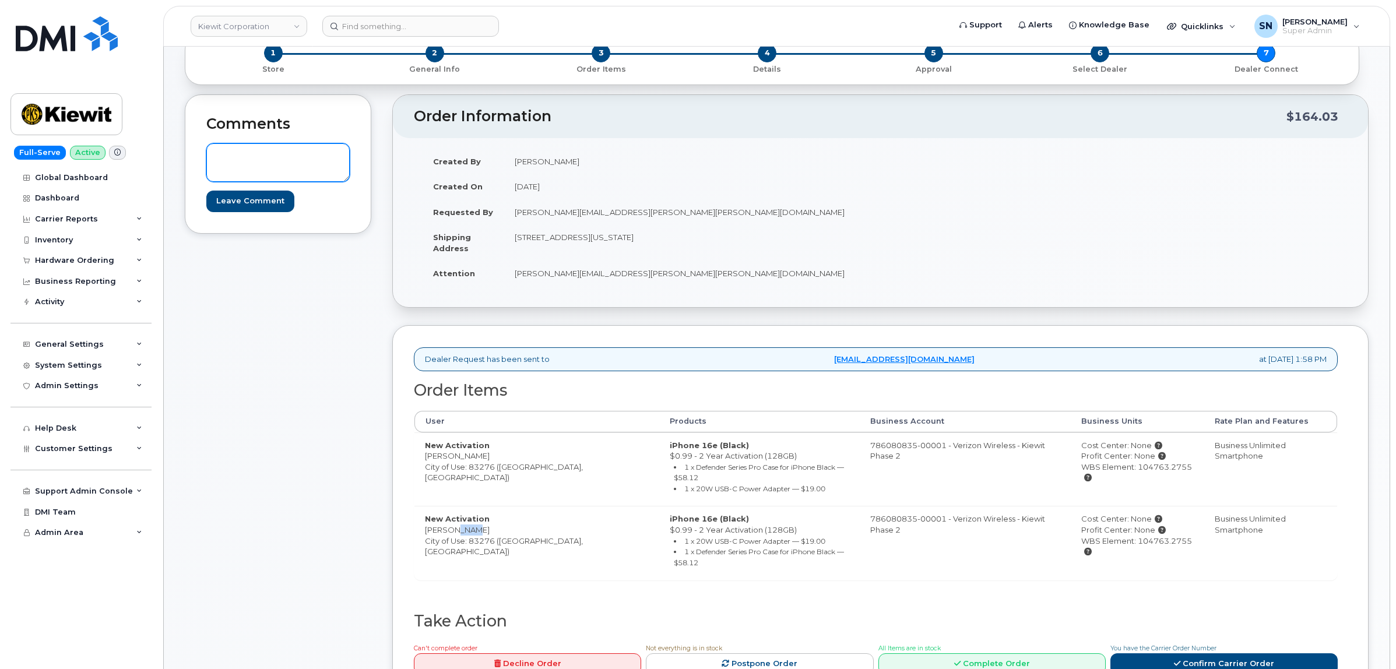
scroll to position [0, 0]
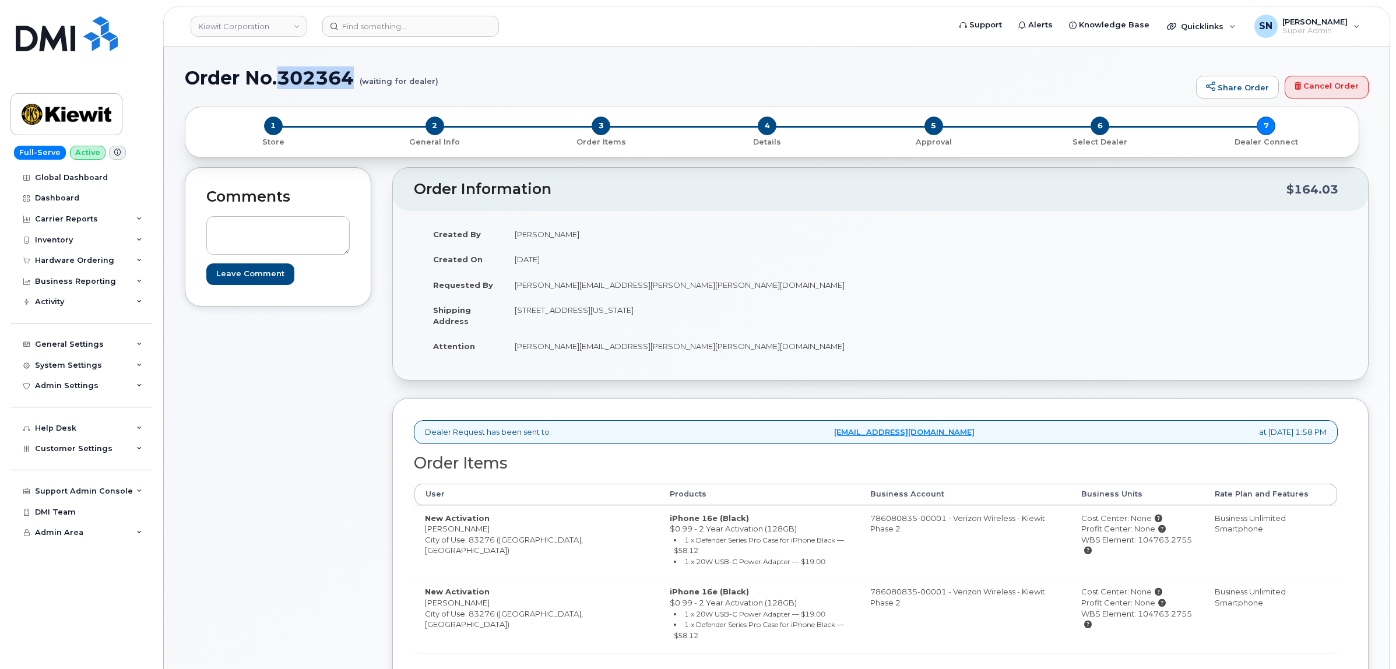
drag, startPoint x: 280, startPoint y: 71, endPoint x: 356, endPoint y: 79, distance: 76.2
click at [356, 79] on h1 "Order No.302364 (waiting for dealer)" at bounding box center [688, 78] width 1006 height 20
copy h1 "302364"
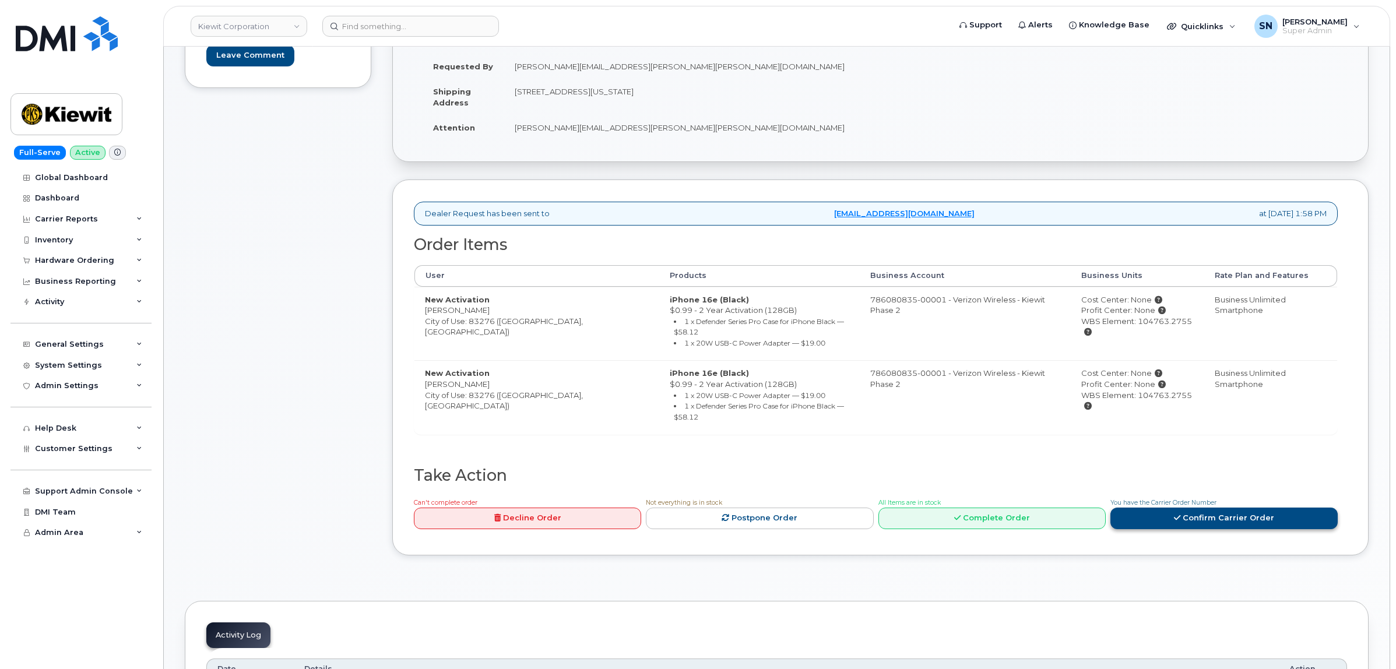
click at [1202, 508] on link "Confirm Carrier Order" at bounding box center [1223, 519] width 227 height 22
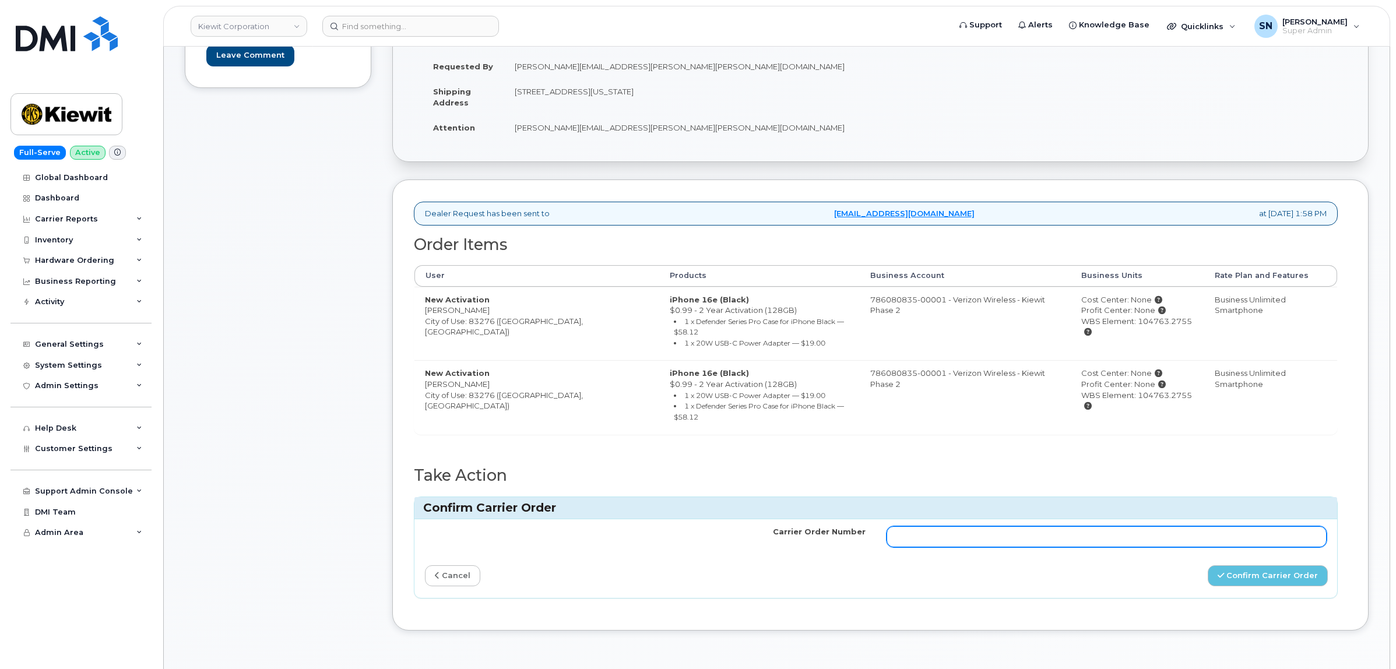
click at [1145, 526] on input "Carrier Order Number" at bounding box center [1107, 536] width 441 height 21
paste input "MB3000598693416"
type input "MB3000598693416"
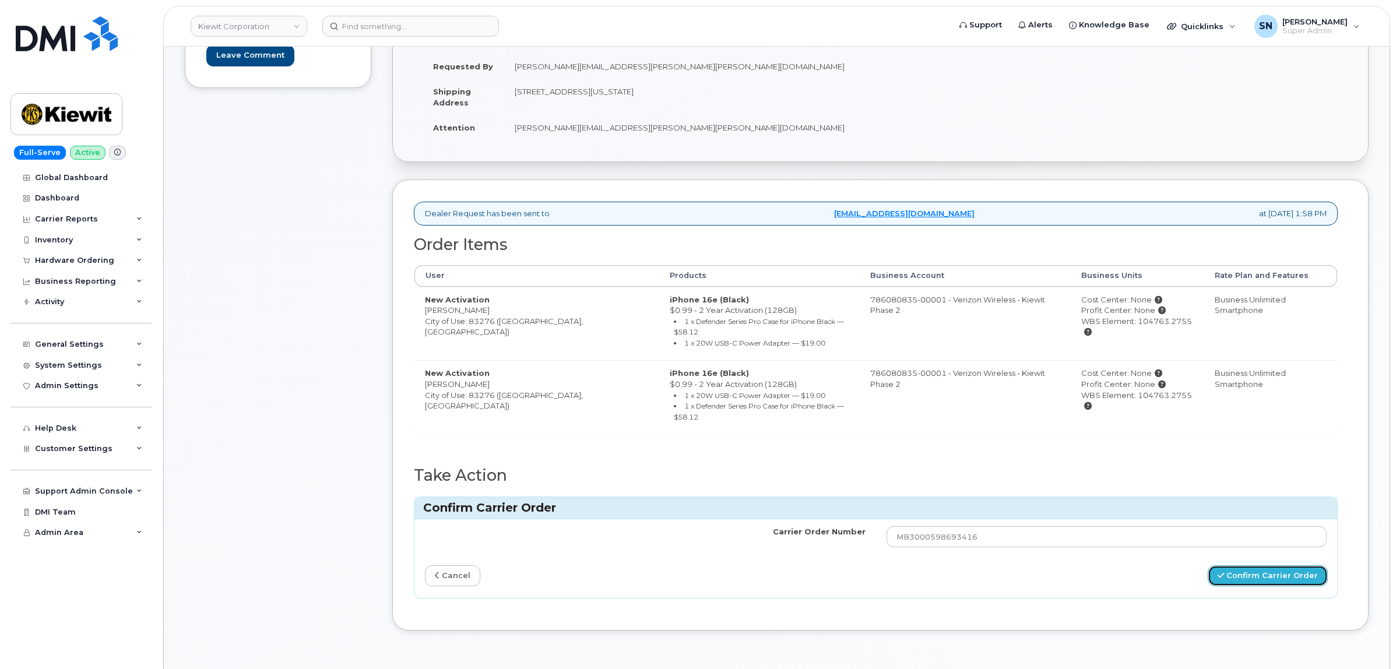
click at [1248, 565] on button "Confirm Carrier Order" at bounding box center [1268, 576] width 120 height 22
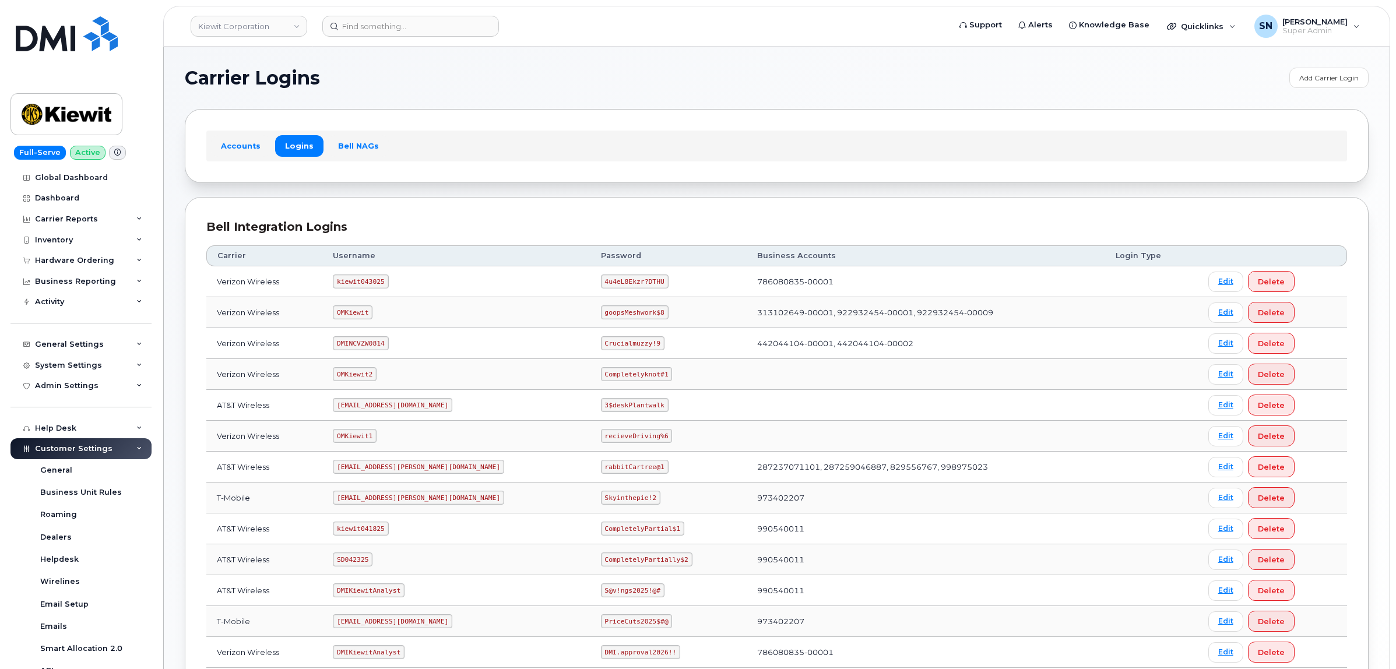
drag, startPoint x: 446, startPoint y: 294, endPoint x: 581, endPoint y: 281, distance: 135.3
click at [601, 281] on code "4u4eL8Ekzr?DTHU" at bounding box center [635, 282] width 68 height 14
drag, startPoint x: 552, startPoint y: 280, endPoint x: 604, endPoint y: 283, distance: 51.9
click at [613, 282] on code "4u4eL8Ekzr?DTHU" at bounding box center [635, 282] width 68 height 14
copy code "4u4eL8Ekzr?DTHU"
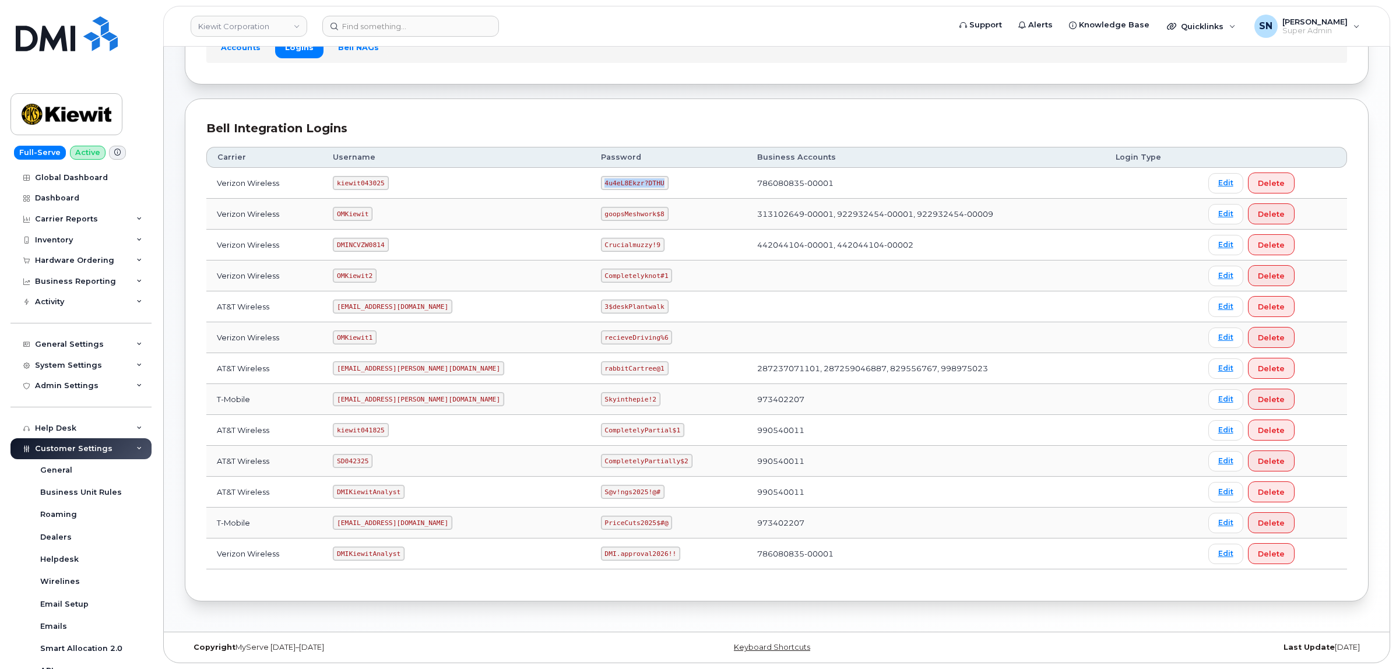
scroll to position [102, 0]
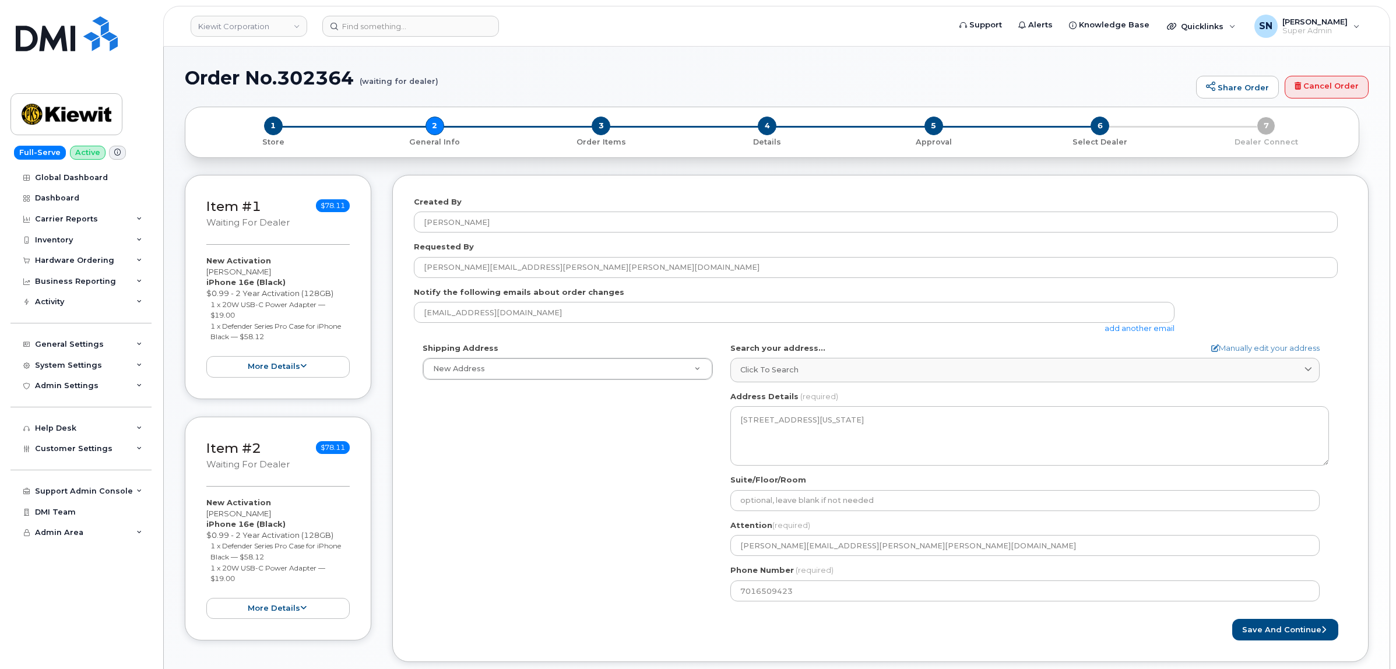
select select
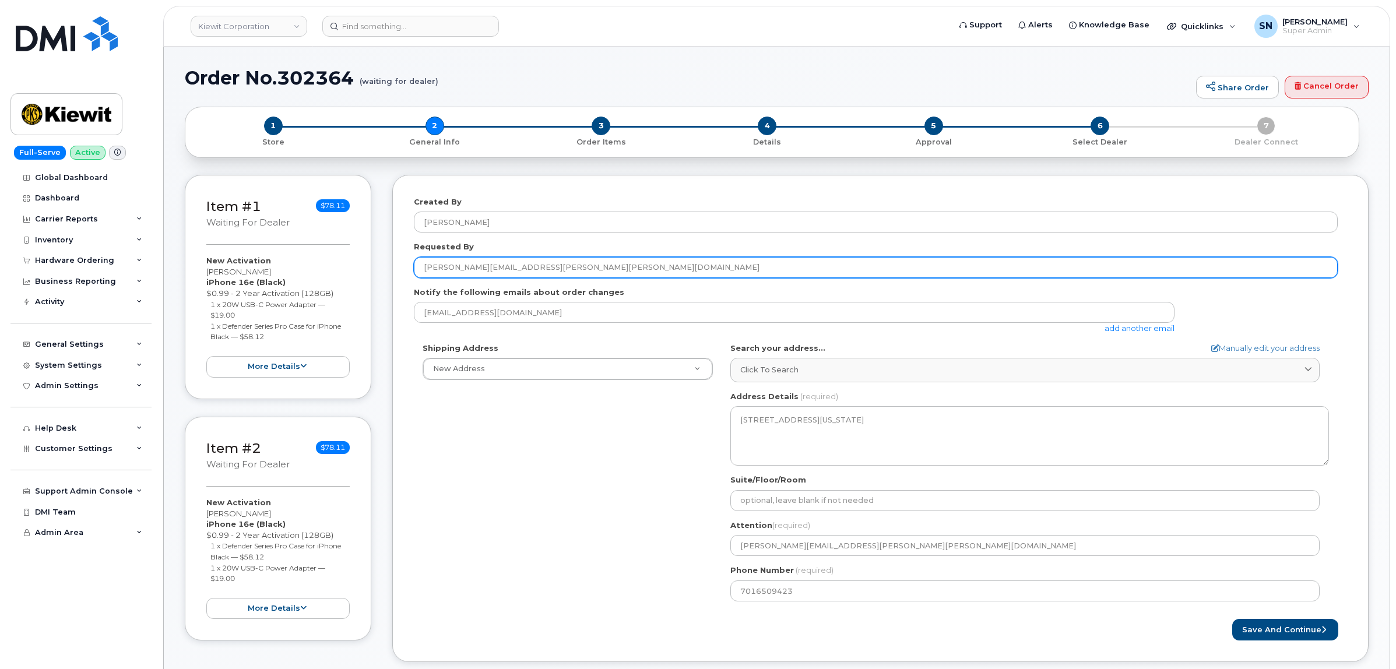
drag, startPoint x: 572, startPoint y: 261, endPoint x: 401, endPoint y: 262, distance: 171.4
click at [401, 262] on div "Created By [PERSON_NAME] Requested By [PERSON_NAME][EMAIL_ADDRESS][PERSON_NAME]…" at bounding box center [880, 418] width 976 height 487
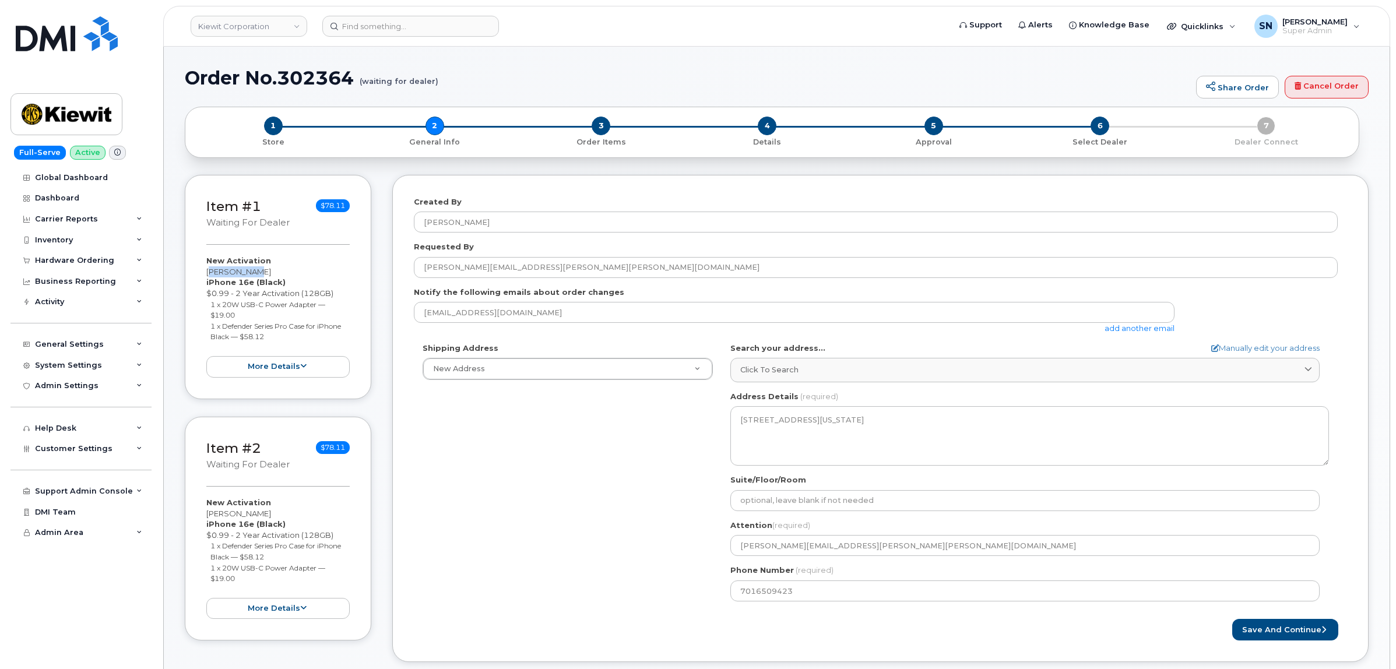
drag, startPoint x: 208, startPoint y: 272, endPoint x: 249, endPoint y: 272, distance: 40.8
click at [249, 272] on div "New Activation Kelly Kunz iPhone 16e (Black) $0.99 - 2 Year Activation (128GB) …" at bounding box center [277, 316] width 143 height 122
copy div "Kelly Kunz"
drag, startPoint x: 203, startPoint y: 514, endPoint x: 255, endPoint y: 513, distance: 52.5
click at [255, 513] on div "Item #2 waiting for dealer $78.11 New Activation Aurick Luntz iPhone 16e (Black…" at bounding box center [278, 529] width 187 height 224
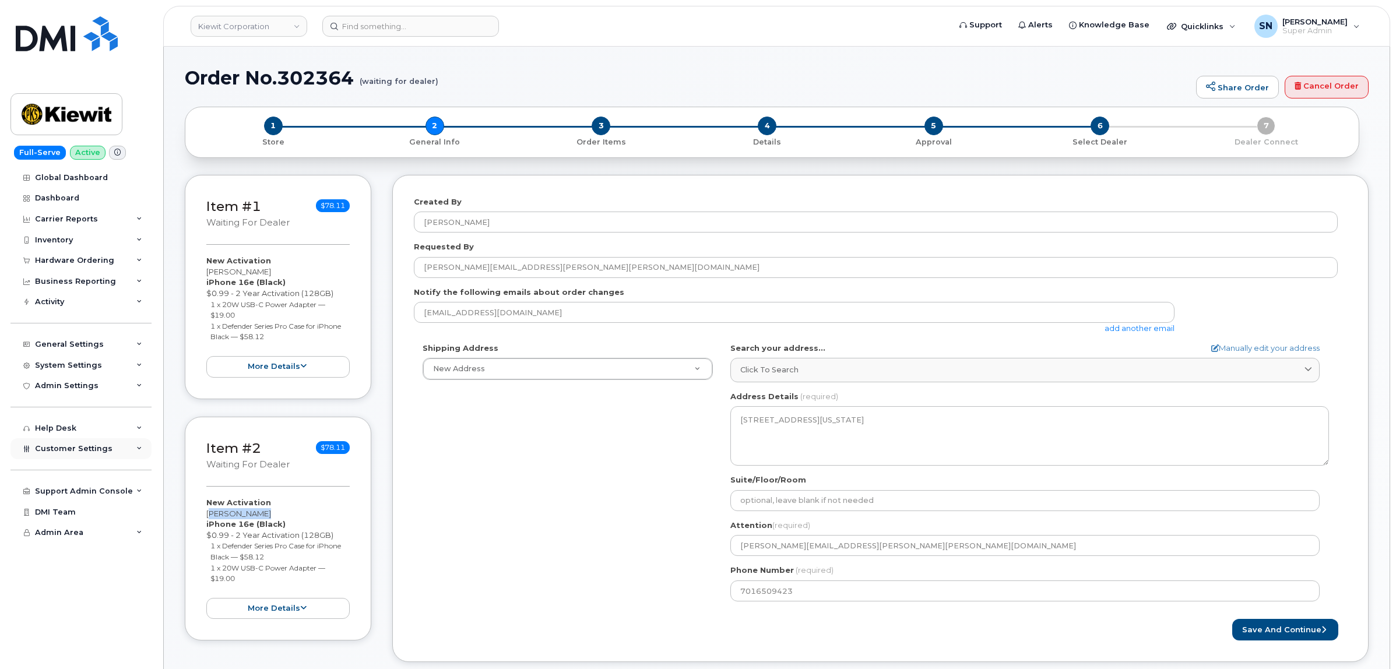
copy div "Aurick Luntz"
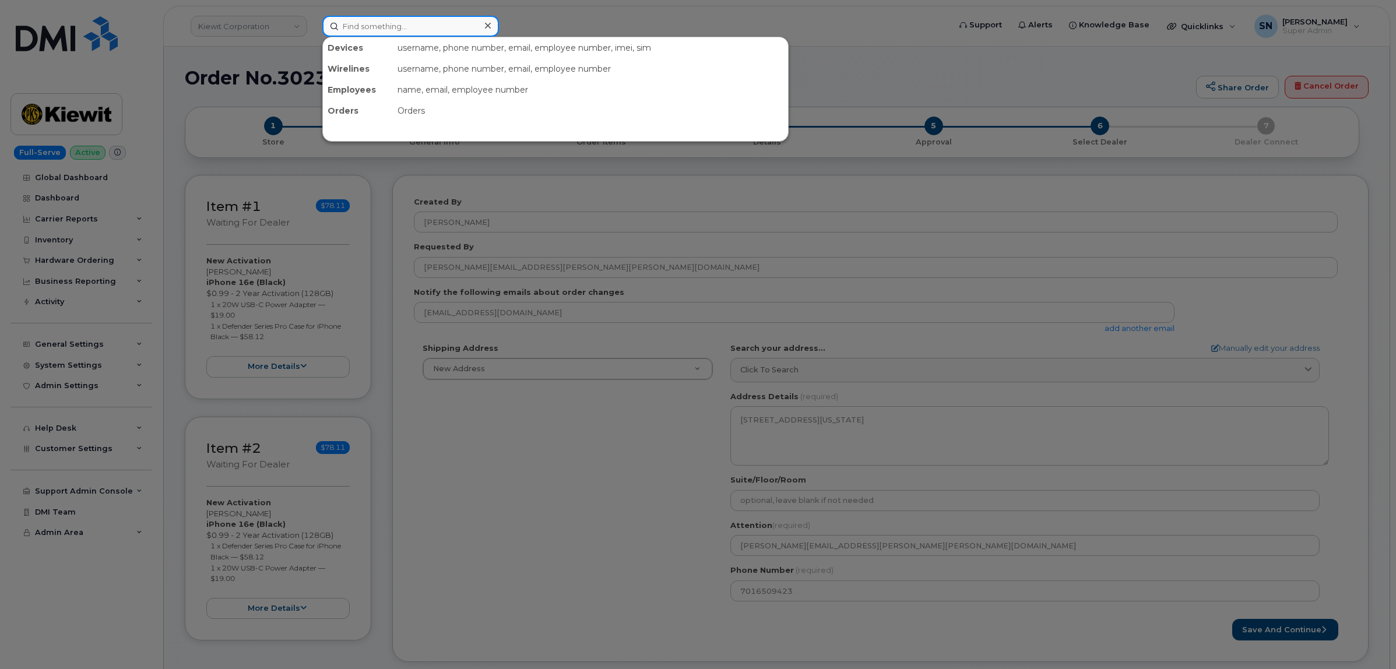
click at [385, 33] on input at bounding box center [410, 26] width 177 height 21
paste input "9023937034"
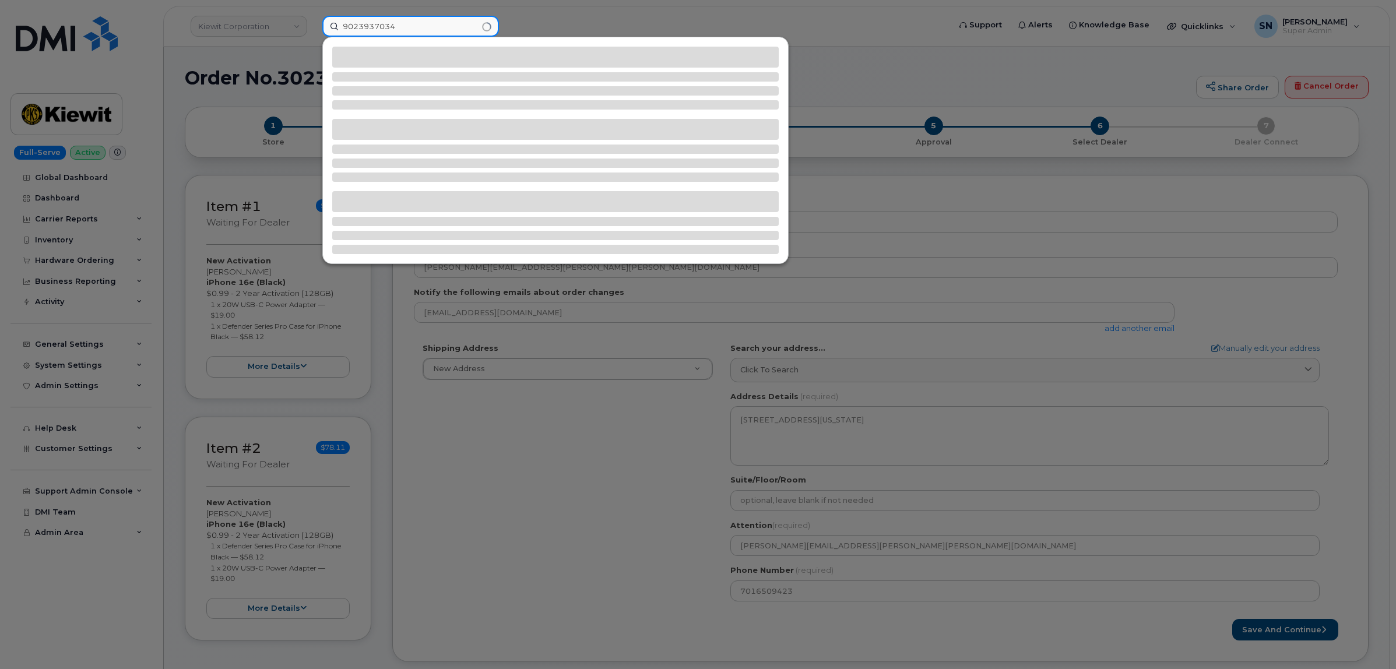
type input "9023937034"
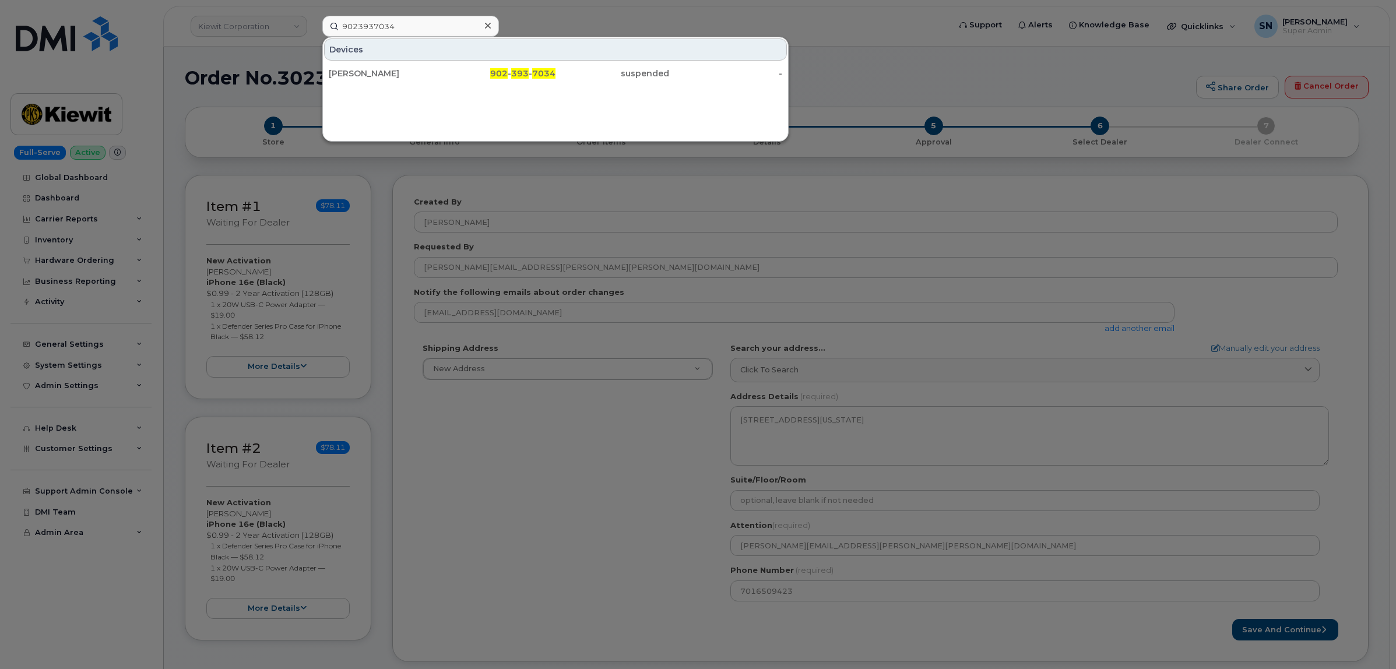
click at [455, 65] on div "902 - 393 - 7034" at bounding box center [499, 73] width 114 height 21
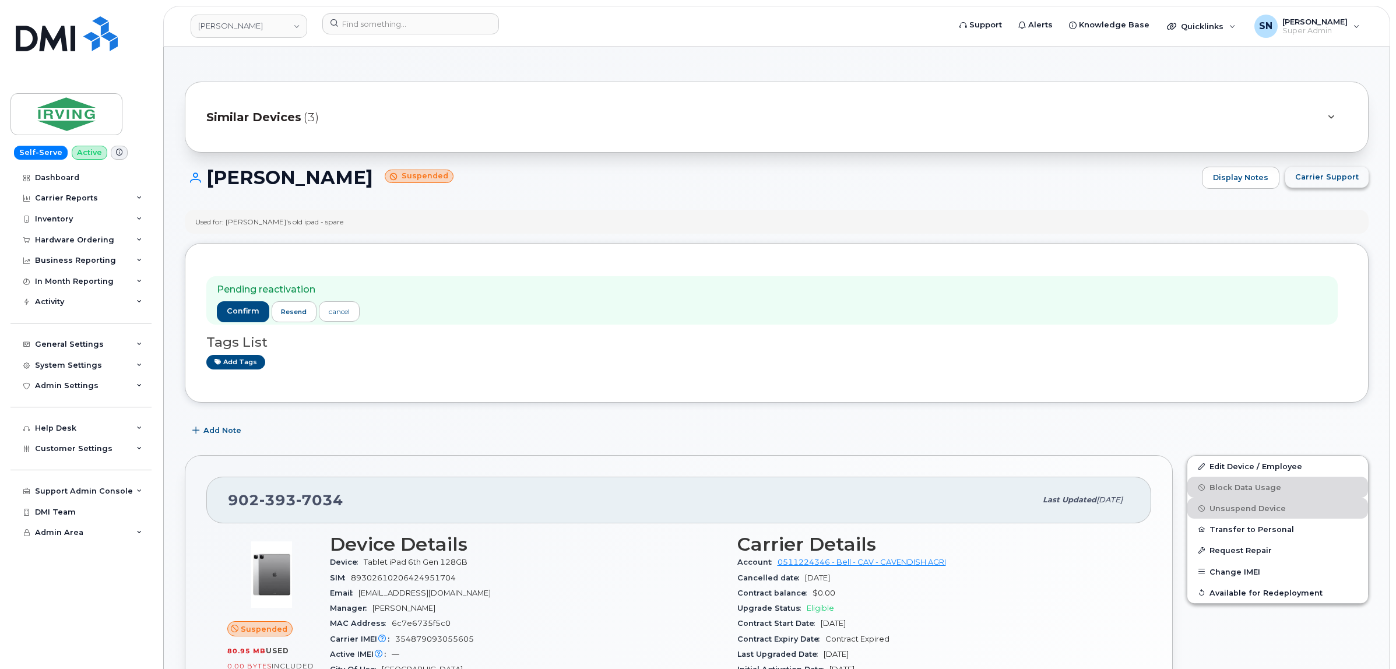
click at [1310, 172] on span "Carrier Support" at bounding box center [1327, 176] width 64 height 11
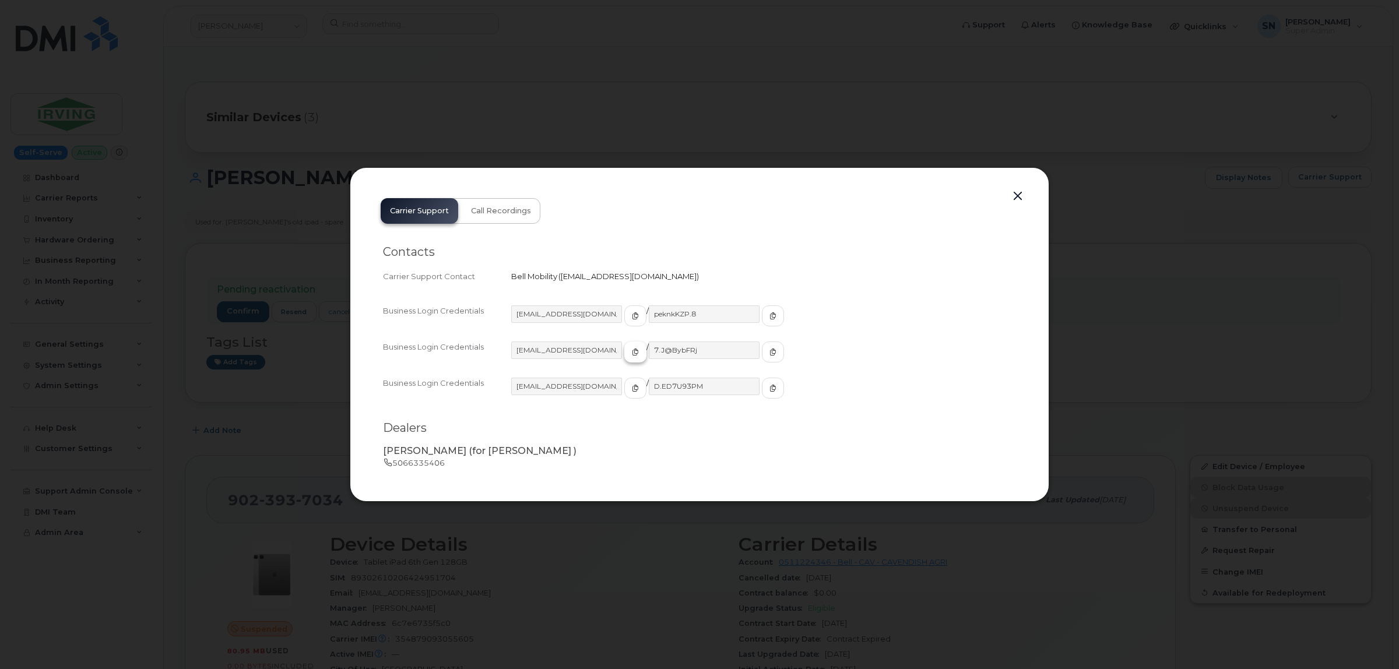
click at [632, 353] on icon "button" at bounding box center [635, 352] width 7 height 7
click at [768, 353] on span "button" at bounding box center [773, 352] width 10 height 10
click at [1016, 196] on button "button" at bounding box center [1017, 196] width 17 height 16
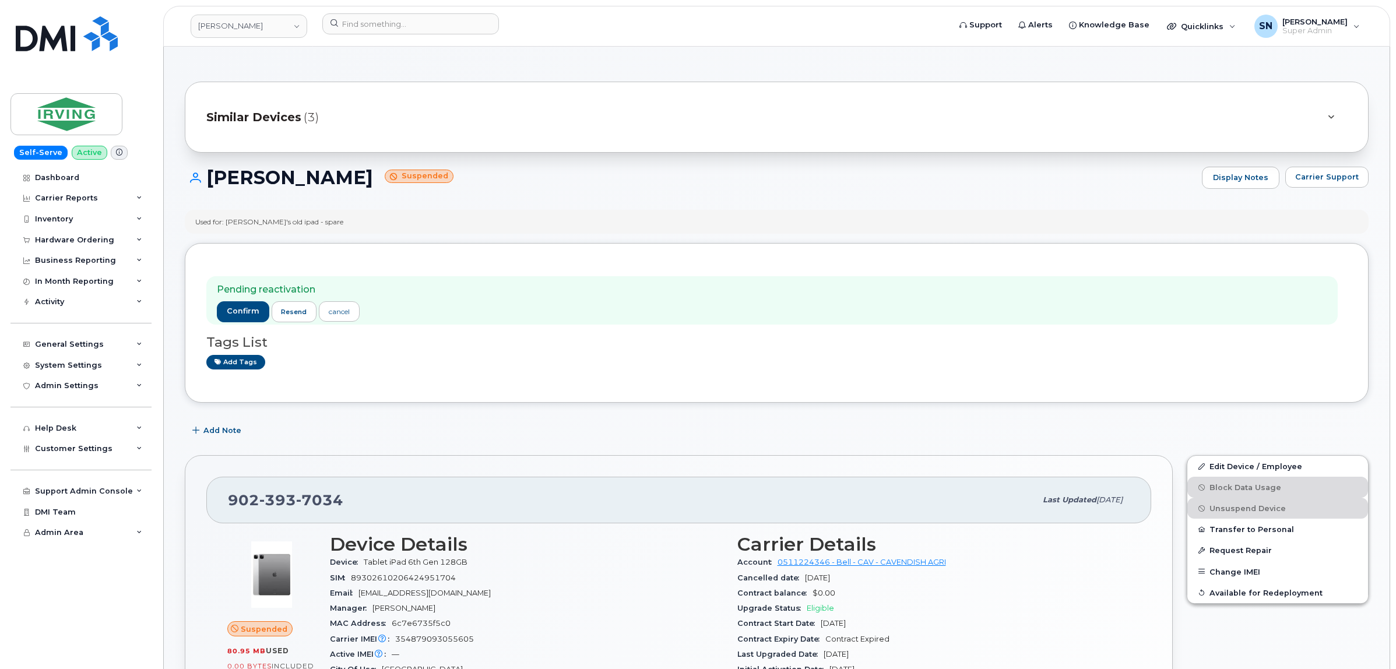
click at [999, 208] on div "Megan Caseley Welton Suspended Display Notes Carrier Support" at bounding box center [777, 188] width 1184 height 43
drag, startPoint x: 228, startPoint y: 499, endPoint x: 342, endPoint y: 507, distance: 113.4
click at [342, 507] on div "902 393 7034" at bounding box center [632, 500] width 808 height 24
copy span "902 393 7034"
click at [1354, 178] on span "Carrier Support" at bounding box center [1327, 176] width 64 height 11
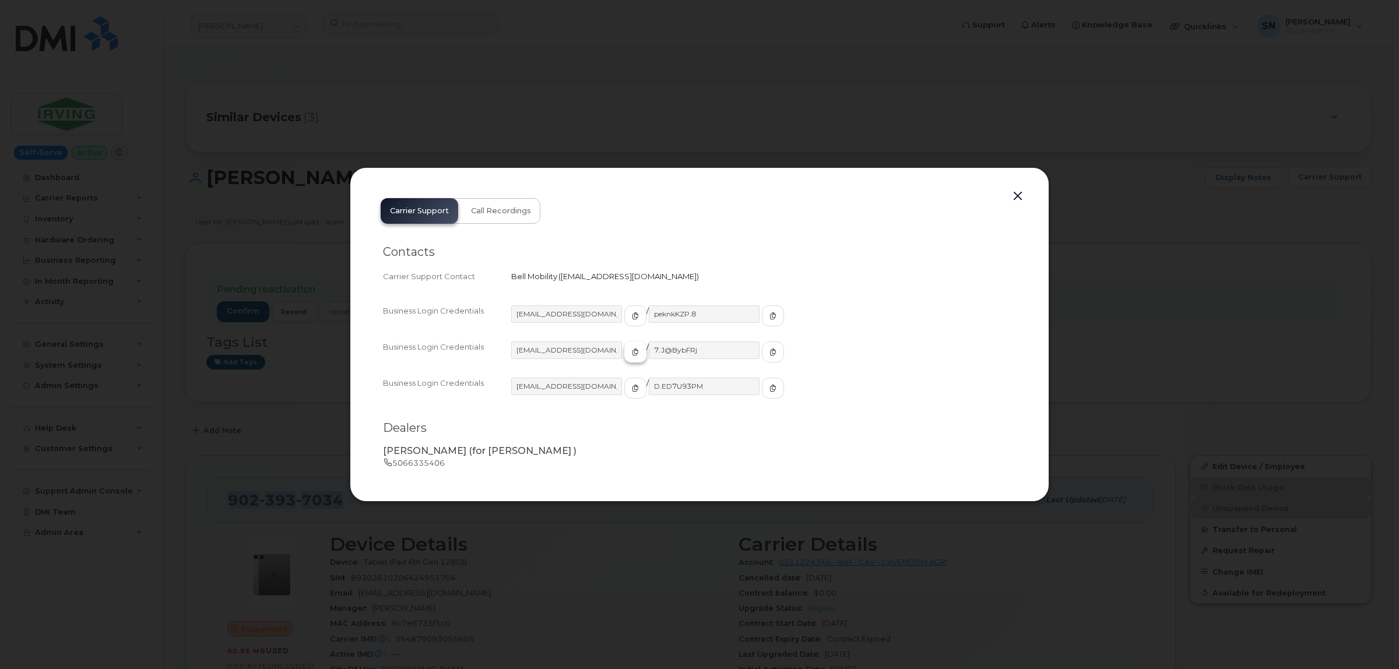
click at [632, 354] on icon "button" at bounding box center [635, 352] width 7 height 7
click at [769, 349] on icon "button" at bounding box center [772, 352] width 7 height 7
drag, startPoint x: 1016, startPoint y: 194, endPoint x: 958, endPoint y: 217, distance: 62.6
click at [1016, 194] on button "button" at bounding box center [1017, 196] width 17 height 16
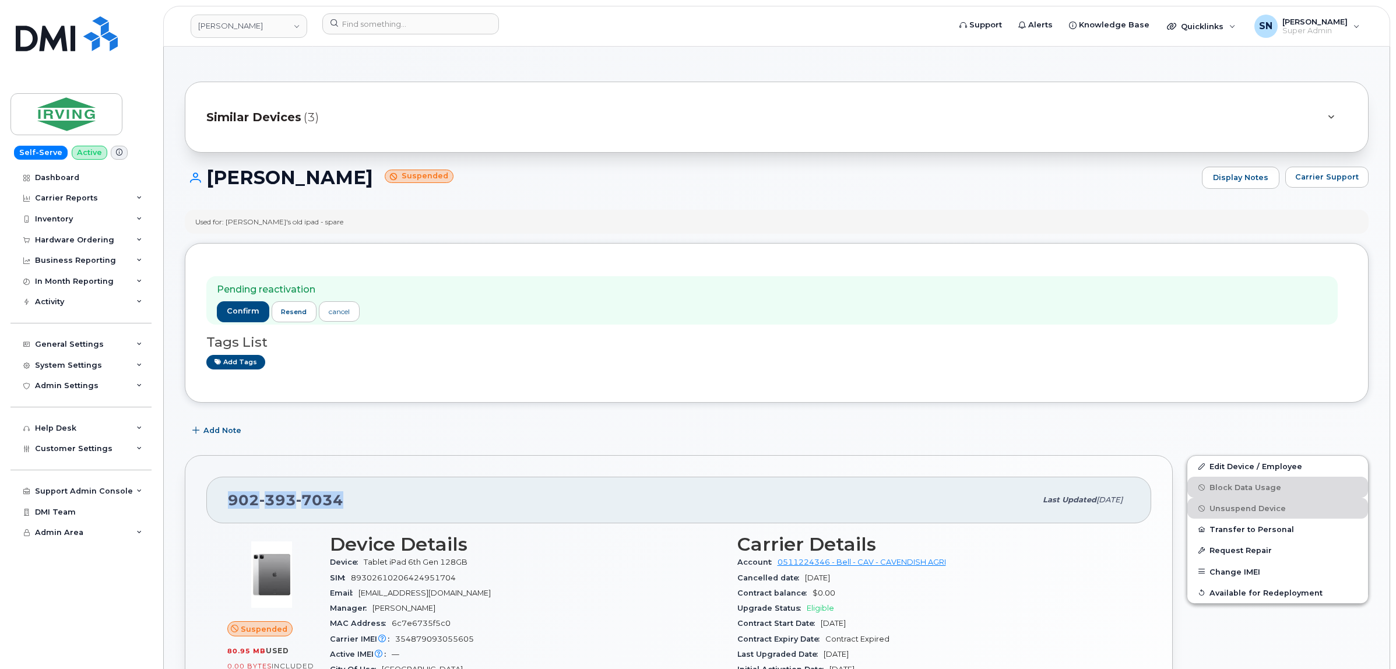
copy span "902 393 7034"
click at [1320, 464] on link "Edit Device / Employee" at bounding box center [1277, 466] width 181 height 21
click at [240, 307] on span "confirm" at bounding box center [243, 311] width 33 height 10
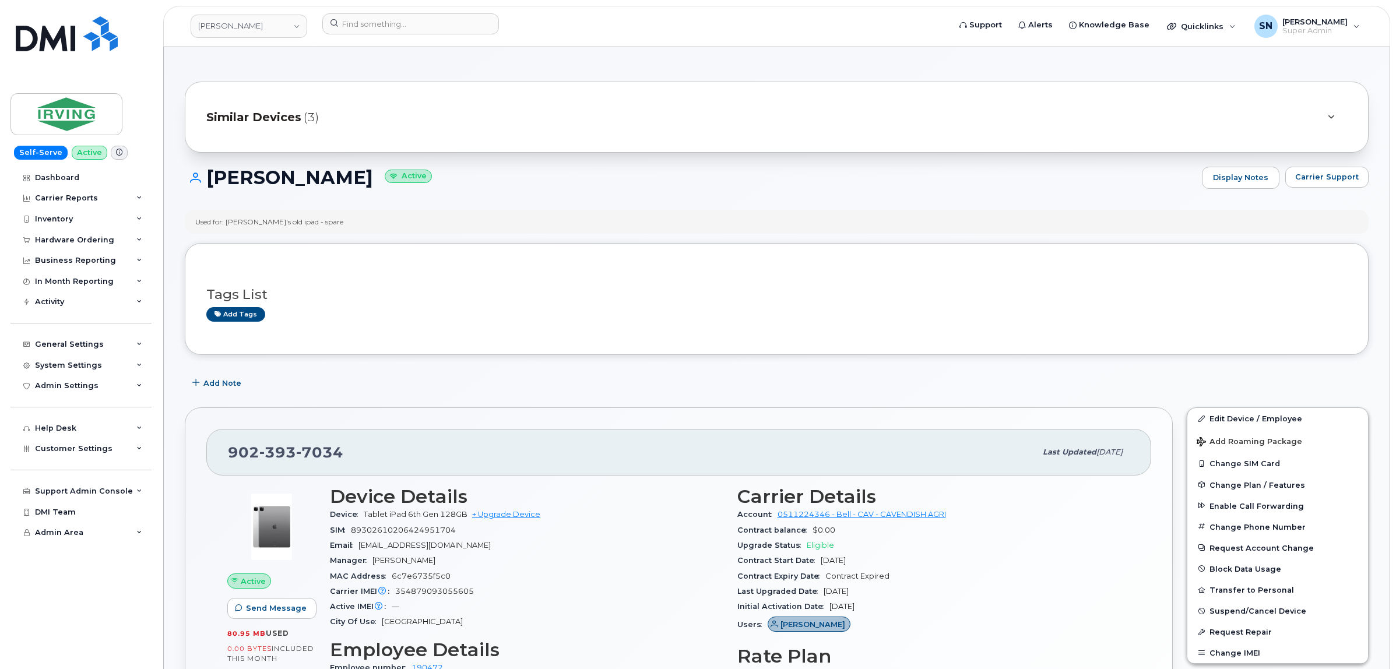
drag, startPoint x: 211, startPoint y: 179, endPoint x: 428, endPoint y: 187, distance: 217.6
click at [428, 187] on h1 "[PERSON_NAME] Active" at bounding box center [690, 177] width 1011 height 20
copy h1 "[PERSON_NAME]"
